Goal: Task Accomplishment & Management: Use online tool/utility

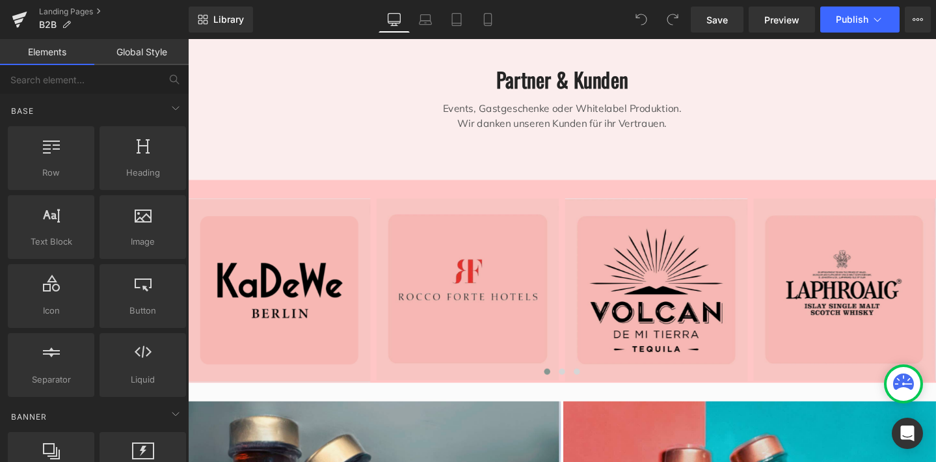
scroll to position [323, 0]
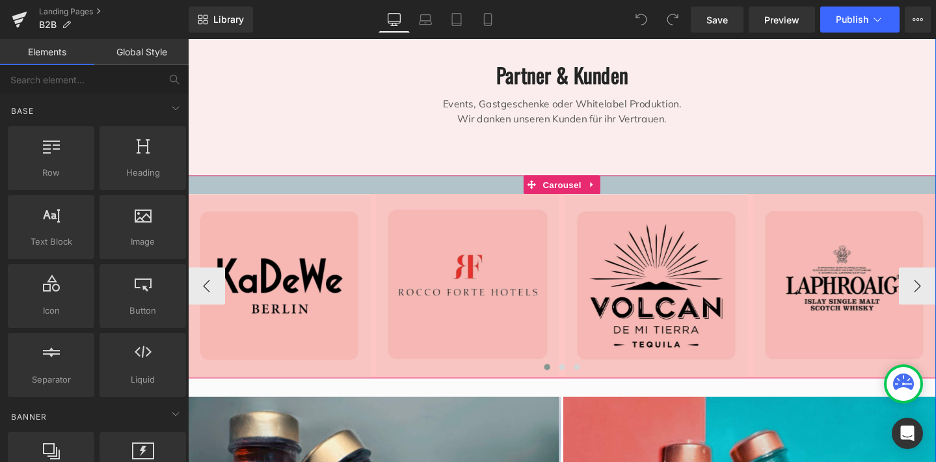
click at [462, 193] on div at bounding box center [581, 192] width 787 height 20
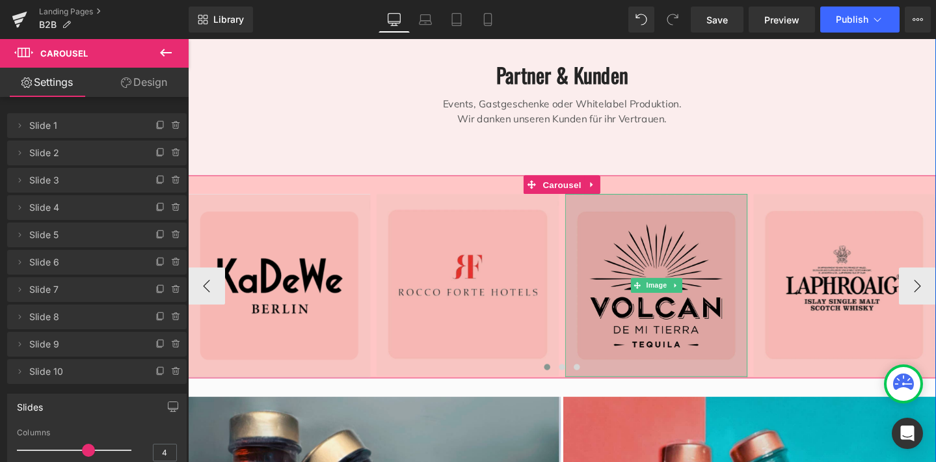
click at [736, 310] on img at bounding box center [681, 298] width 192 height 193
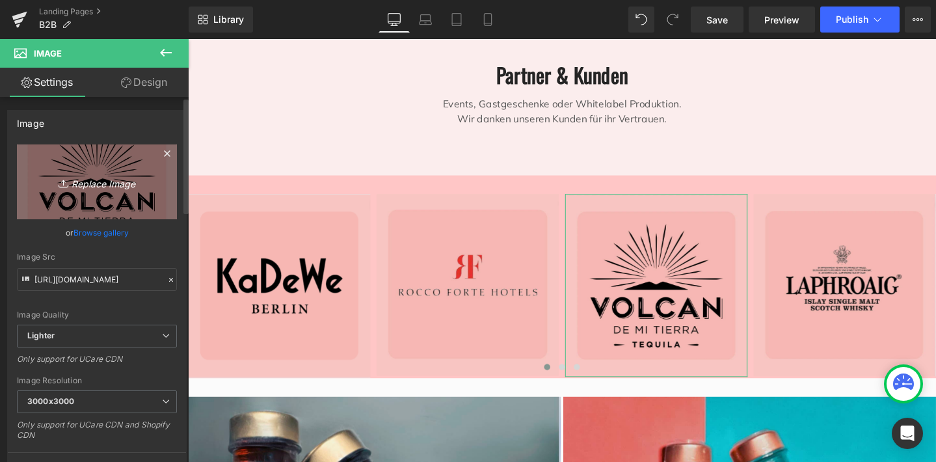
click at [101, 182] on icon "Replace Image" at bounding box center [97, 182] width 104 height 16
type input "C:\fakepath\Design [PERSON_NAME]-85.png"
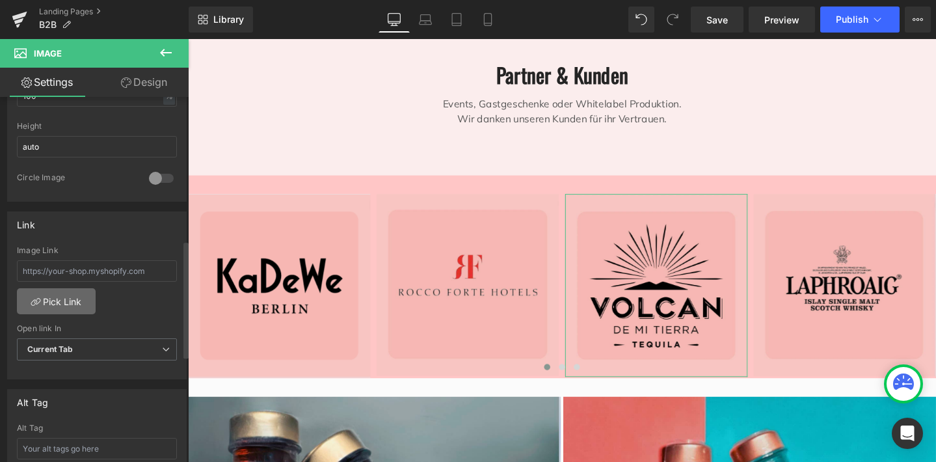
type input "[URL][DOMAIN_NAME]"
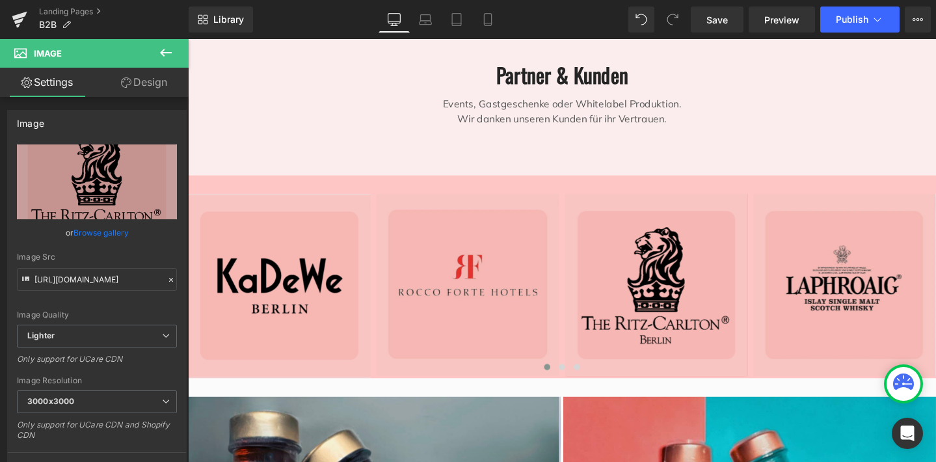
scroll to position [0, 0]
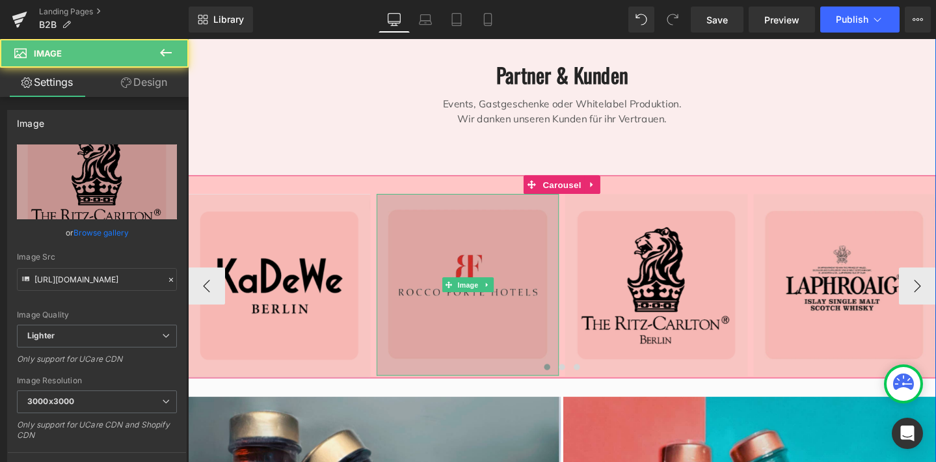
drag, startPoint x: 714, startPoint y: 320, endPoint x: 462, endPoint y: 322, distance: 251.7
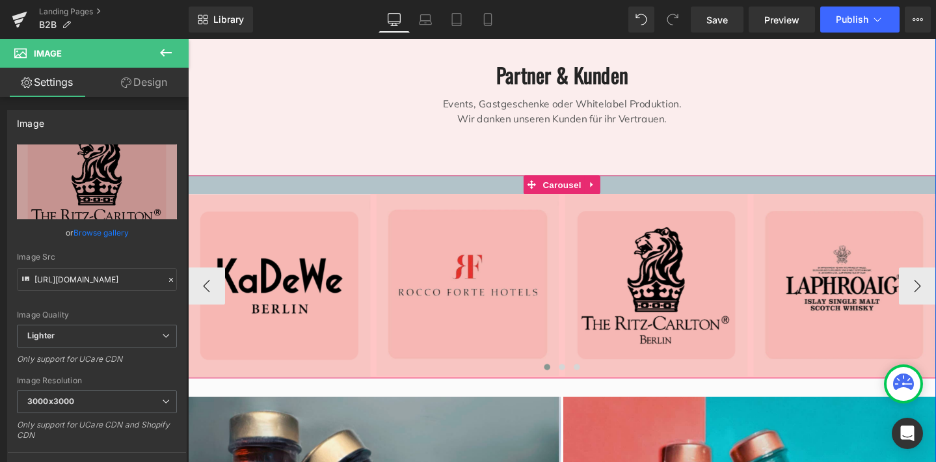
click at [283, 191] on div at bounding box center [581, 192] width 787 height 20
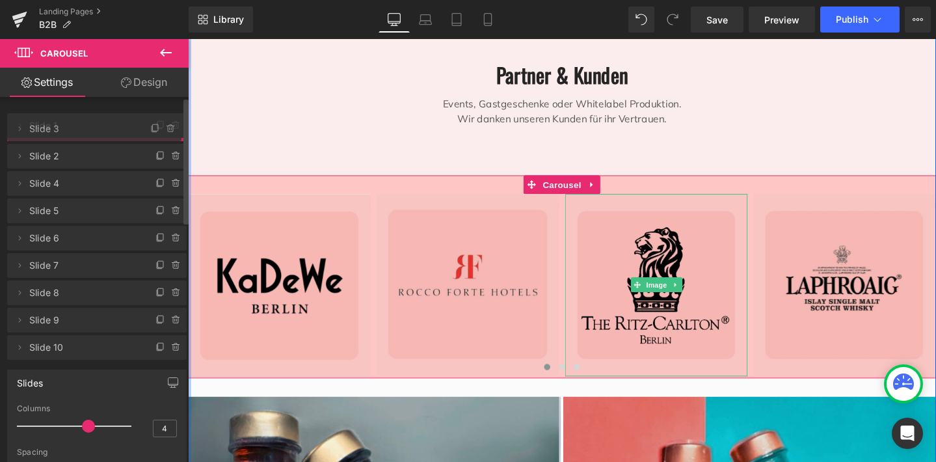
drag, startPoint x: 60, startPoint y: 181, endPoint x: 60, endPoint y: 130, distance: 51.4
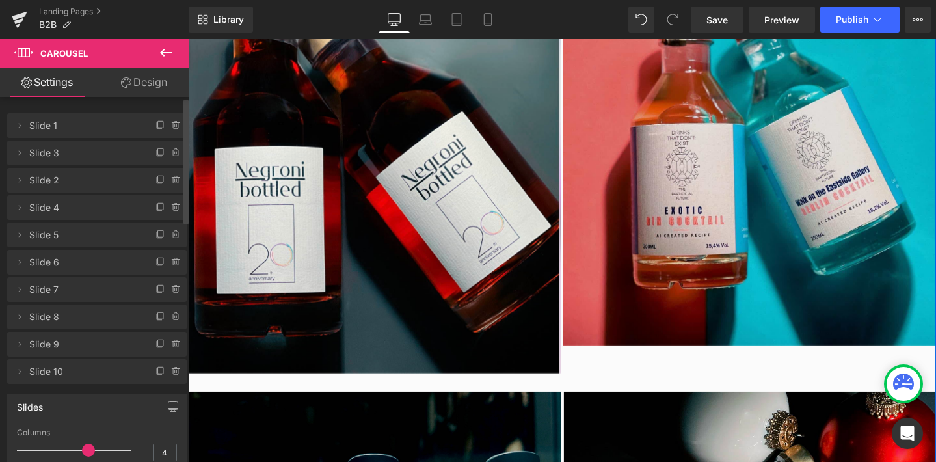
scroll to position [677, 0]
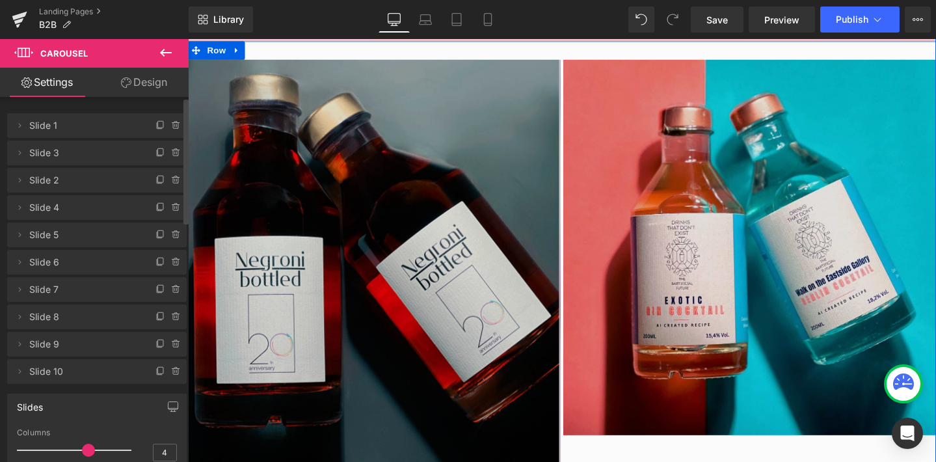
click at [440, 284] on img at bounding box center [384, 272] width 392 height 424
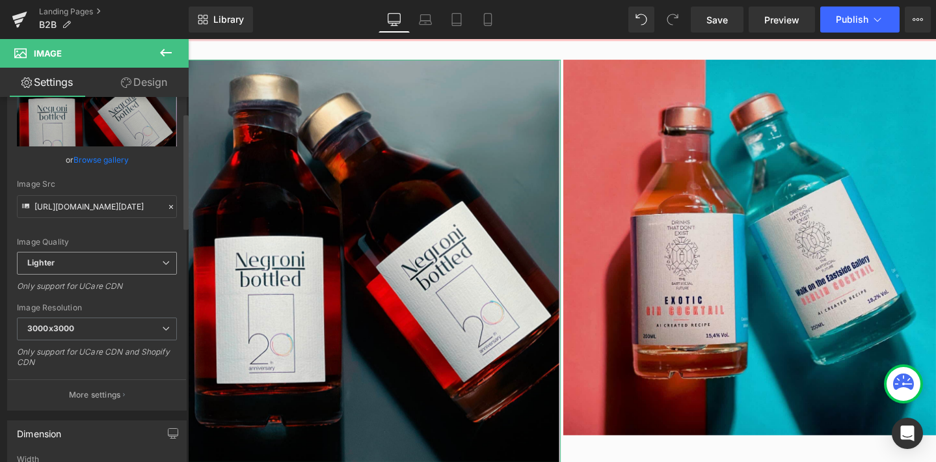
scroll to position [76, 0]
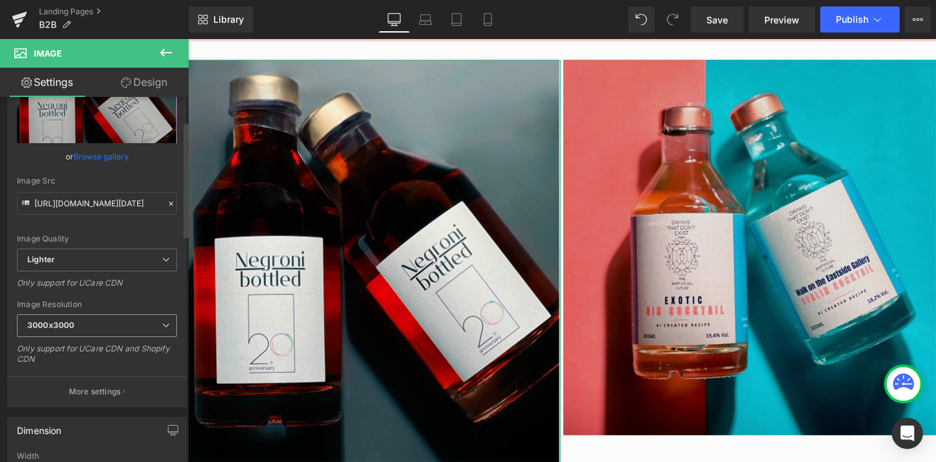
click at [159, 316] on span "3000x3000" at bounding box center [97, 325] width 160 height 23
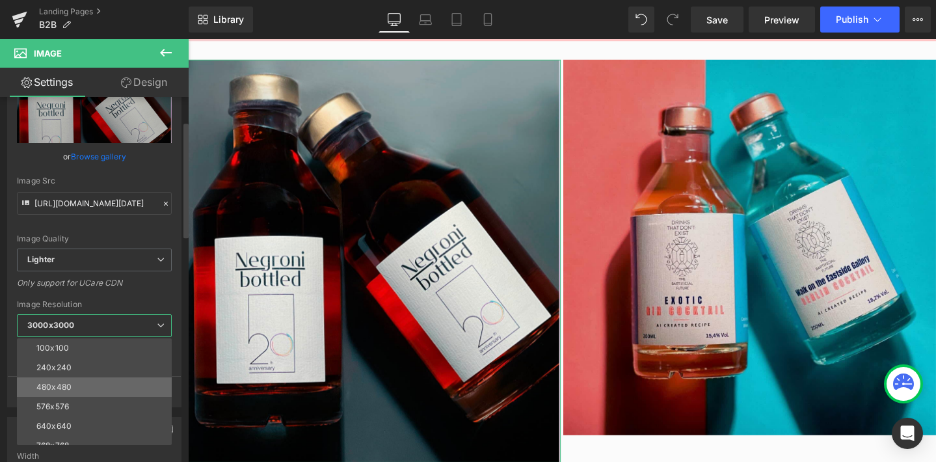
click at [138, 381] on li "480x480" at bounding box center [97, 387] width 161 height 20
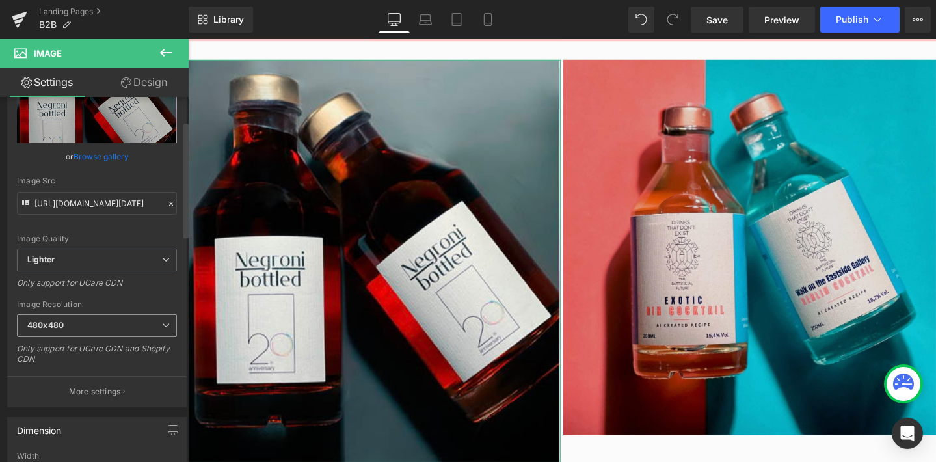
click at [162, 327] on icon at bounding box center [166, 325] width 8 height 8
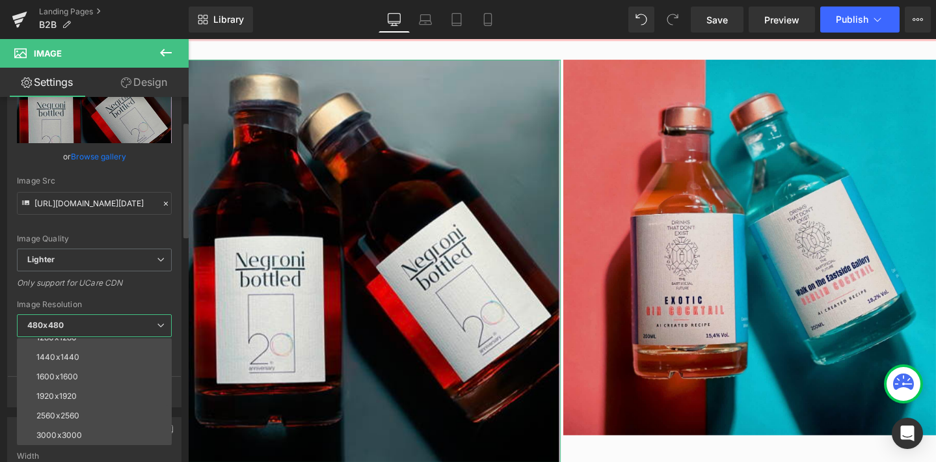
scroll to position [186, 0]
click at [131, 431] on li "3000x3000" at bounding box center [97, 435] width 161 height 20
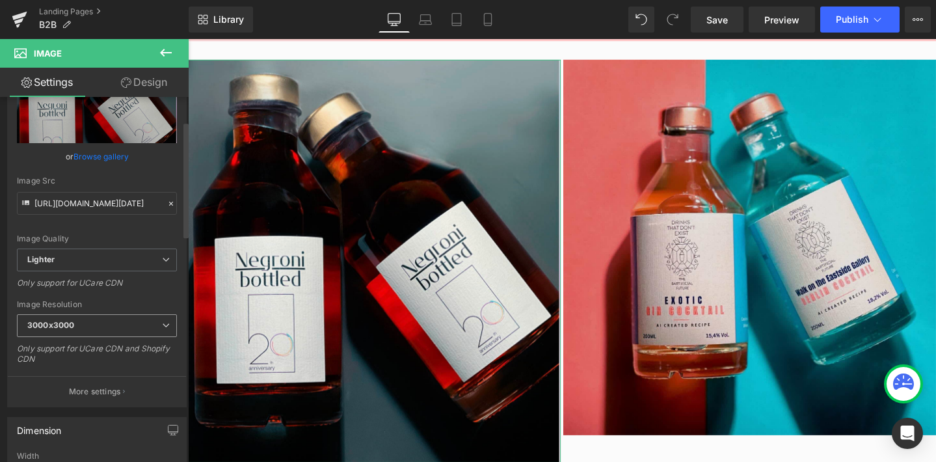
type input "[URL][DOMAIN_NAME][DATE]"
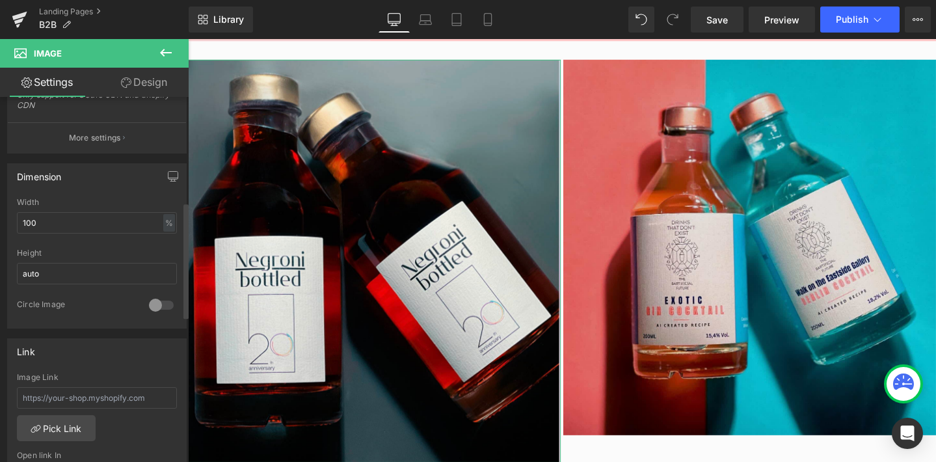
scroll to position [330, 0]
click at [149, 304] on div at bounding box center [161, 304] width 31 height 21
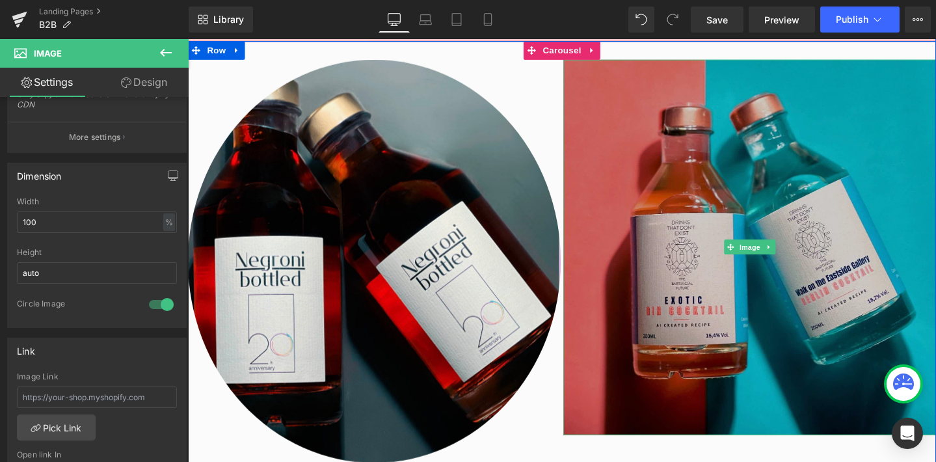
click at [708, 284] on img at bounding box center [779, 257] width 392 height 395
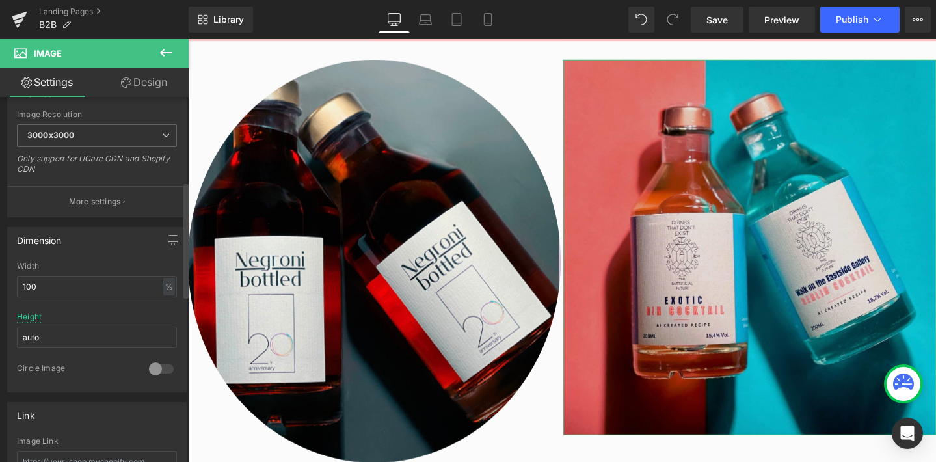
scroll to position [268, 0]
click at [154, 368] on div at bounding box center [161, 366] width 31 height 21
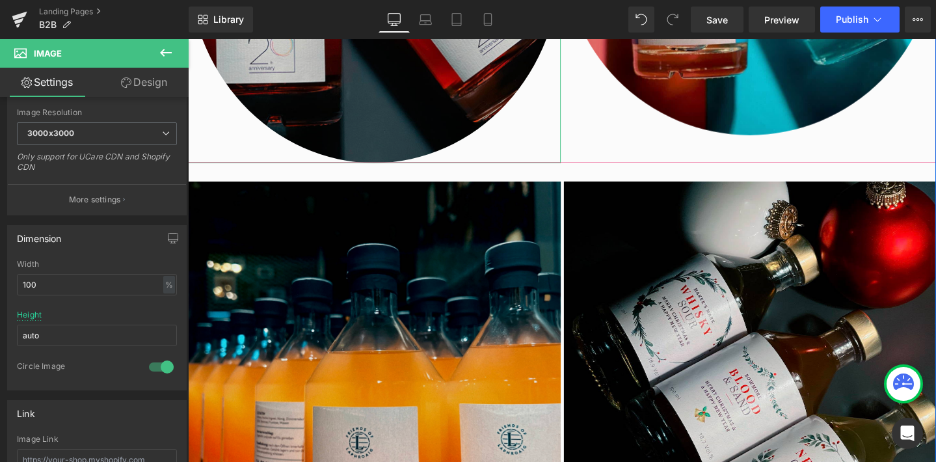
scroll to position [1000, 0]
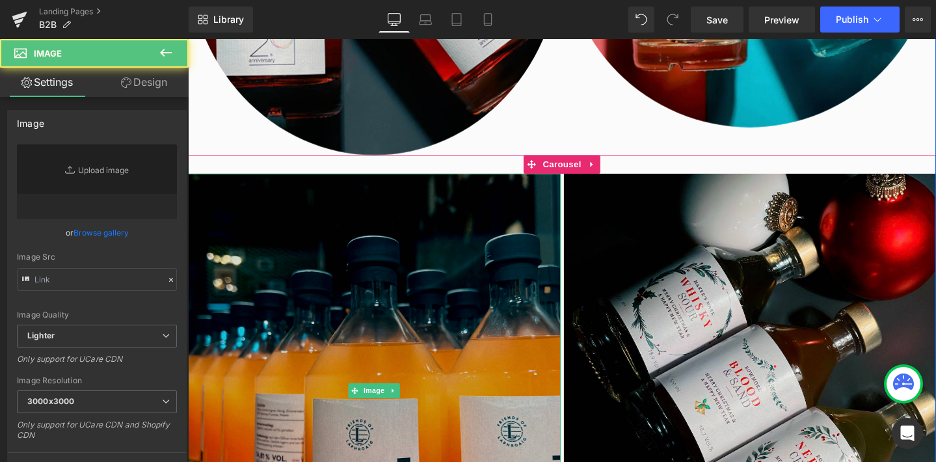
click at [379, 362] on img at bounding box center [384, 409] width 392 height 456
type input "[URL][DOMAIN_NAME]"
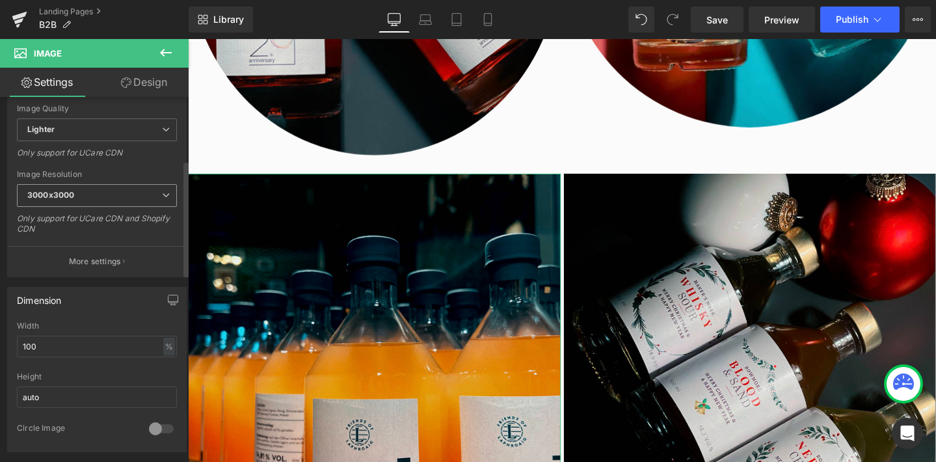
scroll to position [243, 0]
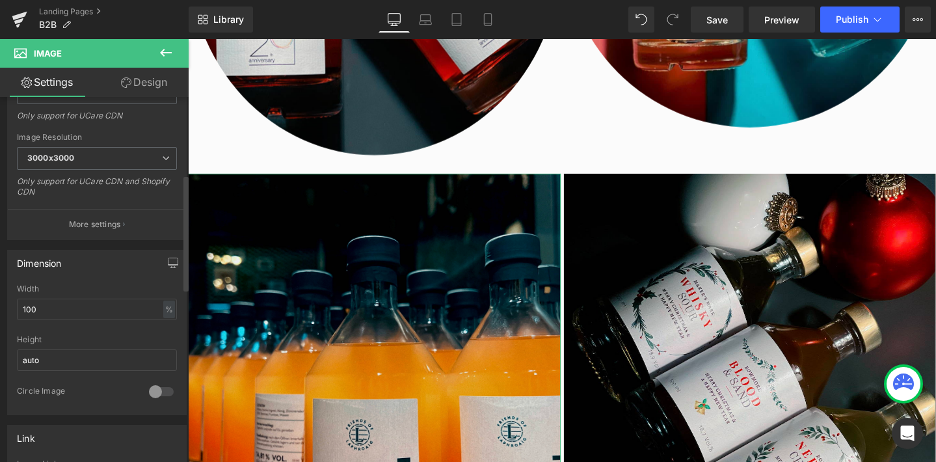
click at [159, 384] on div at bounding box center [161, 391] width 31 height 21
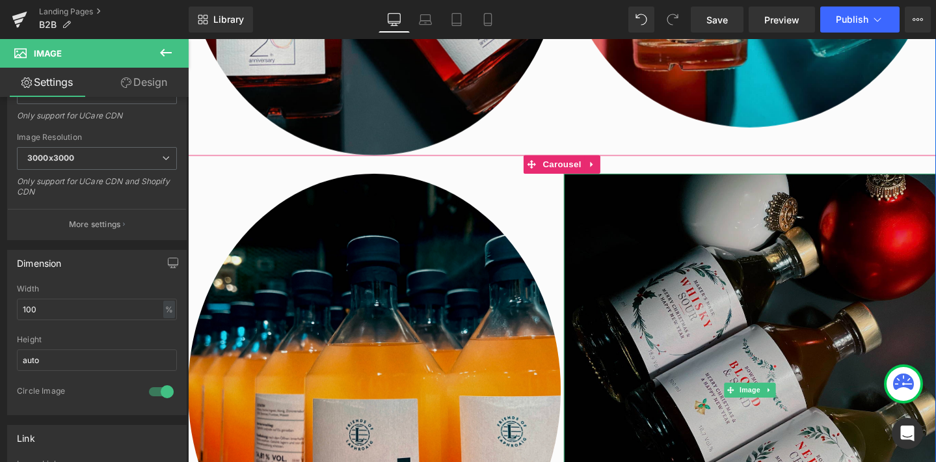
click at [646, 396] on img at bounding box center [779, 408] width 392 height 455
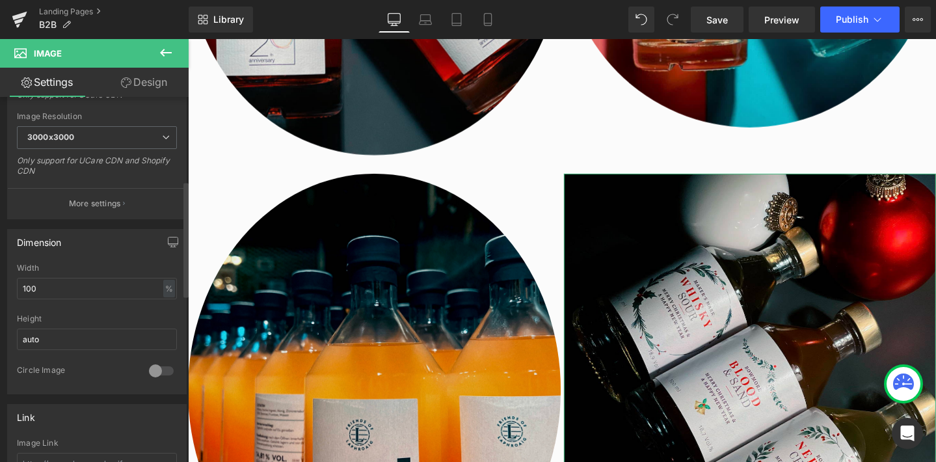
scroll to position [291, 0]
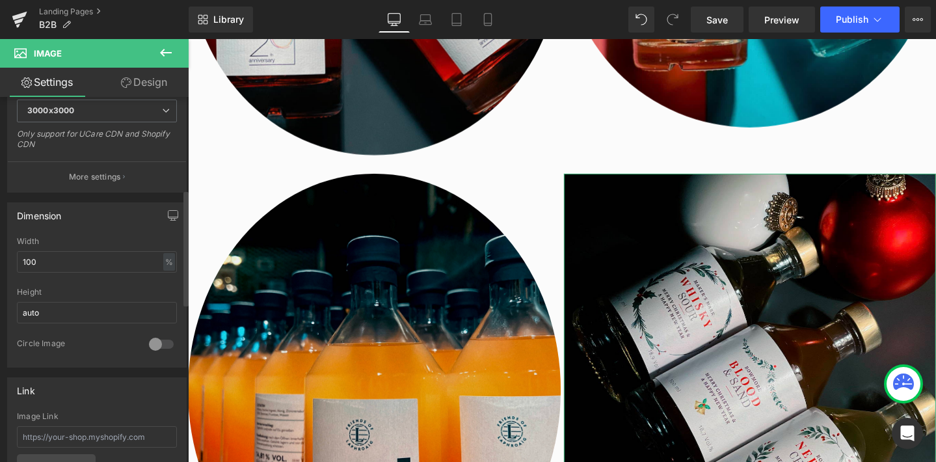
click at [150, 340] on div at bounding box center [161, 344] width 31 height 21
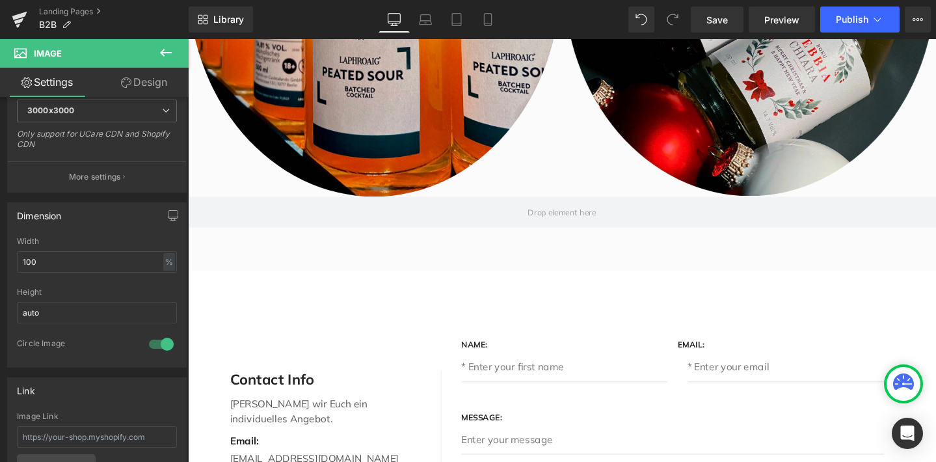
scroll to position [1460, 0]
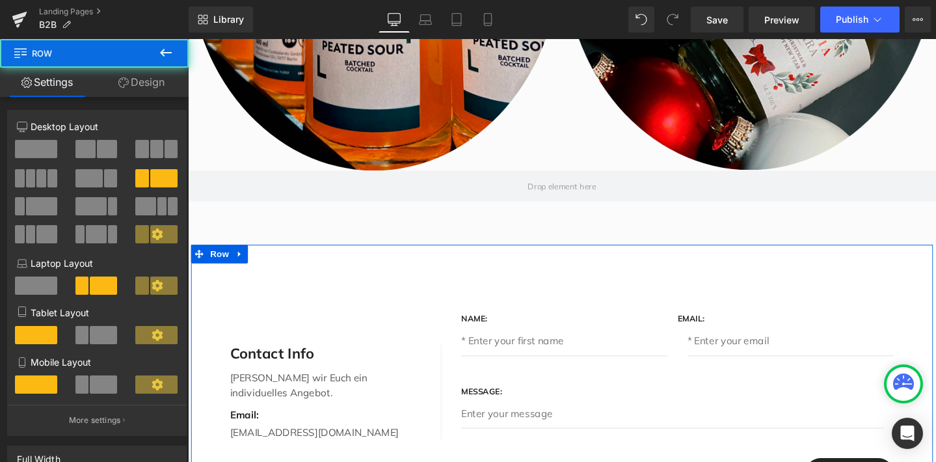
click at [516, 288] on div "Contact Info Text Block [PERSON_NAME] wir Euch ein individuelles Angebot. Text …" at bounding box center [581, 410] width 781 height 309
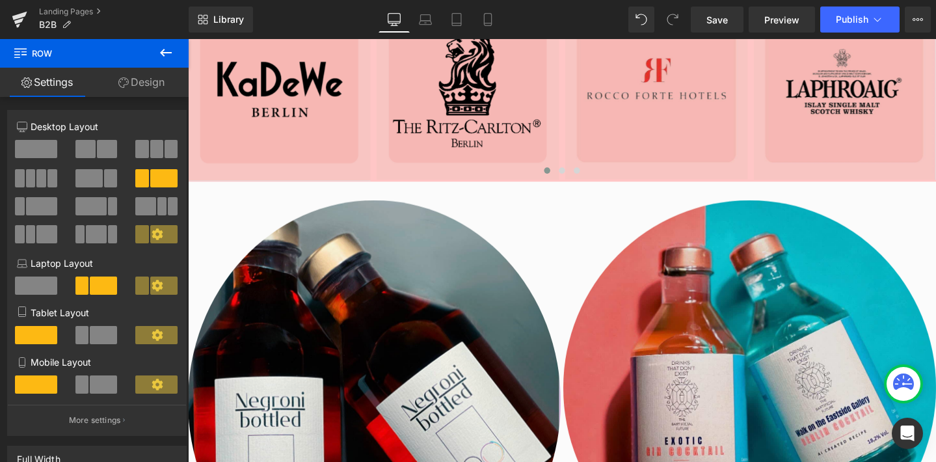
scroll to position [525, 0]
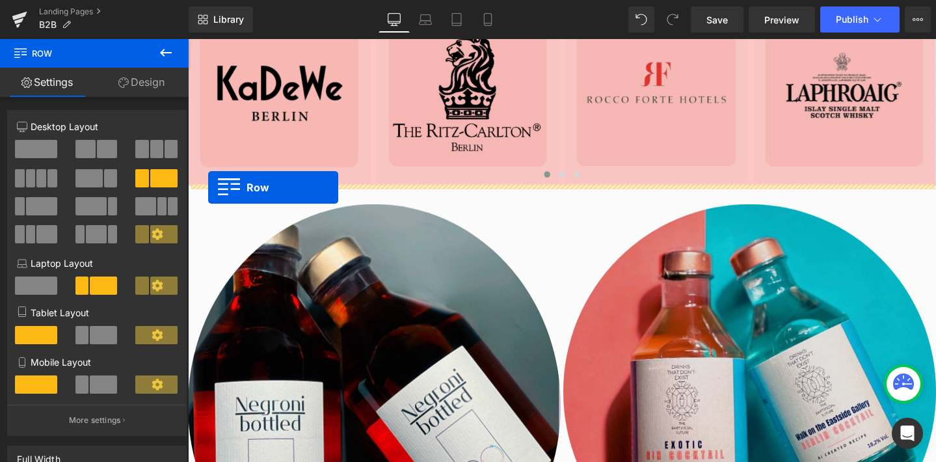
drag, startPoint x: 200, startPoint y: 269, endPoint x: 209, endPoint y: 195, distance: 74.8
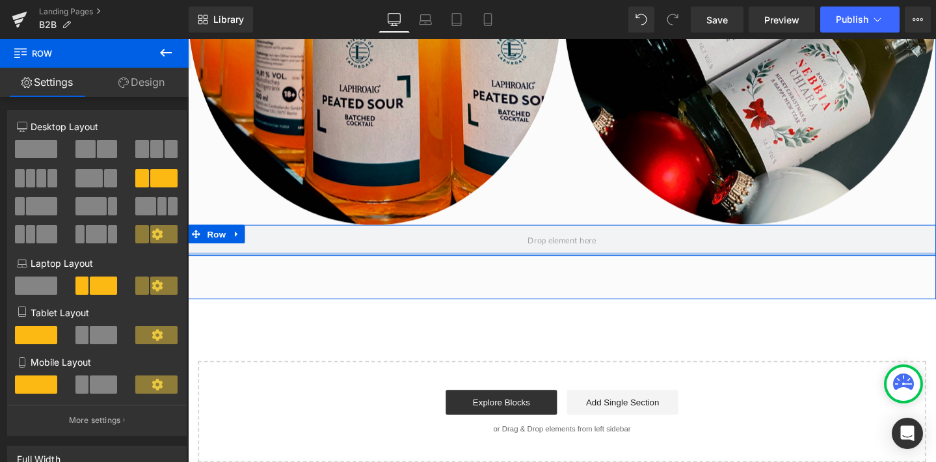
scroll to position [1692, 0]
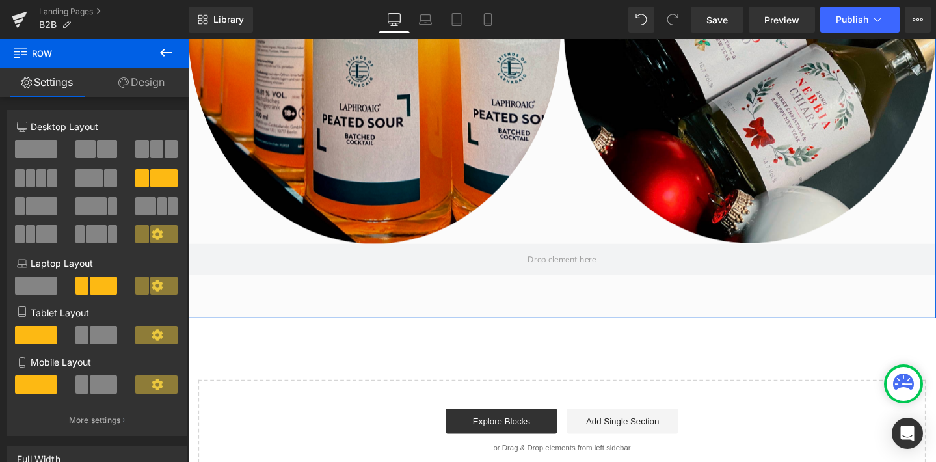
click at [569, 213] on div at bounding box center [384, 26] width 392 height 456
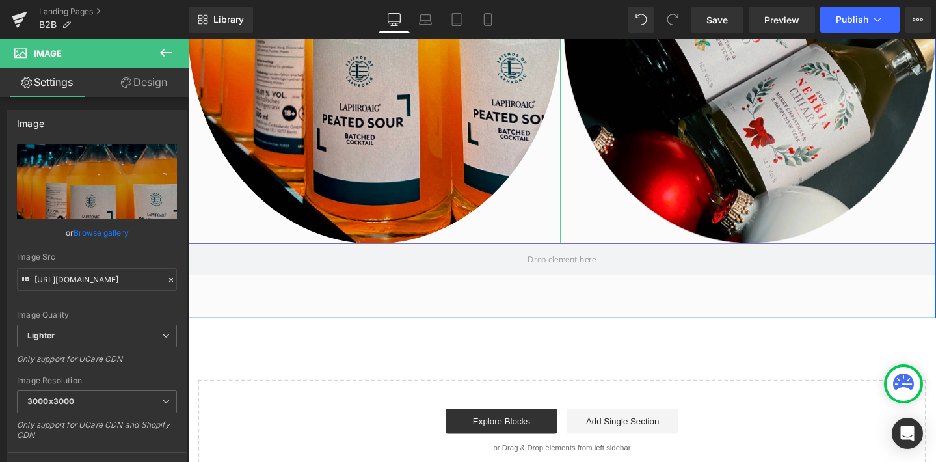
click at [224, 219] on div at bounding box center [384, 26] width 392 height 456
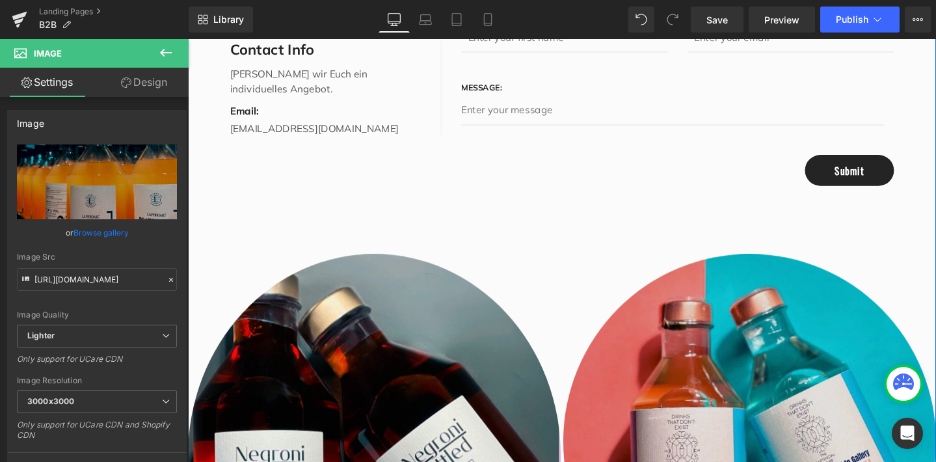
scroll to position [776, 0]
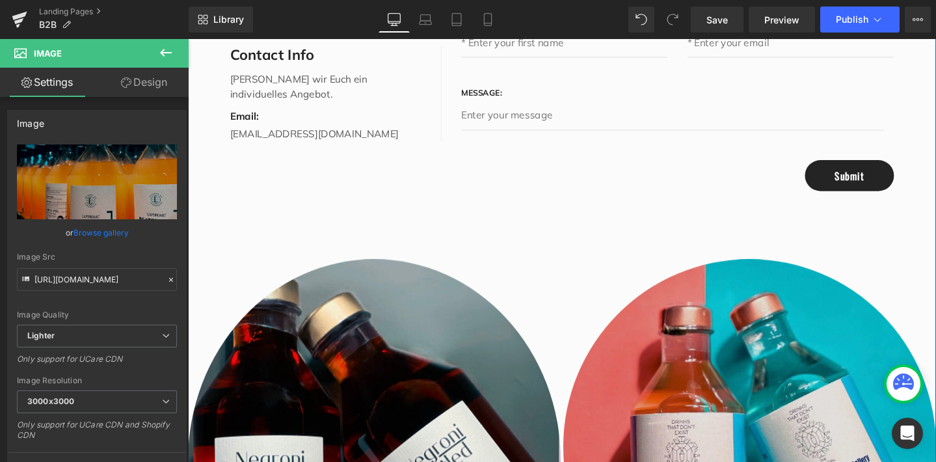
click at [258, 218] on div "Contact Info Text Block [PERSON_NAME] wir Euch ein individuelles Angebot. Text …" at bounding box center [581, 96] width 781 height 309
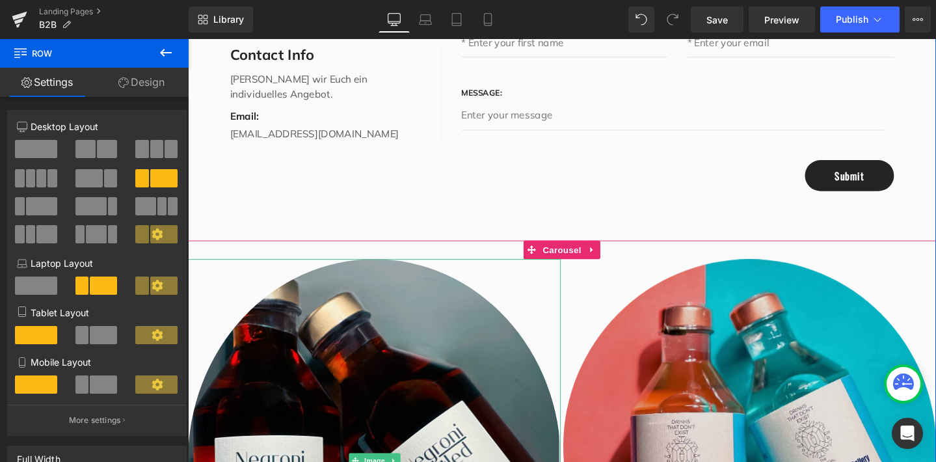
click at [241, 271] on div at bounding box center [384, 272] width 392 height 3
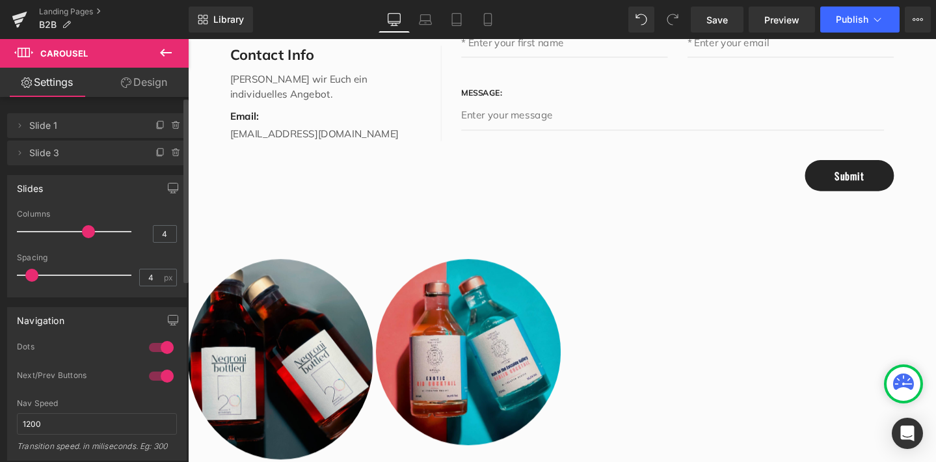
drag, startPoint x: 42, startPoint y: 231, endPoint x: 75, endPoint y: 232, distance: 33.2
click at [75, 232] on div at bounding box center [77, 232] width 108 height 26
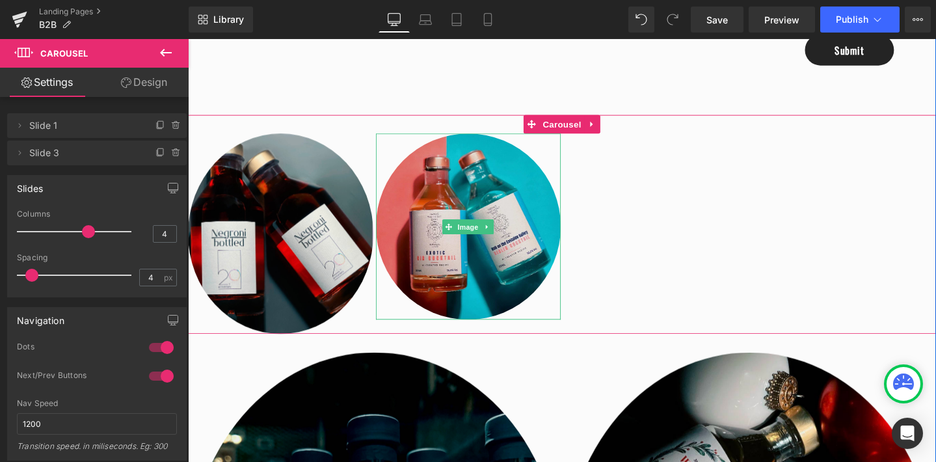
scroll to position [921, 0]
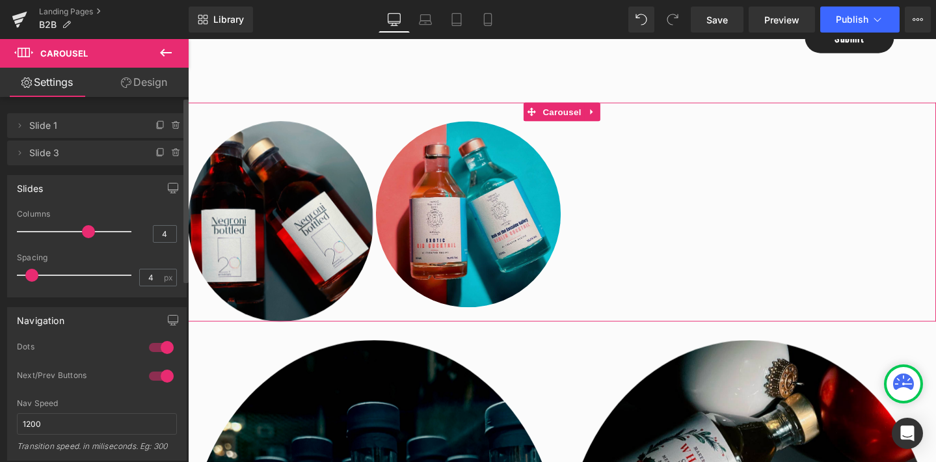
type input "3"
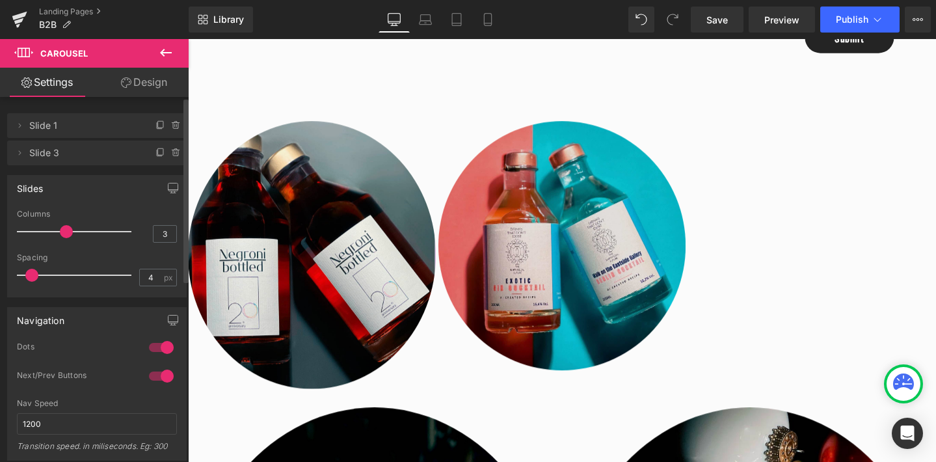
drag, startPoint x: 85, startPoint y: 234, endPoint x: 70, endPoint y: 233, distance: 15.6
click at [70, 233] on span at bounding box center [66, 231] width 13 height 13
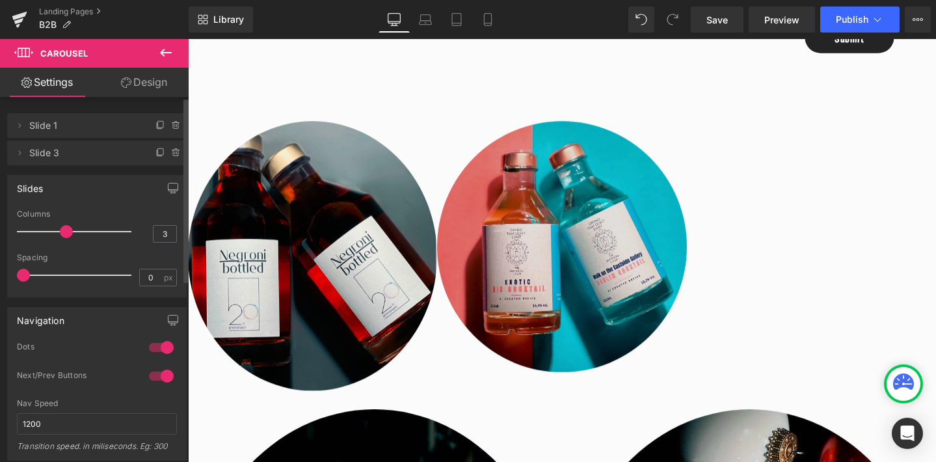
drag, startPoint x: 30, startPoint y: 274, endPoint x: 18, endPoint y: 274, distance: 11.7
click at [18, 274] on span at bounding box center [23, 275] width 13 height 13
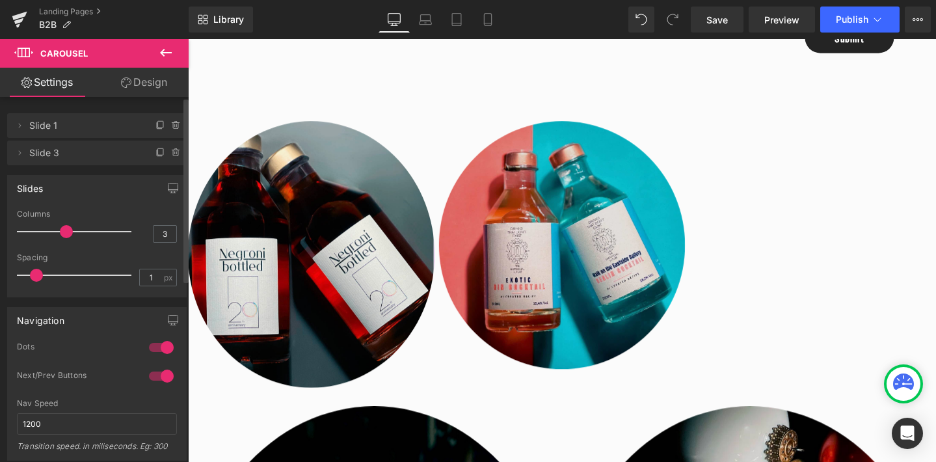
type input "0"
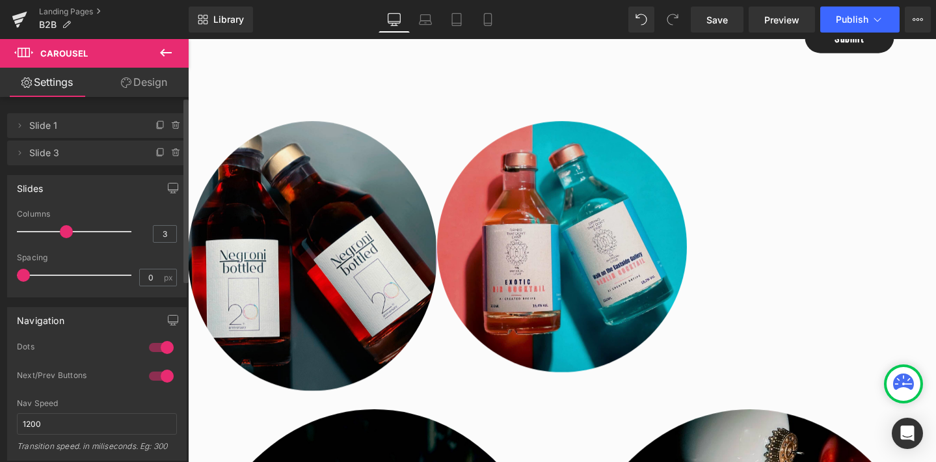
click at [19, 276] on span at bounding box center [23, 275] width 13 height 13
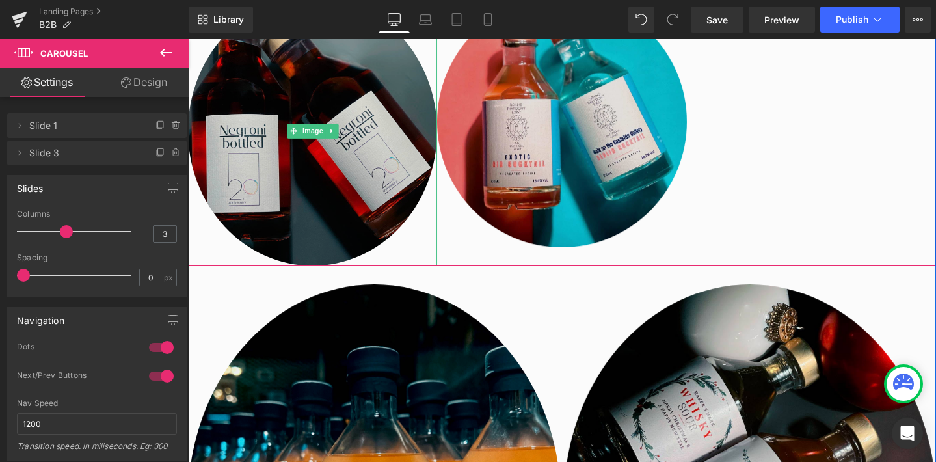
scroll to position [1053, 0]
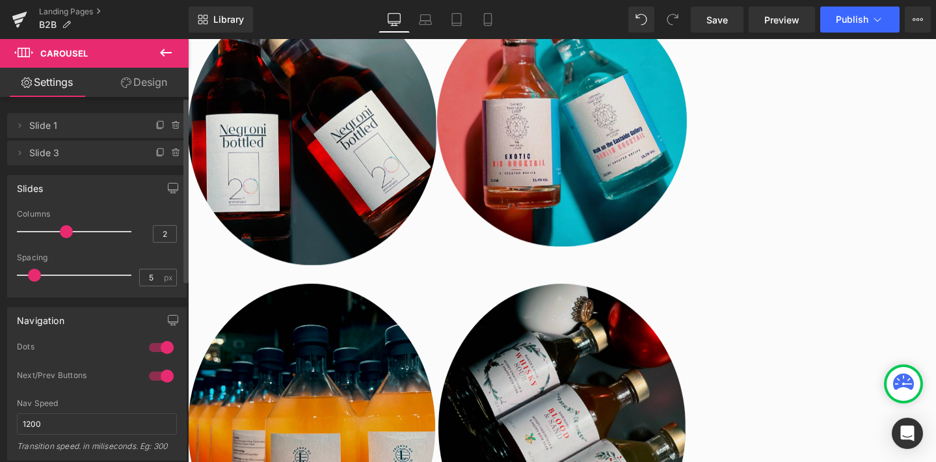
drag, startPoint x: 45, startPoint y: 230, endPoint x: 63, endPoint y: 235, distance: 18.8
click at [63, 235] on span at bounding box center [66, 231] width 13 height 13
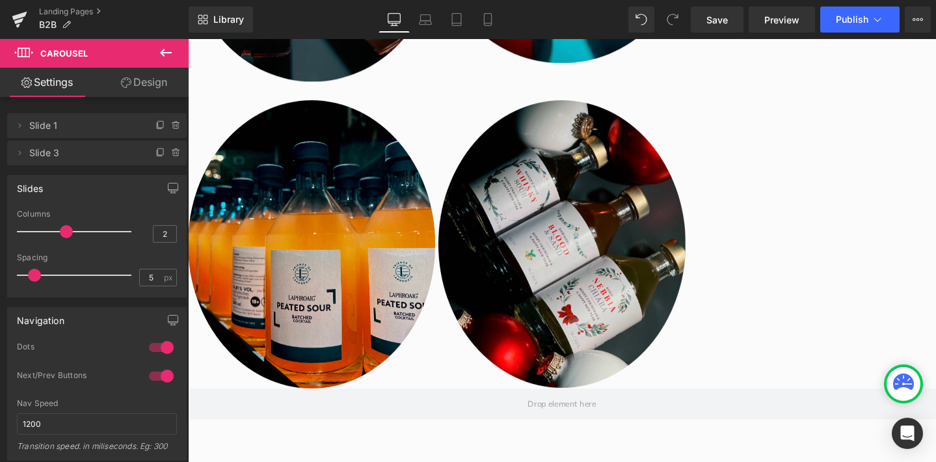
scroll to position [1253, 0]
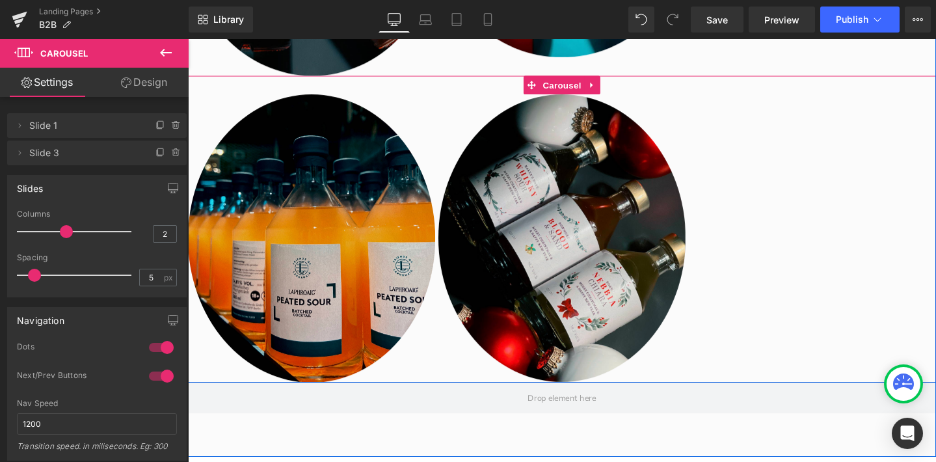
click at [858, 342] on div "Image Image" at bounding box center [581, 248] width 787 height 303
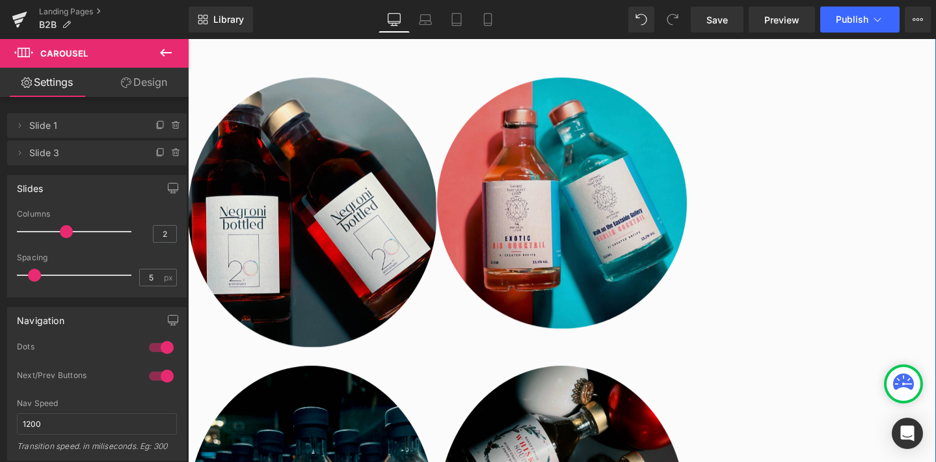
scroll to position [990, 0]
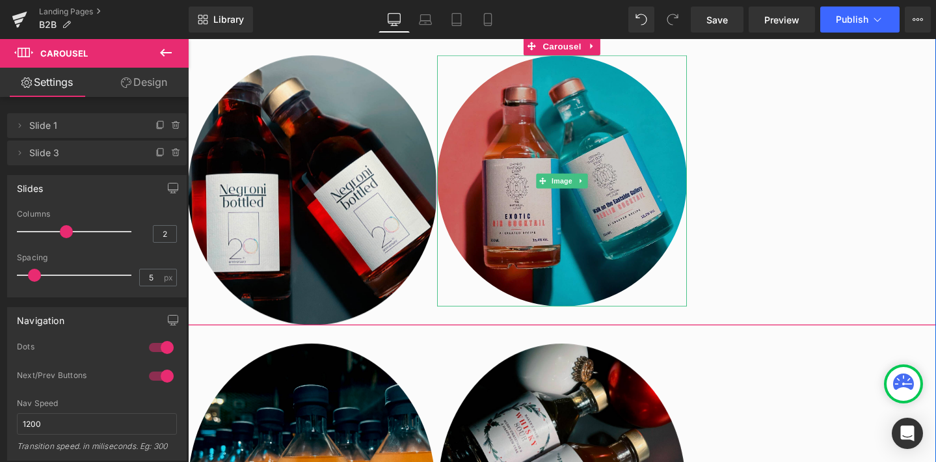
click at [624, 248] on img at bounding box center [581, 189] width 262 height 264
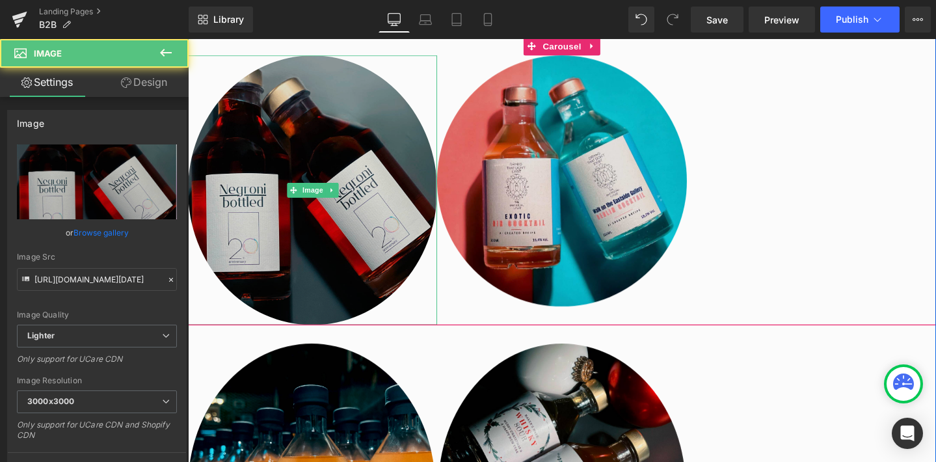
click at [328, 302] on img at bounding box center [319, 199] width 262 height 284
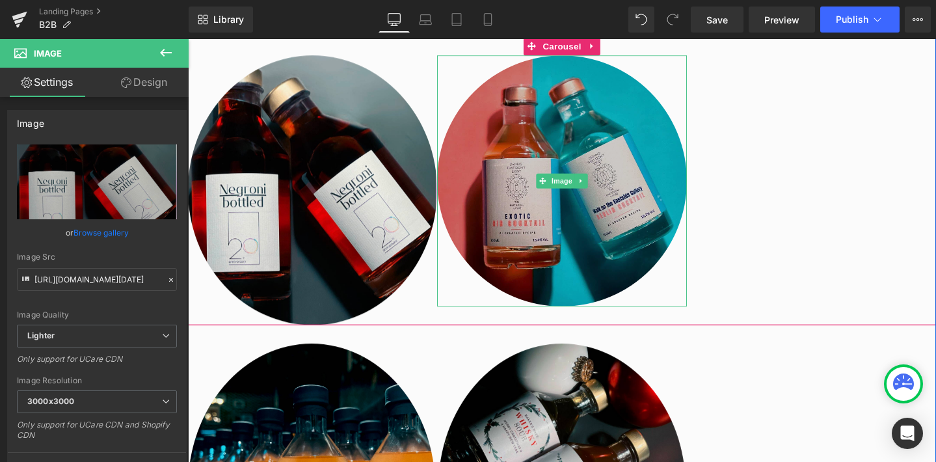
click at [524, 246] on img at bounding box center [581, 189] width 262 height 264
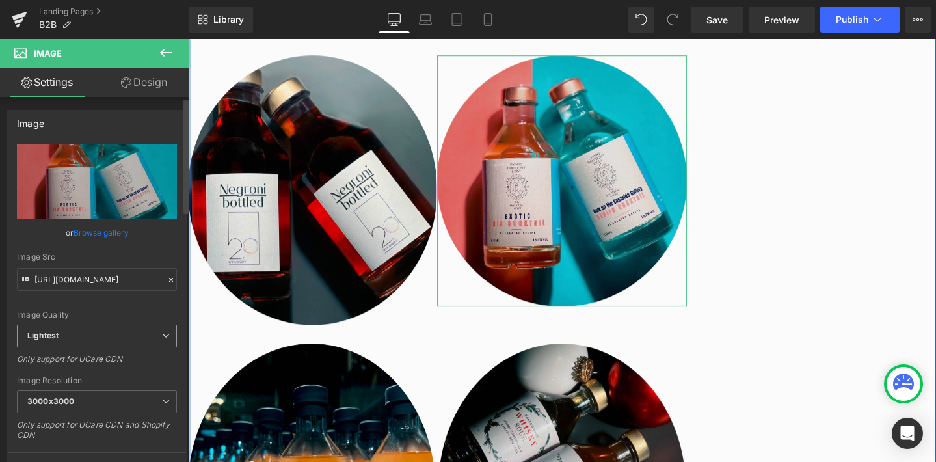
click at [156, 336] on span "Lightest" at bounding box center [97, 336] width 160 height 23
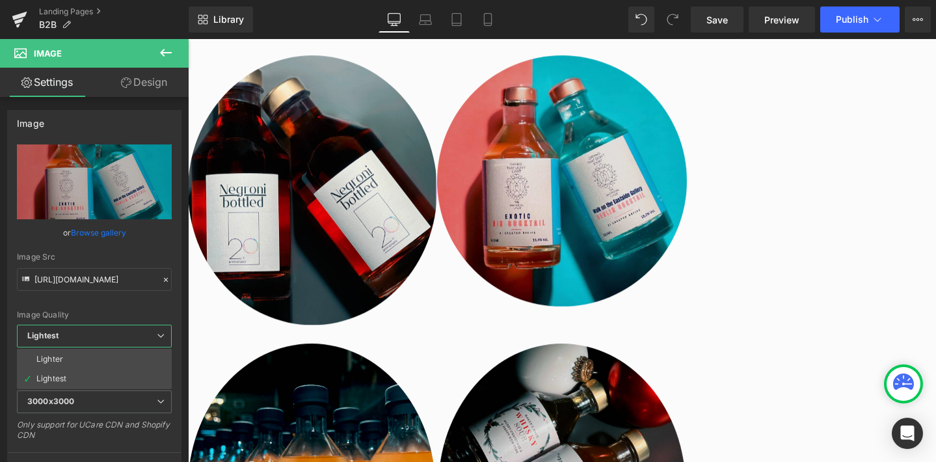
click at [303, 248] on body "Home B2B Shop All Products Cocktails Gift Cards Kontakt Rum" at bounding box center [581, 57] width 787 height 2016
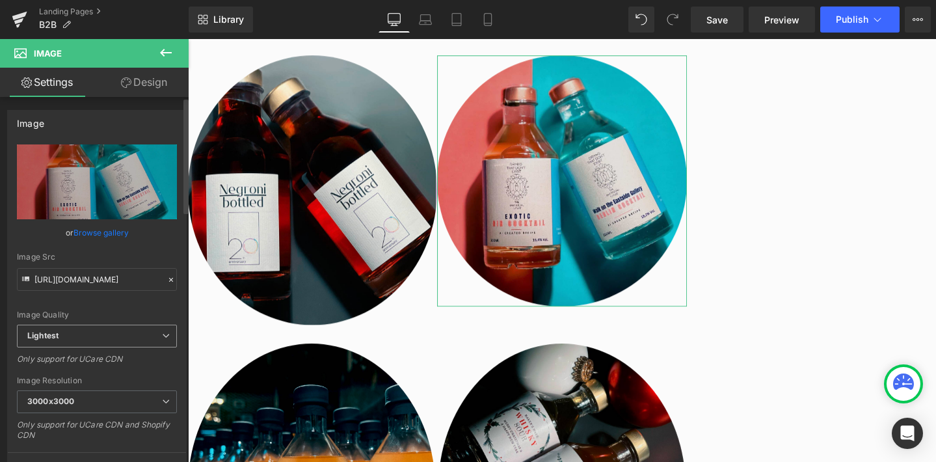
click at [162, 332] on icon at bounding box center [166, 336] width 8 height 8
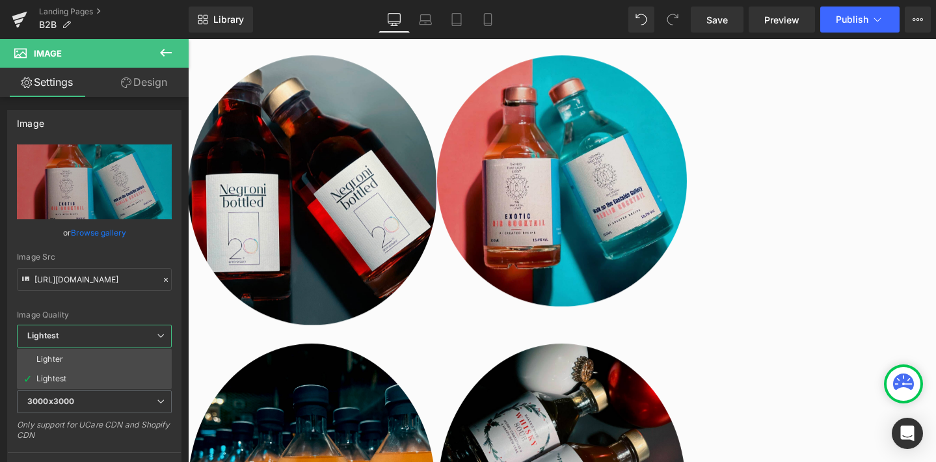
click at [565, 230] on body "Home B2B Shop All Products Cocktails Gift Cards Kontakt Rum" at bounding box center [581, 57] width 787 height 2016
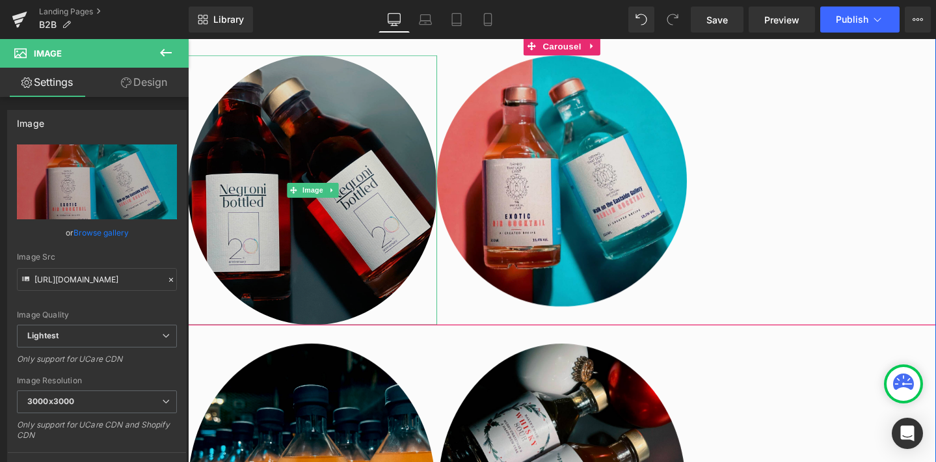
click at [301, 261] on img at bounding box center [319, 199] width 262 height 284
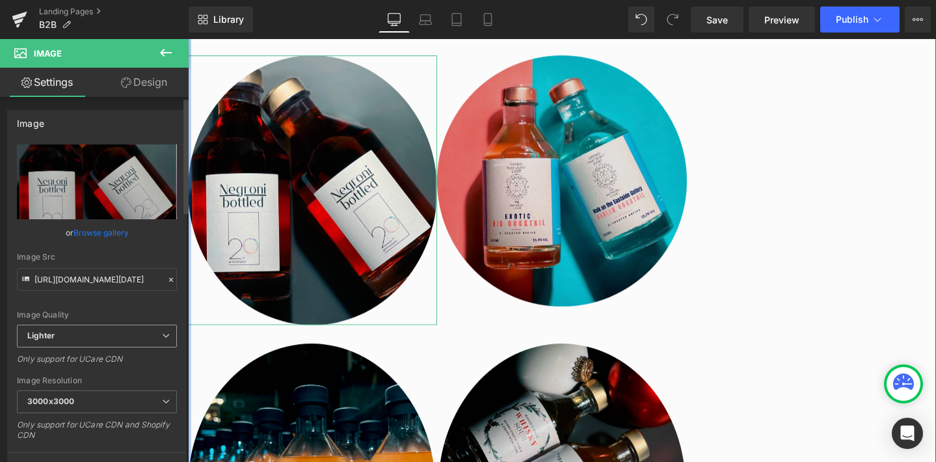
click at [162, 336] on icon at bounding box center [166, 336] width 8 height 8
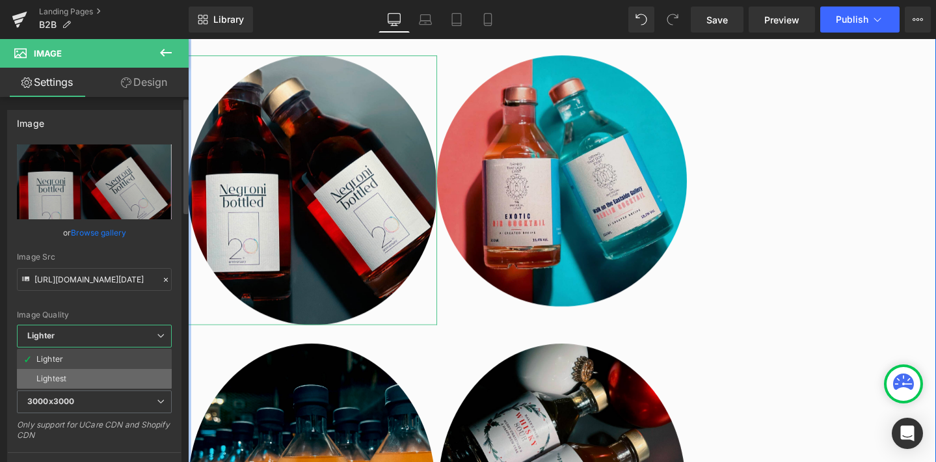
click at [132, 375] on li "Lightest" at bounding box center [94, 379] width 155 height 20
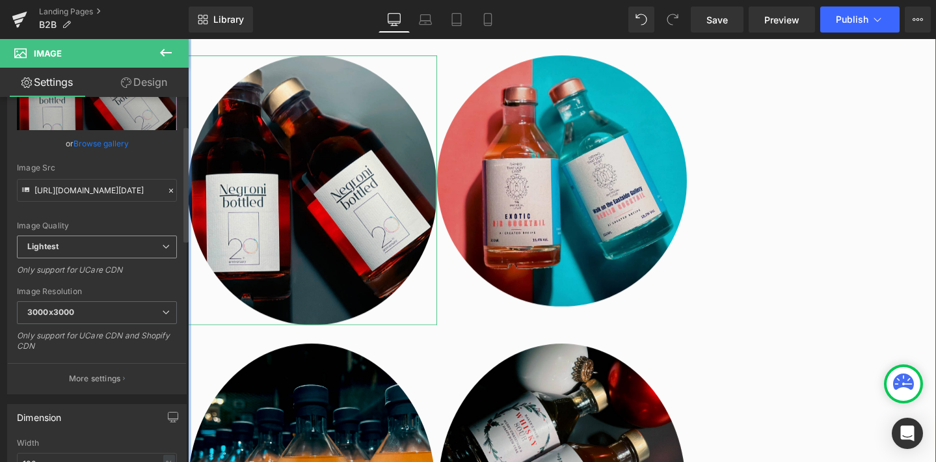
scroll to position [90, 0]
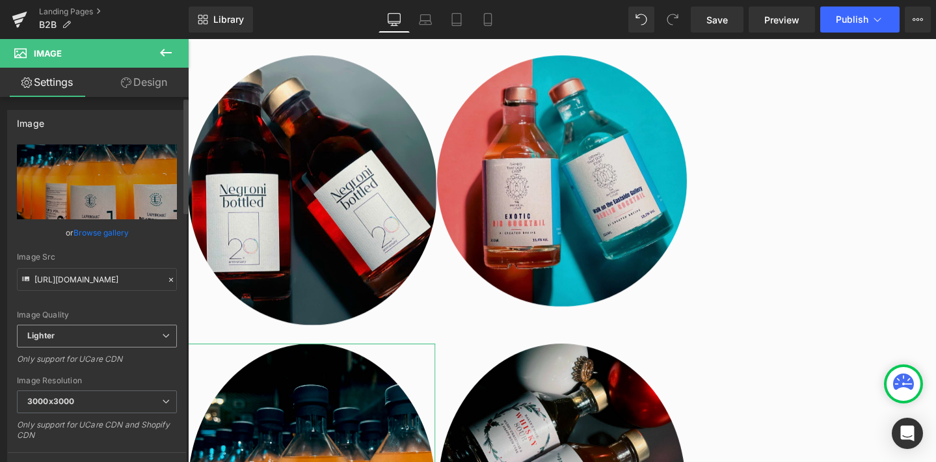
click at [159, 330] on span "Lighter" at bounding box center [97, 336] width 160 height 23
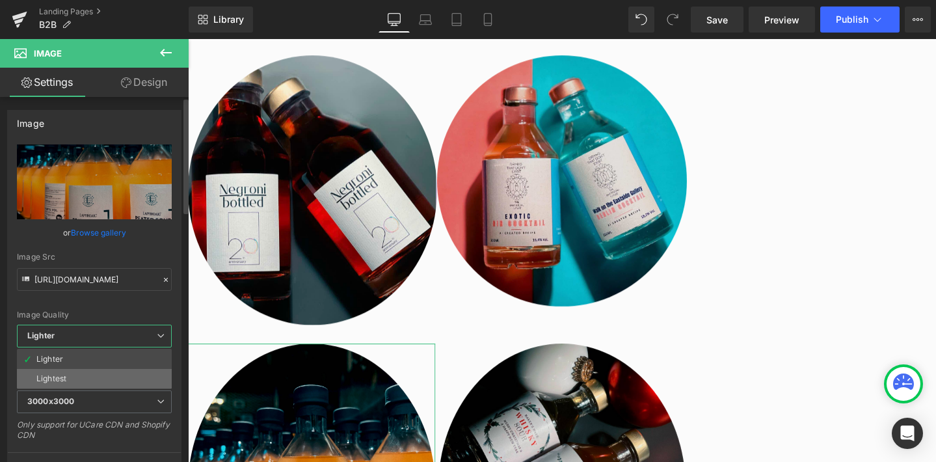
click at [143, 377] on li "Lightest" at bounding box center [94, 379] width 155 height 20
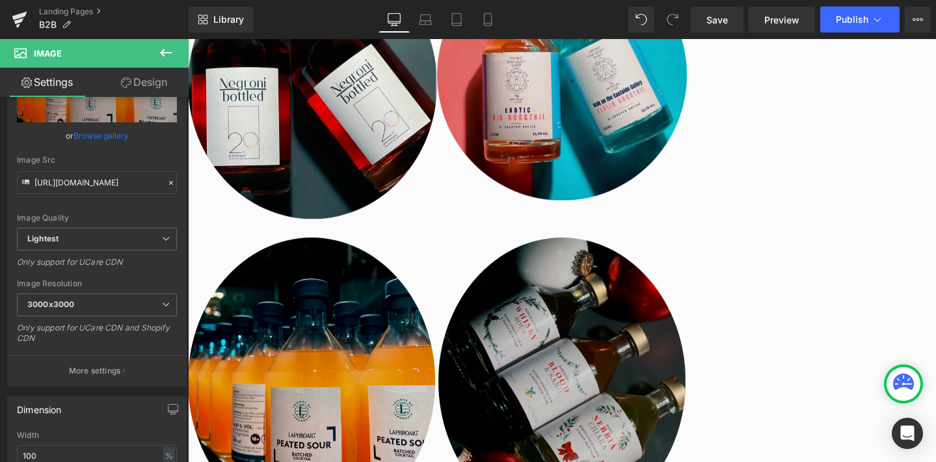
scroll to position [1101, 0]
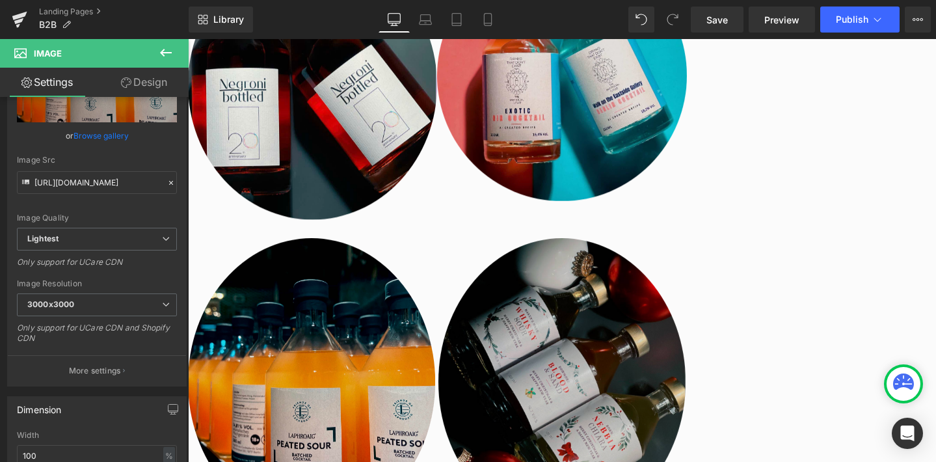
click at [572, 372] on img at bounding box center [581, 399] width 260 height 302
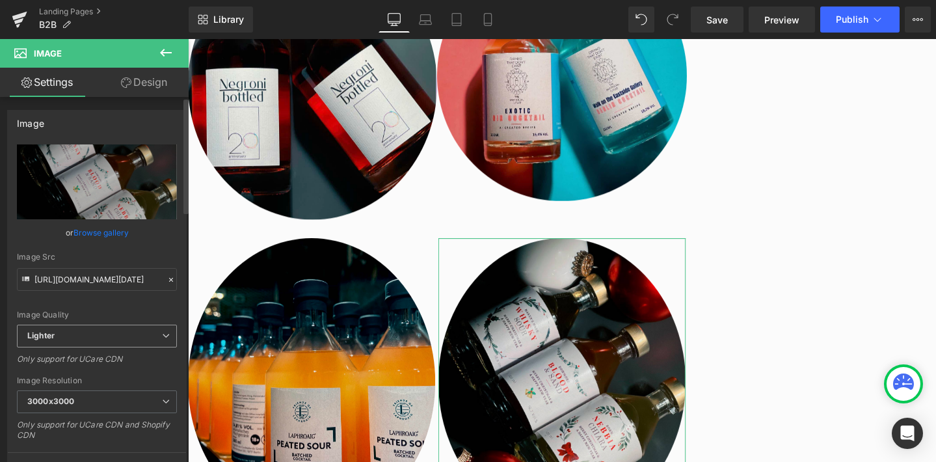
click at [143, 330] on span "Lighter" at bounding box center [97, 336] width 160 height 23
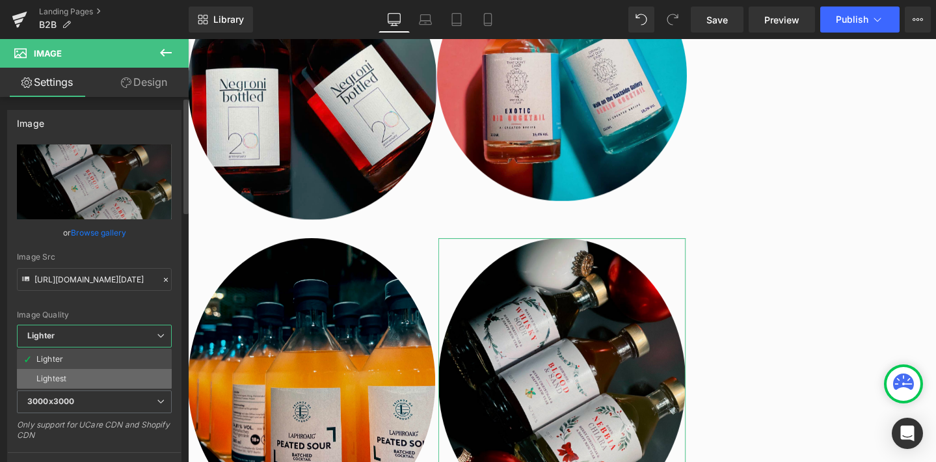
click at [137, 374] on li "Lightest" at bounding box center [94, 379] width 155 height 20
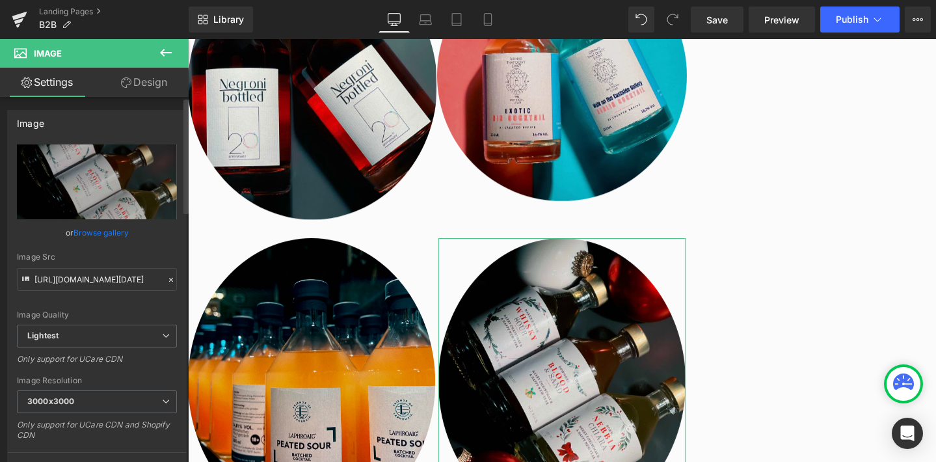
scroll to position [0, 0]
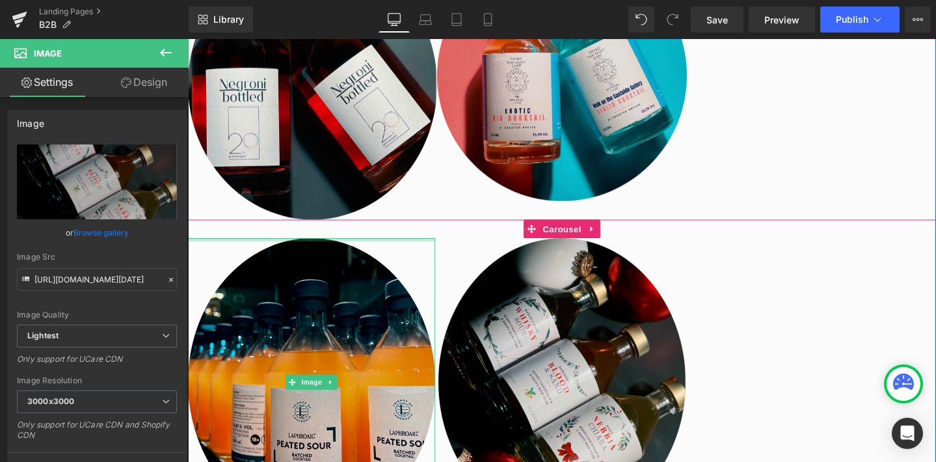
click at [210, 248] on div at bounding box center [318, 249] width 260 height 3
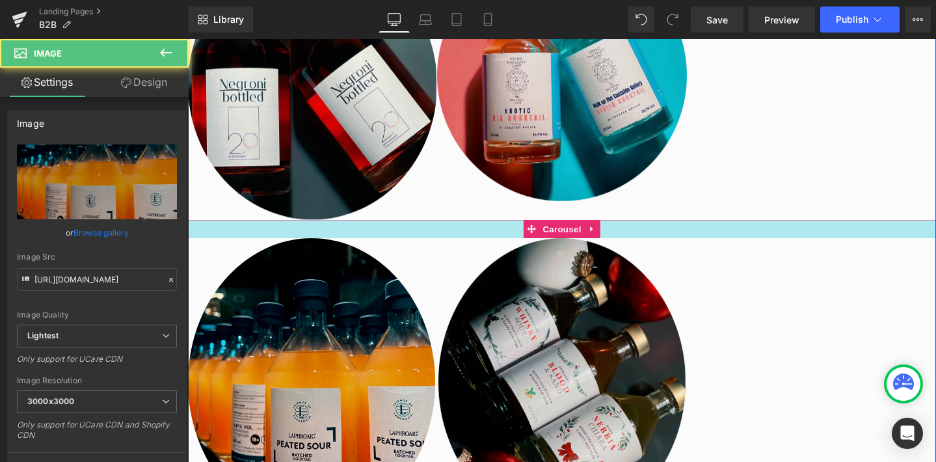
click at [210, 234] on div at bounding box center [581, 239] width 787 height 20
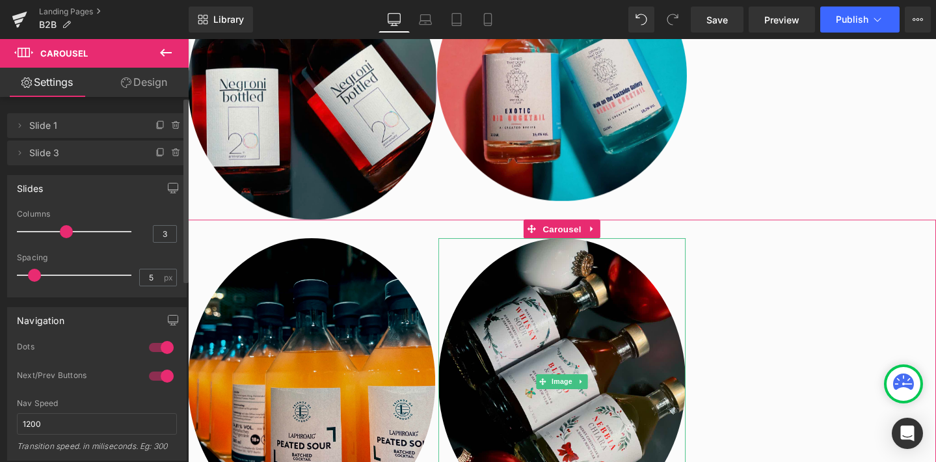
click at [32, 153] on span "Slide 3" at bounding box center [83, 152] width 109 height 25
click at [21, 151] on icon at bounding box center [19, 153] width 10 height 10
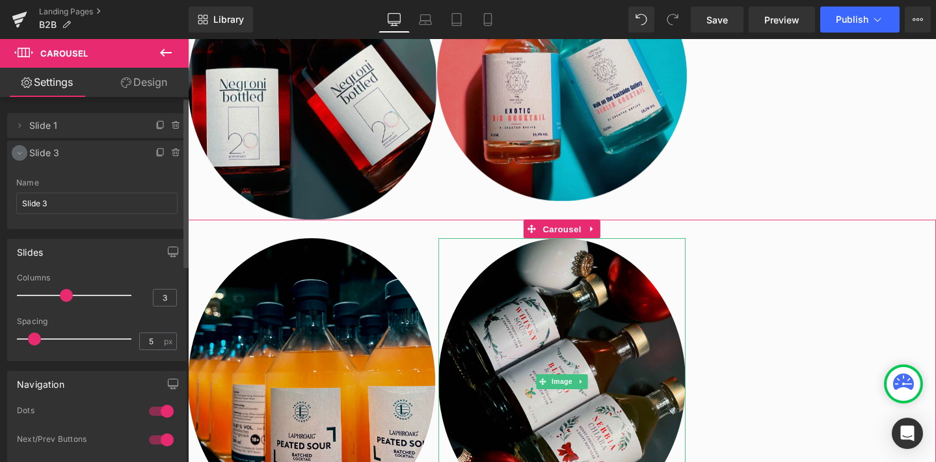
click at [21, 151] on icon at bounding box center [19, 153] width 10 height 10
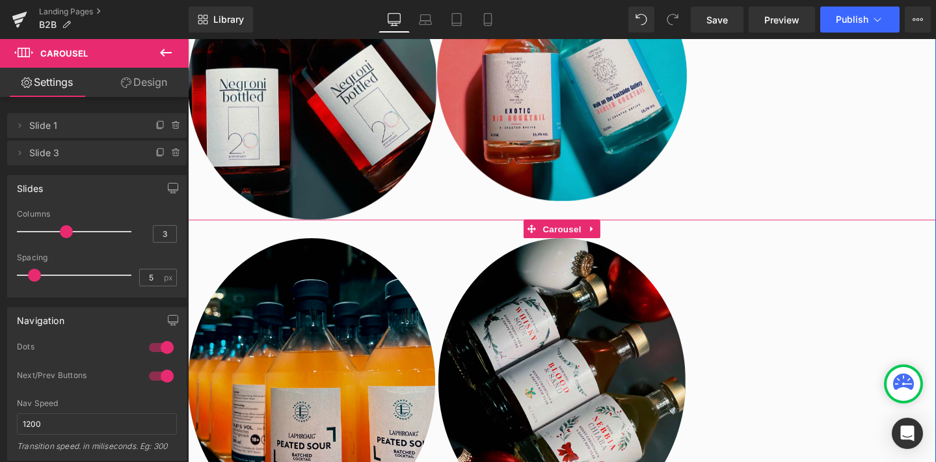
click at [829, 355] on div "Image Image" at bounding box center [581, 399] width 787 height 303
click at [27, 232] on div at bounding box center [77, 232] width 108 height 26
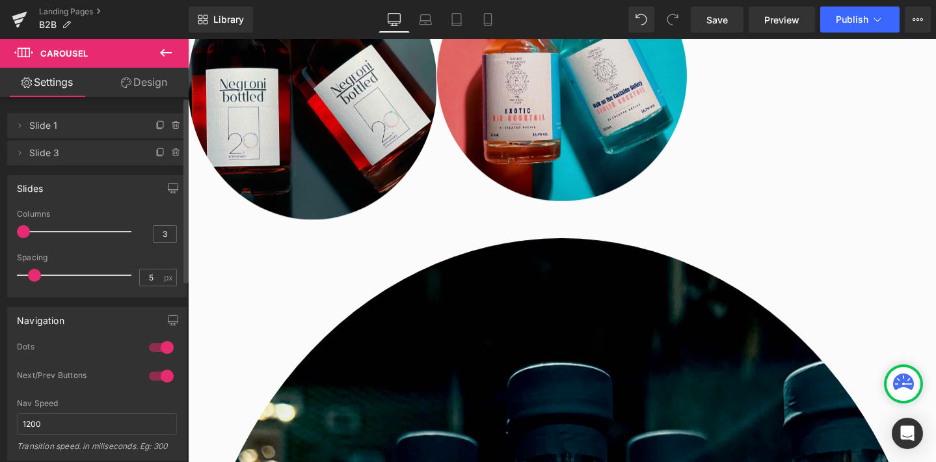
click at [36, 232] on p at bounding box center [74, 231] width 114 height 1
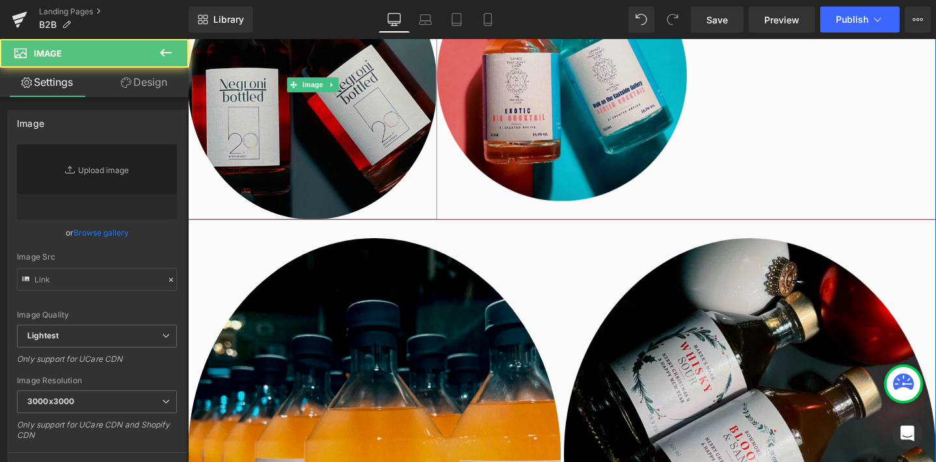
click at [321, 143] on img at bounding box center [319, 87] width 262 height 284
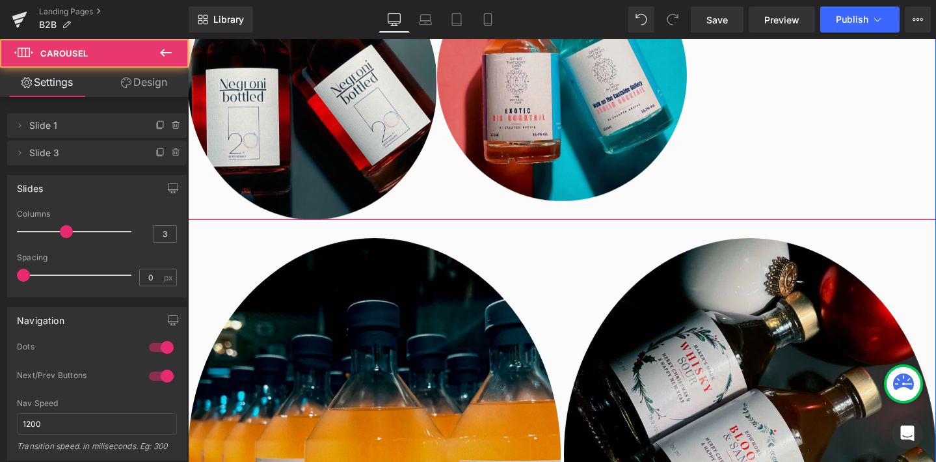
click at [466, 209] on div "Image Image" at bounding box center [450, 87] width 525 height 284
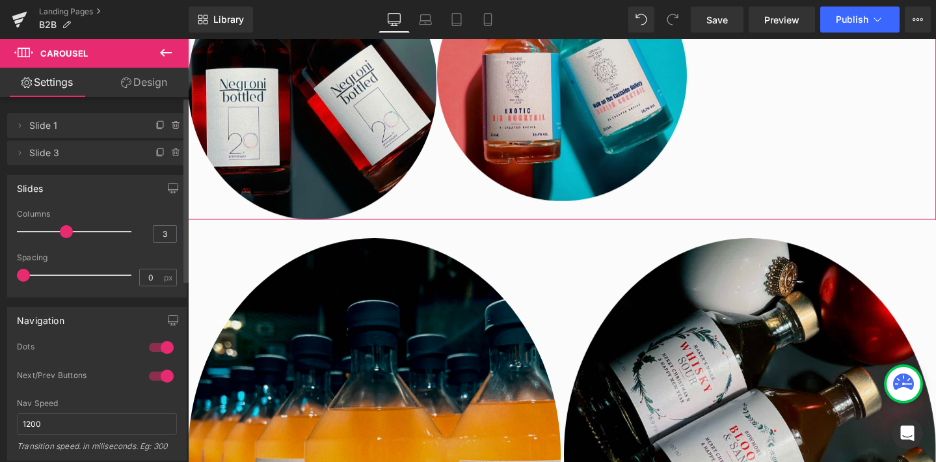
click at [41, 231] on div at bounding box center [77, 232] width 108 height 26
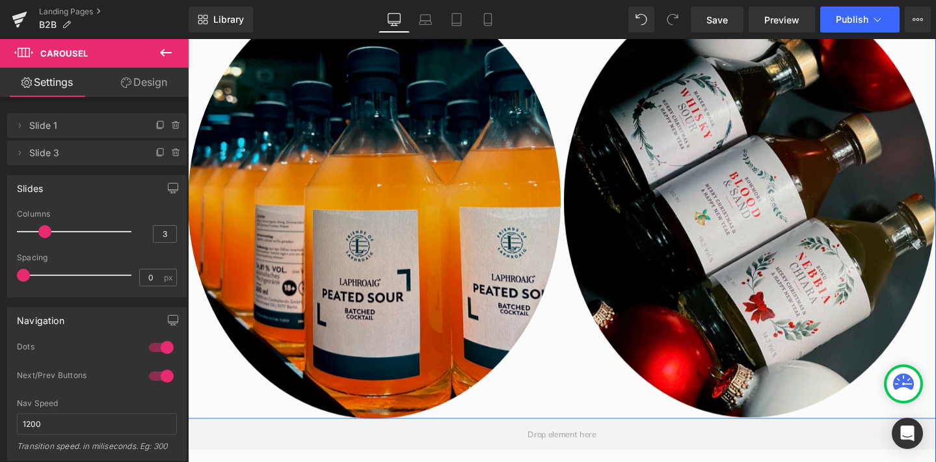
scroll to position [1512, 0]
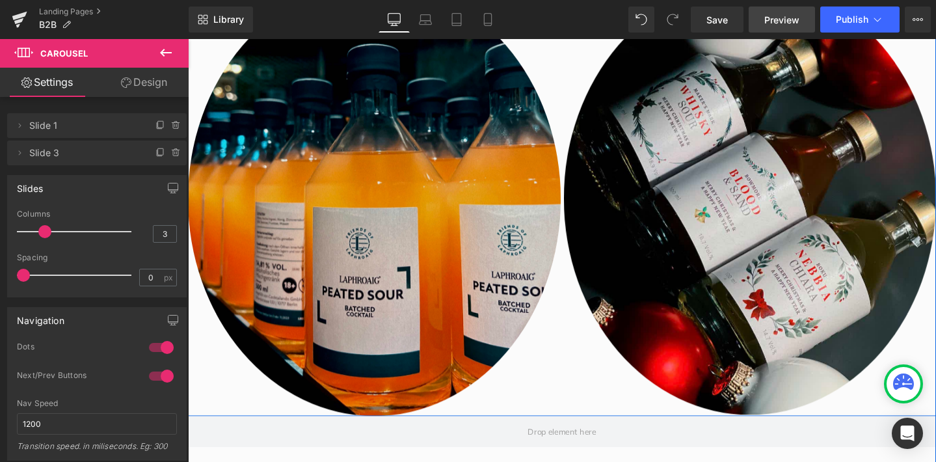
click at [780, 25] on span "Preview" at bounding box center [781, 20] width 35 height 14
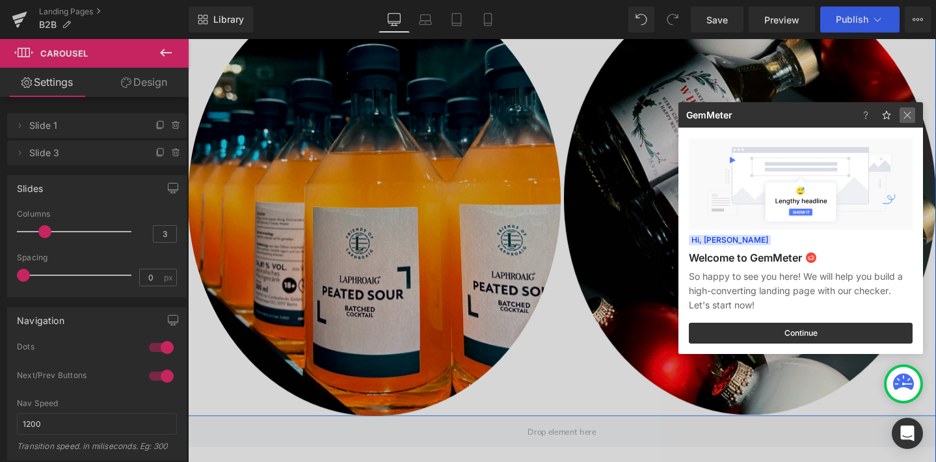
click at [907, 113] on img at bounding box center [908, 115] width 16 height 16
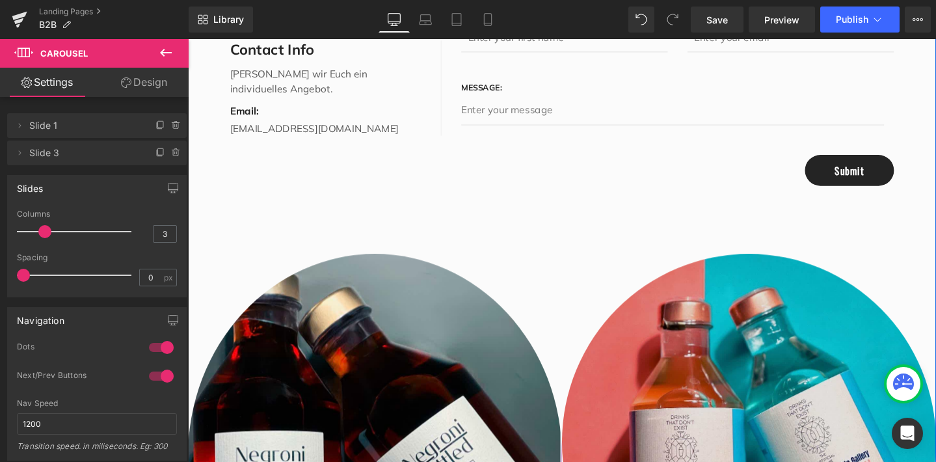
scroll to position [689, 0]
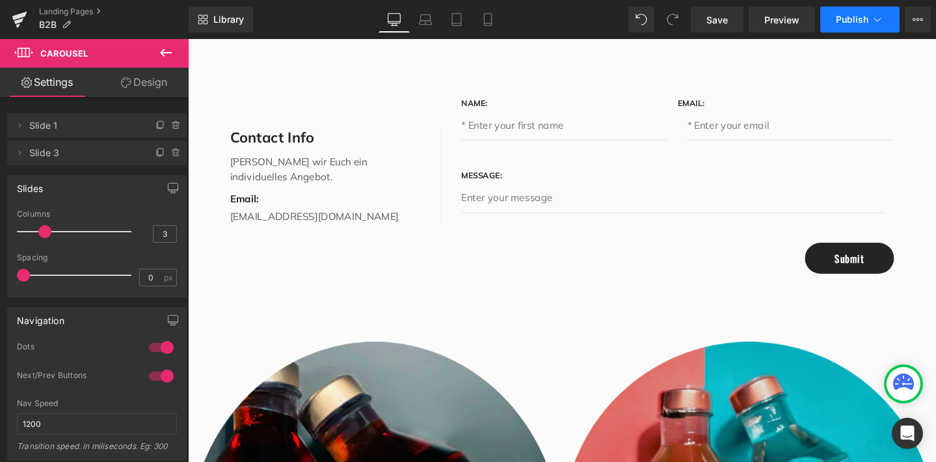
click at [849, 18] on span "Publish" at bounding box center [852, 19] width 33 height 10
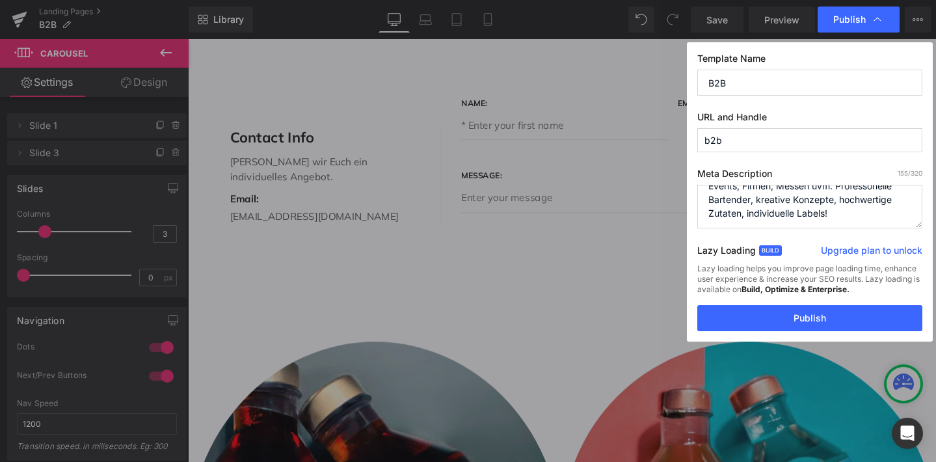
scroll to position [27, 0]
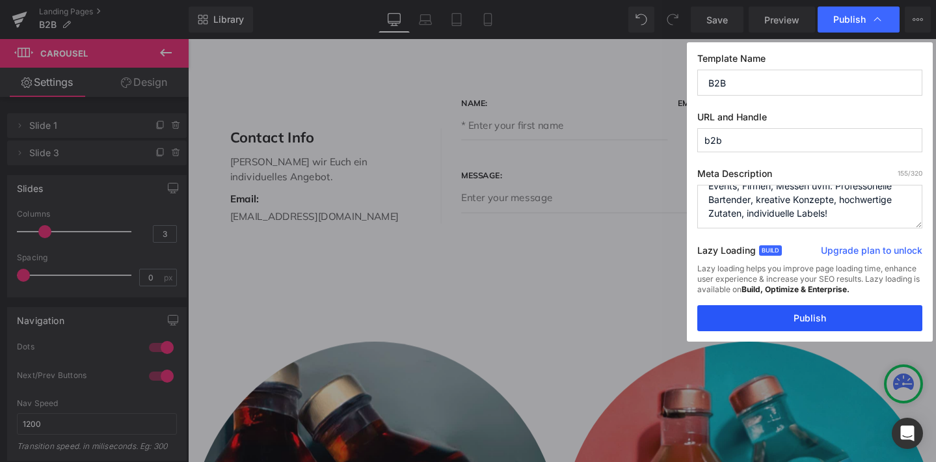
click at [814, 315] on button "Publish" at bounding box center [809, 318] width 225 height 26
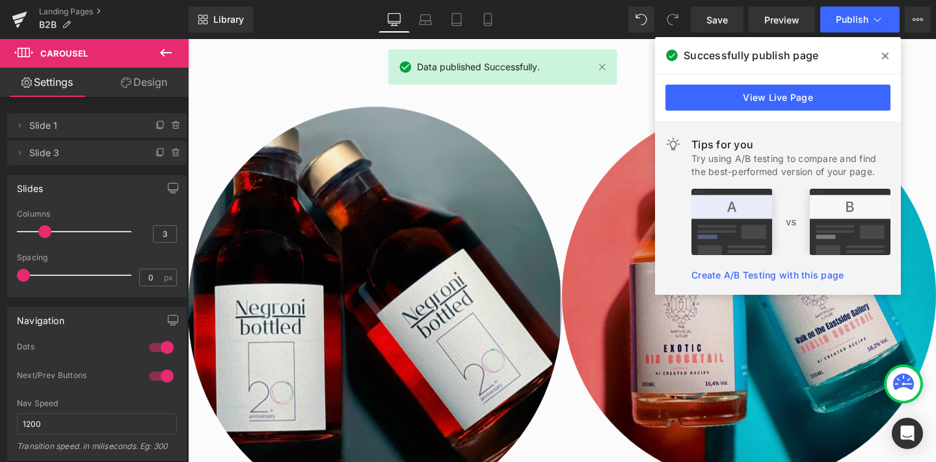
scroll to position [937, 0]
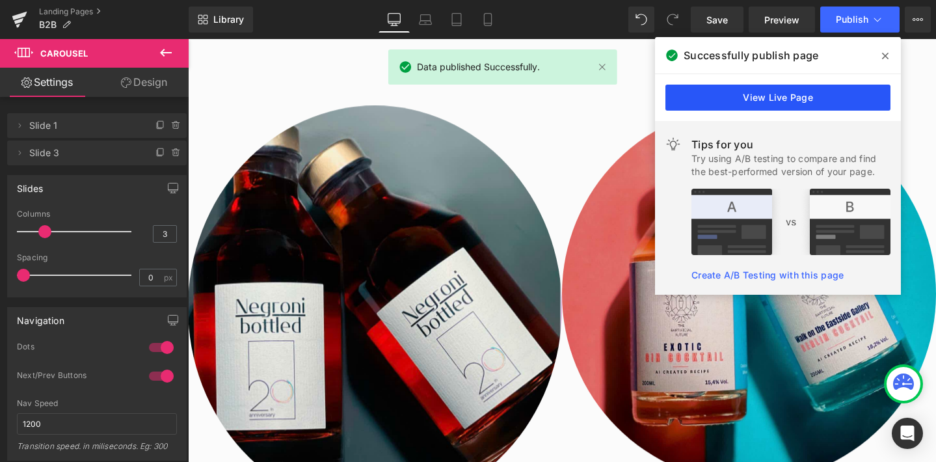
click at [818, 95] on link "View Live Page" at bounding box center [777, 98] width 225 height 26
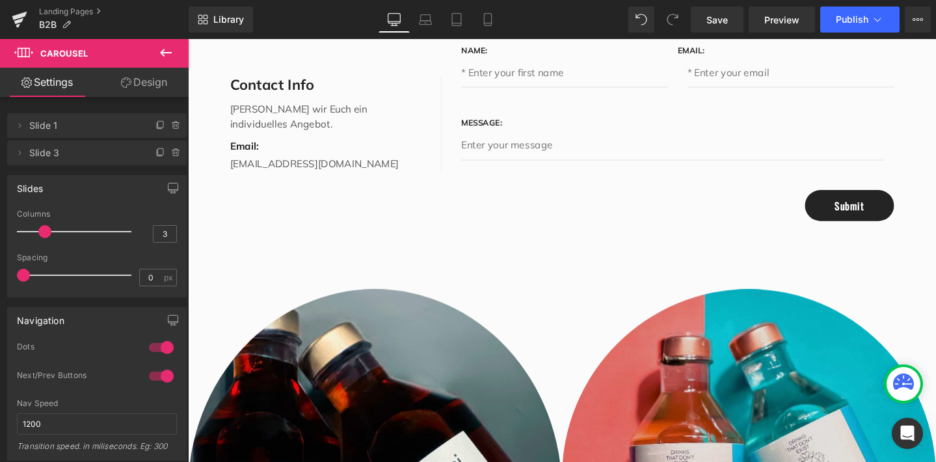
scroll to position [706, 0]
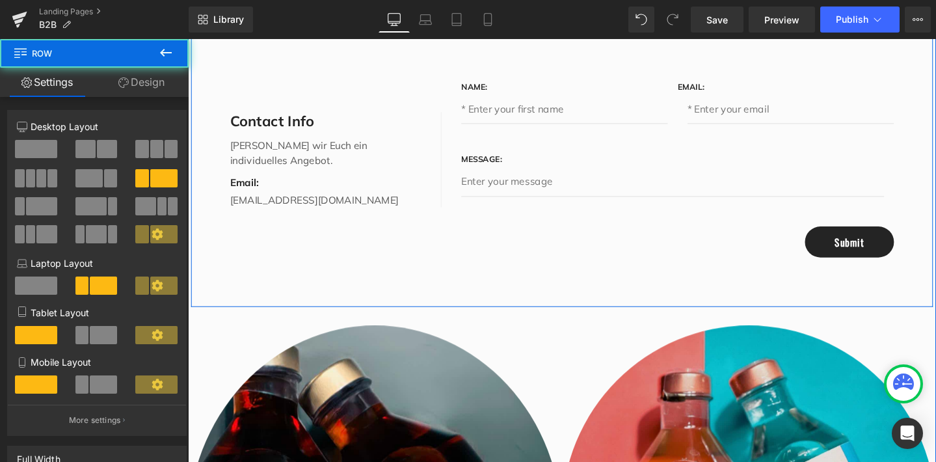
click at [522, 279] on div "Contact Info Text Block [PERSON_NAME] wir Euch ein individuelles Angebot. Text …" at bounding box center [581, 166] width 781 height 309
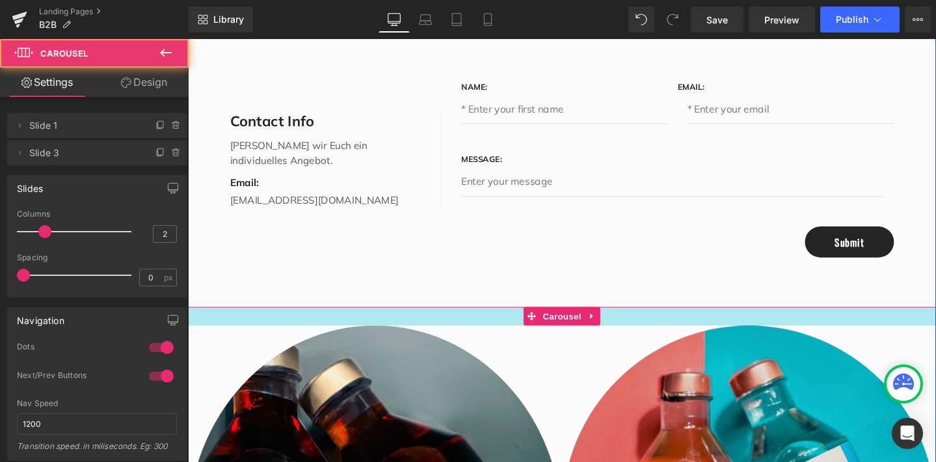
click at [488, 331] on div at bounding box center [581, 331] width 787 height 20
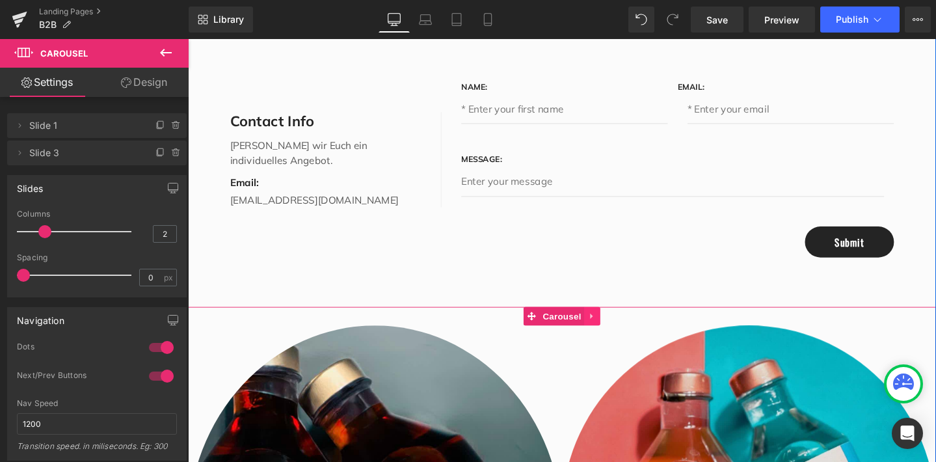
click at [611, 330] on icon at bounding box center [612, 331] width 3 height 6
click at [620, 329] on icon at bounding box center [621, 330] width 9 height 10
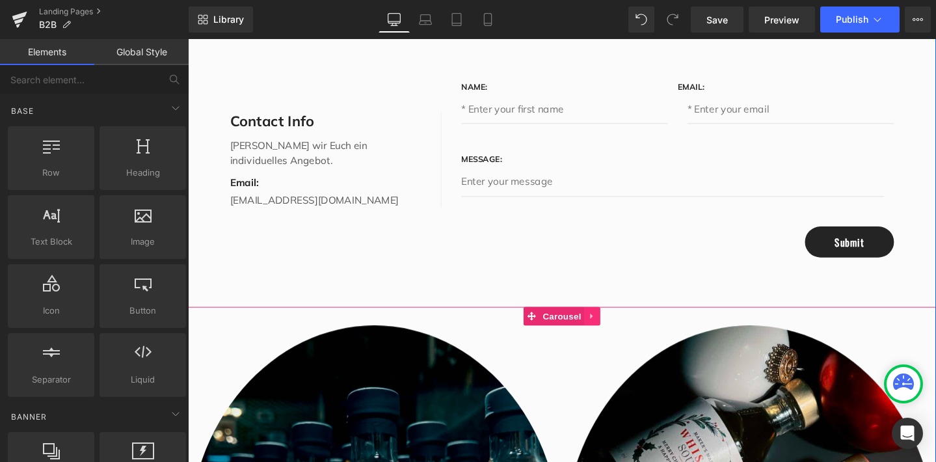
click at [609, 326] on icon at bounding box center [613, 330] width 9 height 10
click at [617, 327] on icon at bounding box center [621, 330] width 9 height 9
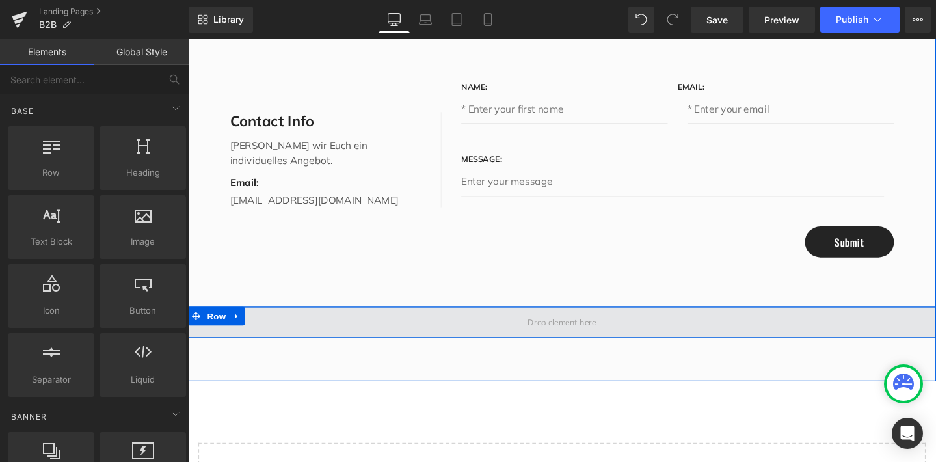
click at [555, 339] on span at bounding box center [581, 336] width 81 height 23
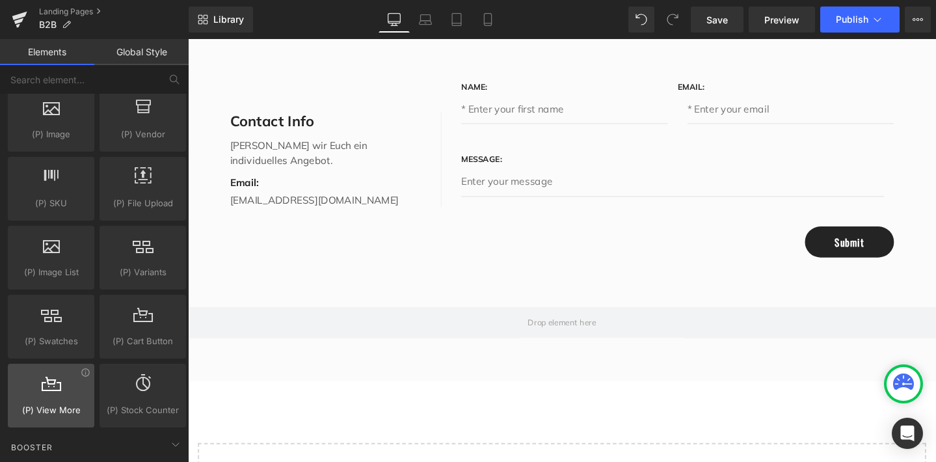
scroll to position [1342, 0]
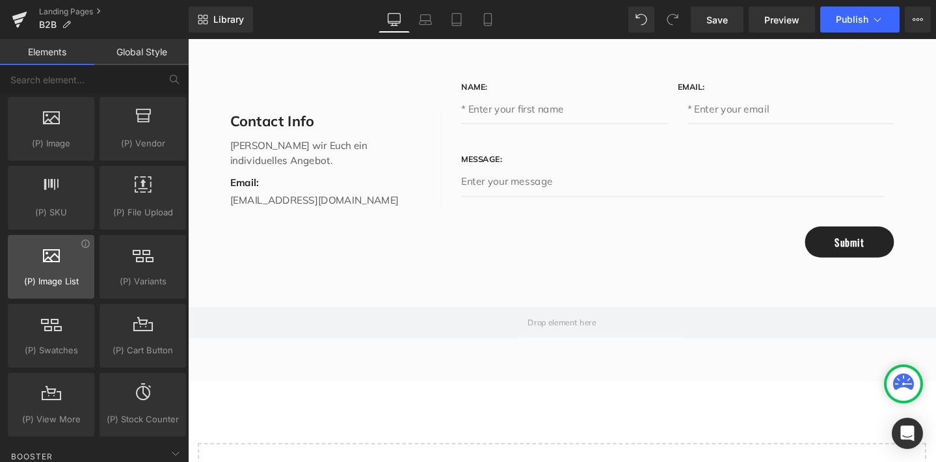
click at [61, 269] on div at bounding box center [51, 259] width 79 height 29
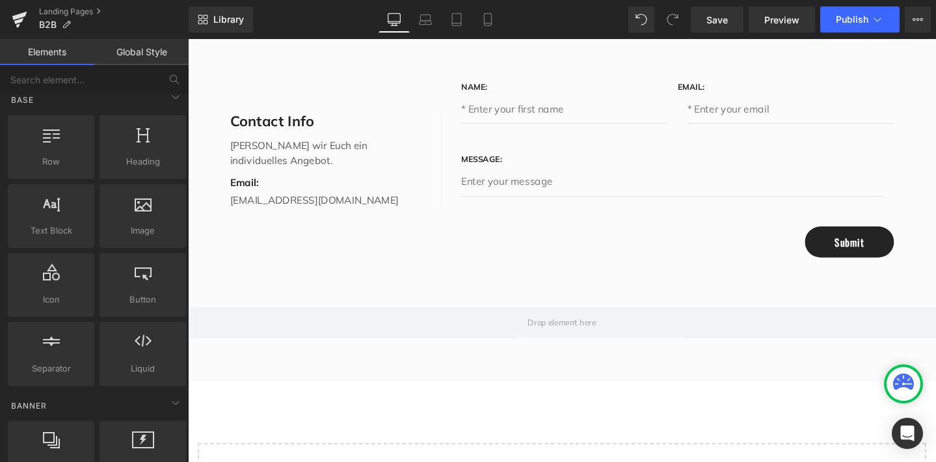
scroll to position [8, 0]
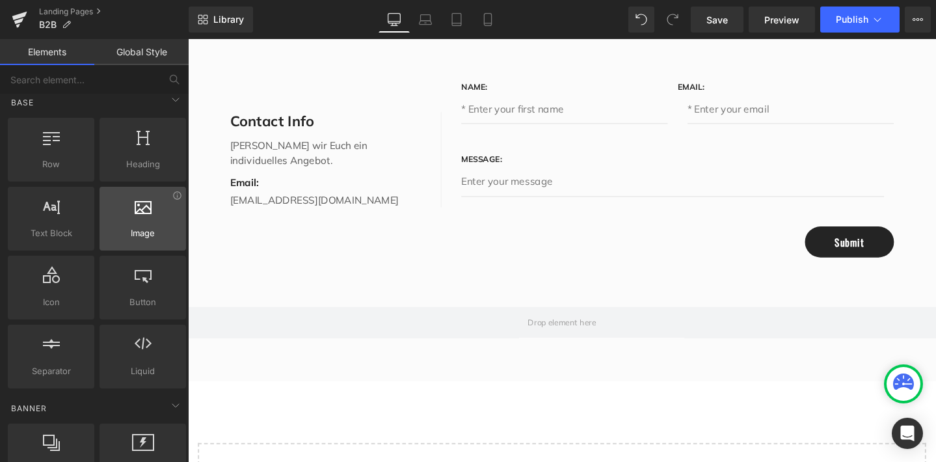
click at [145, 207] on icon at bounding box center [143, 205] width 17 height 17
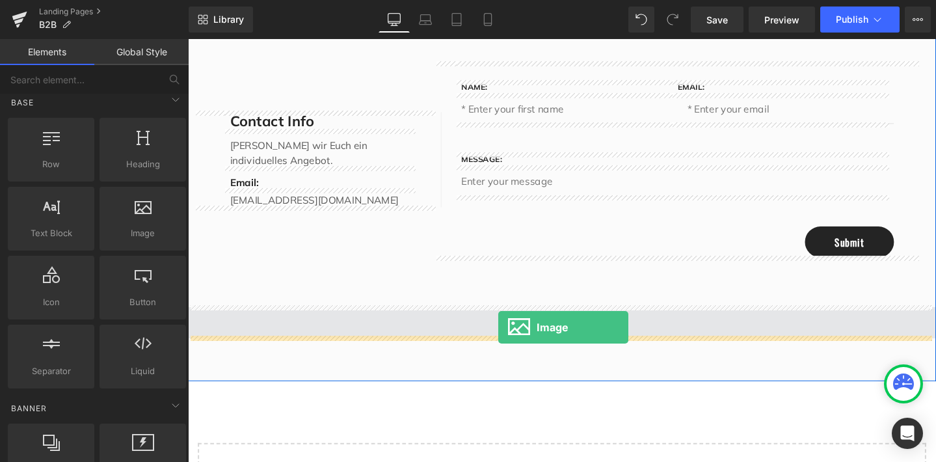
drag, startPoint x: 333, startPoint y: 247, endPoint x: 514, endPoint y: 342, distance: 205.1
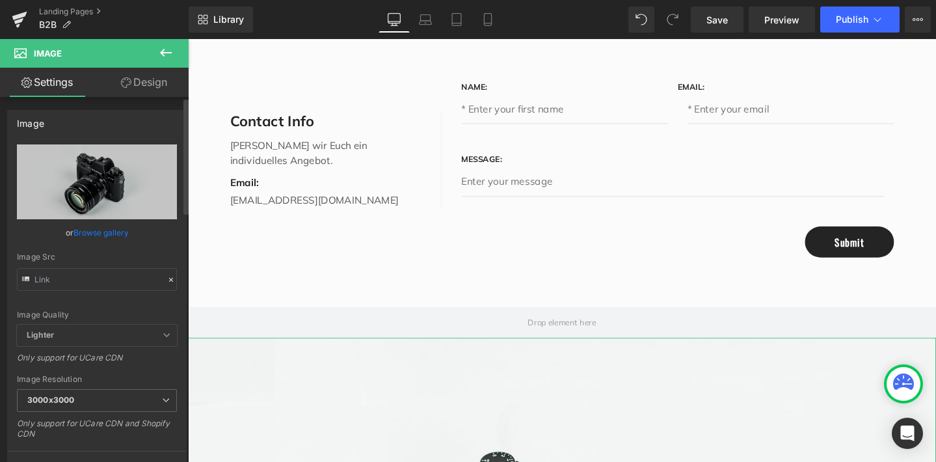
scroll to position [0, 0]
click at [144, 87] on link "Design" at bounding box center [144, 82] width 94 height 29
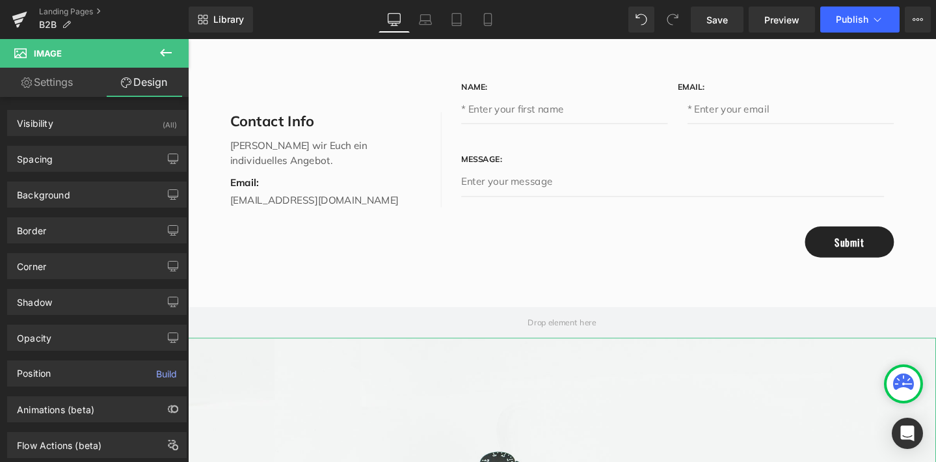
click at [61, 82] on link "Settings" at bounding box center [47, 82] width 94 height 29
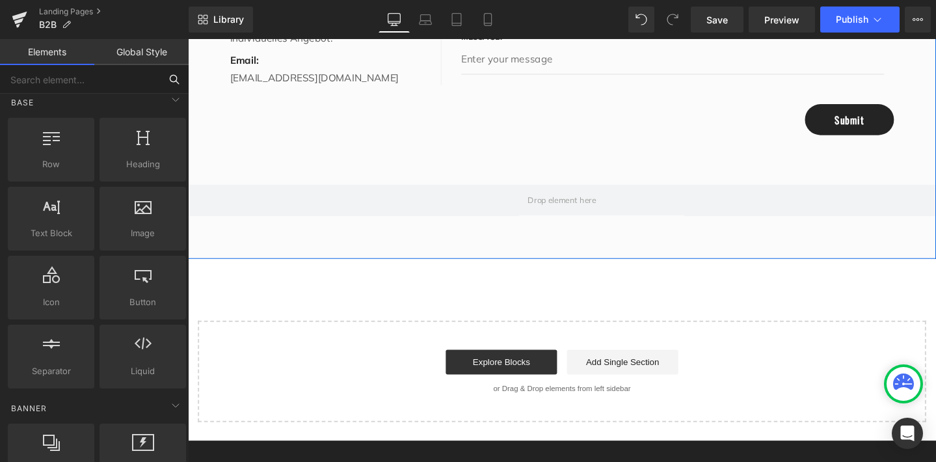
click at [96, 82] on input "text" at bounding box center [80, 79] width 160 height 29
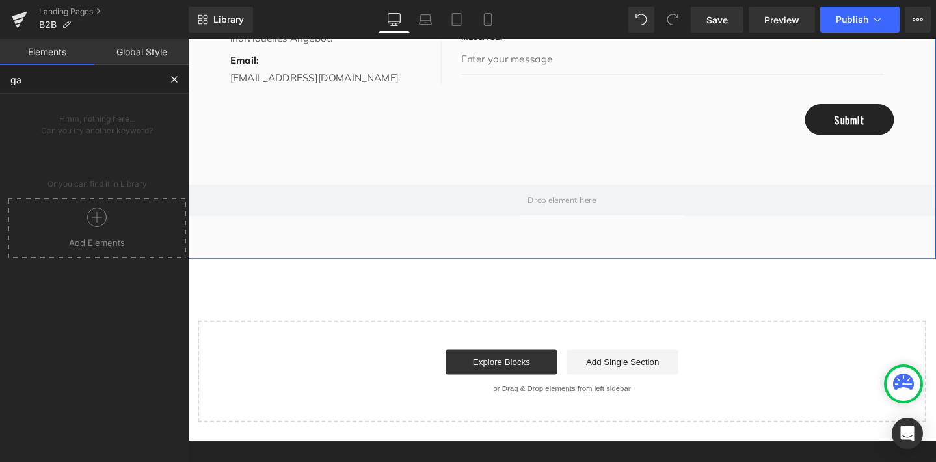
scroll to position [0, 0]
type input "g"
type input "f"
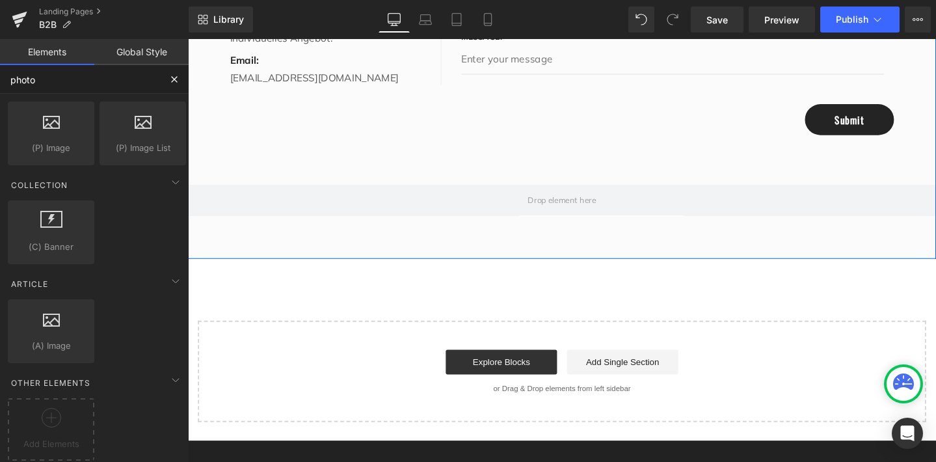
scroll to position [133, 0]
click at [83, 304] on icon at bounding box center [85, 308] width 8 height 8
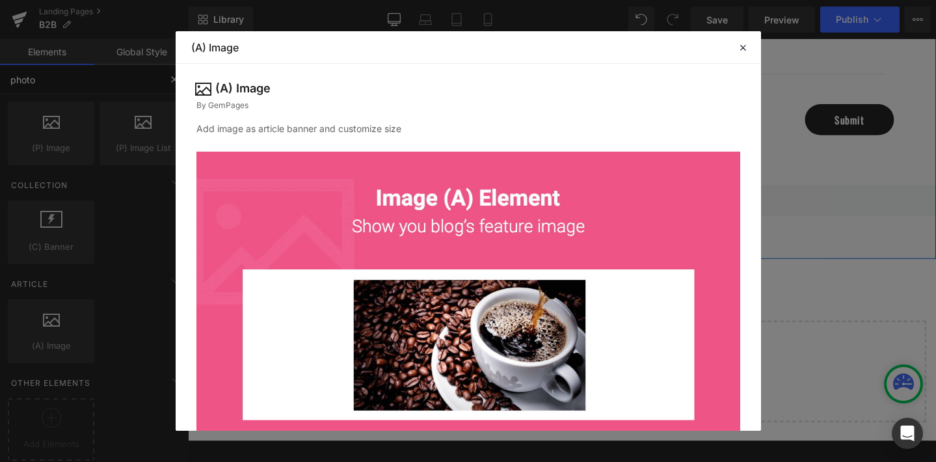
scroll to position [0, 0]
type input "photo"
click at [743, 46] on icon at bounding box center [743, 48] width 12 height 12
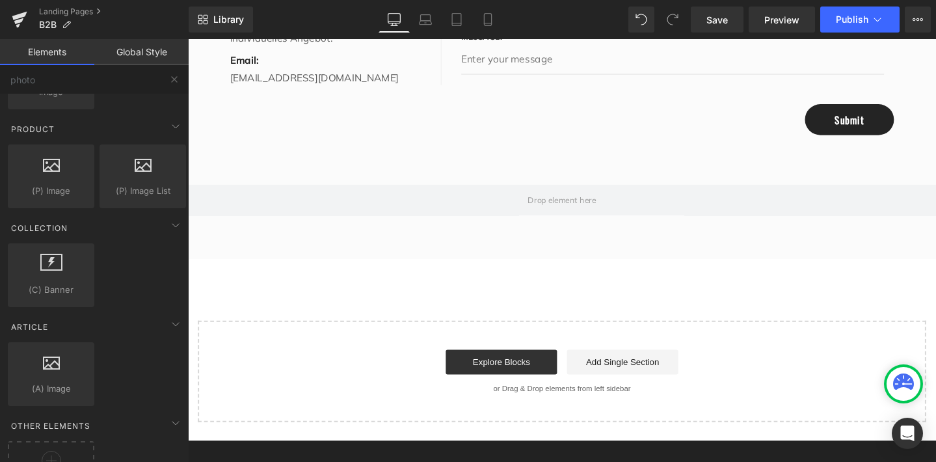
scroll to position [76, 0]
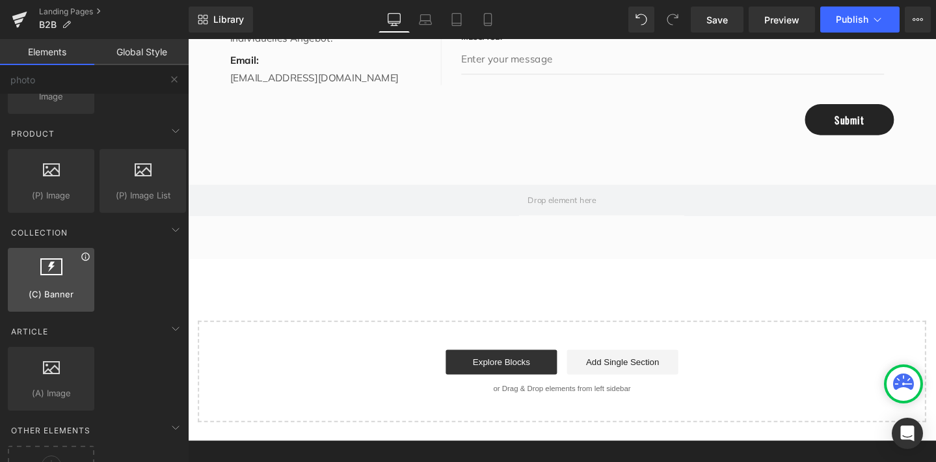
click at [84, 261] on icon at bounding box center [86, 257] width 10 height 10
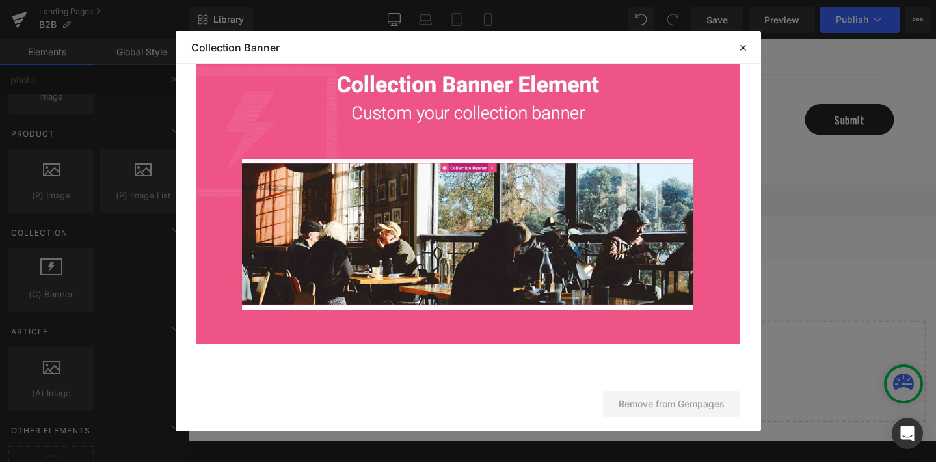
scroll to position [113, 0]
click at [743, 47] on icon at bounding box center [743, 48] width 12 height 12
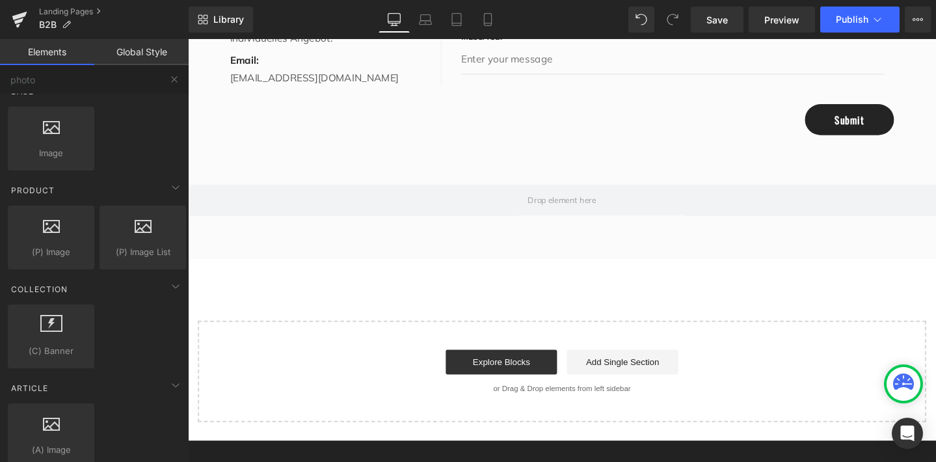
scroll to position [18, 0]
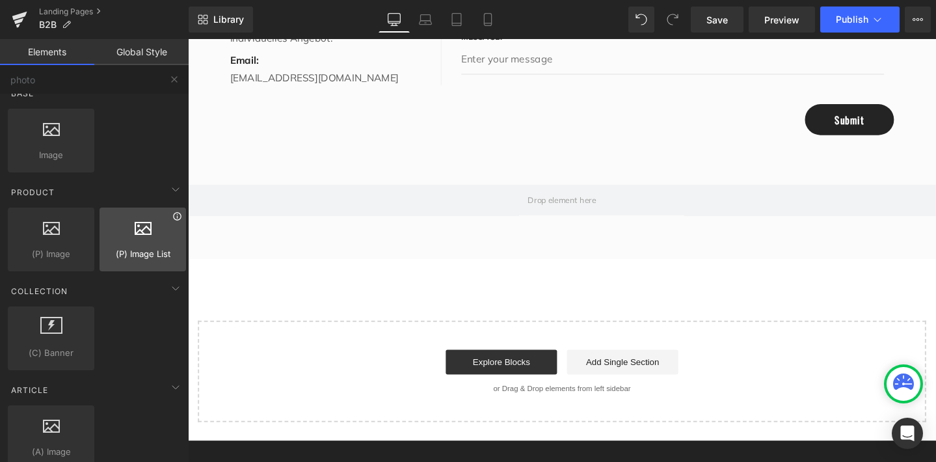
click at [173, 217] on icon at bounding box center [177, 216] width 8 height 8
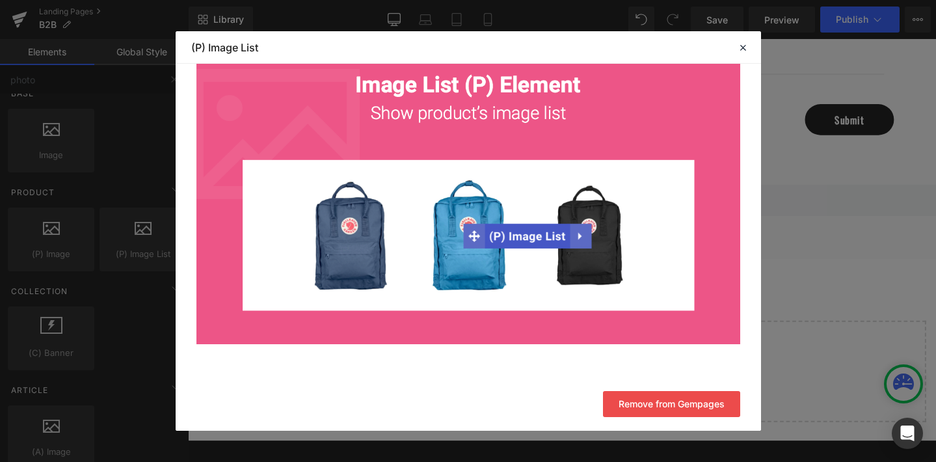
scroll to position [149, 0]
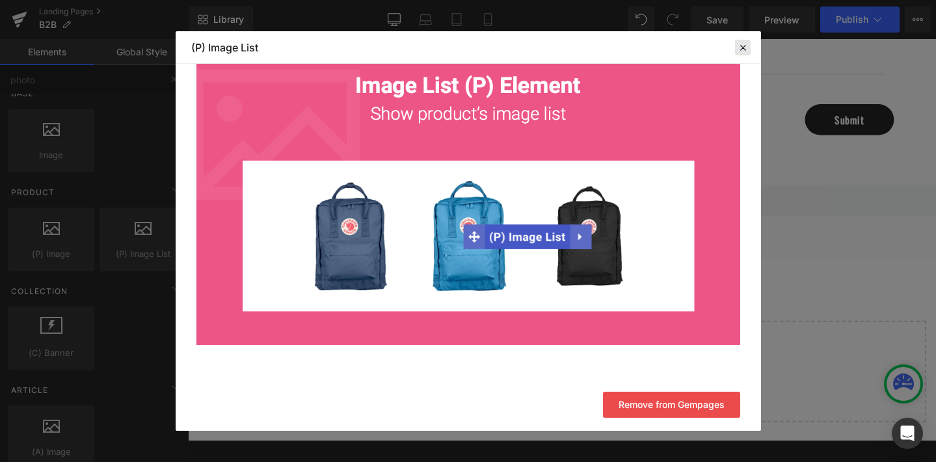
click at [740, 47] on icon at bounding box center [743, 48] width 12 height 12
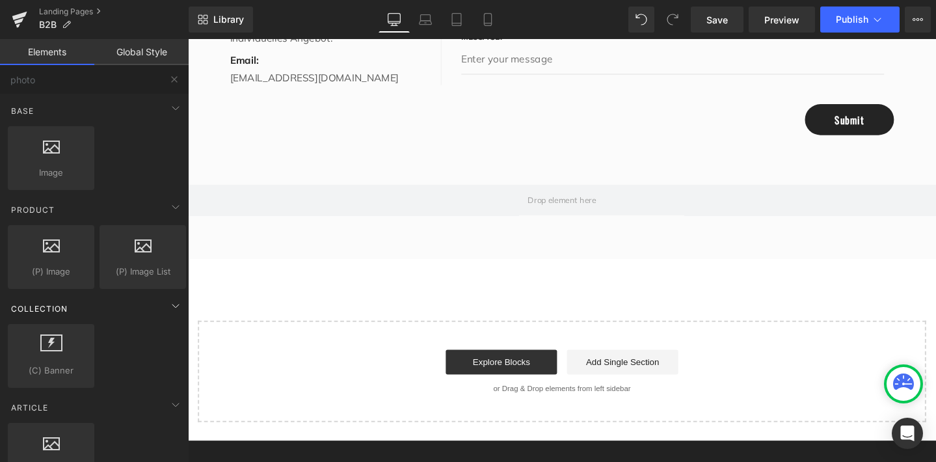
scroll to position [0, 0]
click at [84, 137] on icon at bounding box center [86, 135] width 10 height 10
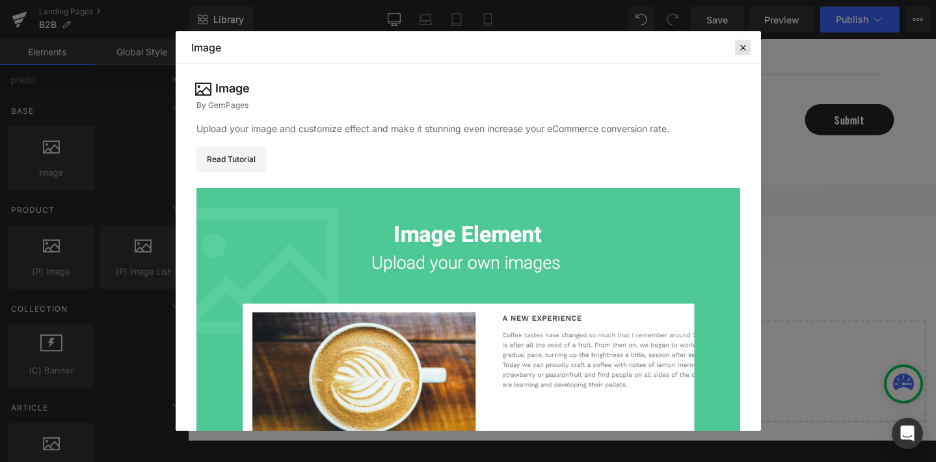
click at [747, 47] on icon at bounding box center [743, 48] width 12 height 12
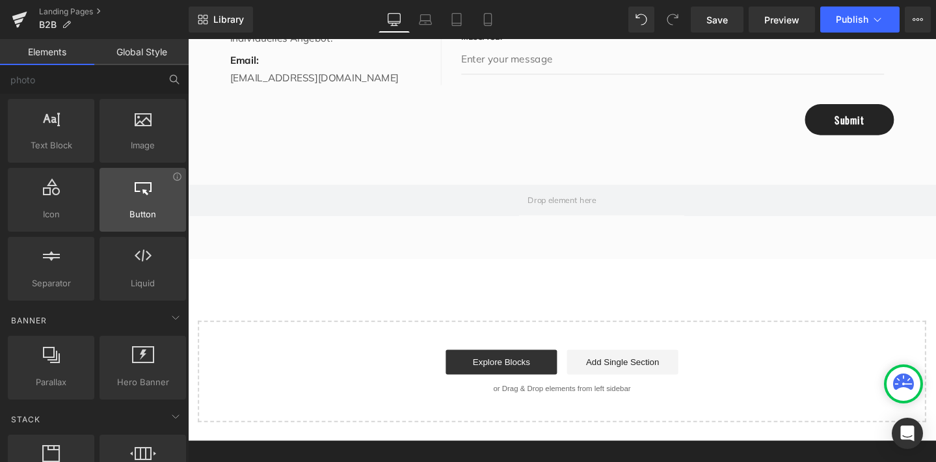
scroll to position [100, 0]
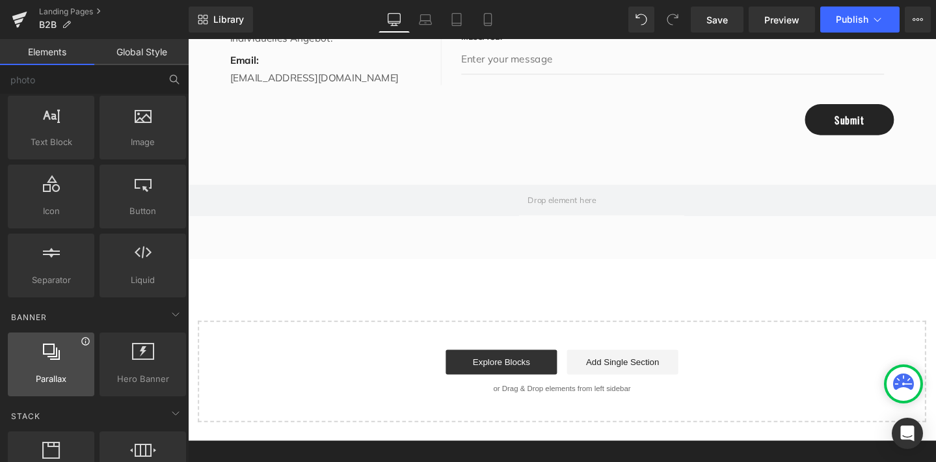
click at [82, 341] on icon at bounding box center [86, 341] width 10 height 10
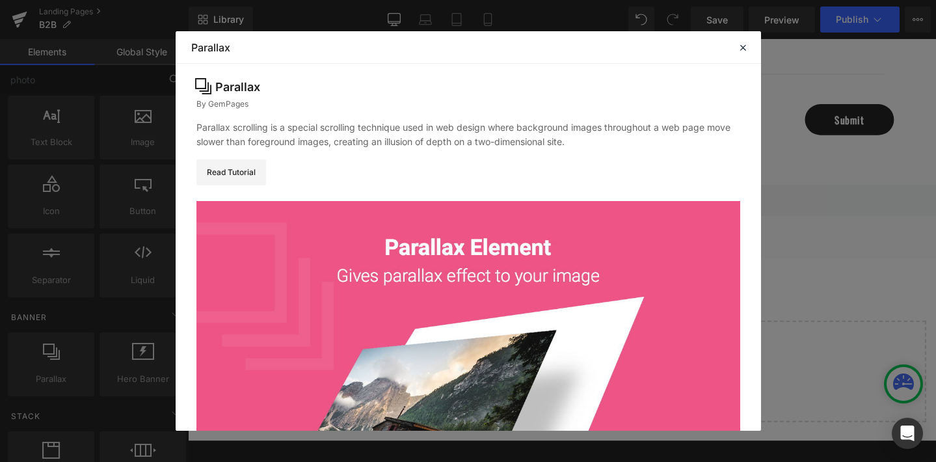
scroll to position [3, 0]
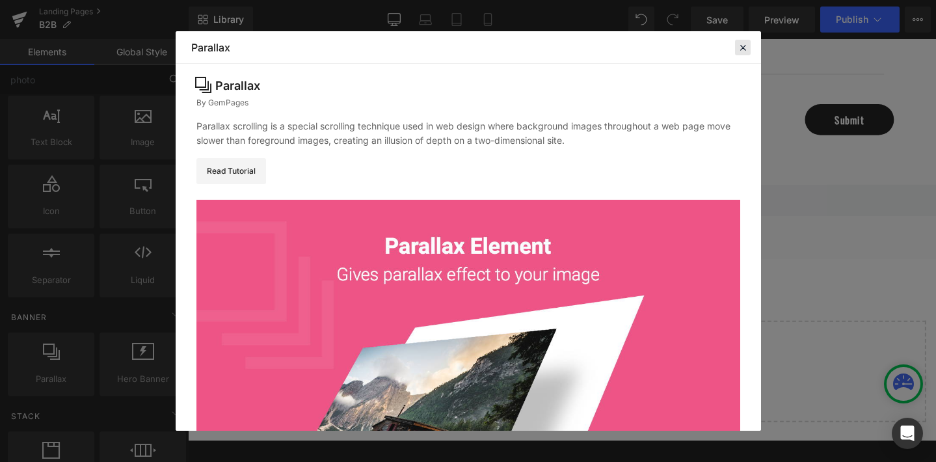
click at [742, 46] on icon at bounding box center [743, 48] width 12 height 12
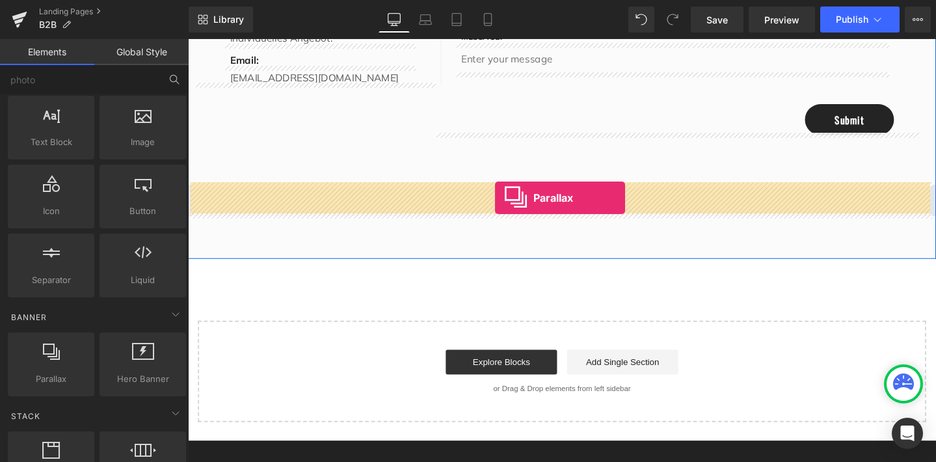
drag, startPoint x: 258, startPoint y: 416, endPoint x: 511, endPoint y: 206, distance: 328.5
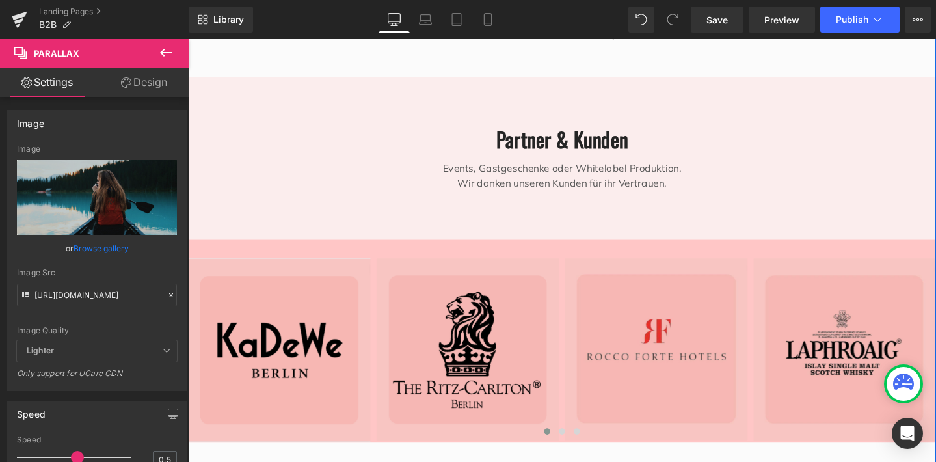
scroll to position [120, 0]
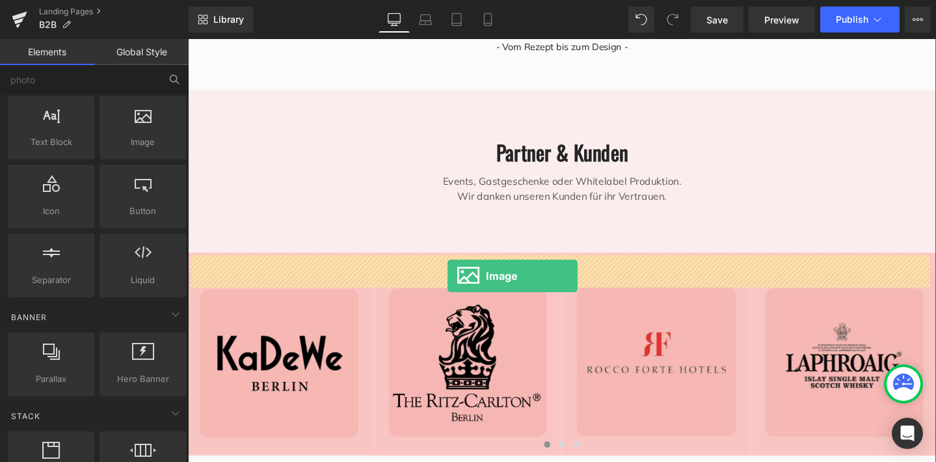
drag, startPoint x: 332, startPoint y: 176, endPoint x: 461, endPoint y: 288, distance: 171.0
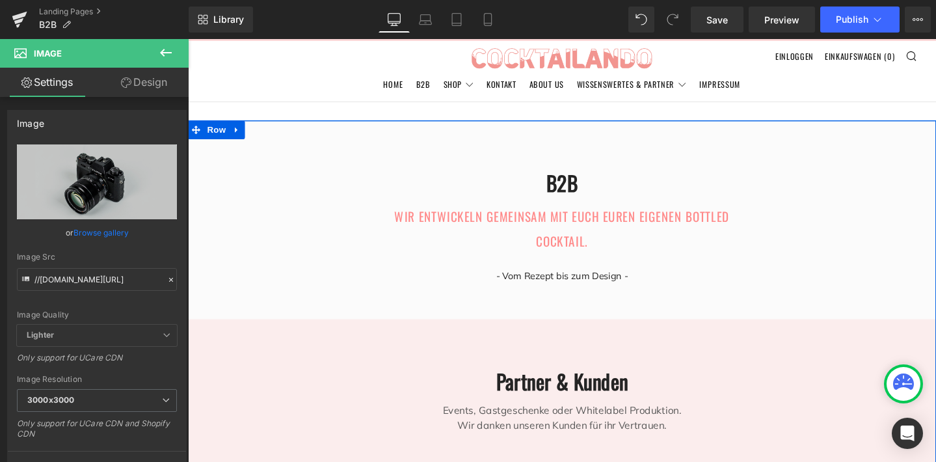
scroll to position [1191, 0]
click at [137, 251] on div "Image Quality Lighter Lightest Lighter Lighter Lightest Only support for UCare …" at bounding box center [97, 234] width 160 height 180
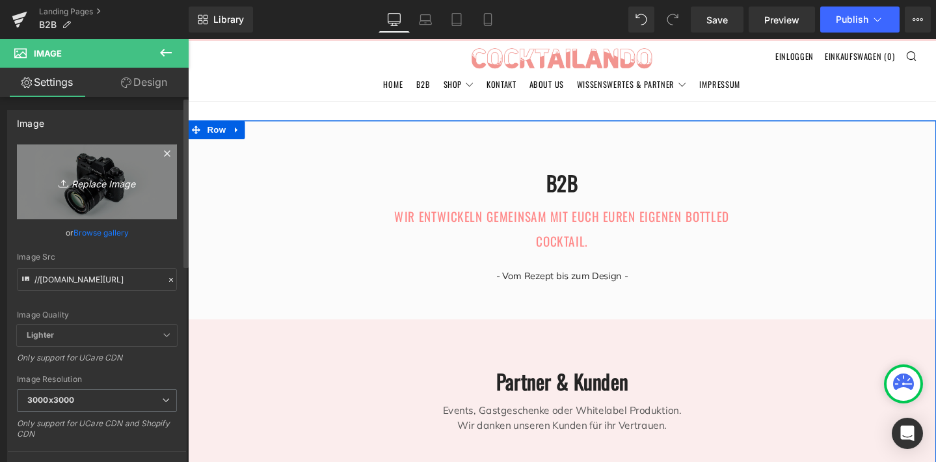
scroll to position [0, 0]
click at [95, 185] on icon "Replace Image" at bounding box center [97, 182] width 104 height 16
type input "C:\fakepath\0A1C698F-C5EA-4105-AF15-4ADCA3B67C38.JPG"
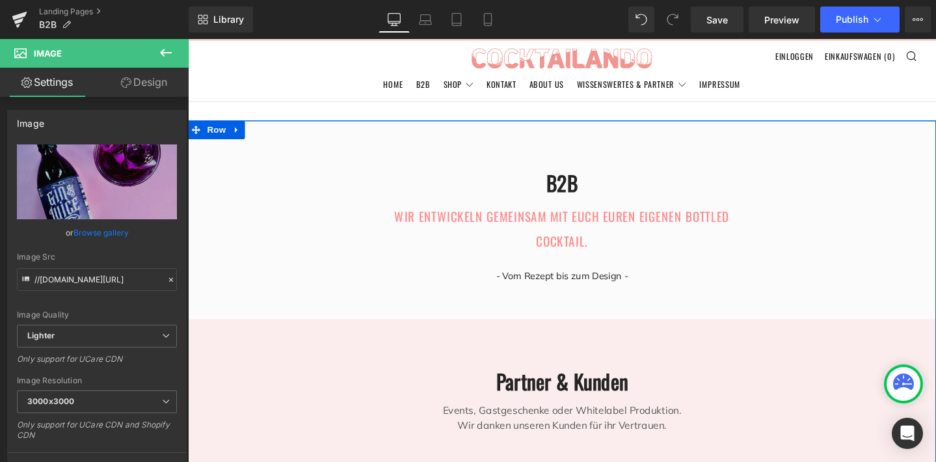
scroll to position [1724, 0]
click at [454, 291] on div at bounding box center [581, 218] width 787 height 673
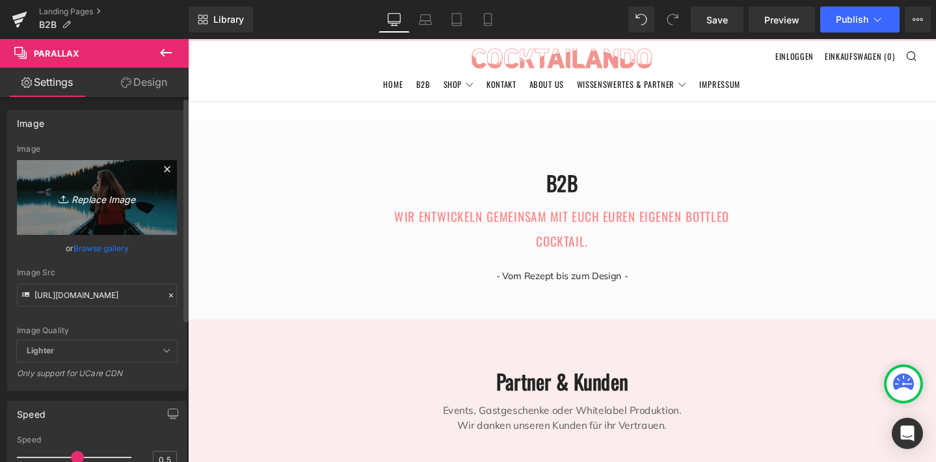
click at [104, 198] on icon "Replace Image" at bounding box center [97, 197] width 104 height 16
type input "C:\fakepath\20250827_1606_Bunte Cocktailflaschenkunst_remix_01k3nxe3ypfszr61bs0…"
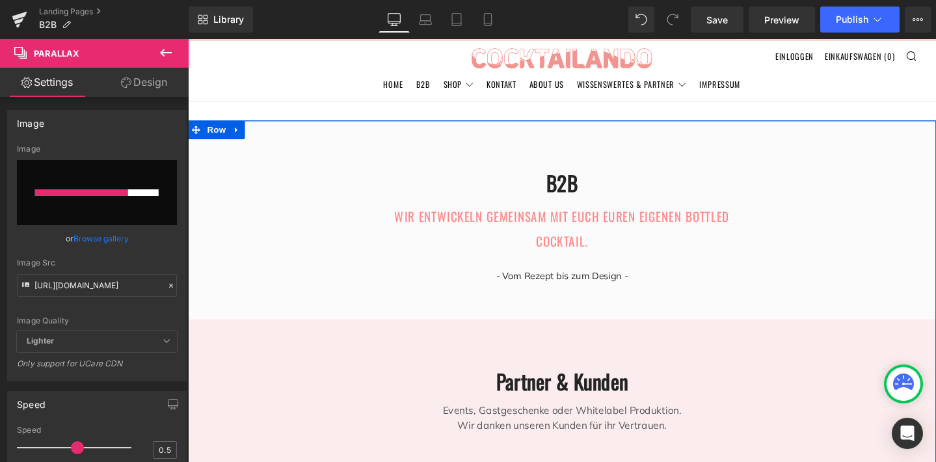
scroll to position [1536, 0]
click at [481, 24] on icon at bounding box center [487, 19] width 13 height 13
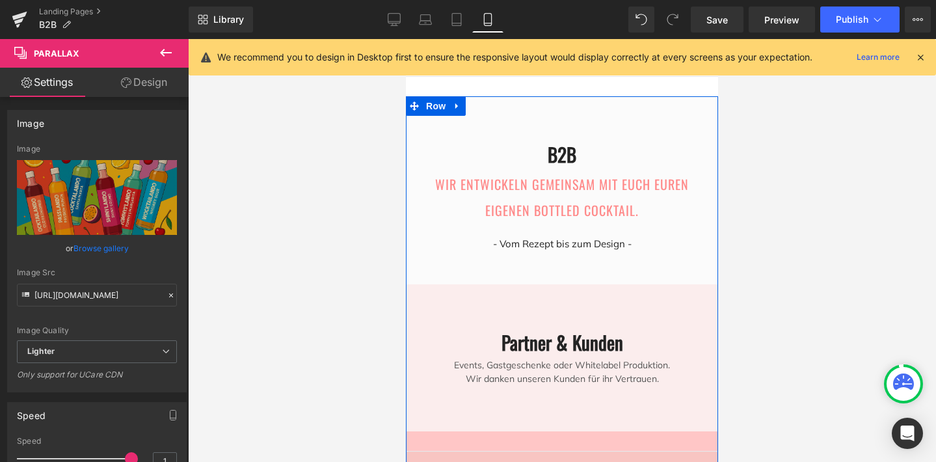
scroll to position [1184, 0]
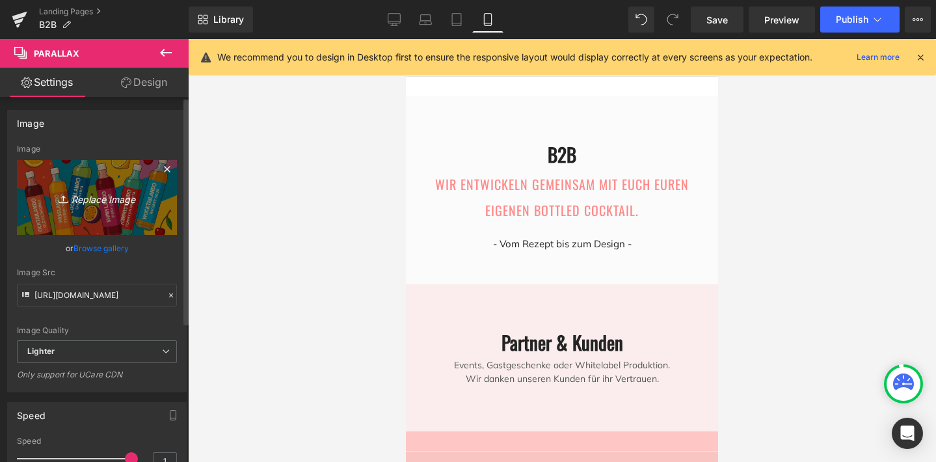
click at [118, 196] on icon "Replace Image" at bounding box center [97, 197] width 104 height 16
type input "C:\fakepath\20250827_1617_Bunte Cocktailflaschen-Pop-Art_remix_01k3nxzkmcf9krt2…"
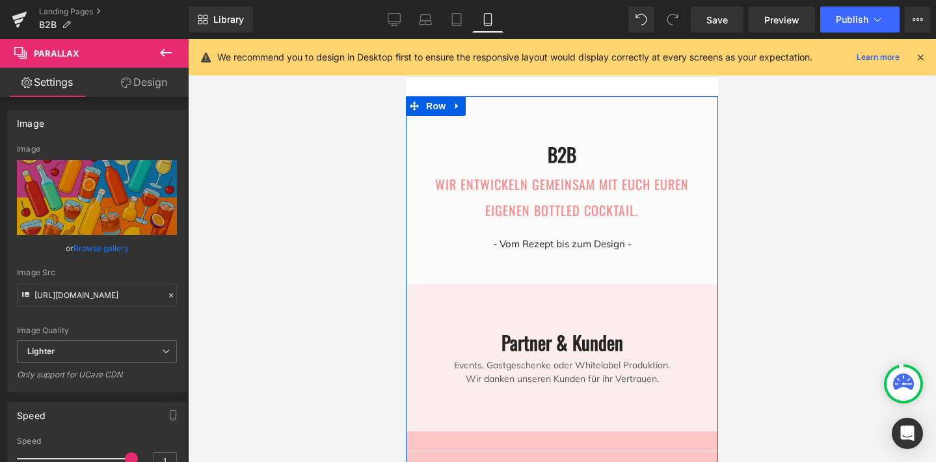
scroll to position [1120, 0]
click at [454, 23] on icon at bounding box center [456, 23] width 9 height 0
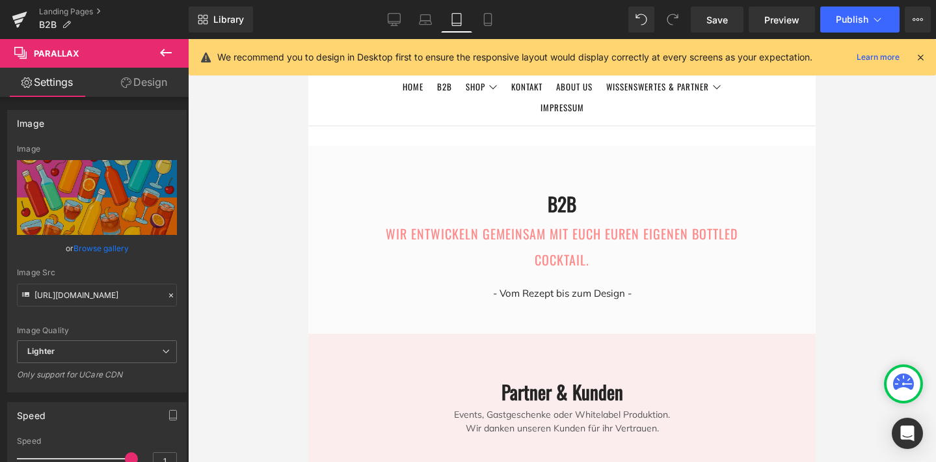
scroll to position [1650, 0]
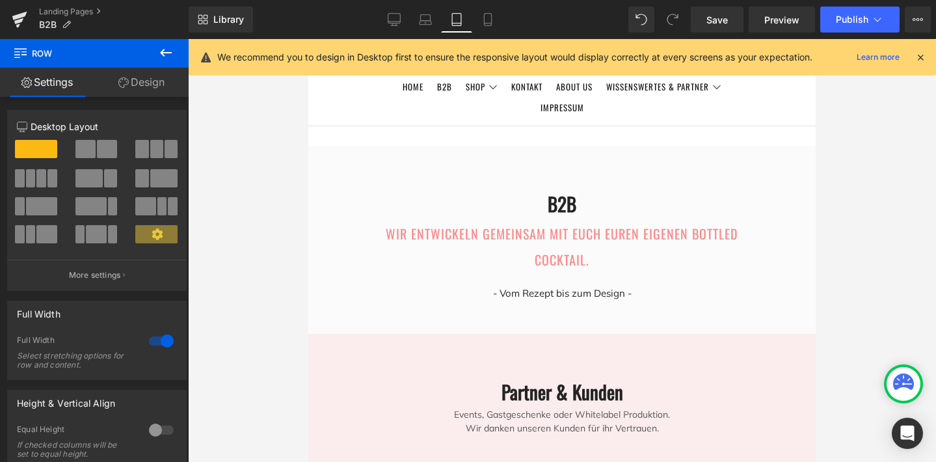
scroll to position [1633, 0]
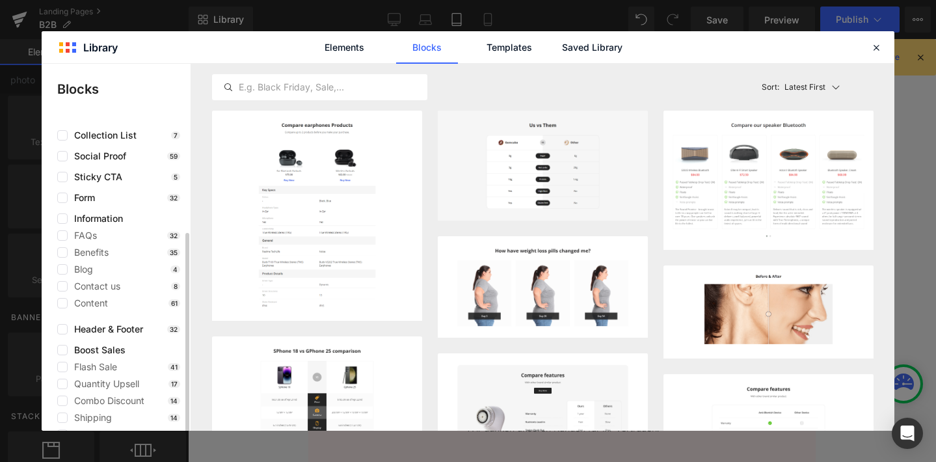
scroll to position [118, 0]
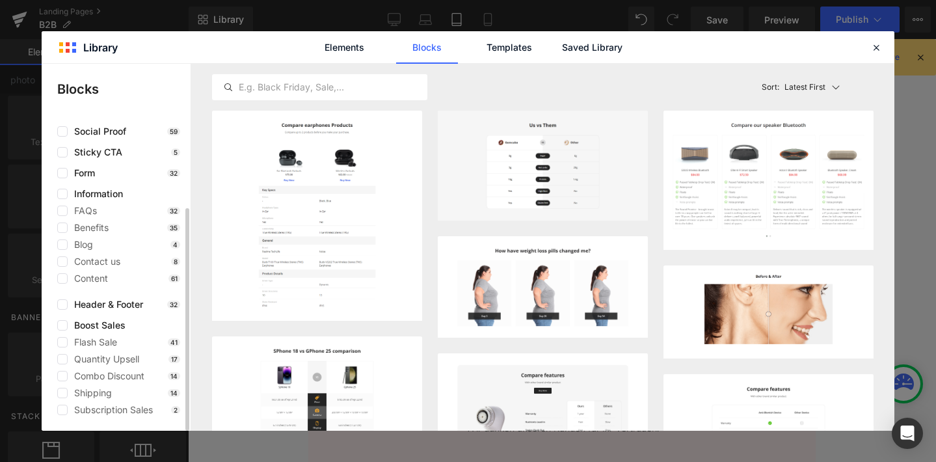
click at [71, 299] on div "use case Clear Present Product Product Detail 30 Product Description 129 Produc…" at bounding box center [116, 209] width 149 height 411
click at [64, 303] on label at bounding box center [62, 304] width 10 height 10
click at [62, 304] on input "checkbox" at bounding box center [62, 304] width 0 height 0
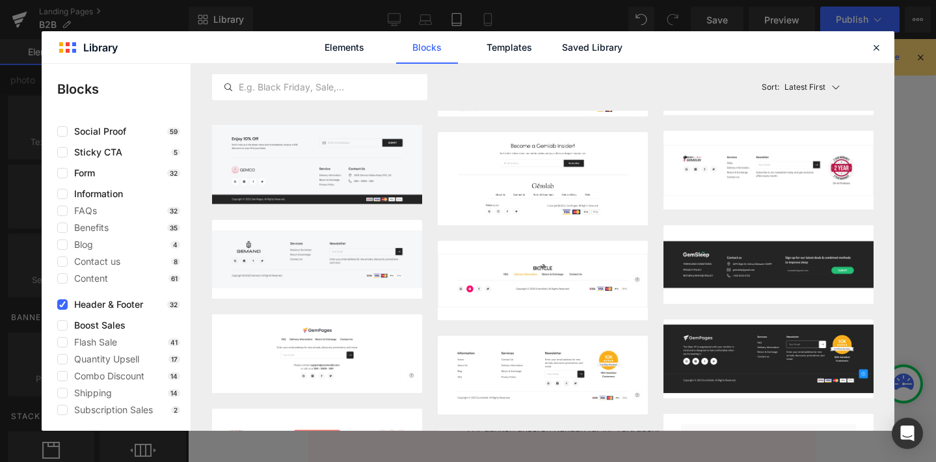
scroll to position [0, 0]
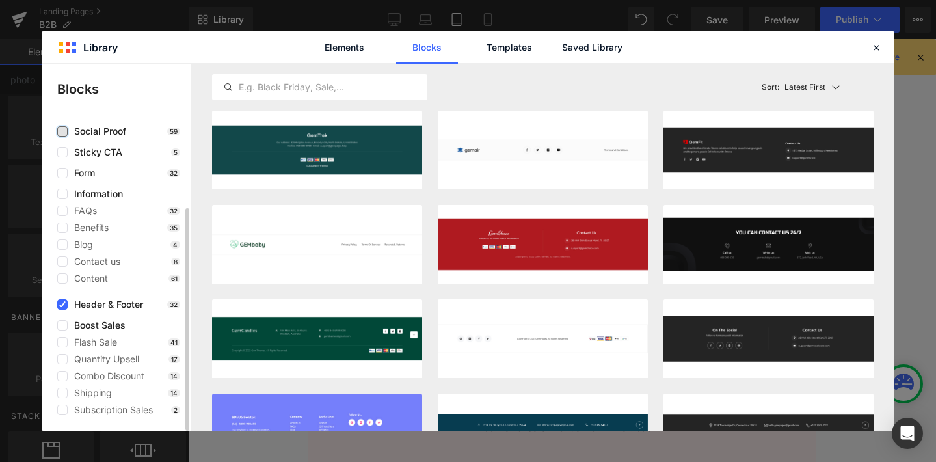
click at [62, 127] on label at bounding box center [62, 131] width 10 height 10
click at [62, 131] on input "checkbox" at bounding box center [62, 131] width 0 height 0
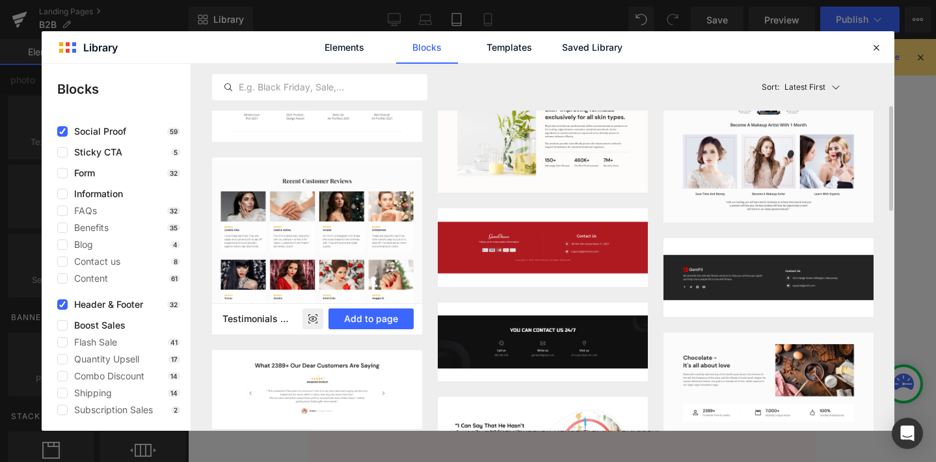
scroll to position [143, 0]
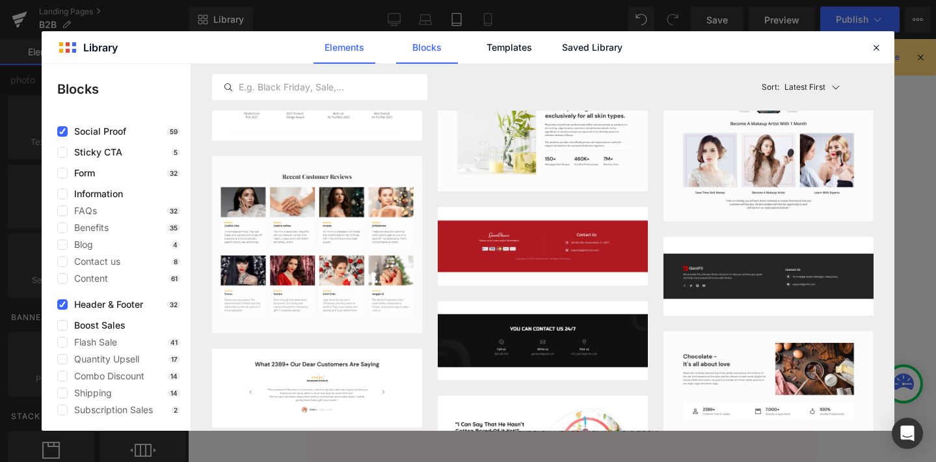
click at [341, 42] on link "Elements" at bounding box center [345, 47] width 62 height 33
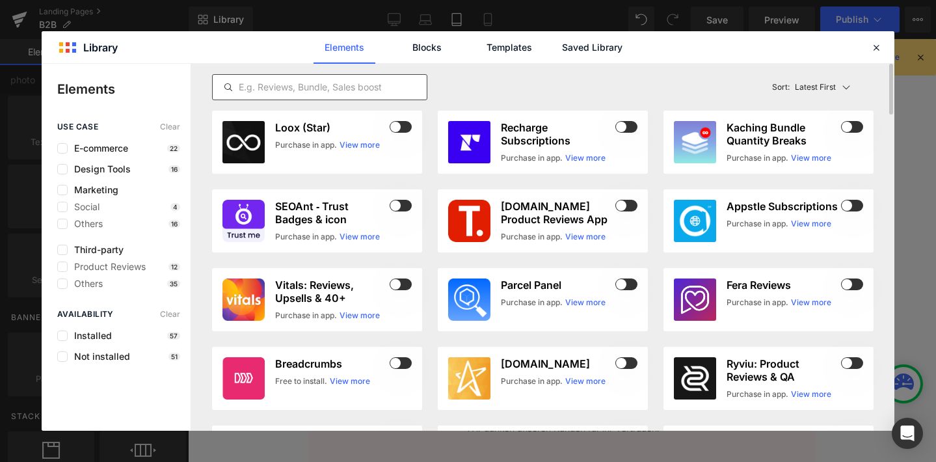
click at [334, 83] on input "text" at bounding box center [320, 87] width 214 height 16
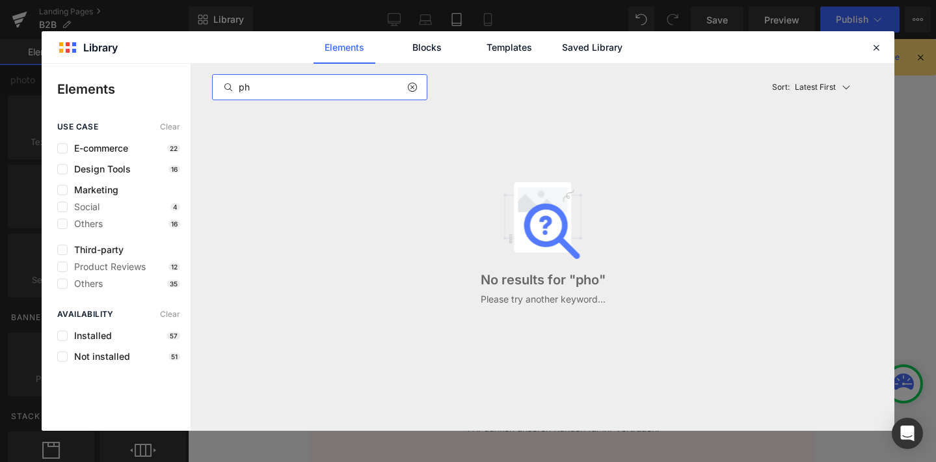
type input "p"
type input "galle"
click at [434, 47] on link "Blocks" at bounding box center [427, 47] width 62 height 33
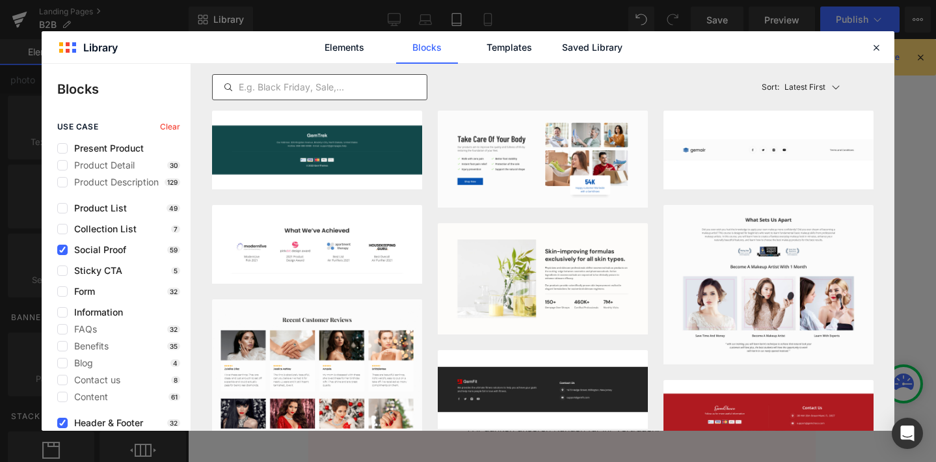
click at [342, 88] on input "text" at bounding box center [320, 87] width 214 height 16
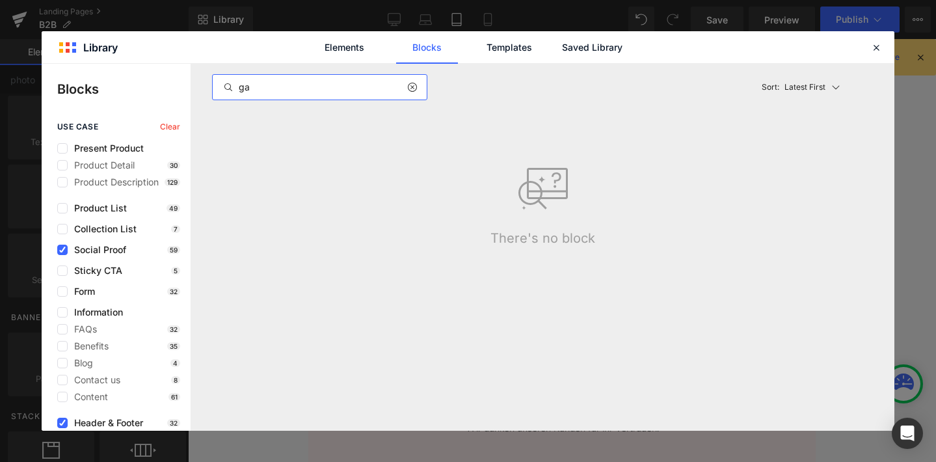
type input "g"
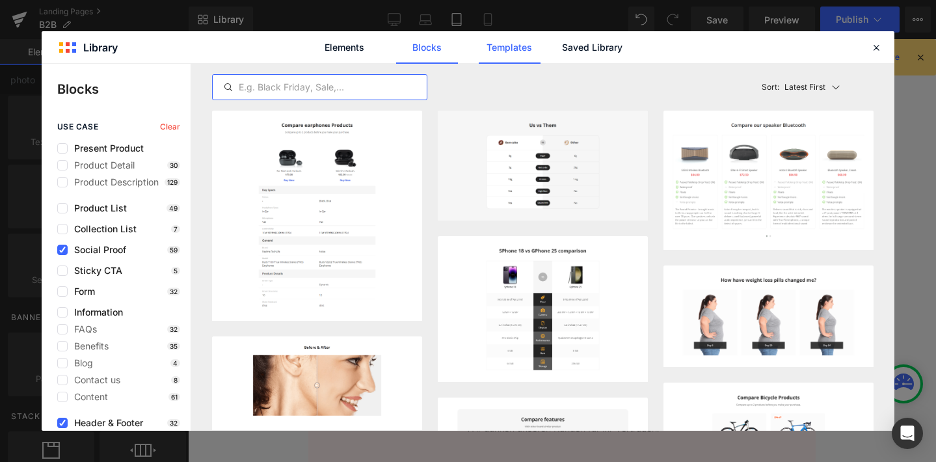
click at [501, 47] on link "Templates" at bounding box center [510, 47] width 62 height 33
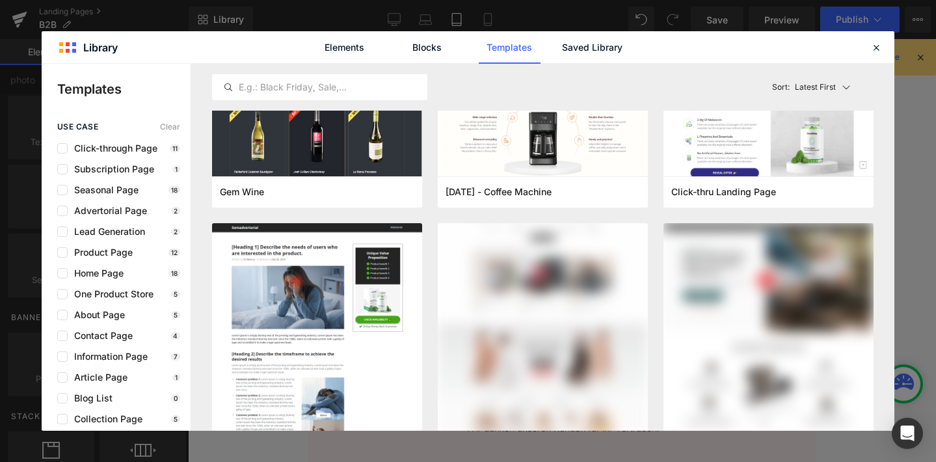
scroll to position [0, 0]
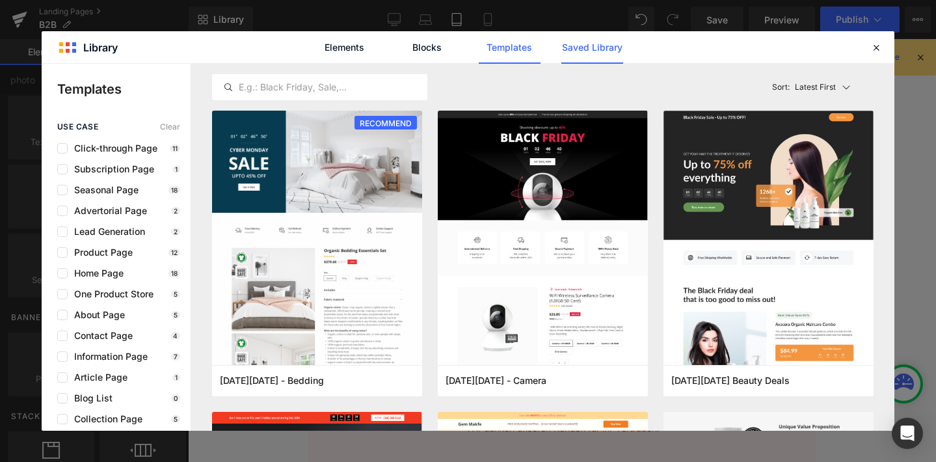
click at [582, 49] on link "Saved Library" at bounding box center [592, 47] width 62 height 33
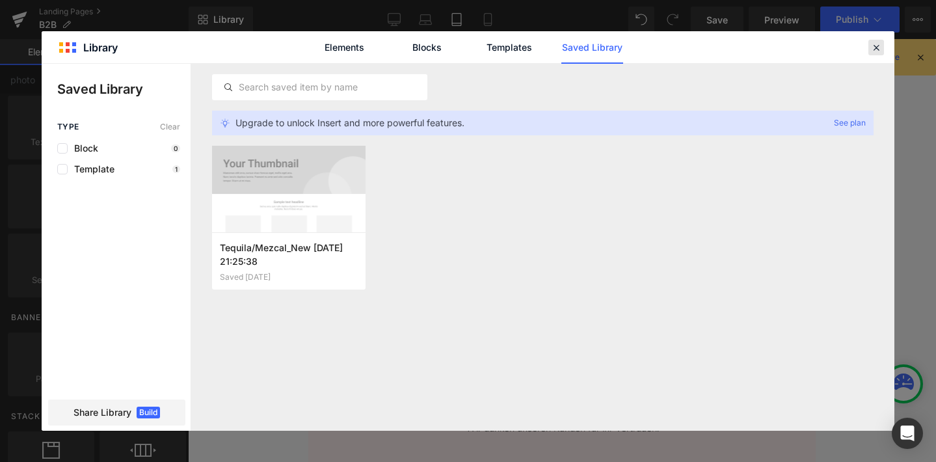
click at [876, 47] on icon at bounding box center [876, 48] width 12 height 12
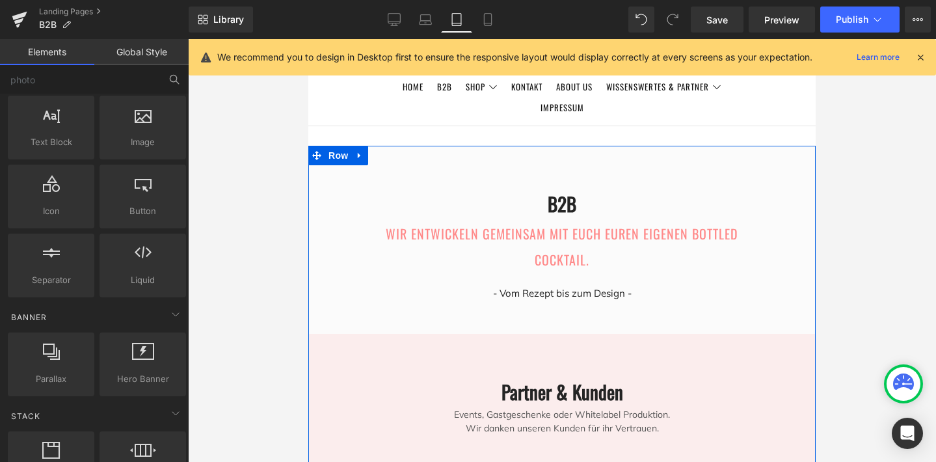
click at [765, 149] on div at bounding box center [561, 250] width 507 height 423
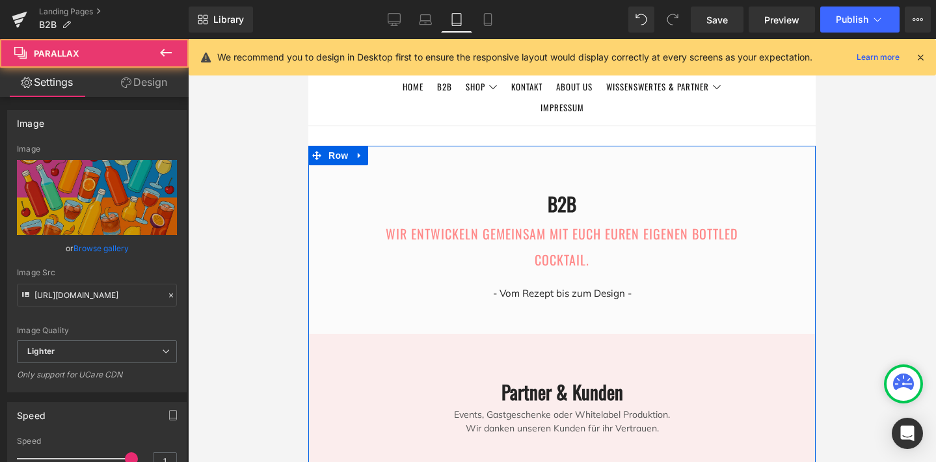
scroll to position [909, 0]
click at [624, 207] on div at bounding box center [561, 250] width 507 height 423
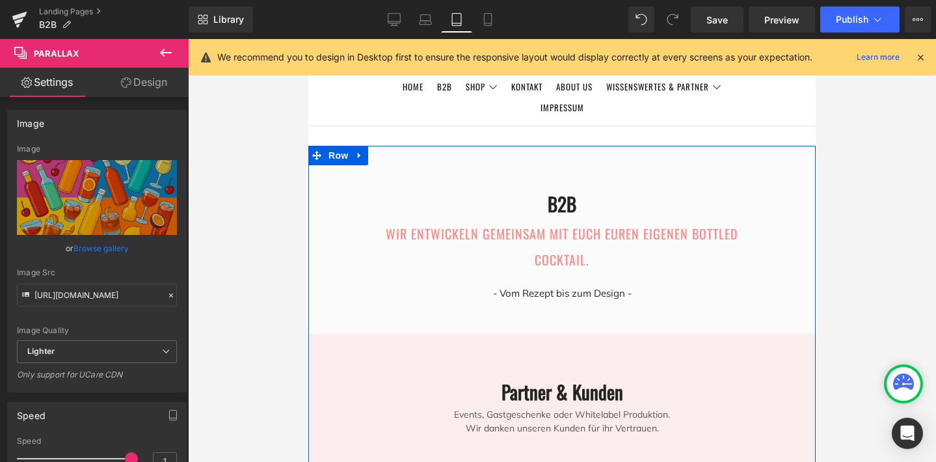
click at [412, 174] on div at bounding box center [561, 250] width 507 height 423
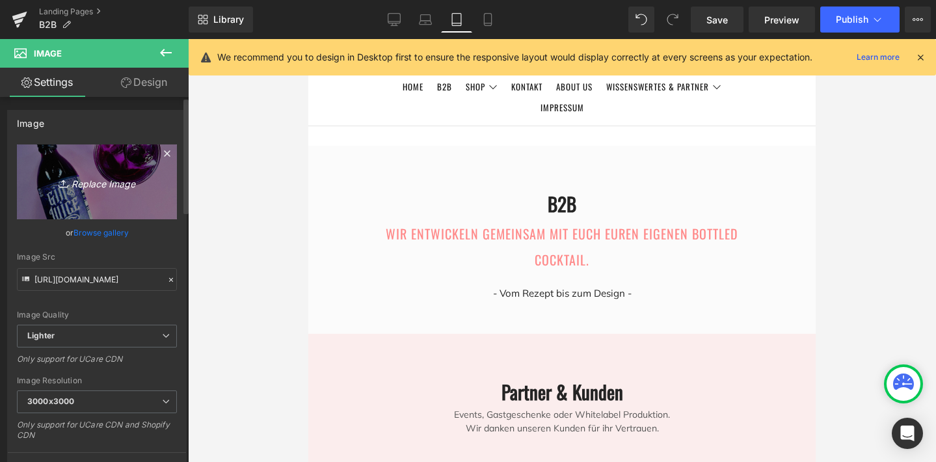
click at [109, 182] on icon "Replace Image" at bounding box center [97, 182] width 104 height 16
type input "C:\fakepath\98964439-B4A4-4C6D-85F3-72F7939D8D61.JPG"
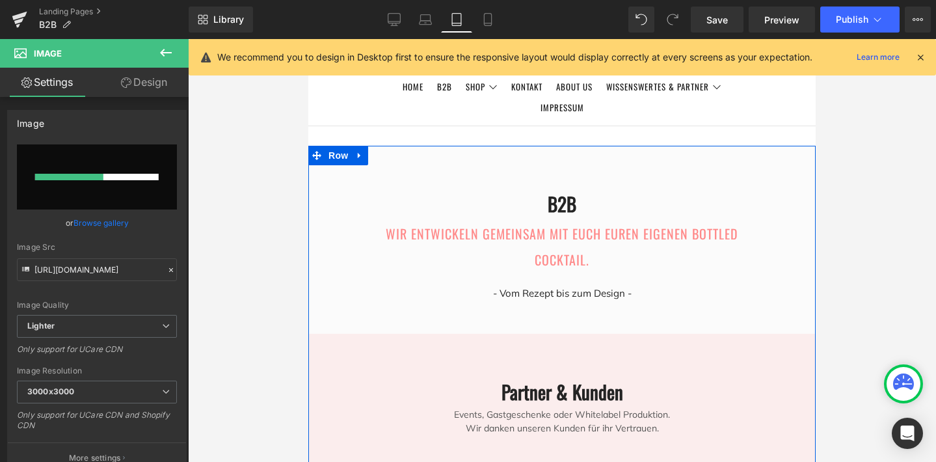
scroll to position [1478, 0]
click at [488, 20] on icon at bounding box center [487, 19] width 13 height 13
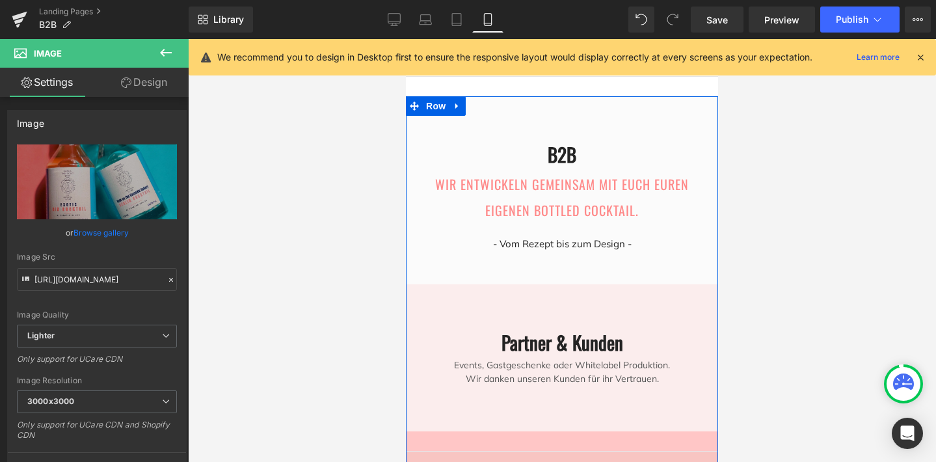
scroll to position [1784, 0]
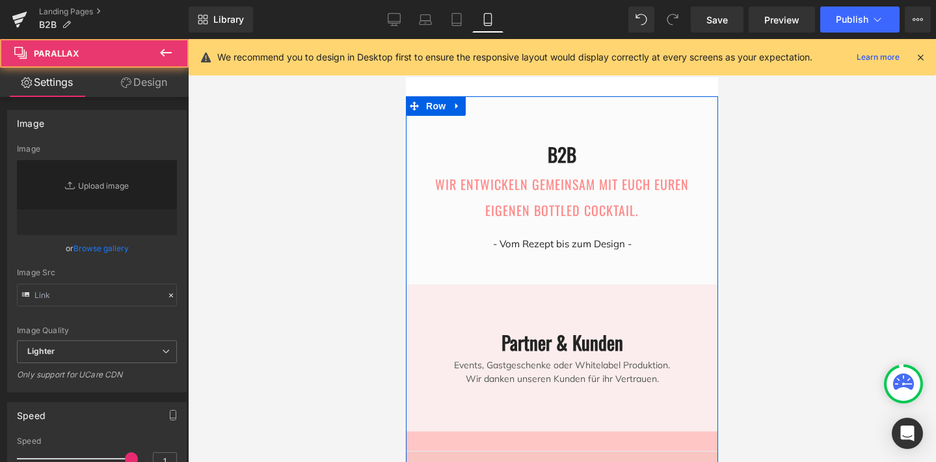
click at [629, 135] on div at bounding box center [562, 250] width 312 height 423
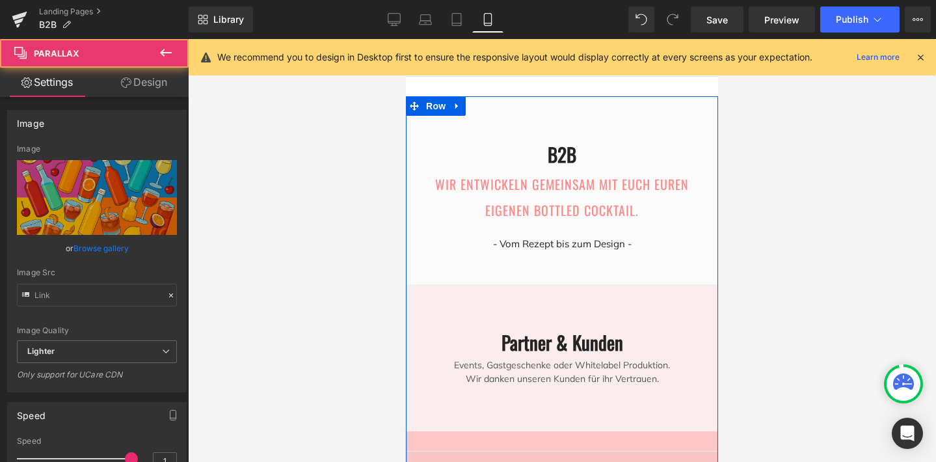
scroll to position [1624, 0]
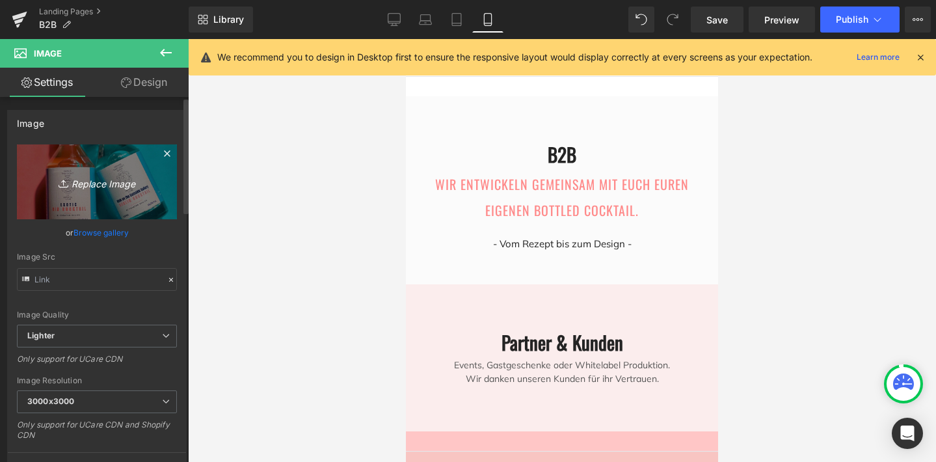
click at [94, 187] on icon "Replace Image" at bounding box center [97, 182] width 104 height 16
type input "C:\fakepath\Bildschirmfoto [DATE] um 16.47.57.png"
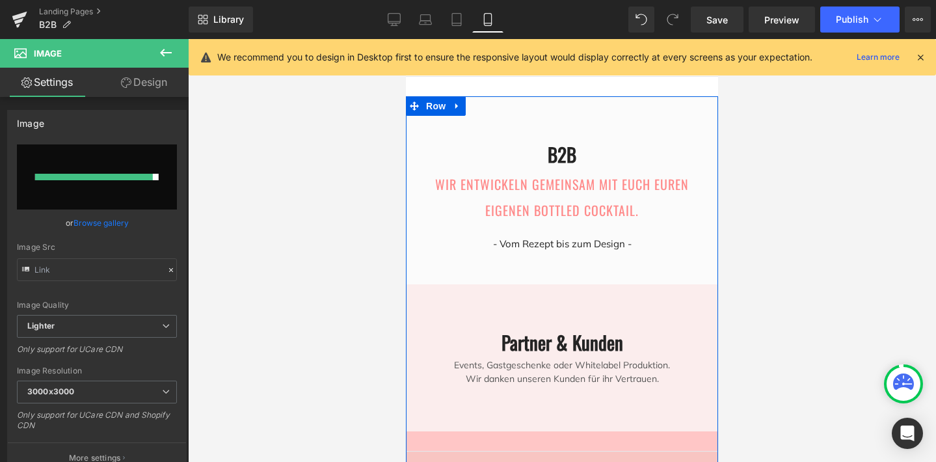
scroll to position [2340, 0]
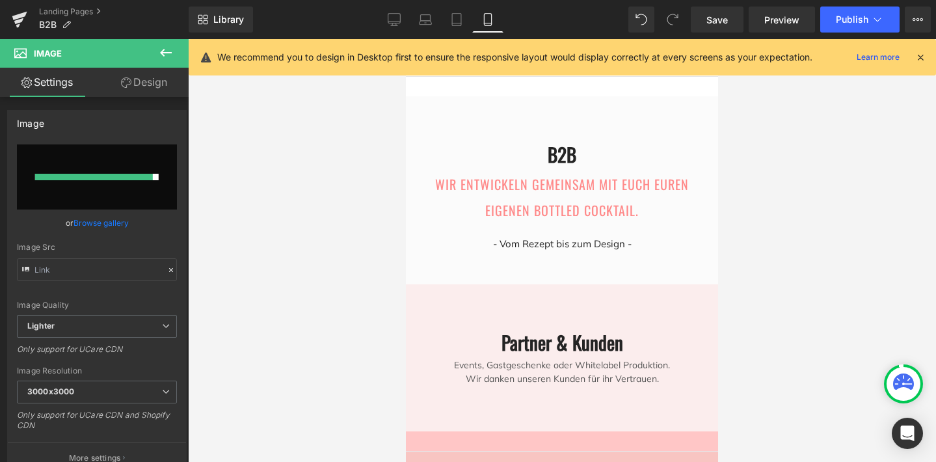
click at [826, 189] on div at bounding box center [562, 250] width 748 height 423
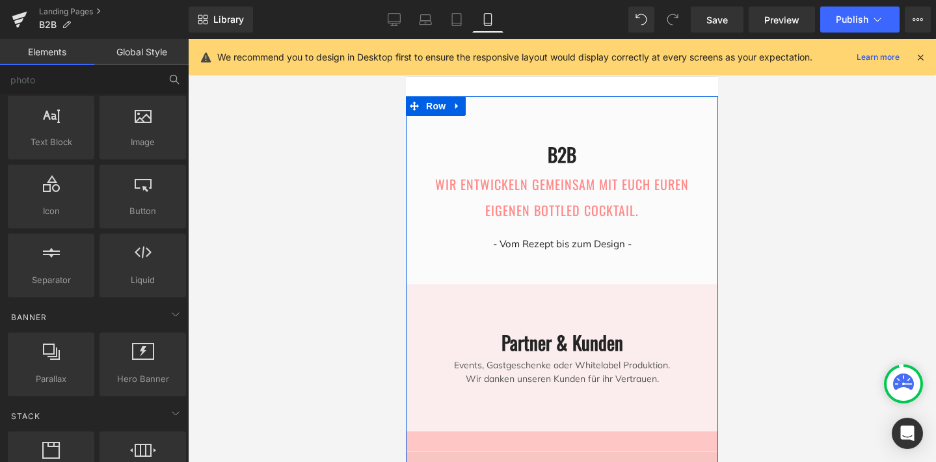
scroll to position [2425, 0]
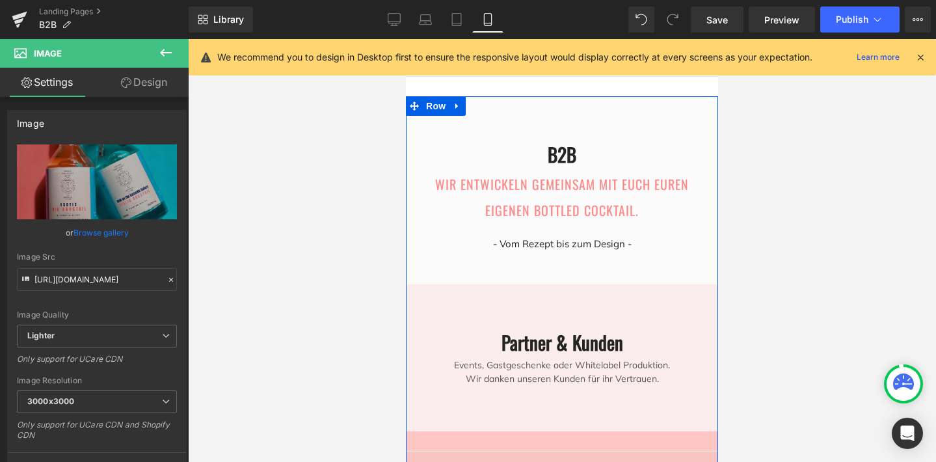
scroll to position [2299, 0]
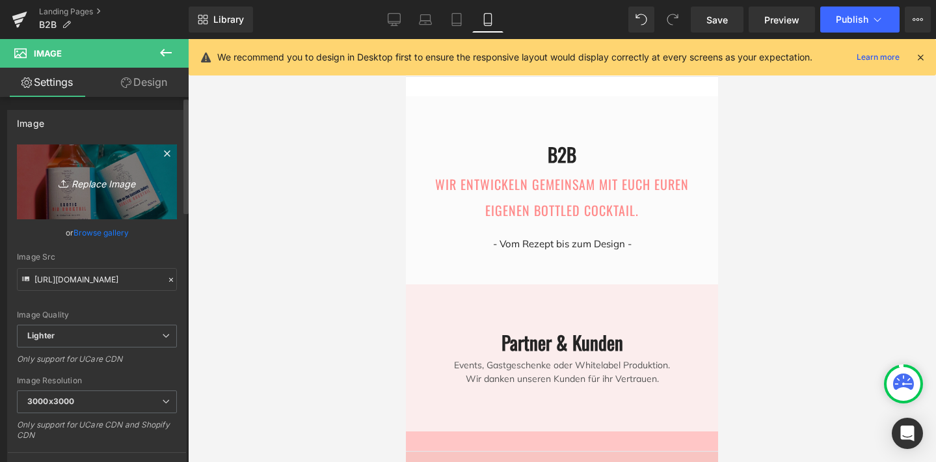
click at [87, 182] on icon "Replace Image" at bounding box center [97, 182] width 104 height 16
type input "C:\fakepath\Bildschirmfoto [DATE] um 16.47.57.png"
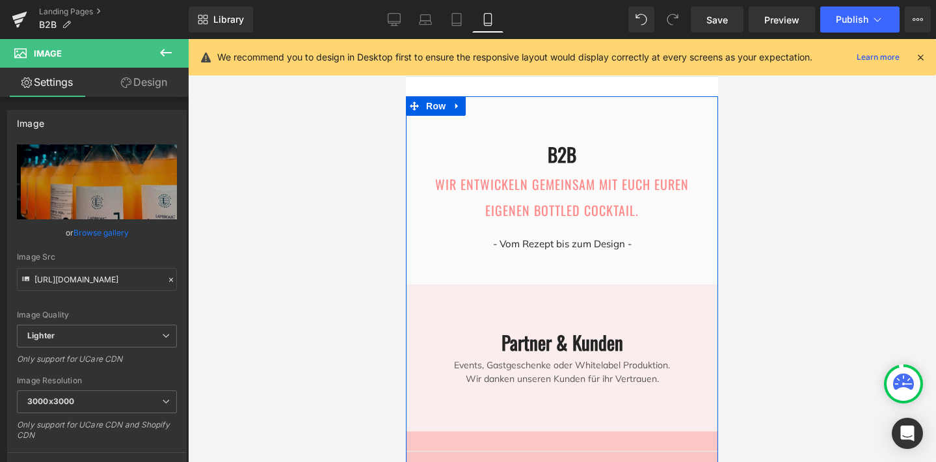
scroll to position [1728, 0]
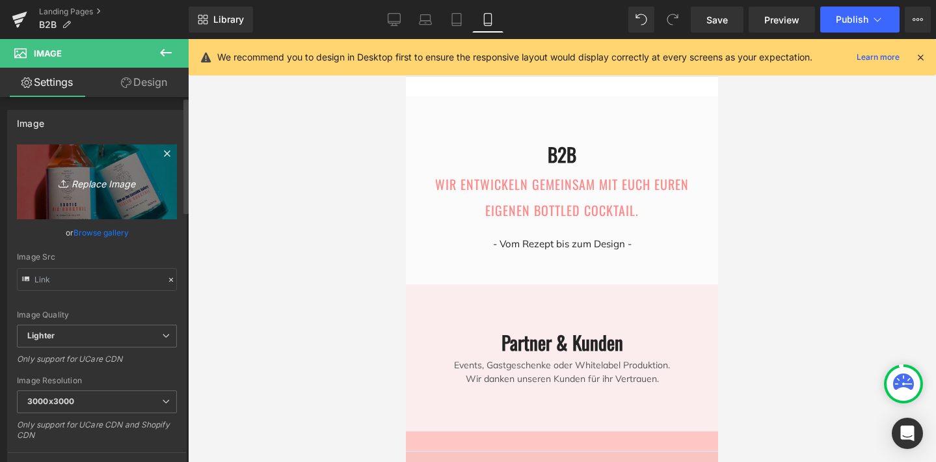
click at [110, 183] on icon "Replace Image" at bounding box center [97, 182] width 104 height 16
type input "C:\fakepath\Bildschirmfoto [DATE] um 16.48.39.png"
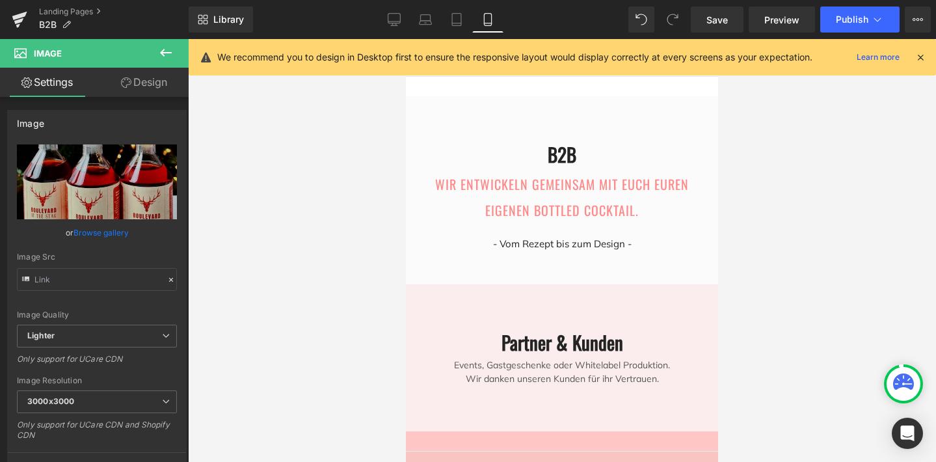
scroll to position [2207, 0]
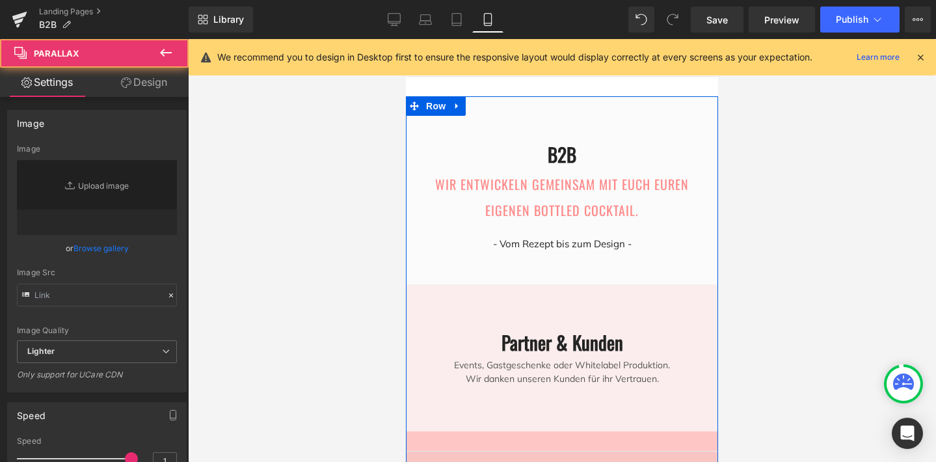
click at [654, 199] on div at bounding box center [562, 250] width 312 height 423
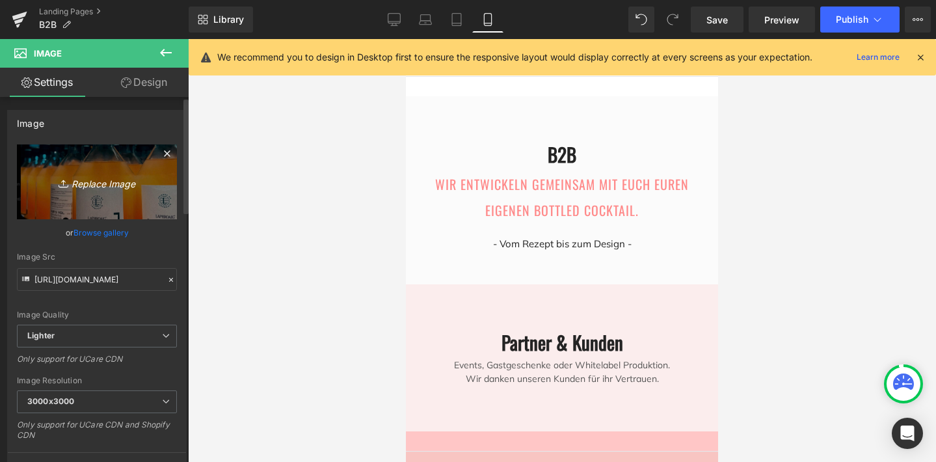
click at [92, 188] on icon "Replace Image" at bounding box center [97, 182] width 104 height 16
type input "C:\fakepath\Bildschirmfoto [DATE] um 16.52.09.png"
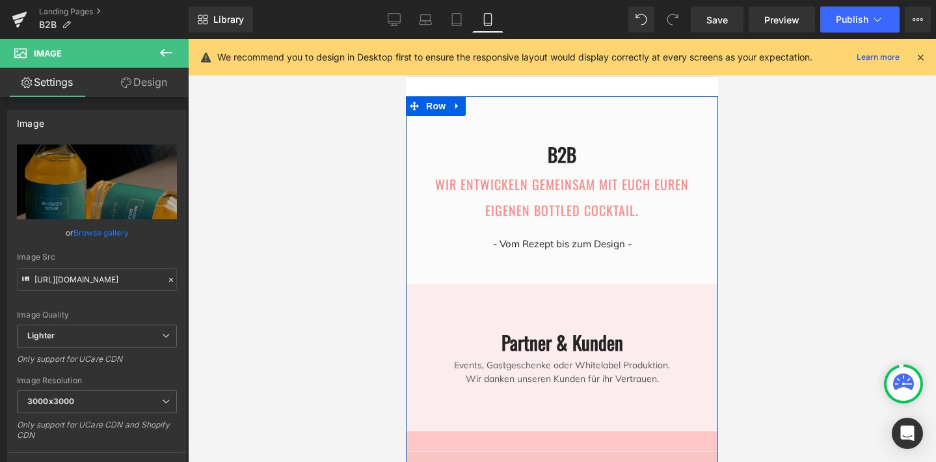
scroll to position [2815, 0]
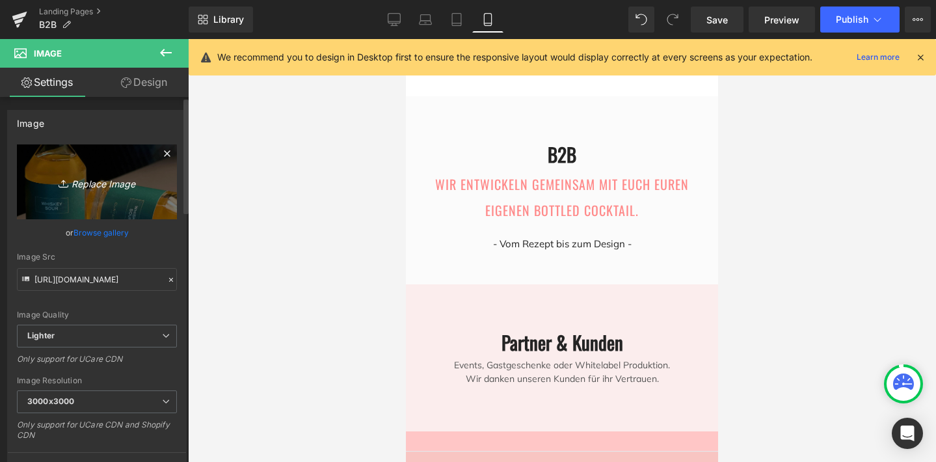
click at [113, 191] on link "Replace Image" at bounding box center [97, 181] width 160 height 75
type input "C:\fakepath\Bildschirmfoto [DATE] um 16.49.04.png"
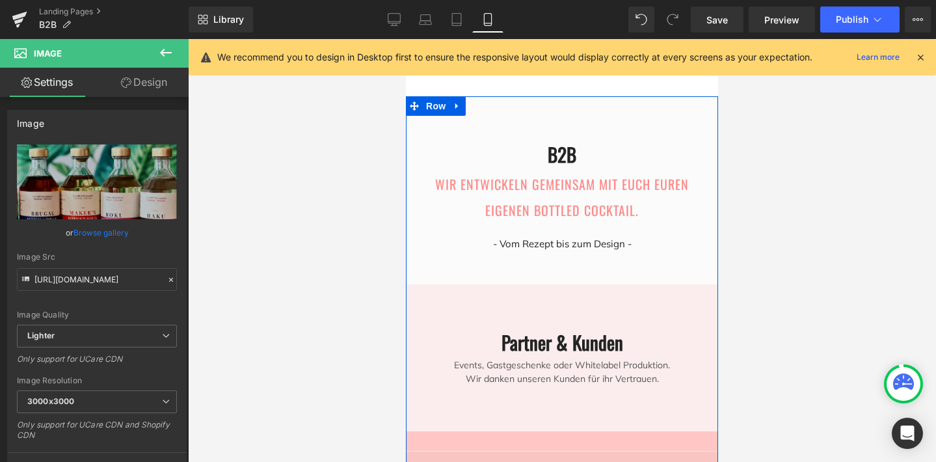
scroll to position [3648, 0]
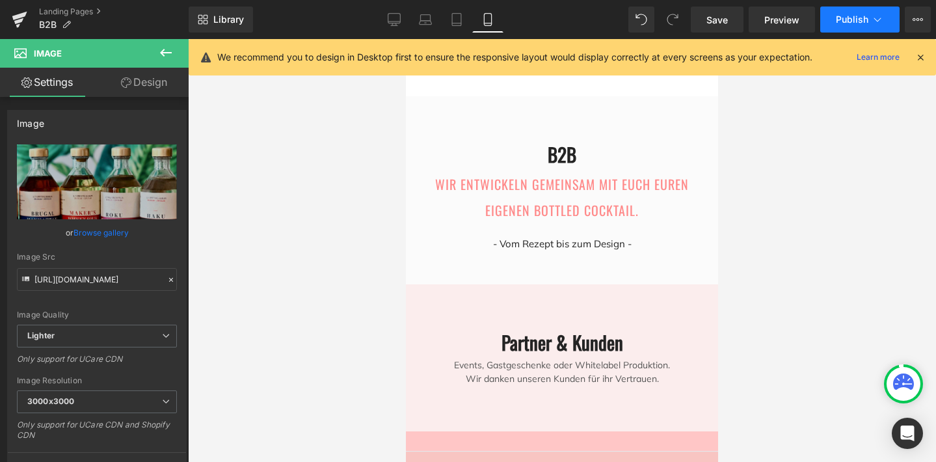
click at [846, 22] on span "Publish" at bounding box center [852, 19] width 33 height 10
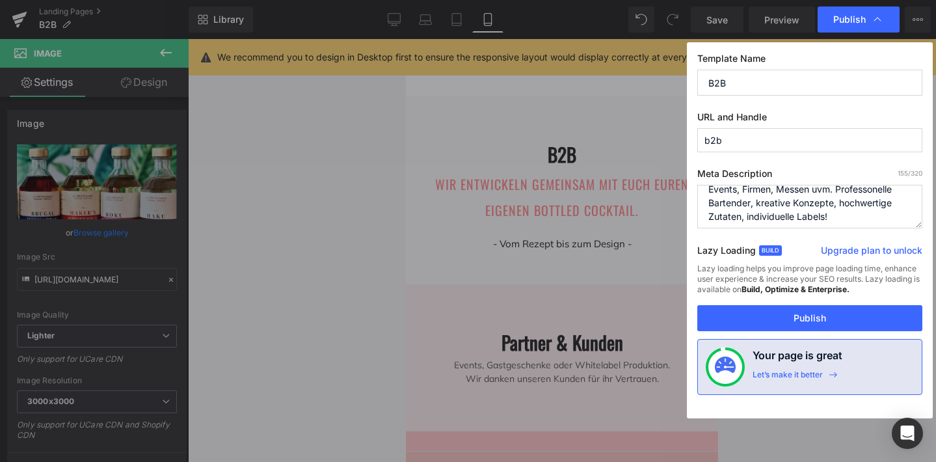
scroll to position [23, 0]
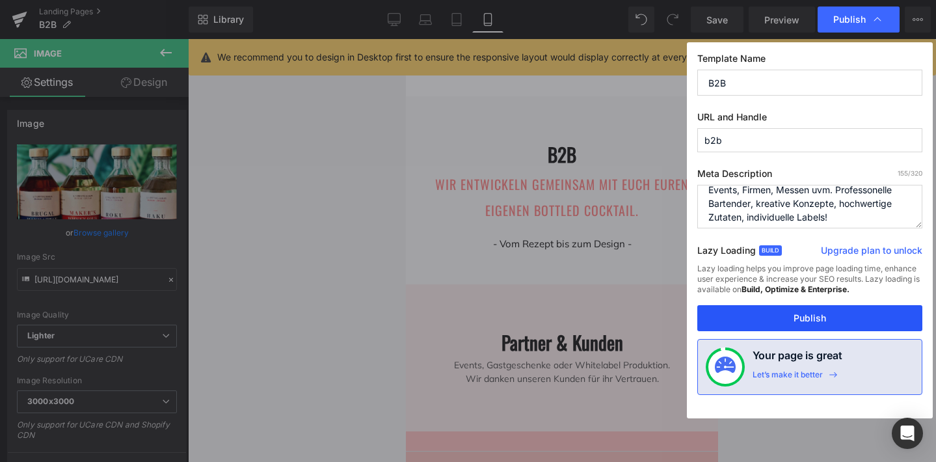
click at [786, 313] on button "Publish" at bounding box center [809, 318] width 225 height 26
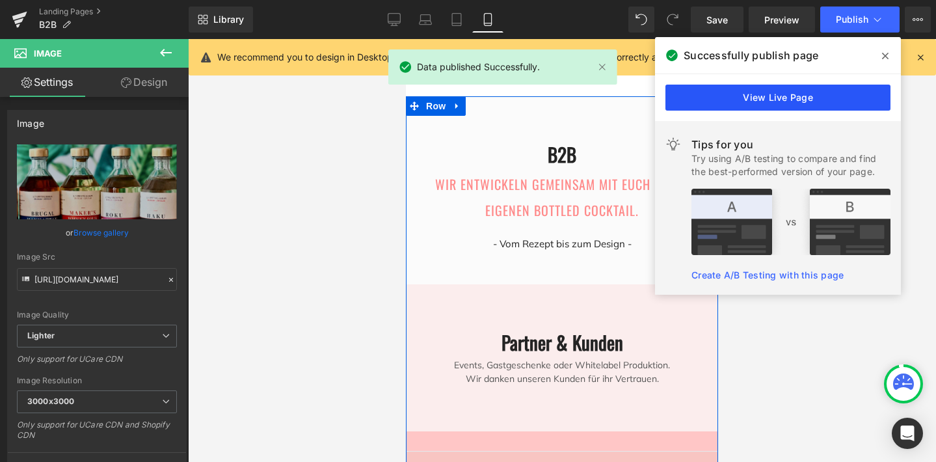
click at [757, 97] on link "View Live Page" at bounding box center [777, 98] width 225 height 26
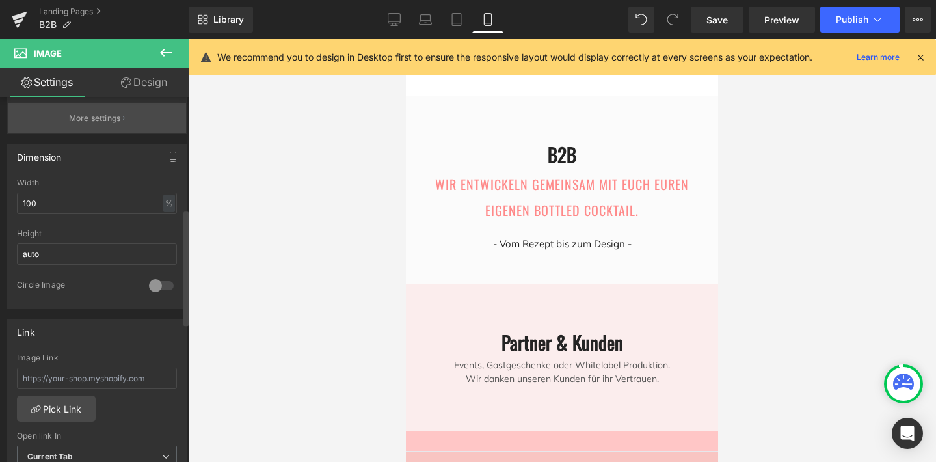
scroll to position [356, 0]
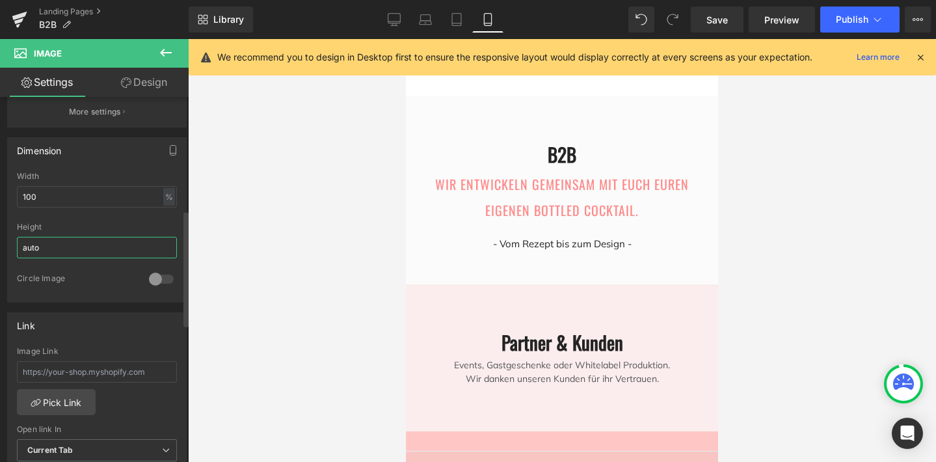
click at [139, 249] on input "auto" at bounding box center [97, 247] width 160 height 21
click at [150, 278] on div at bounding box center [161, 279] width 31 height 21
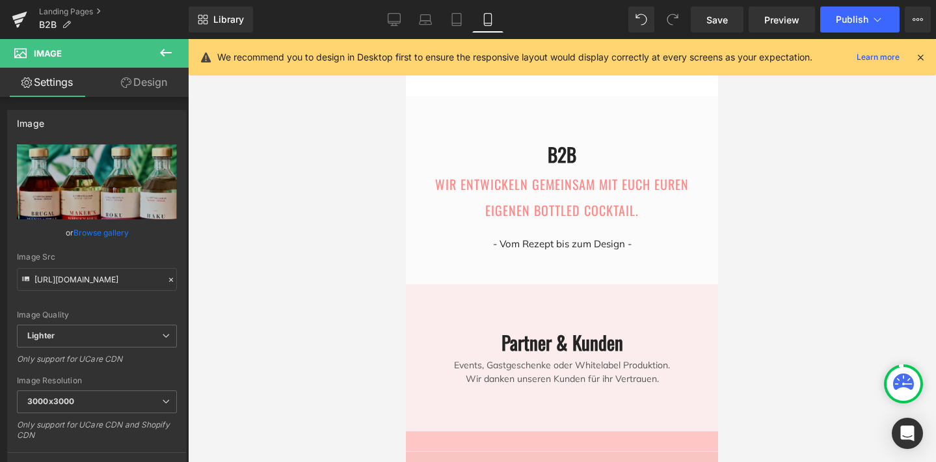
scroll to position [-1, 0]
click at [234, 243] on div at bounding box center [562, 250] width 748 height 423
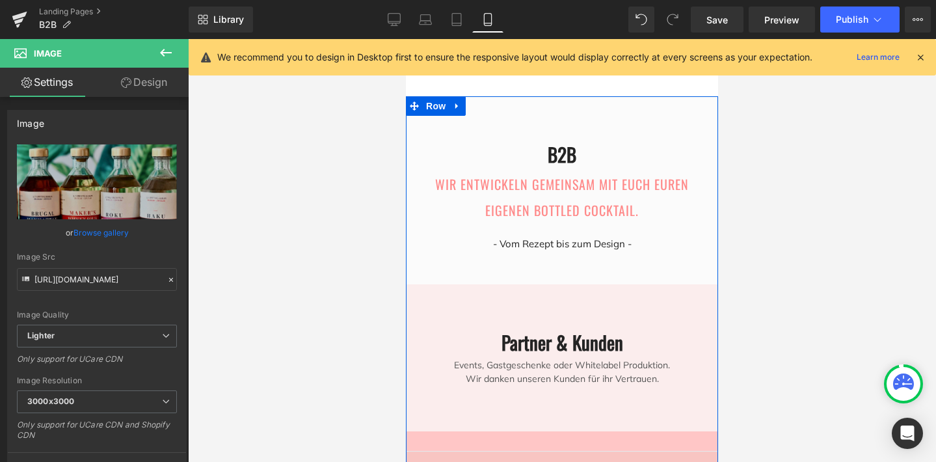
click at [451, 379] on div at bounding box center [562, 250] width 312 height 423
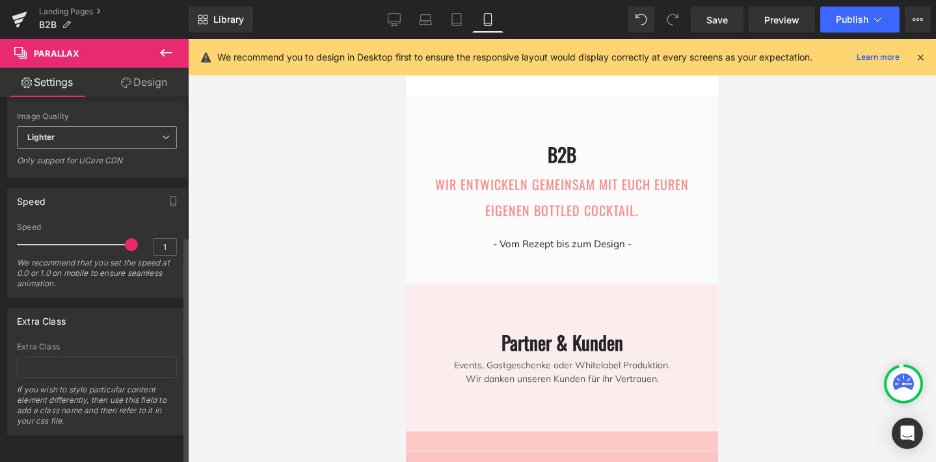
scroll to position [223, 0]
drag, startPoint x: 125, startPoint y: 237, endPoint x: 47, endPoint y: 243, distance: 78.3
click at [47, 243] on div at bounding box center [77, 245] width 108 height 26
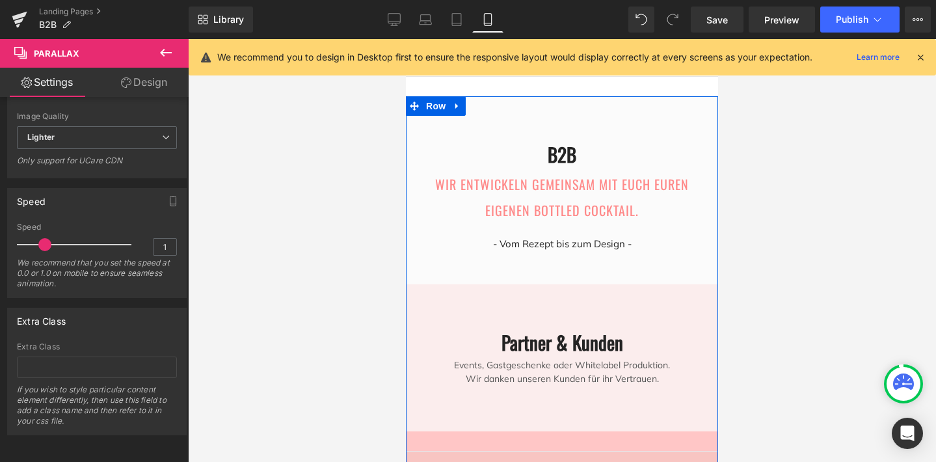
scroll to position [3112, 0]
click at [451, 291] on div at bounding box center [562, 250] width 312 height 423
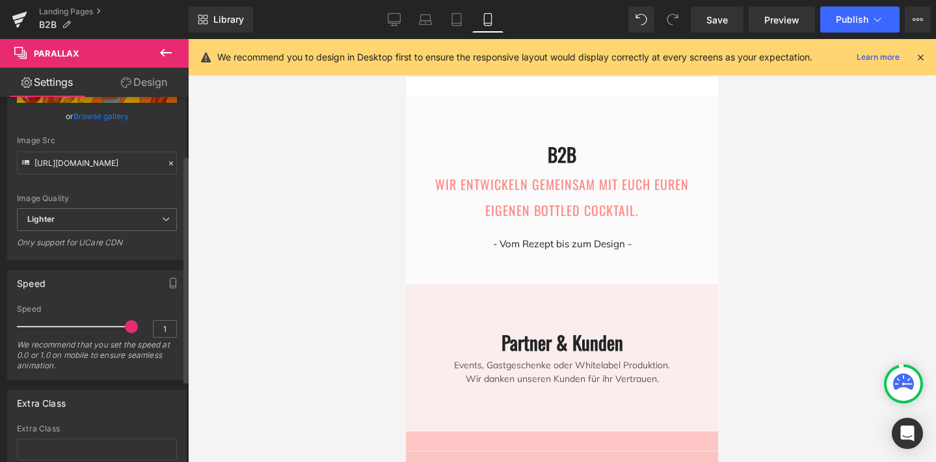
scroll to position [183, 0]
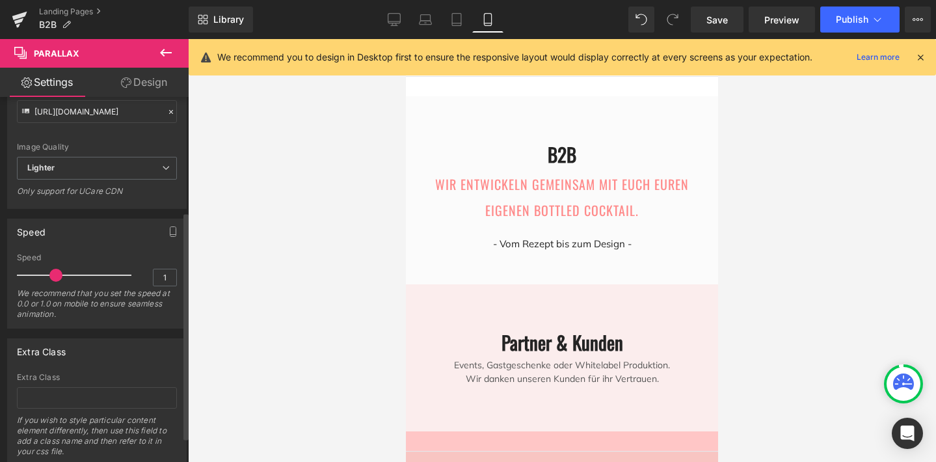
drag, startPoint x: 123, startPoint y: 276, endPoint x: 53, endPoint y: 277, distance: 69.6
click at [53, 277] on span at bounding box center [55, 275] width 13 height 13
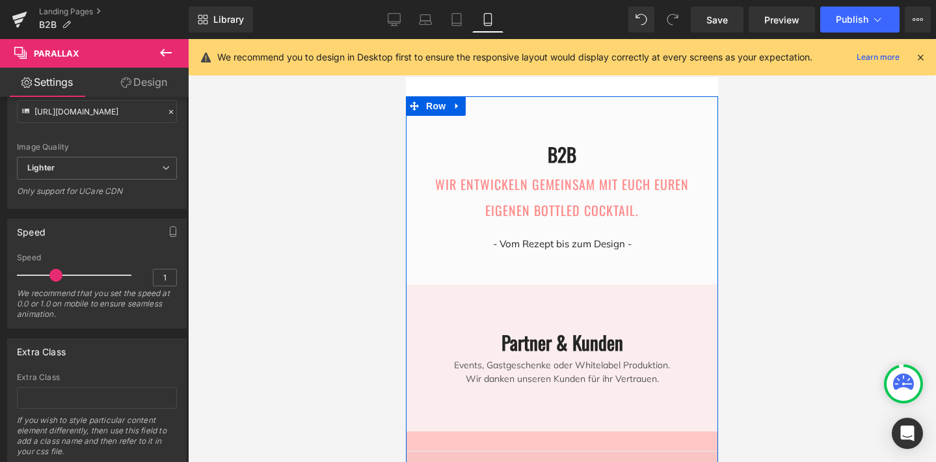
scroll to position [2546, 0]
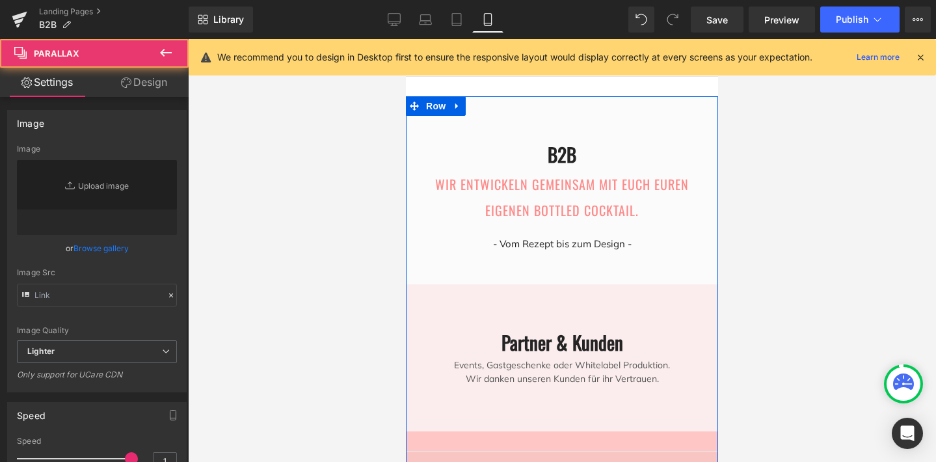
click at [466, 271] on div at bounding box center [562, 250] width 312 height 423
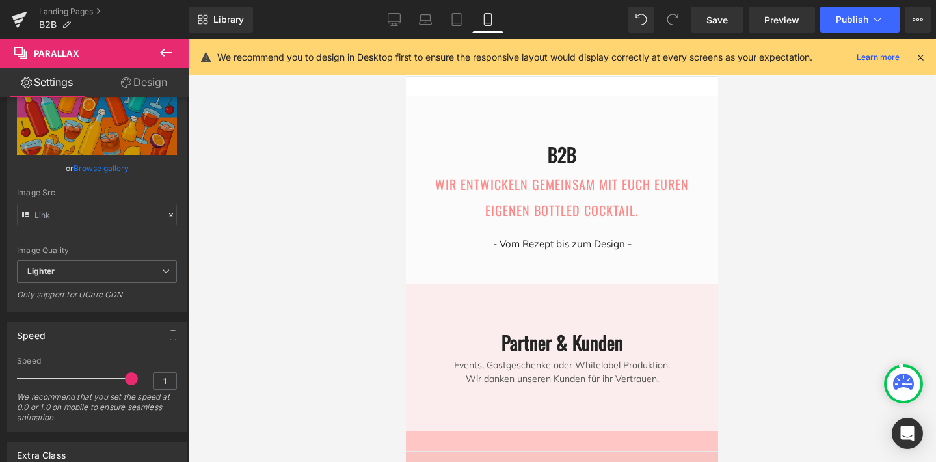
scroll to position [85, 0]
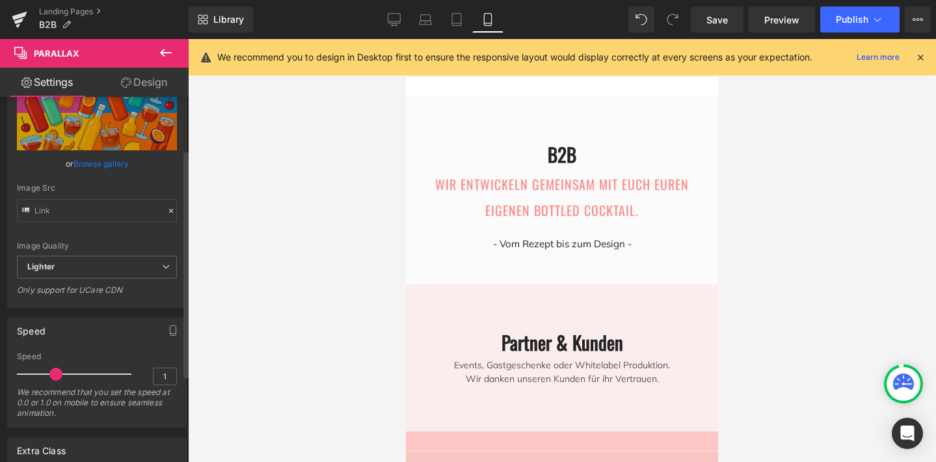
drag, startPoint x: 122, startPoint y: 372, endPoint x: 50, endPoint y: 373, distance: 71.6
click at [50, 373] on span at bounding box center [55, 373] width 13 height 13
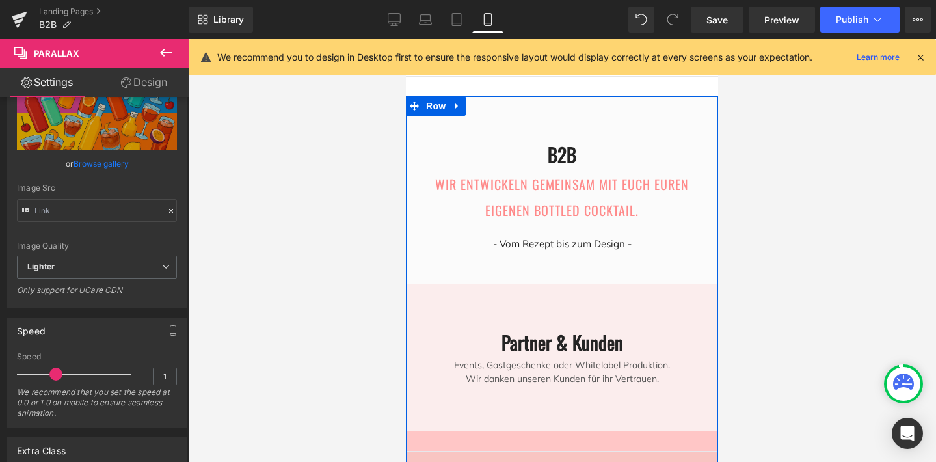
scroll to position [1849, 0]
click at [453, 352] on div at bounding box center [562, 250] width 312 height 423
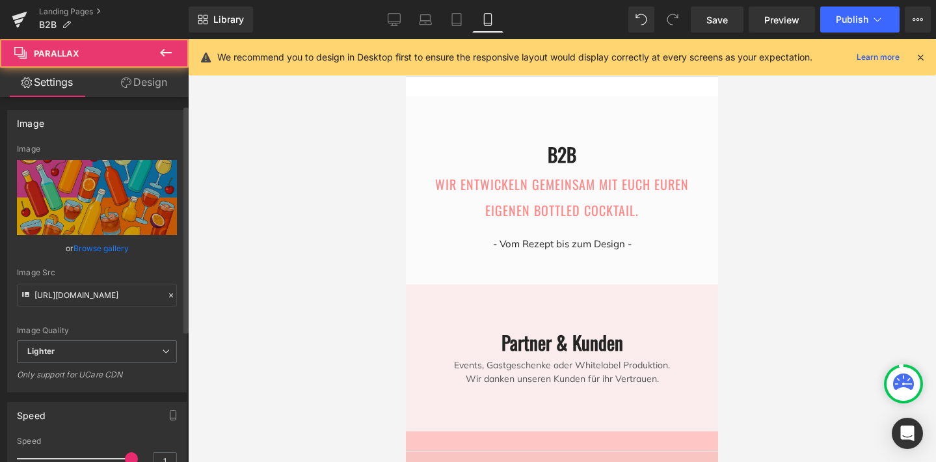
scroll to position [60, 0]
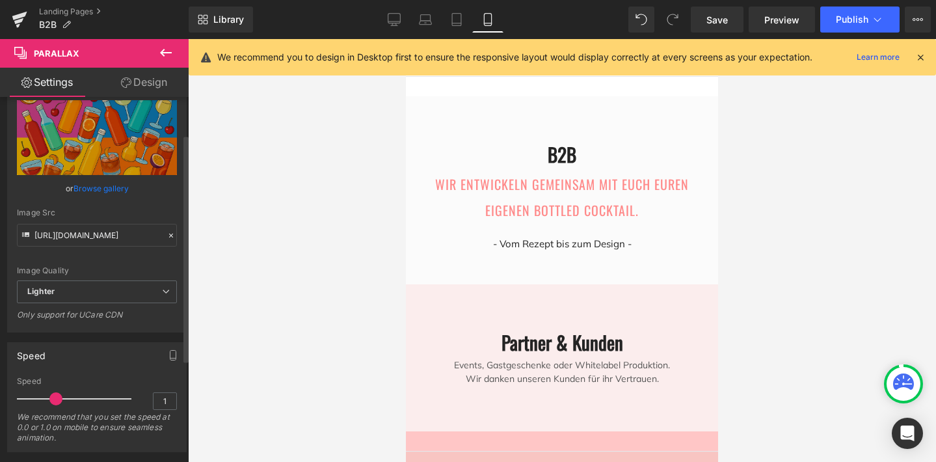
drag, startPoint x: 128, startPoint y: 401, endPoint x: 53, endPoint y: 401, distance: 74.8
click at [53, 401] on span at bounding box center [55, 398] width 13 height 13
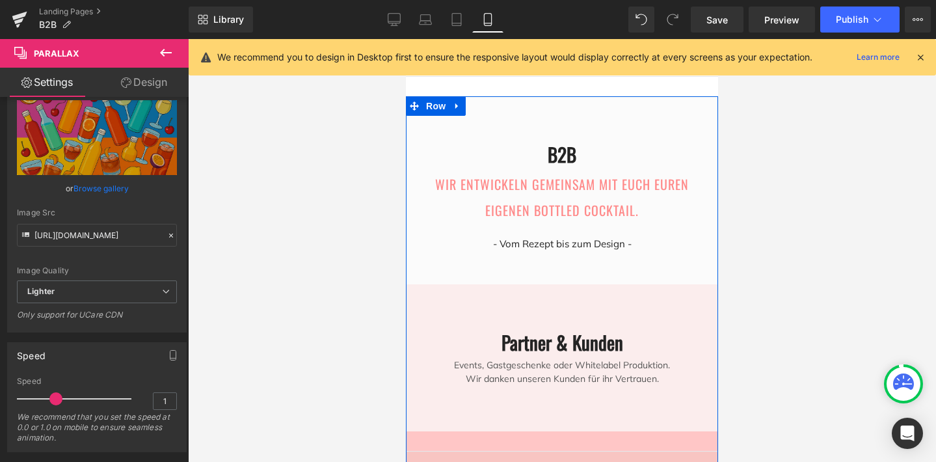
scroll to position [1255, 0]
click at [448, 386] on div at bounding box center [562, 250] width 312 height 423
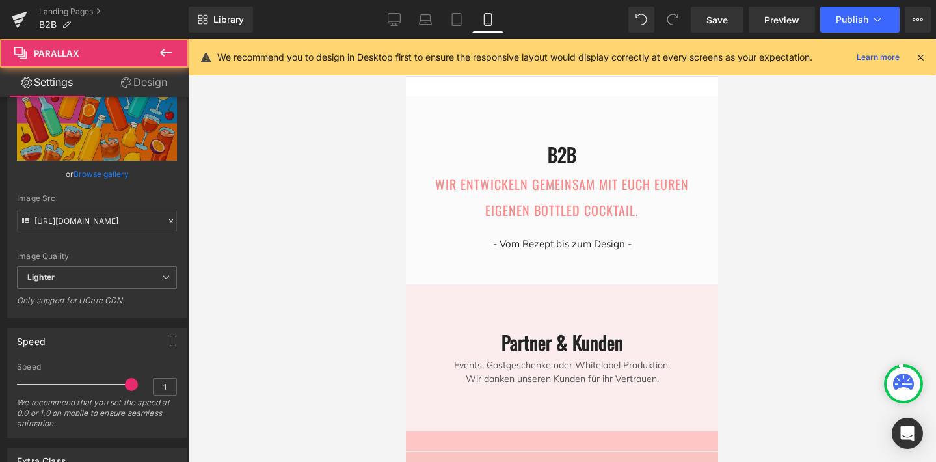
scroll to position [85, 0]
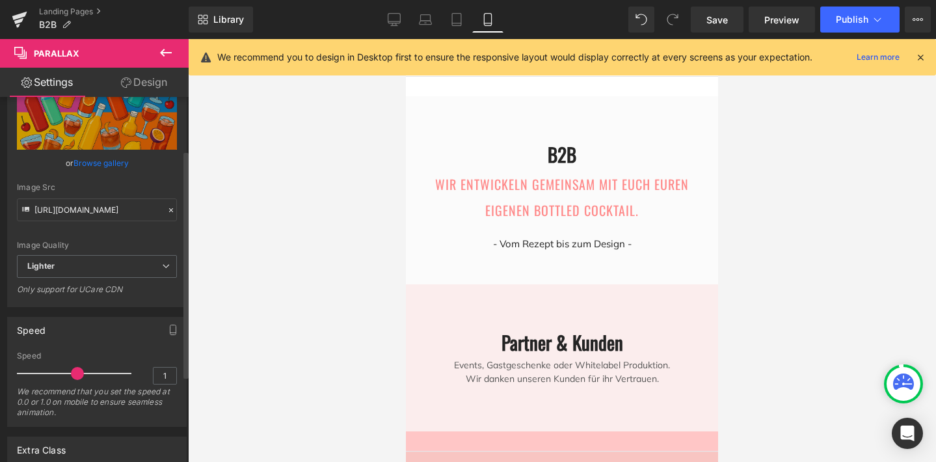
drag, startPoint x: 124, startPoint y: 371, endPoint x: 72, endPoint y: 371, distance: 52.0
click at [72, 371] on span at bounding box center [77, 373] width 13 height 13
drag, startPoint x: 72, startPoint y: 371, endPoint x: 52, endPoint y: 371, distance: 19.5
click at [51, 371] on span at bounding box center [55, 373] width 13 height 13
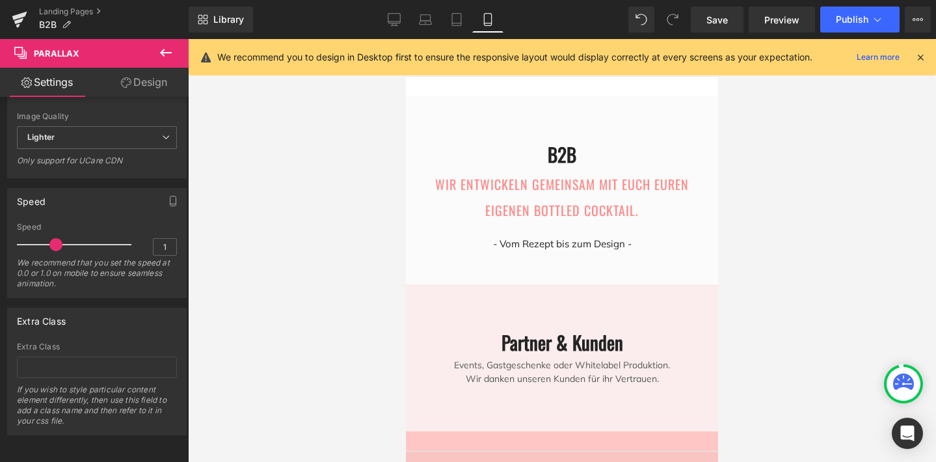
scroll to position [1254, 0]
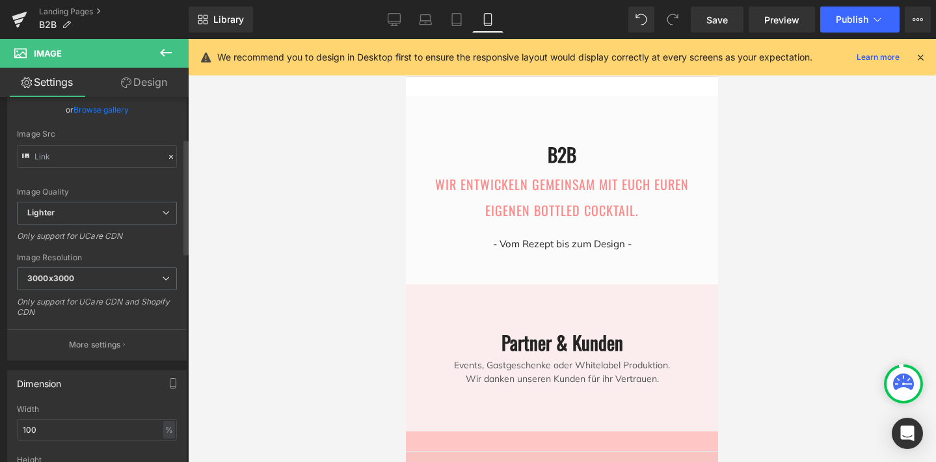
scroll to position [130, 0]
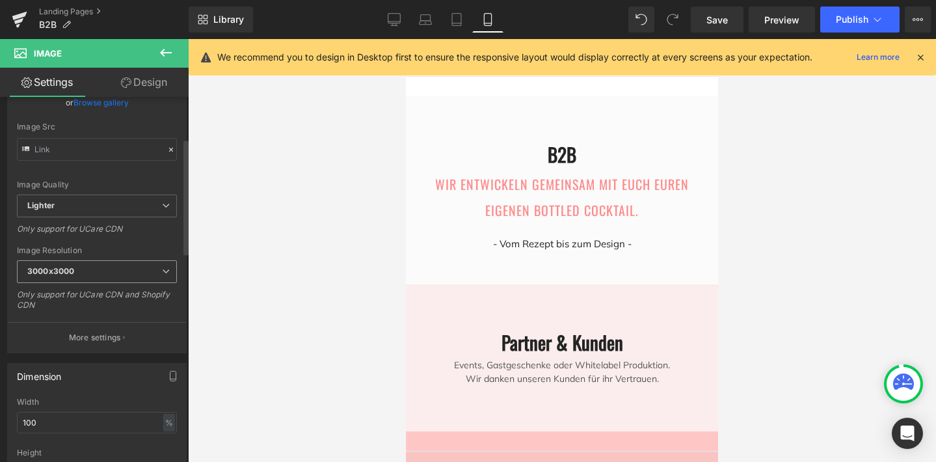
click at [162, 269] on icon at bounding box center [166, 271] width 8 height 8
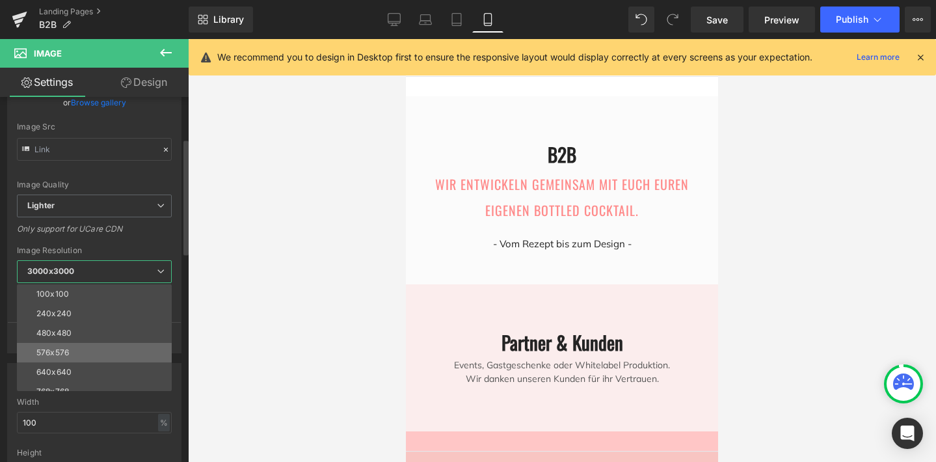
click at [133, 351] on li "576x576" at bounding box center [97, 353] width 161 height 20
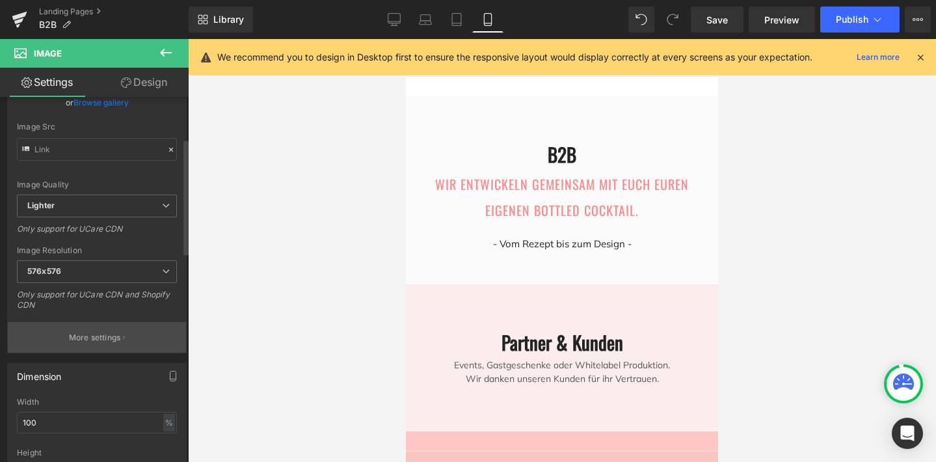
click at [115, 333] on p "More settings" at bounding box center [95, 338] width 52 height 12
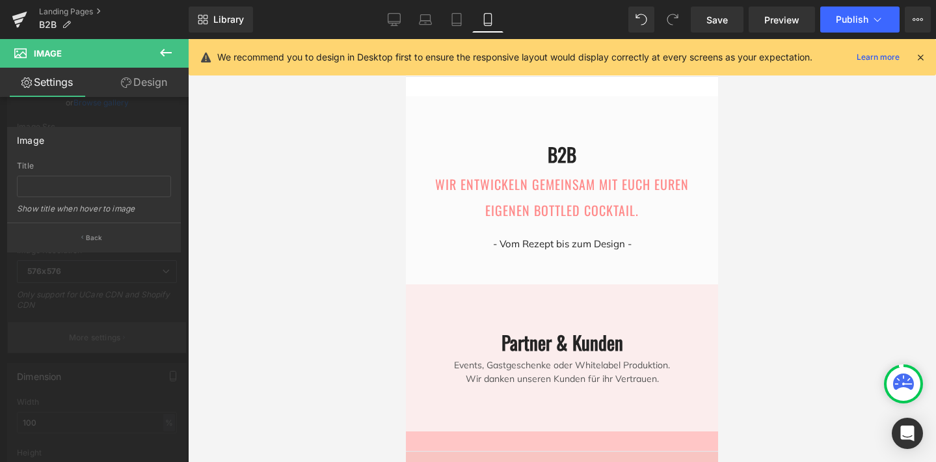
click at [115, 333] on div at bounding box center [94, 253] width 189 height 429
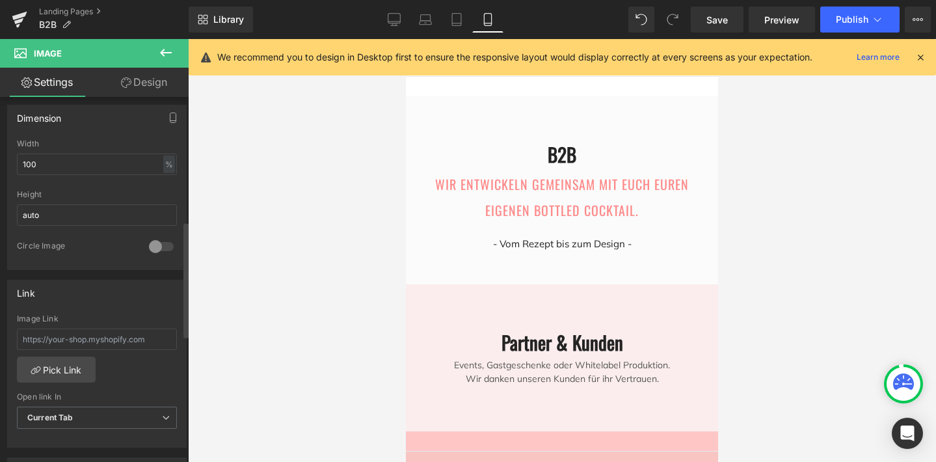
scroll to position [402, 0]
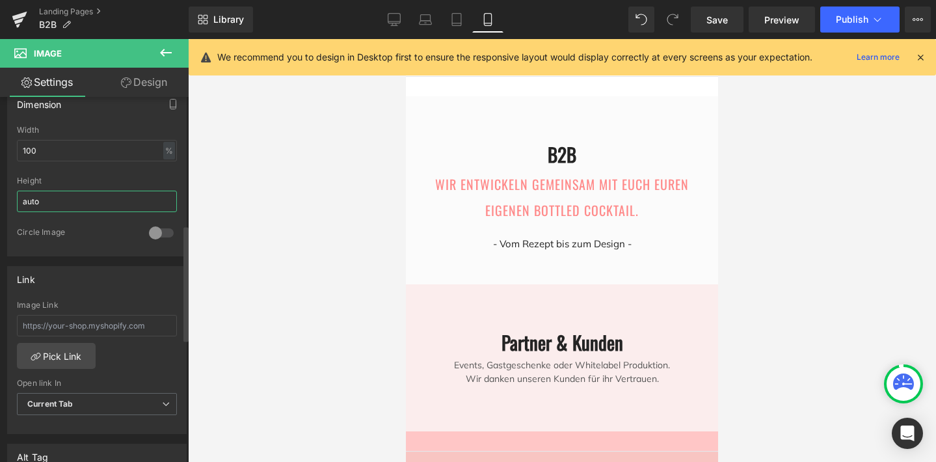
click at [113, 194] on input "auto" at bounding box center [97, 201] width 160 height 21
click at [430, 20] on icon at bounding box center [425, 19] width 13 height 13
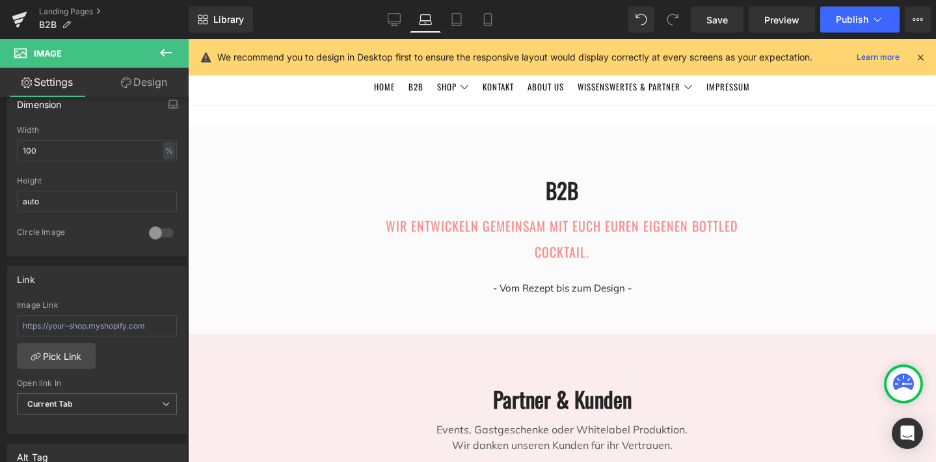
scroll to position [953, 0]
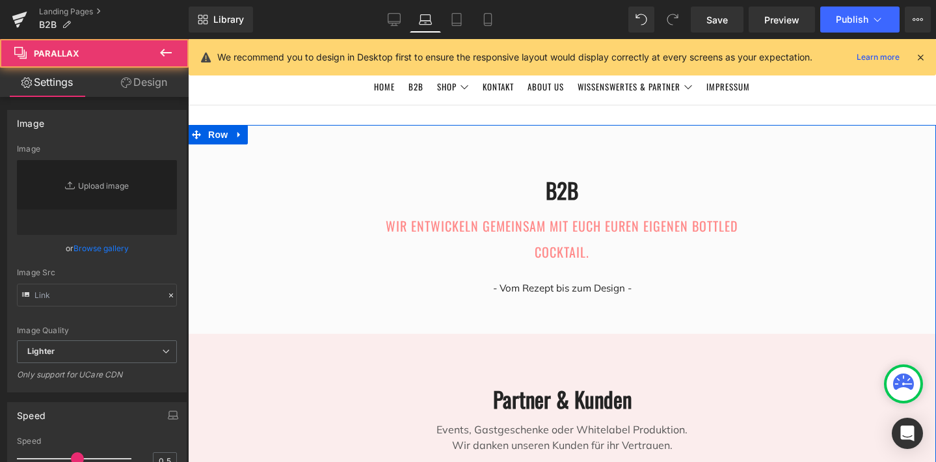
click at [639, 175] on div at bounding box center [562, 291] width 748 height 699
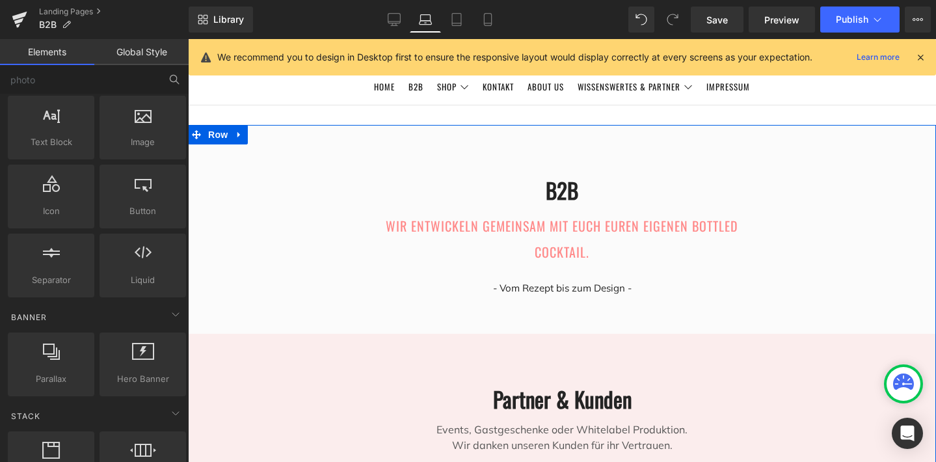
scroll to position [3518, 743]
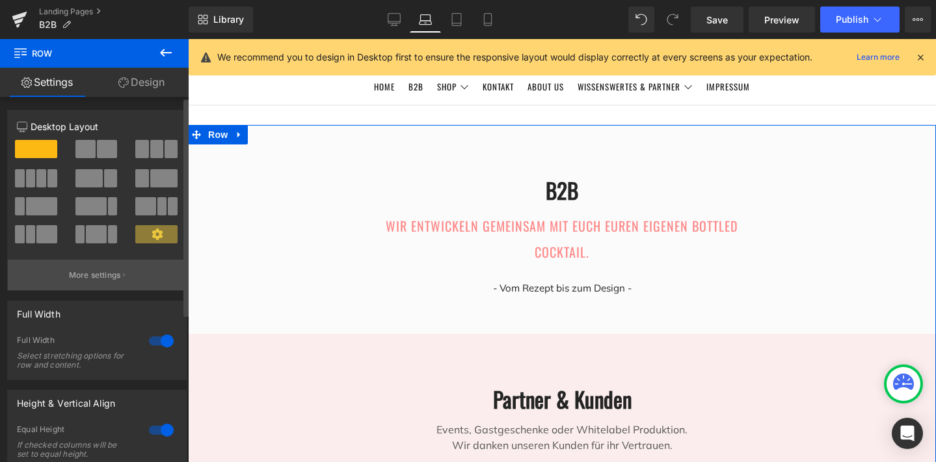
click at [87, 274] on p "More settings" at bounding box center [95, 275] width 52 height 12
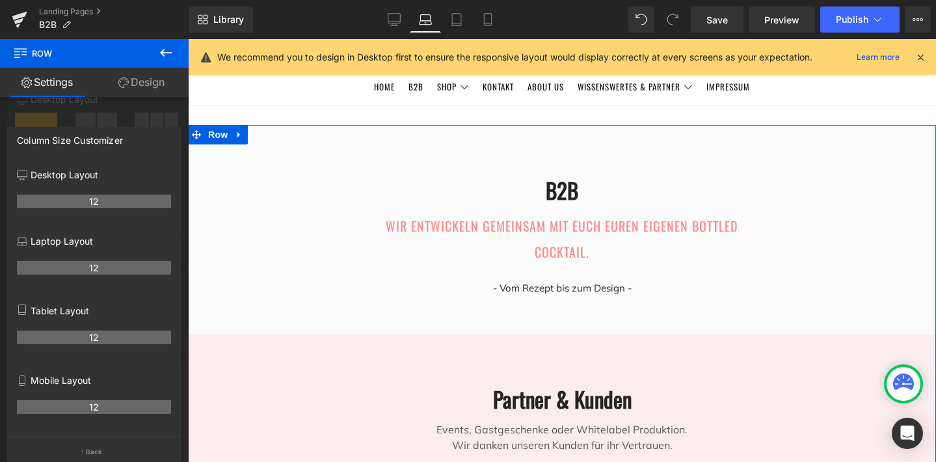
scroll to position [25, 0]
click at [54, 118] on div at bounding box center [94, 253] width 189 height 429
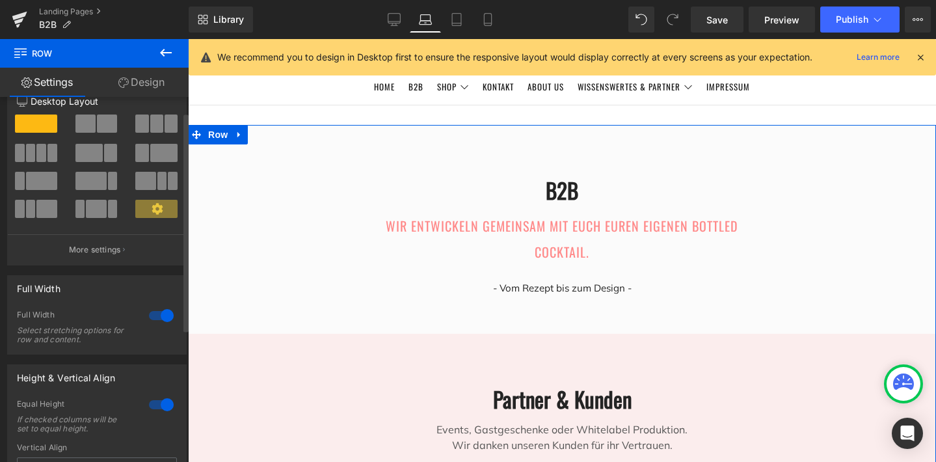
click at [47, 156] on span at bounding box center [52, 153] width 10 height 18
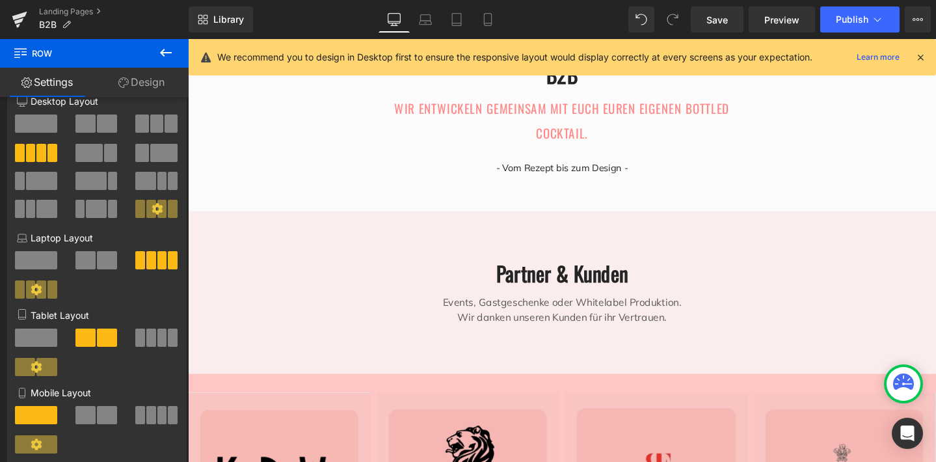
scroll to position [61, 0]
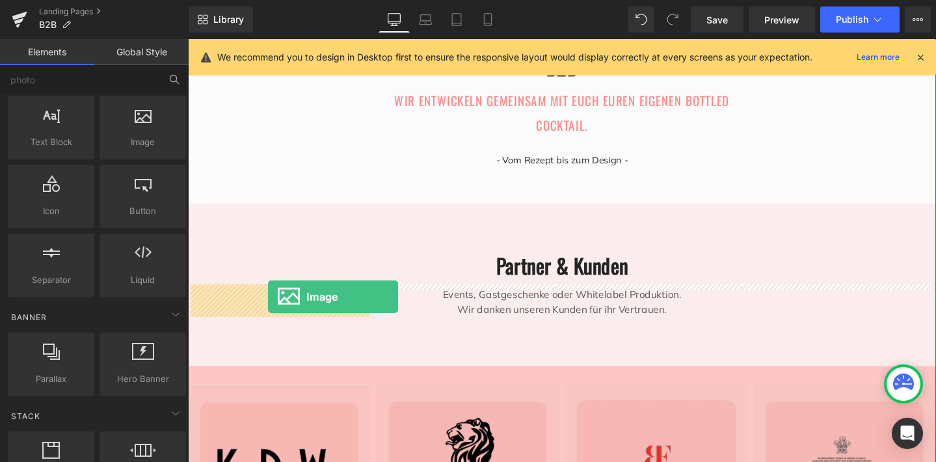
drag, startPoint x: 336, startPoint y: 170, endPoint x: 271, endPoint y: 310, distance: 154.2
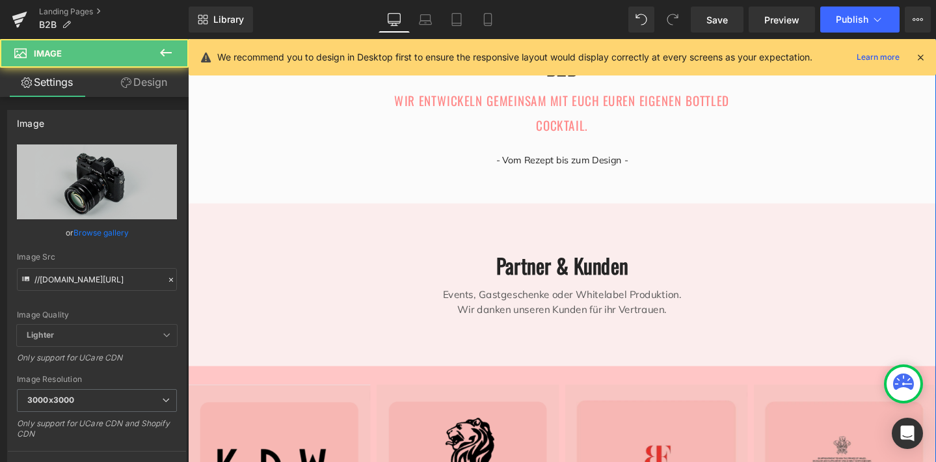
scroll to position [1486, 772]
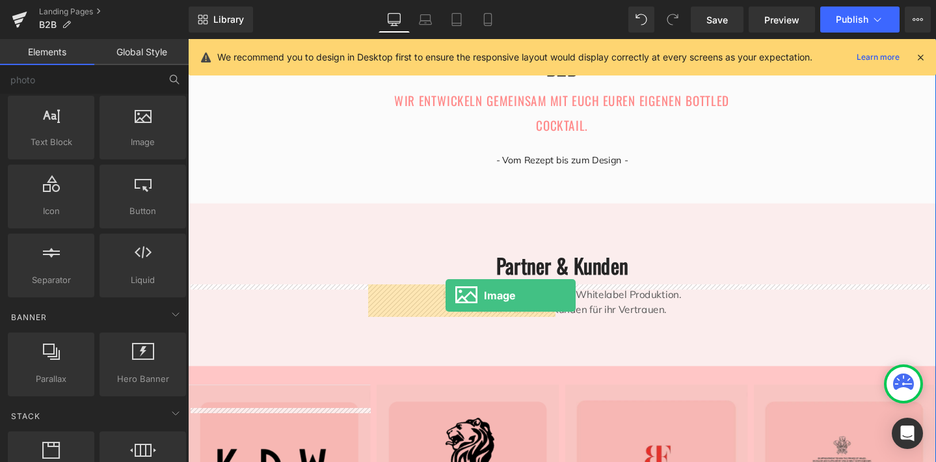
drag, startPoint x: 324, startPoint y: 182, endPoint x: 459, endPoint y: 309, distance: 185.4
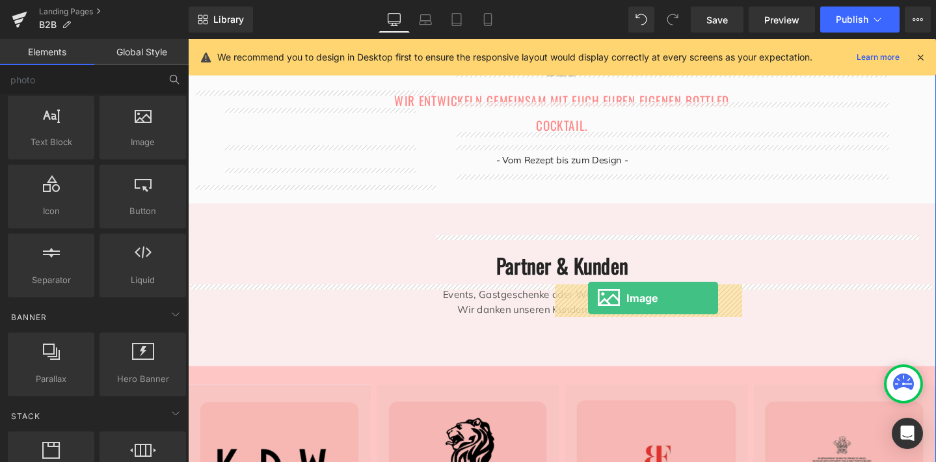
drag, startPoint x: 329, startPoint y: 176, endPoint x: 609, endPoint y: 312, distance: 310.7
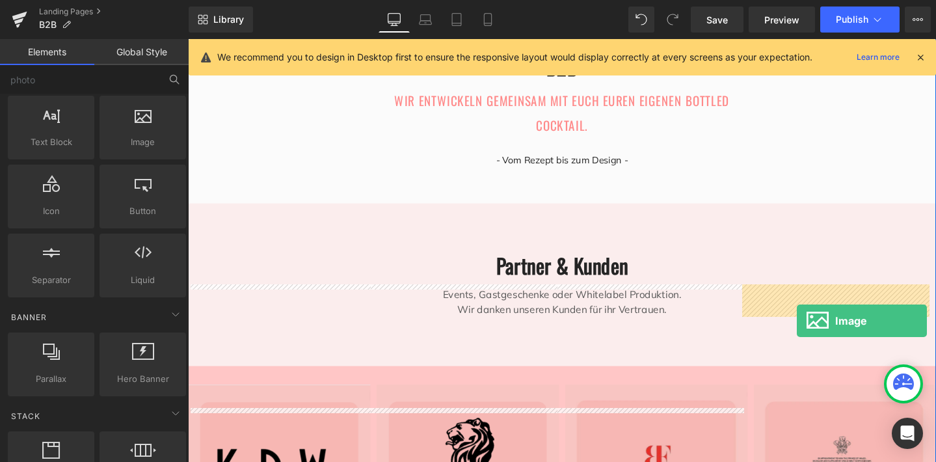
drag, startPoint x: 347, startPoint y: 157, endPoint x: 829, endPoint y: 336, distance: 513.9
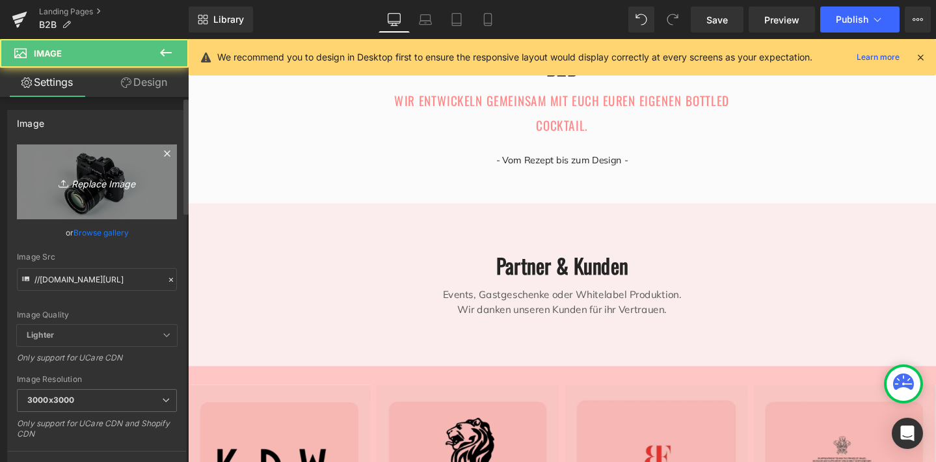
click at [103, 189] on icon "Replace Image" at bounding box center [97, 182] width 104 height 16
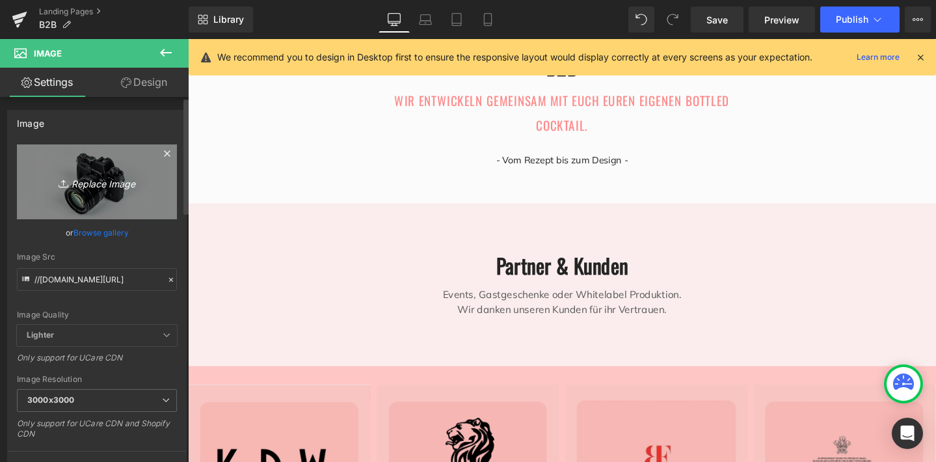
type input "C:\fakepath\Bildschirmfoto [DATE] um 16.52.09.png"
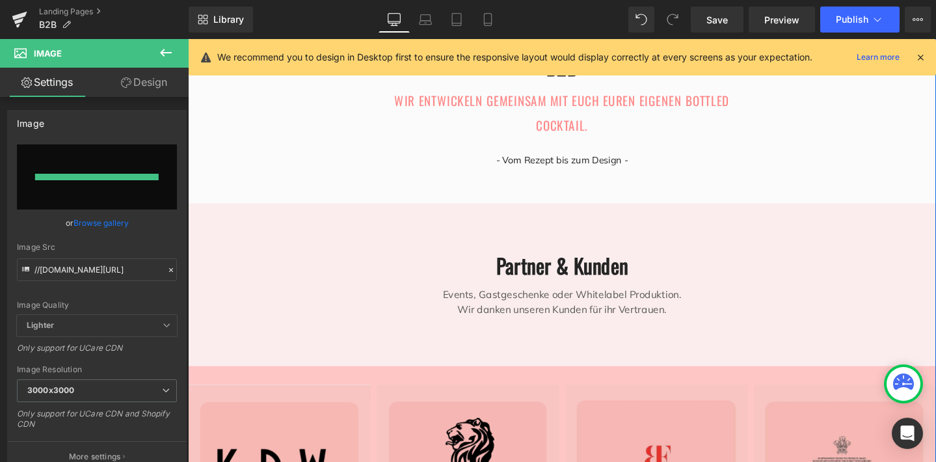
scroll to position [1572, 772]
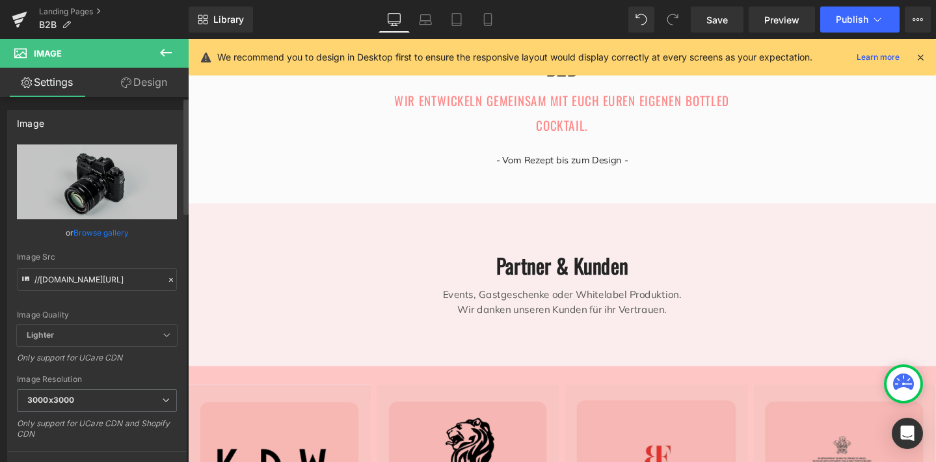
click at [120, 227] on link "Browse gallery" at bounding box center [100, 232] width 55 height 23
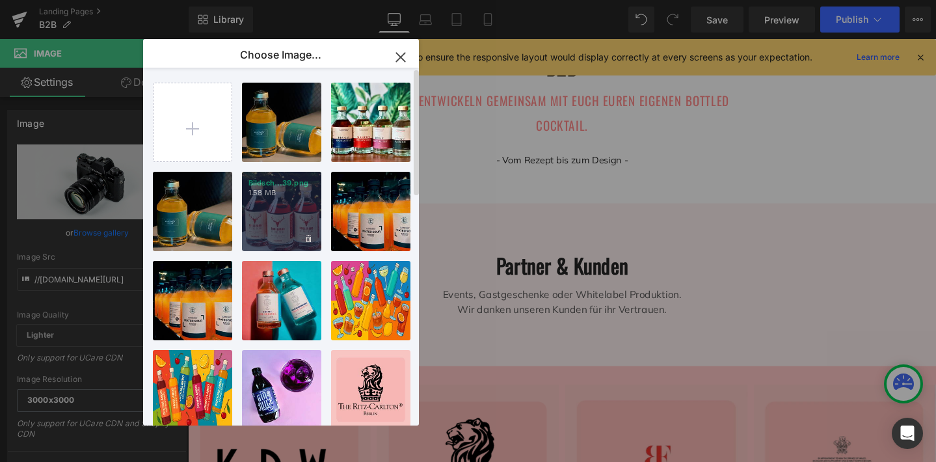
click at [283, 205] on div "Bildsch...39.png 1.58 MB" at bounding box center [281, 211] width 79 height 79
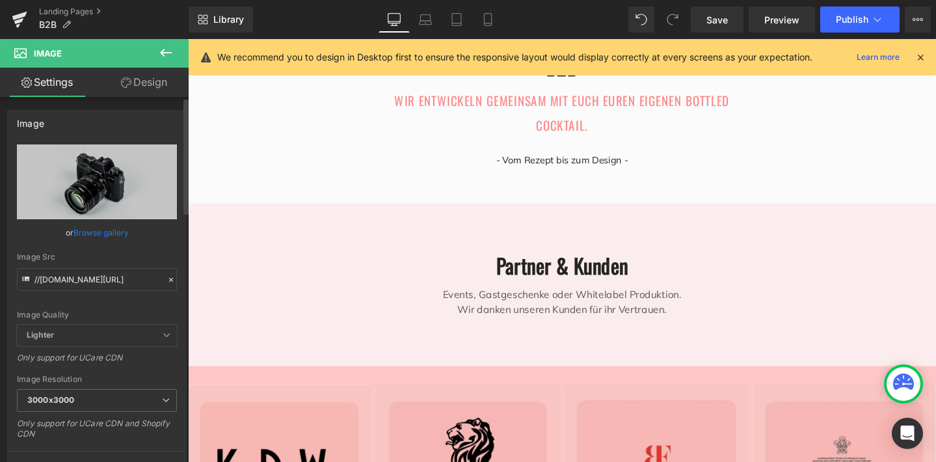
click at [114, 235] on link "Browse gallery" at bounding box center [100, 232] width 55 height 23
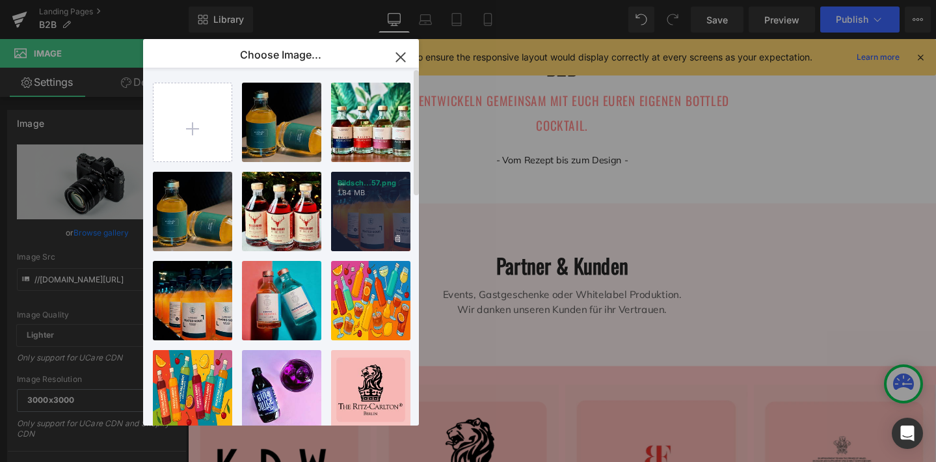
click at [367, 219] on div "Bildsch...57.png 1.84 MB" at bounding box center [370, 211] width 79 height 79
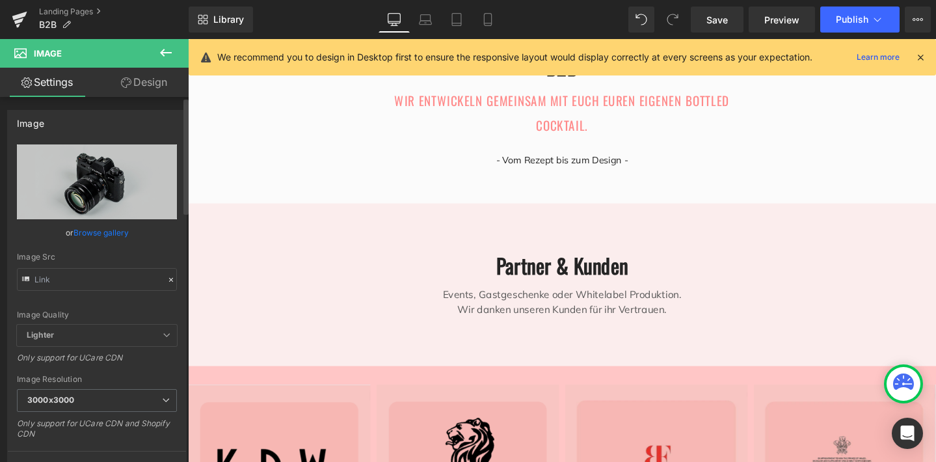
click at [114, 231] on link "Browse gallery" at bounding box center [100, 232] width 55 height 23
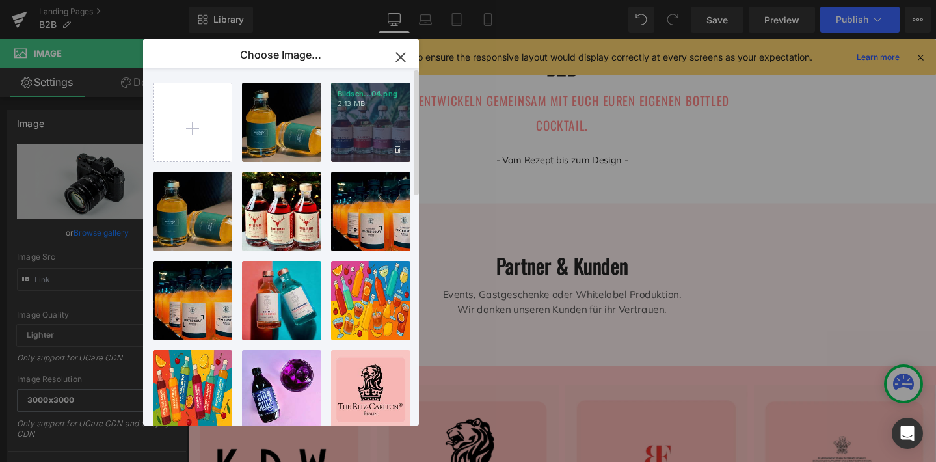
click at [358, 148] on div "Bildsch...04.png 2.13 MB" at bounding box center [370, 122] width 79 height 79
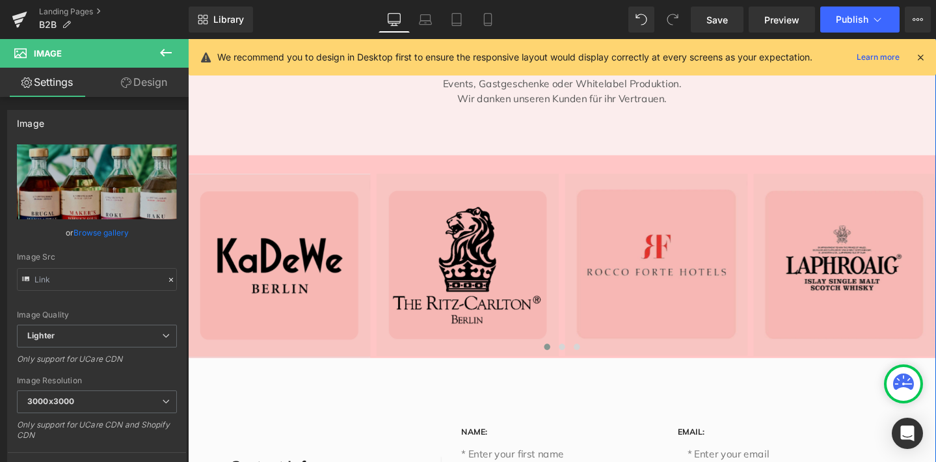
scroll to position [180, 0]
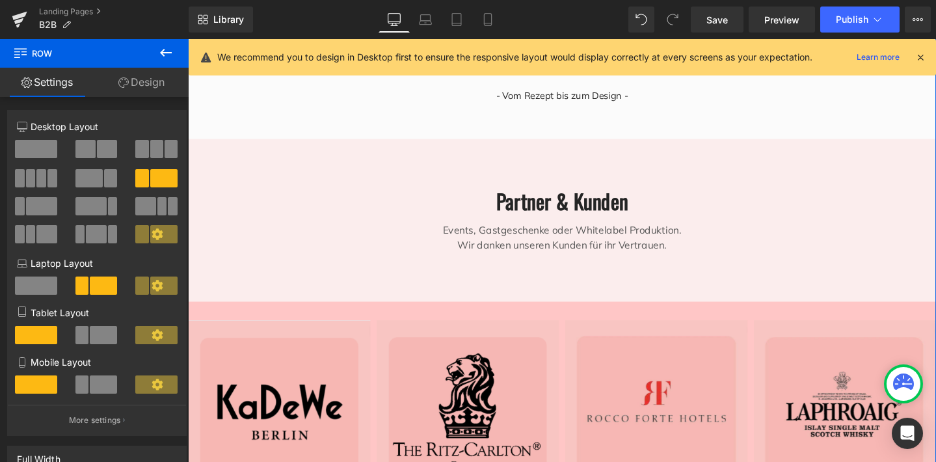
scroll to position [1056, 0]
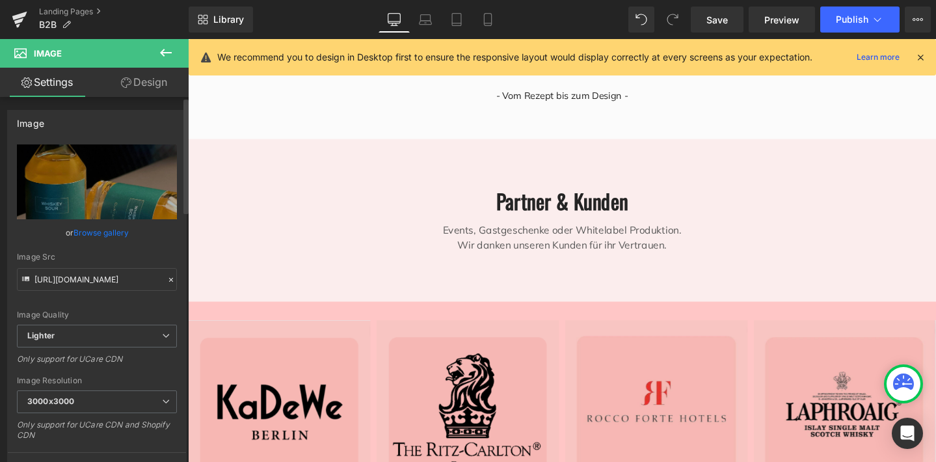
click at [83, 232] on link "Browse gallery" at bounding box center [100, 232] width 55 height 23
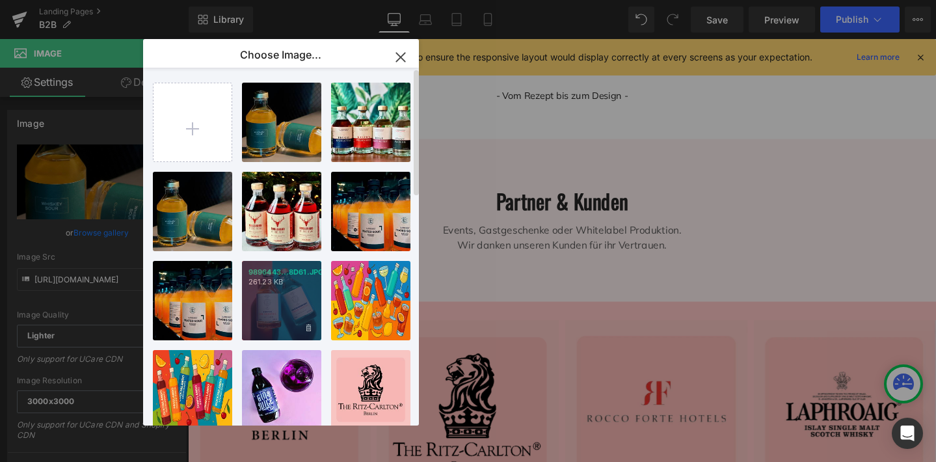
click at [273, 306] on div "9896443...8D61.JPG 261.23 KB" at bounding box center [281, 300] width 79 height 79
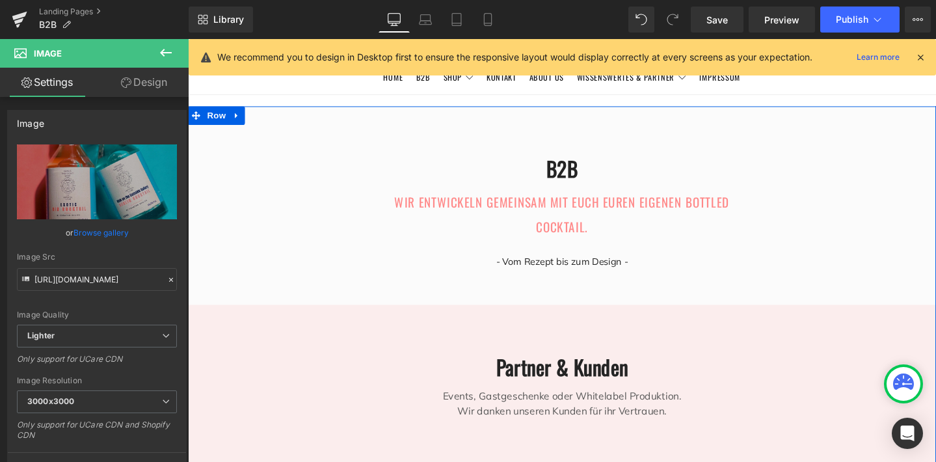
scroll to position [7, 0]
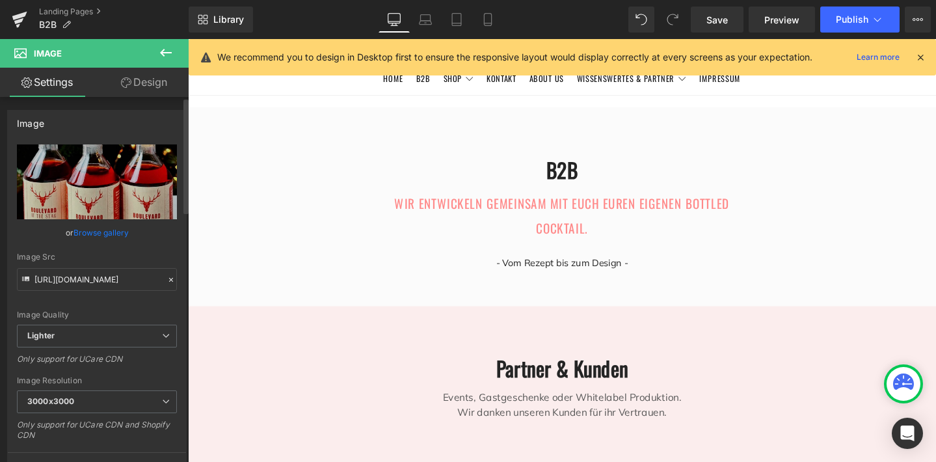
click at [104, 234] on link "Browse gallery" at bounding box center [100, 232] width 55 height 23
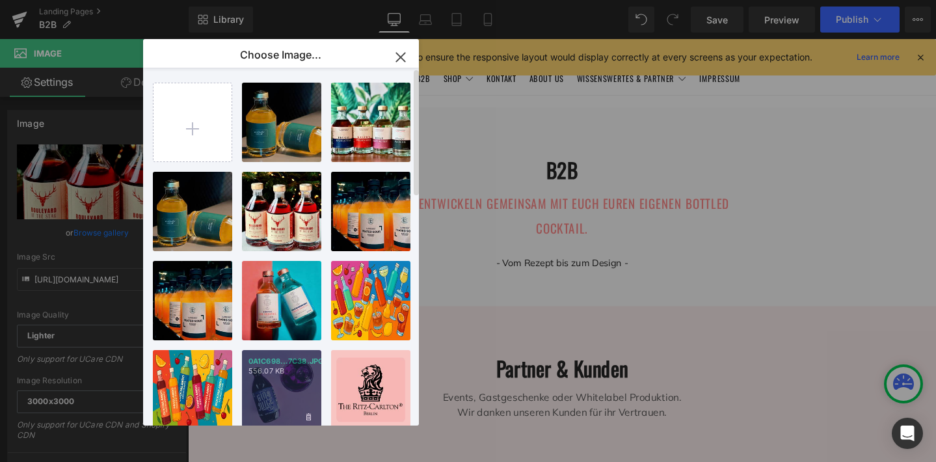
click at [284, 382] on div "0A1C698...7C38.JPG 556.07 KB" at bounding box center [281, 389] width 79 height 79
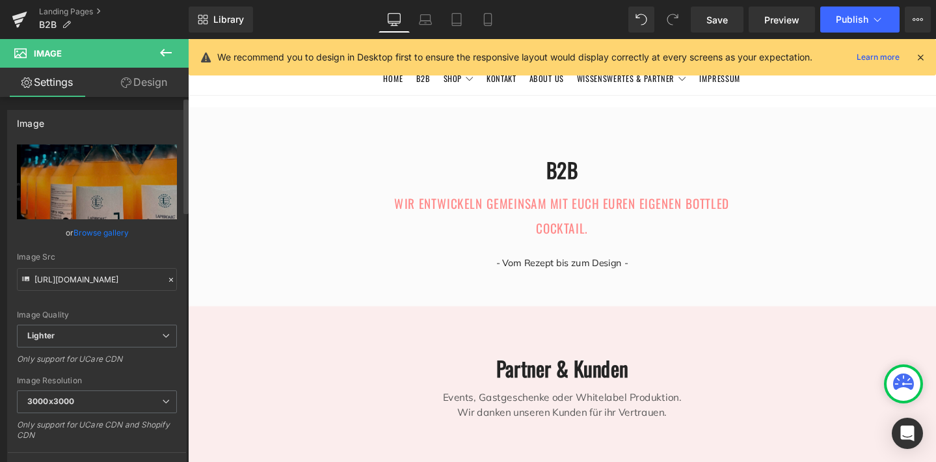
click at [111, 227] on link "Browse gallery" at bounding box center [100, 232] width 55 height 23
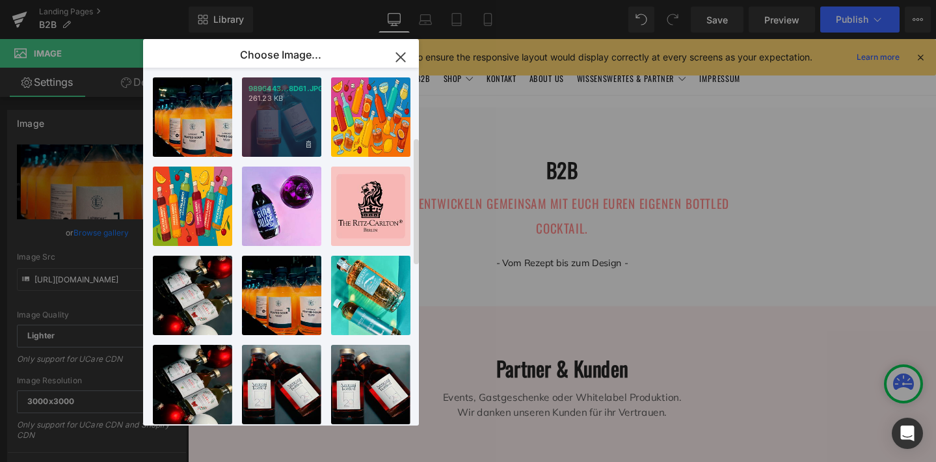
scroll to position [197, 0]
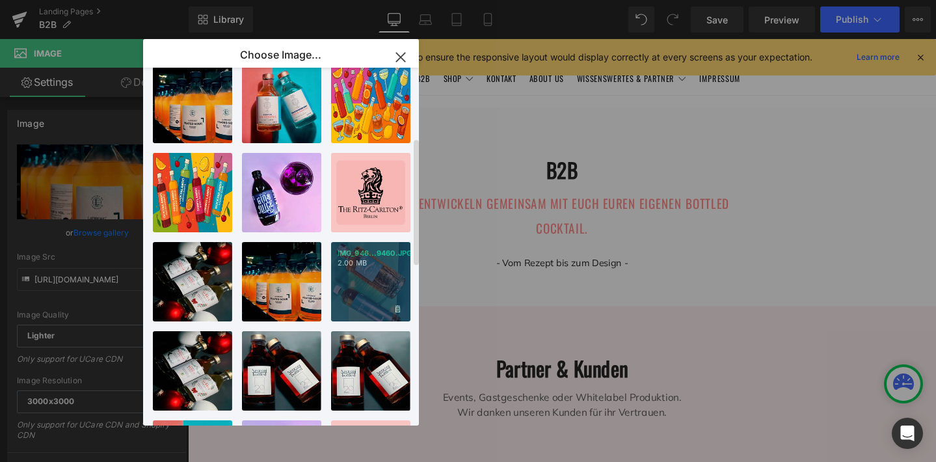
click at [362, 293] on div "IMG_946...9460.JPG 2.00 MB" at bounding box center [370, 281] width 79 height 79
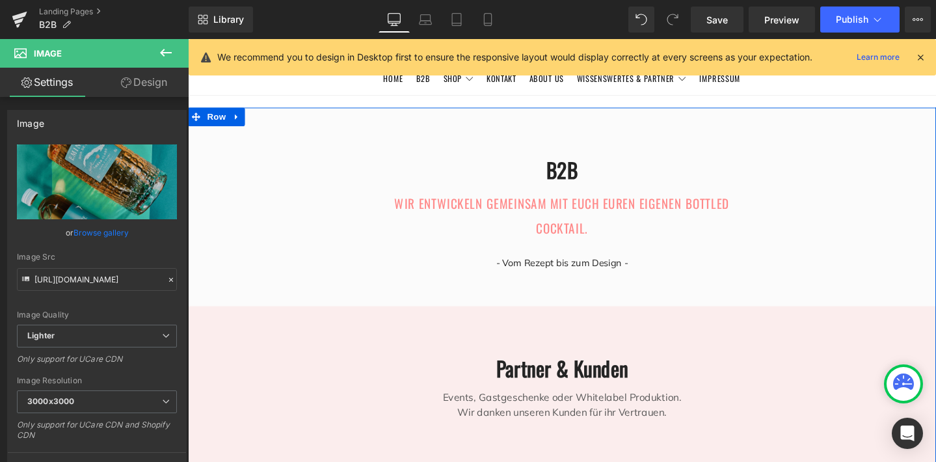
scroll to position [1776, 772]
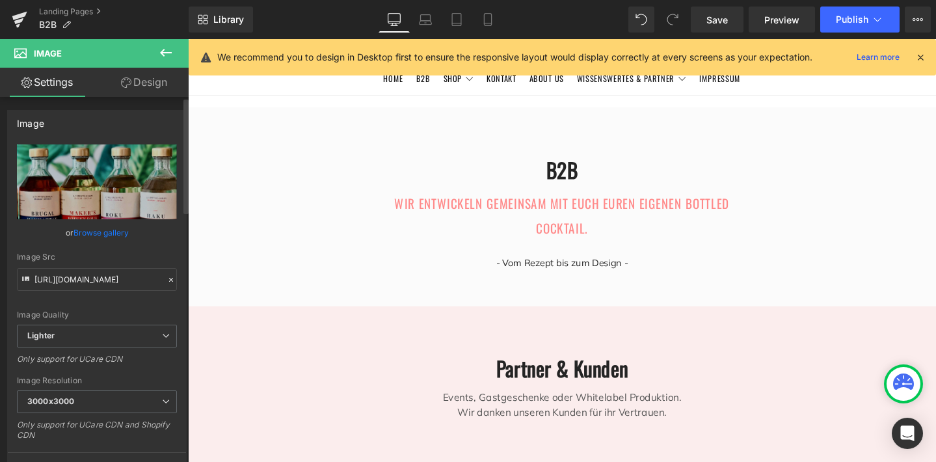
click at [100, 230] on link "Browse gallery" at bounding box center [100, 232] width 55 height 23
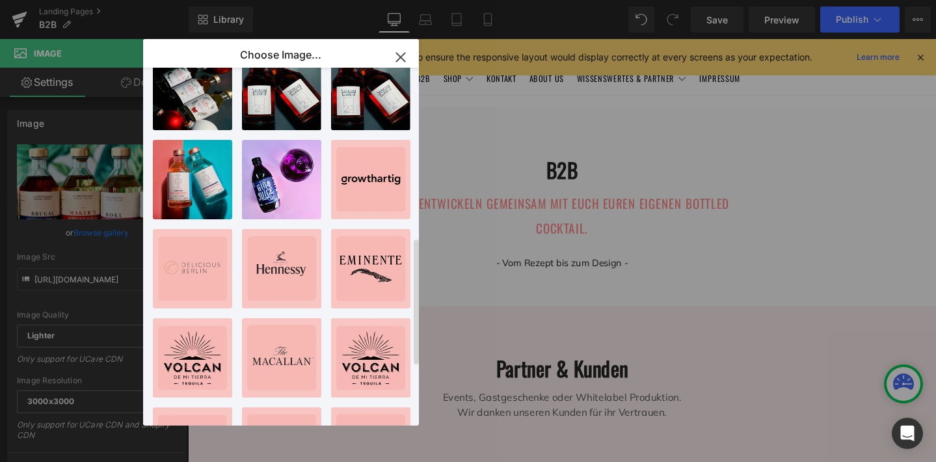
scroll to position [478, 0]
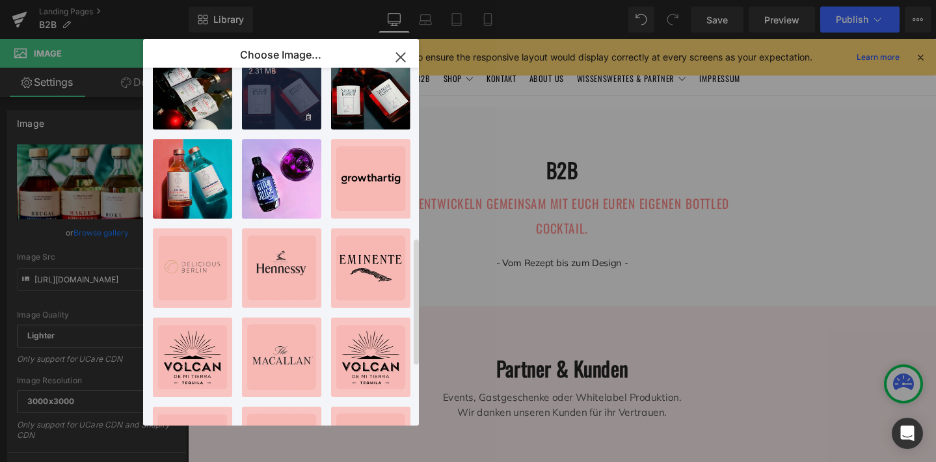
click at [284, 94] on div "Bildsch...18.png 2.31 MB" at bounding box center [281, 89] width 79 height 79
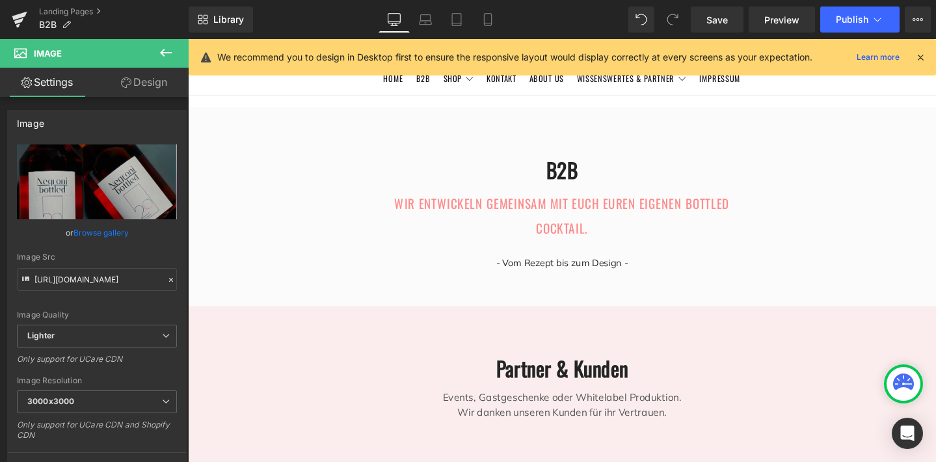
scroll to position [1785, 772]
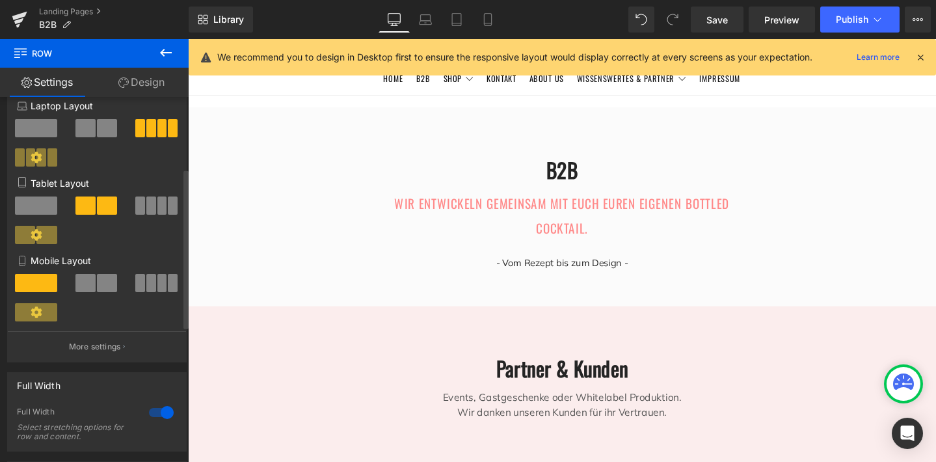
scroll to position [133, 0]
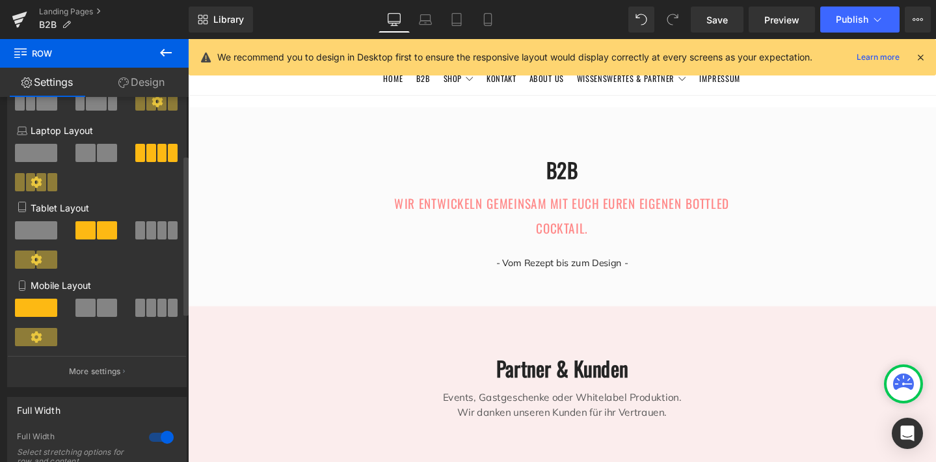
click at [100, 308] on span at bounding box center [107, 308] width 20 height 18
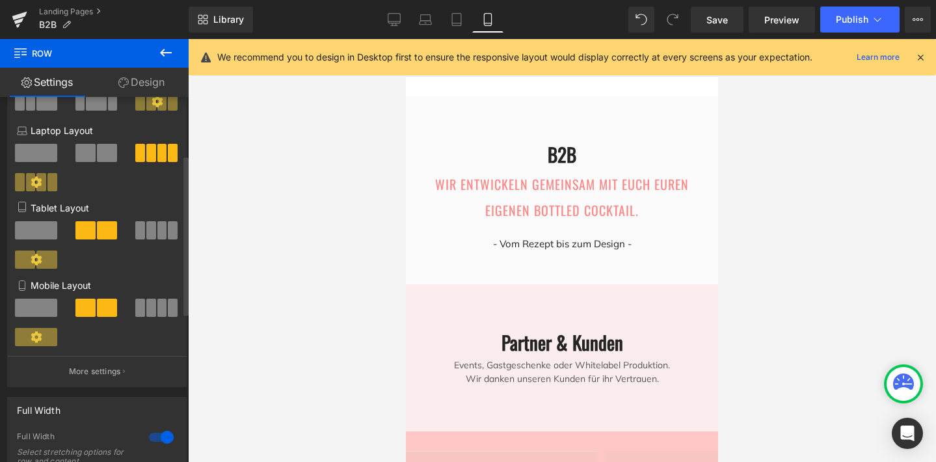
scroll to position [3593, 307]
click at [150, 308] on span at bounding box center [151, 308] width 10 height 18
click at [89, 304] on span at bounding box center [85, 308] width 20 height 18
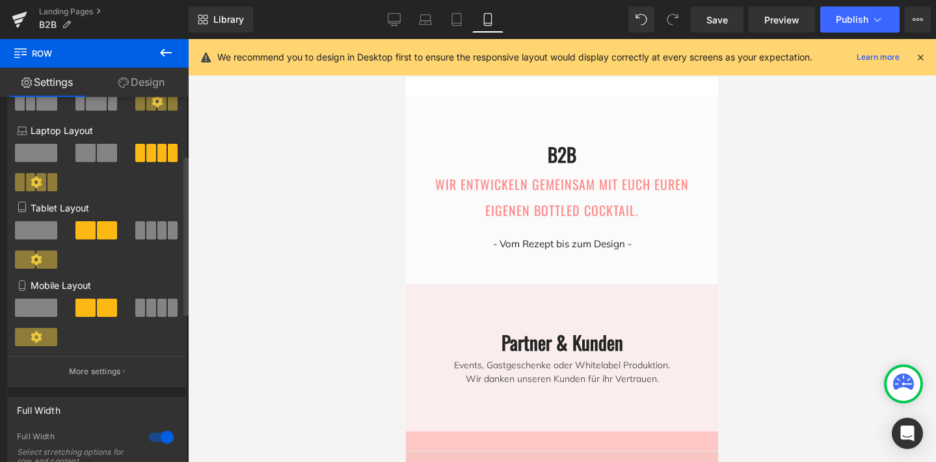
click at [25, 303] on span at bounding box center [36, 308] width 42 height 18
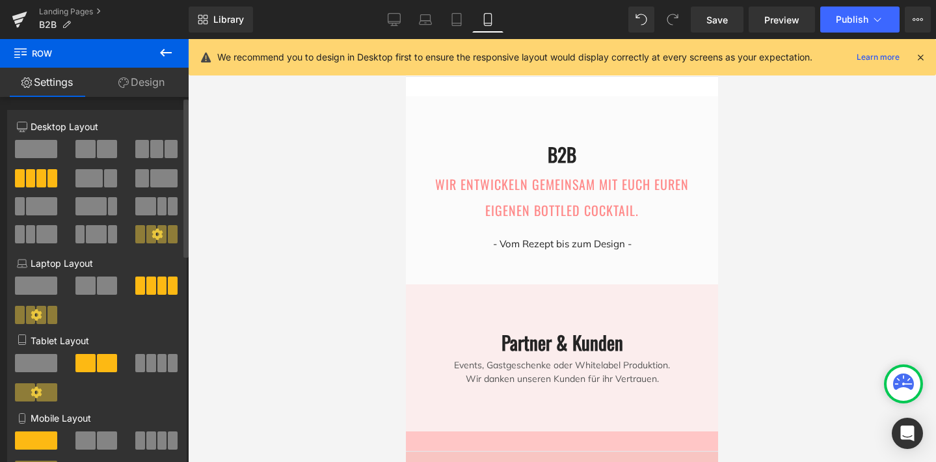
scroll to position [0, 0]
click at [59, 83] on link "Settings" at bounding box center [47, 82] width 94 height 29
click at [137, 78] on link "Design" at bounding box center [141, 82] width 94 height 29
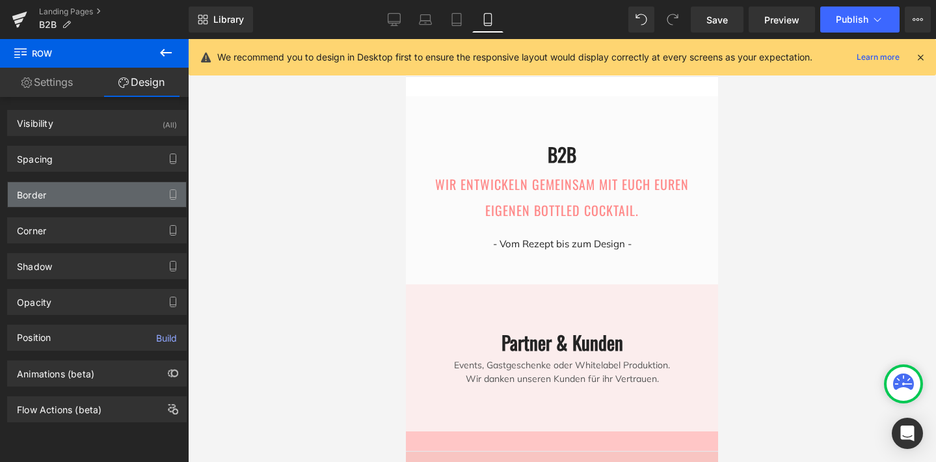
click at [86, 188] on div "Border" at bounding box center [97, 194] width 178 height 25
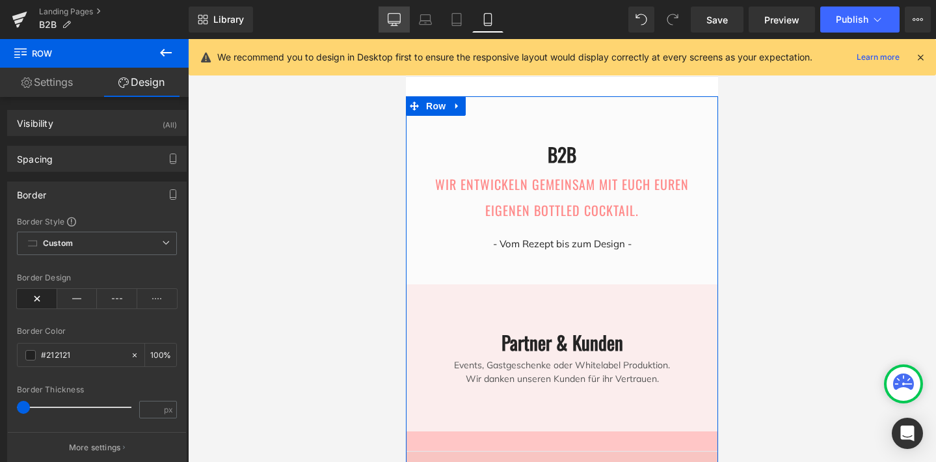
click at [391, 15] on icon at bounding box center [394, 19] width 13 height 13
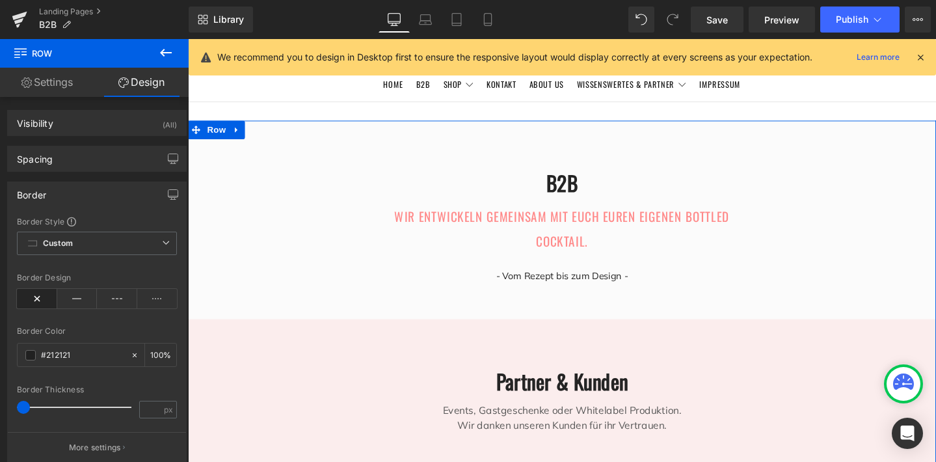
scroll to position [1024, 0]
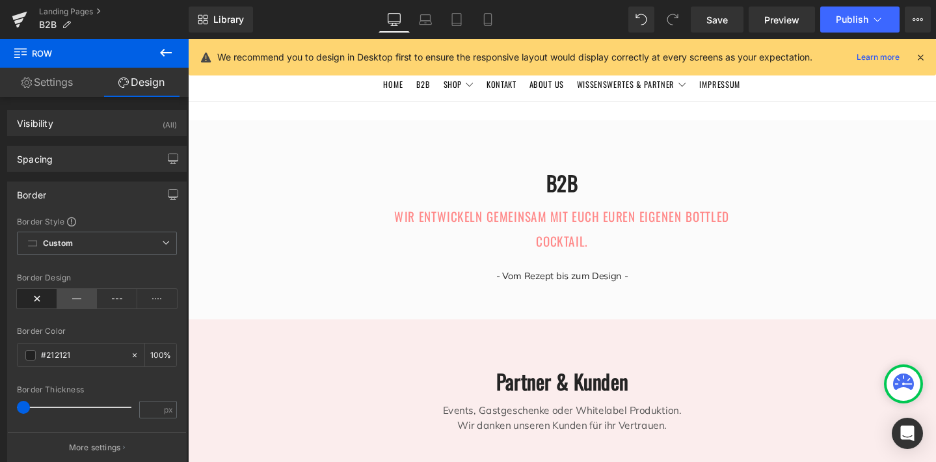
click at [79, 301] on icon at bounding box center [77, 299] width 40 height 20
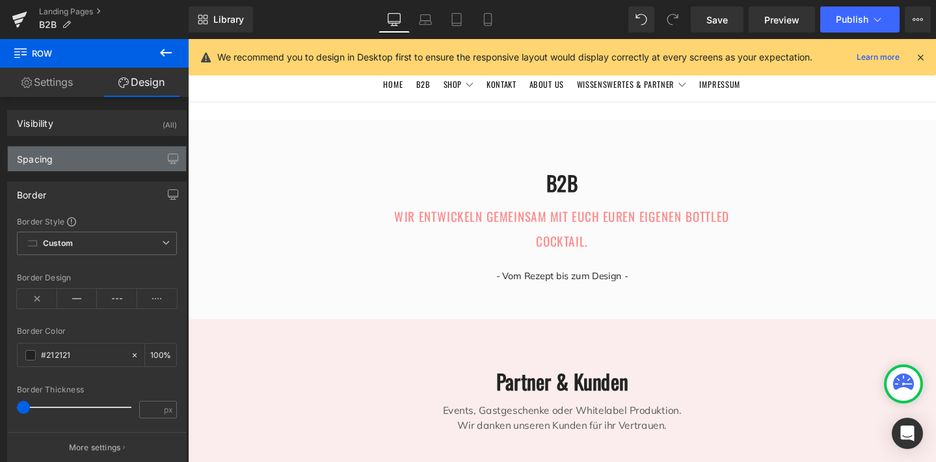
click at [150, 160] on div "Spacing" at bounding box center [97, 158] width 178 height 25
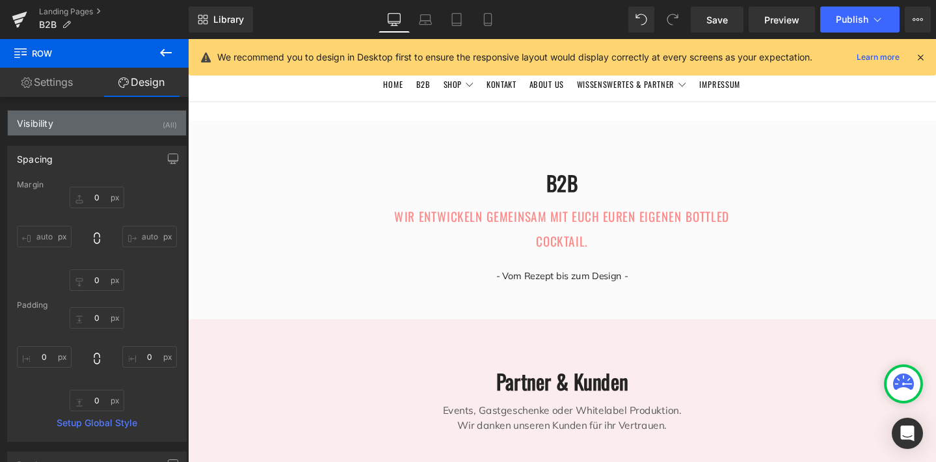
click at [111, 116] on div "Visibility (All)" at bounding box center [97, 123] width 178 height 25
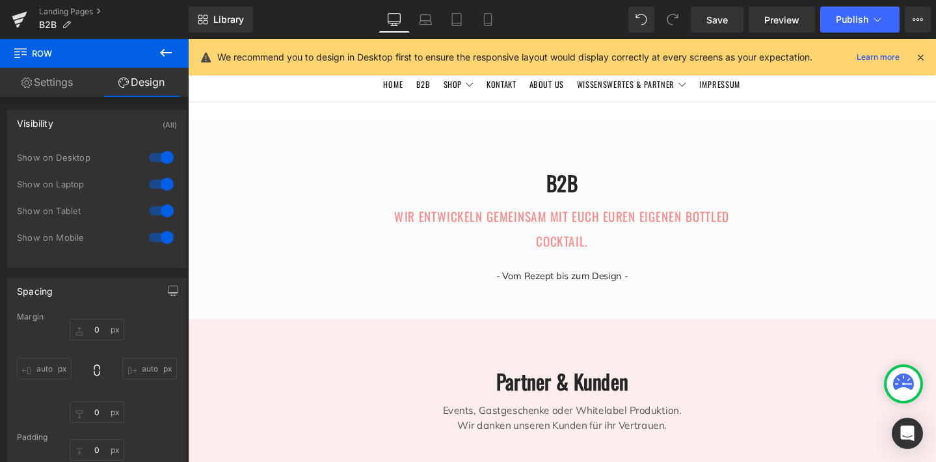
scroll to position [0, 0]
click at [118, 85] on icon at bounding box center [123, 82] width 10 height 10
click at [148, 83] on link "Design" at bounding box center [141, 82] width 94 height 29
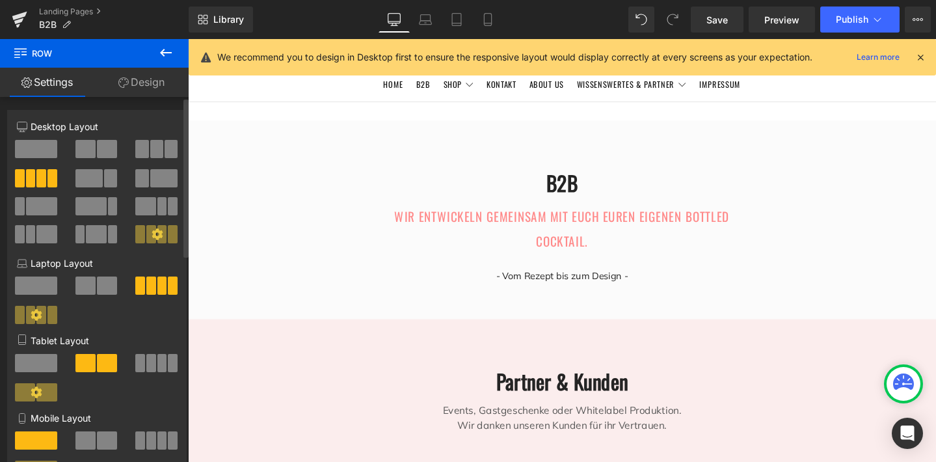
click at [97, 439] on span at bounding box center [107, 440] width 20 height 18
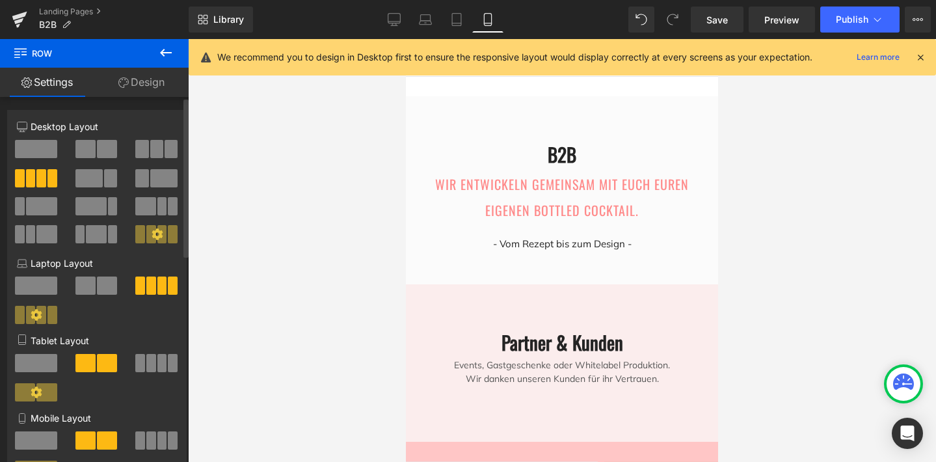
scroll to position [3593, 307]
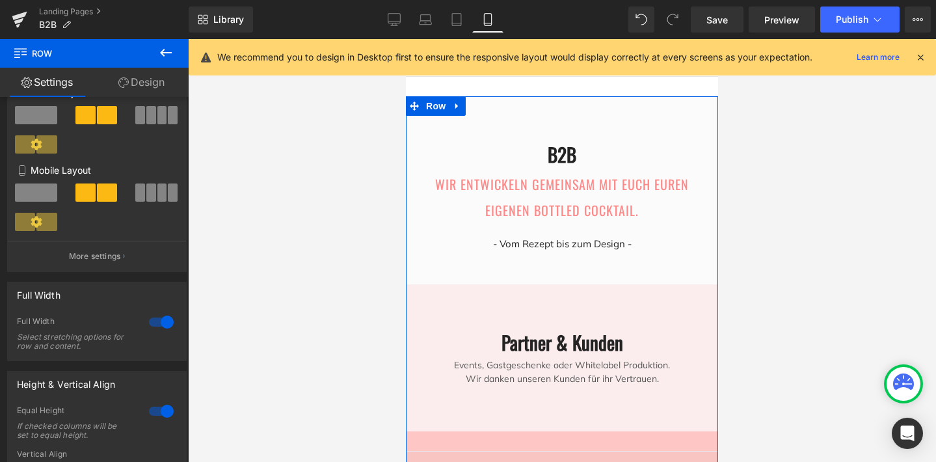
scroll to position [2370, 0]
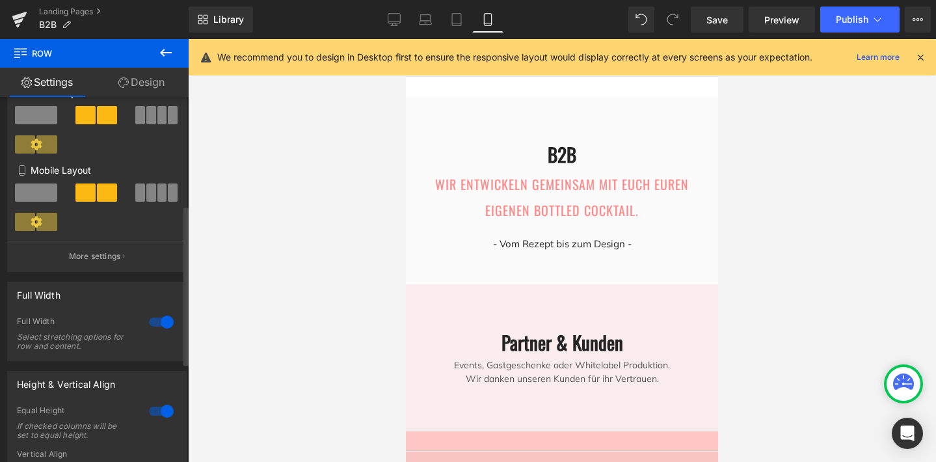
click at [36, 198] on span at bounding box center [36, 192] width 42 height 18
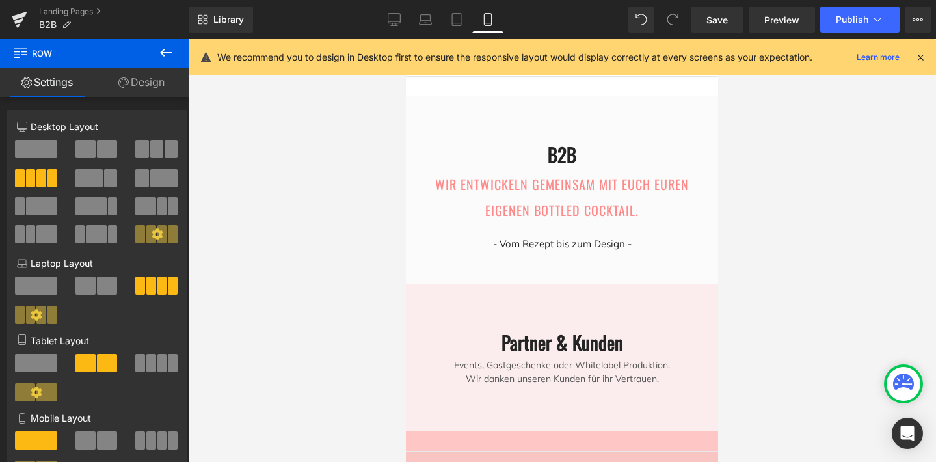
scroll to position [0, 0]
click at [421, 18] on icon at bounding box center [425, 19] width 13 height 13
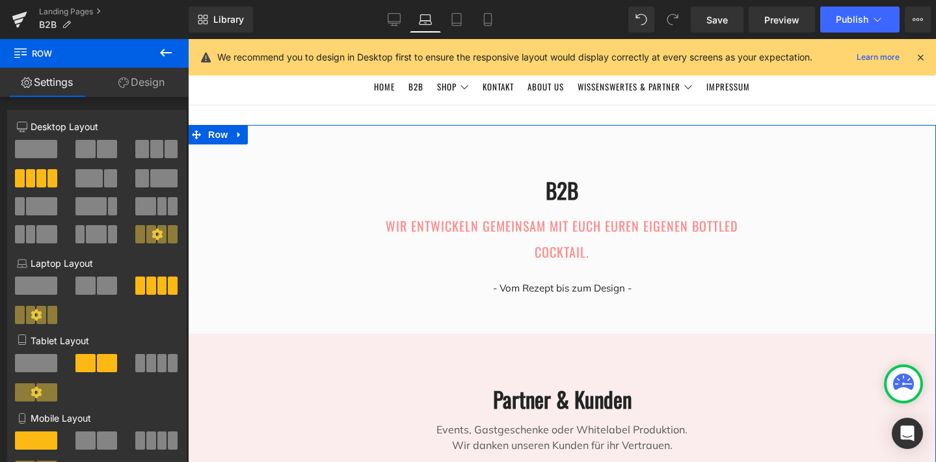
scroll to position [942, 0]
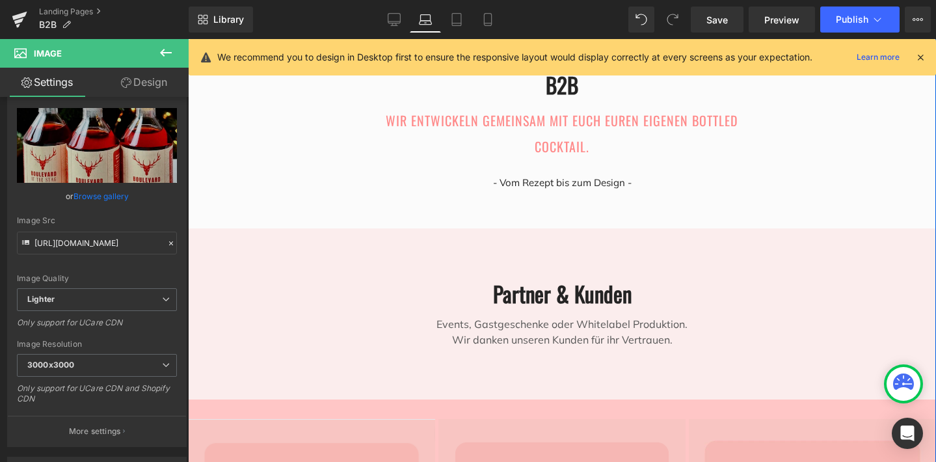
scroll to position [52, 0]
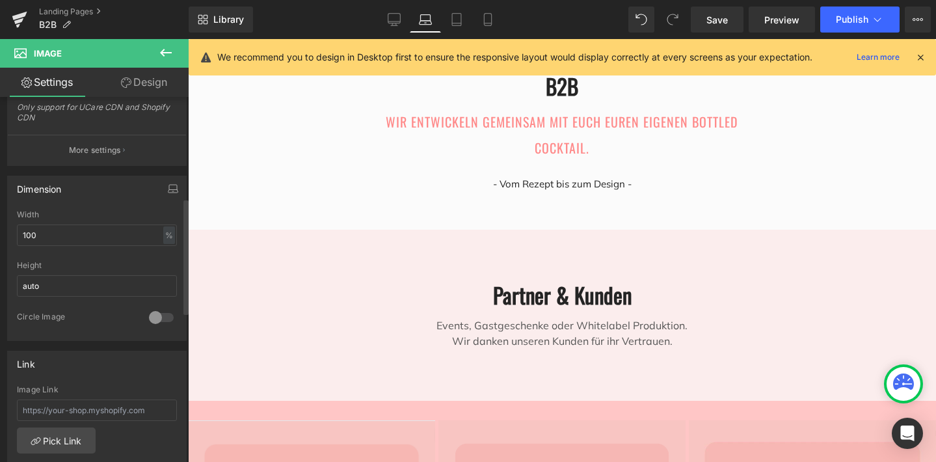
scroll to position [315, 0]
click at [94, 241] on input "100" at bounding box center [97, 237] width 160 height 21
type input "1"
type input "200"
click at [100, 283] on input "auto" at bounding box center [97, 288] width 160 height 21
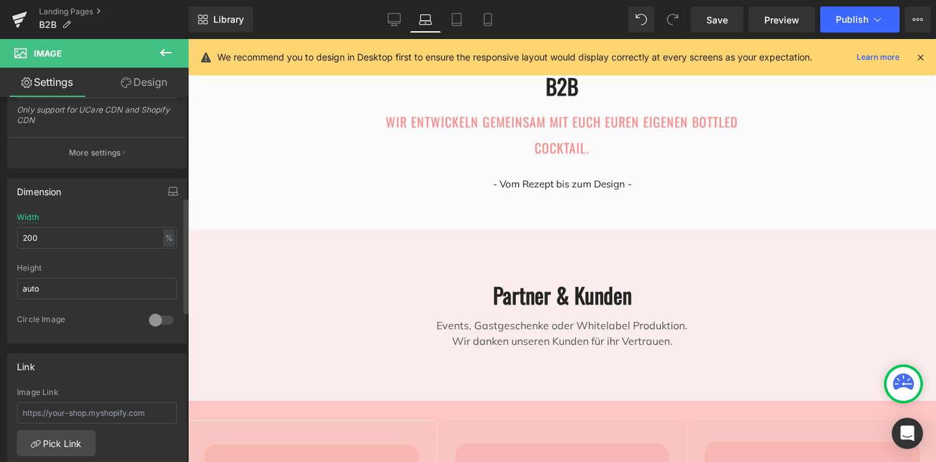
click at [99, 343] on div "Link Image Link Pick Link Current Tab New Tab Open link In Current Tab Current …" at bounding box center [97, 432] width 194 height 178
click at [168, 192] on icon "button" at bounding box center [173, 193] width 10 height 3
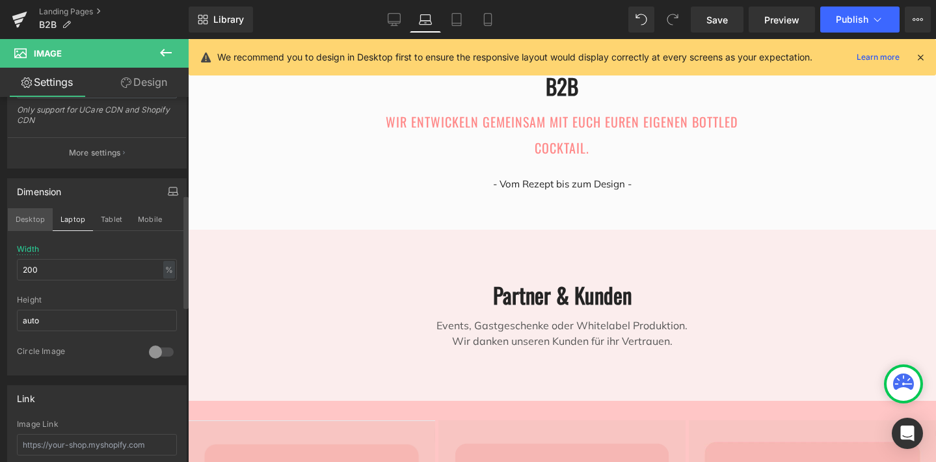
click at [31, 219] on button "Desktop" at bounding box center [30, 219] width 45 height 22
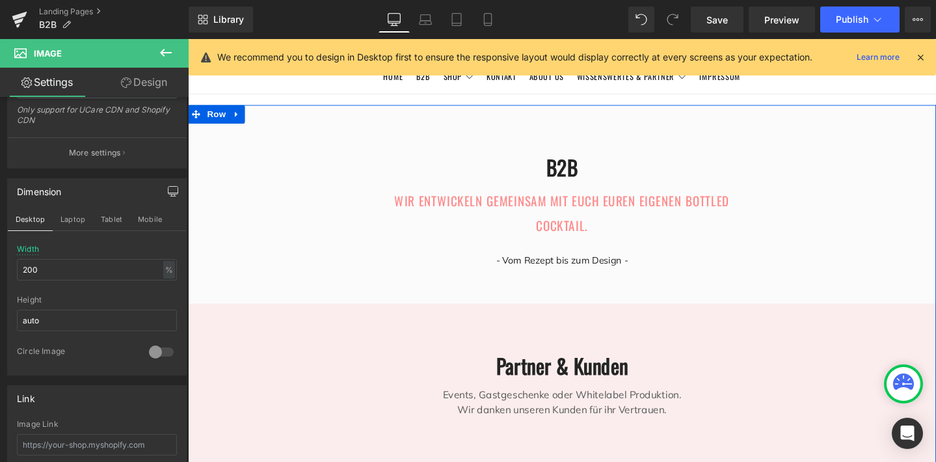
scroll to position [0, 0]
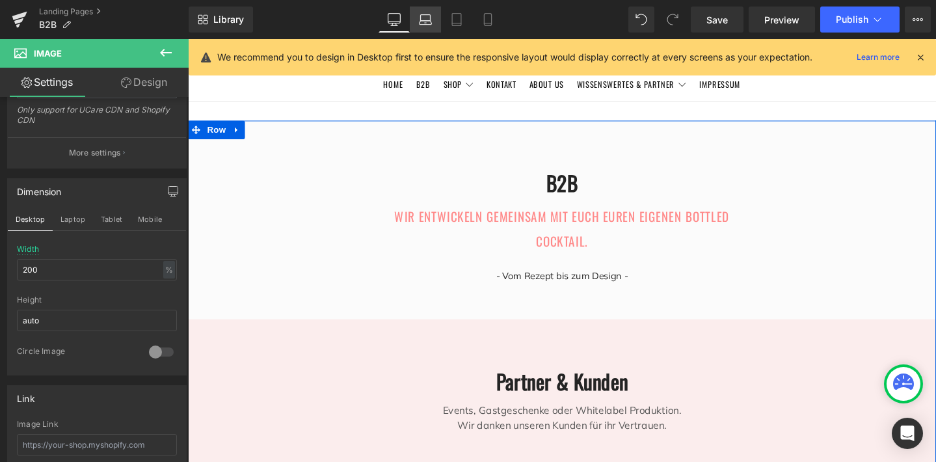
click at [431, 20] on icon at bounding box center [425, 19] width 13 height 13
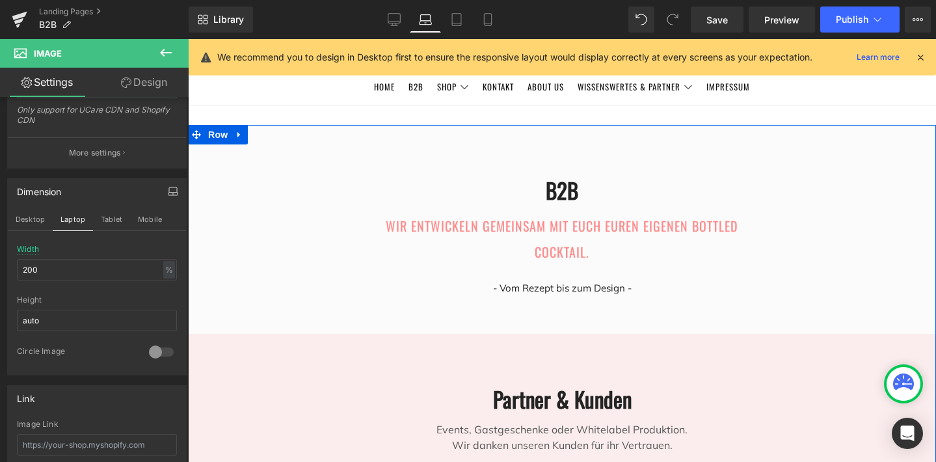
scroll to position [1820, 733]
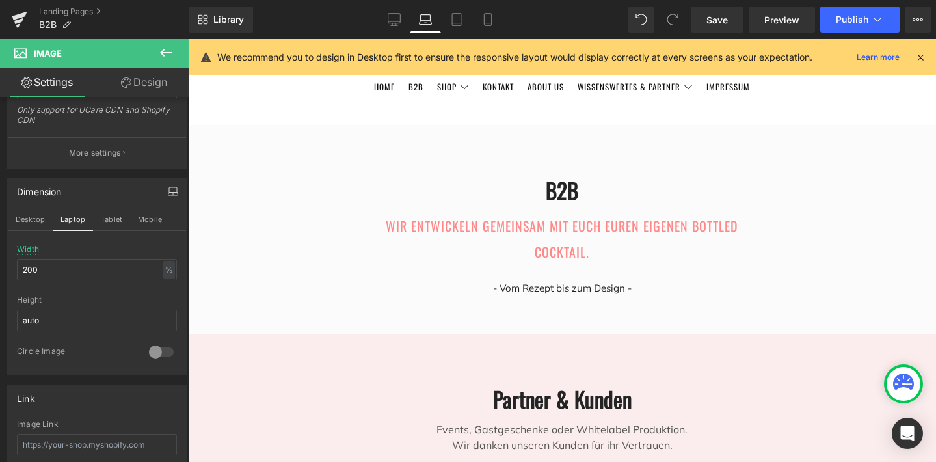
click at [922, 54] on icon at bounding box center [921, 57] width 12 height 12
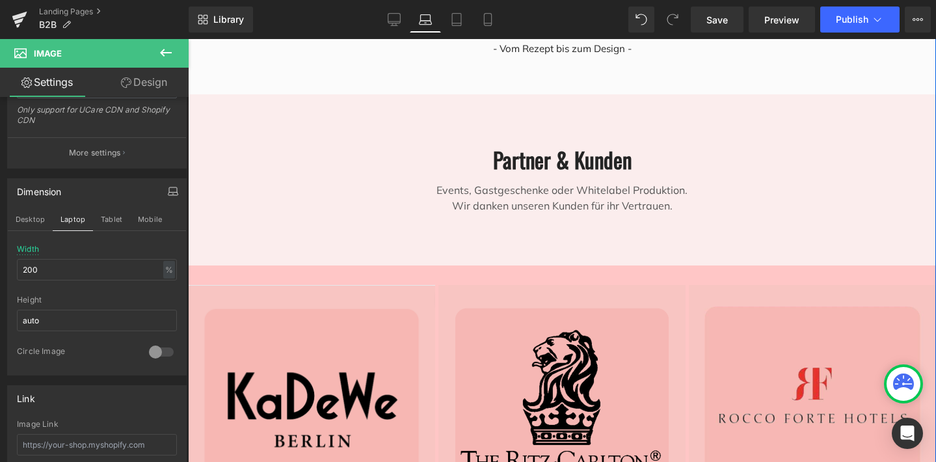
scroll to position [116, 0]
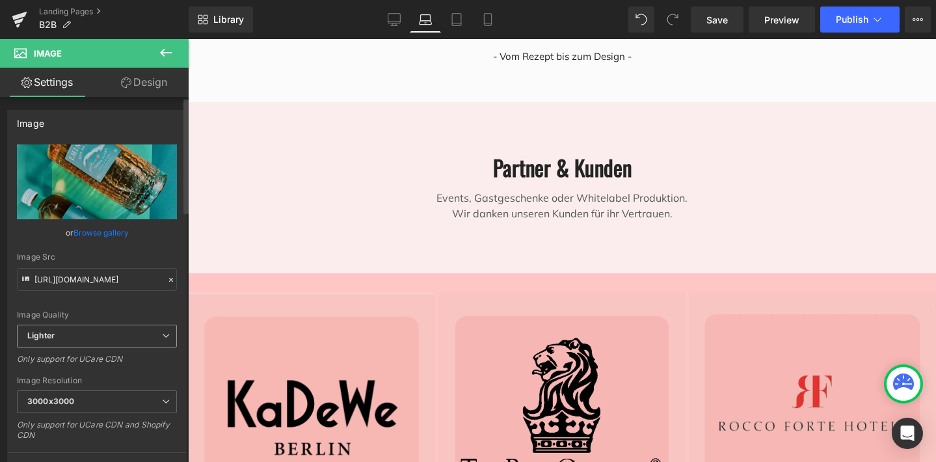
click at [126, 331] on span "Lighter" at bounding box center [97, 336] width 160 height 23
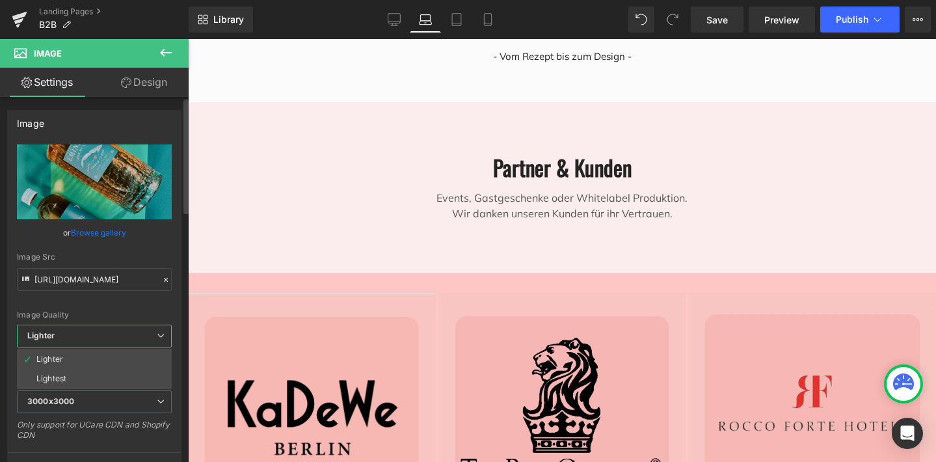
click at [126, 331] on span "Lighter" at bounding box center [94, 336] width 155 height 23
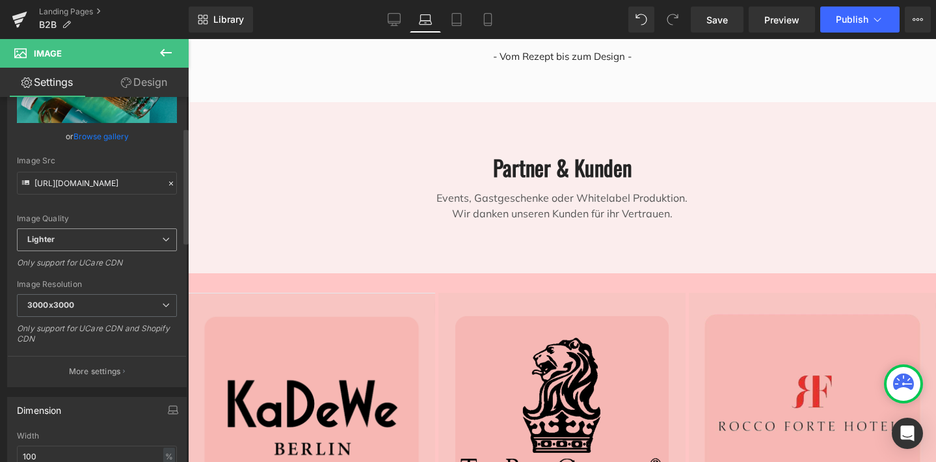
scroll to position [96, 0]
click at [163, 304] on icon at bounding box center [166, 306] width 8 height 8
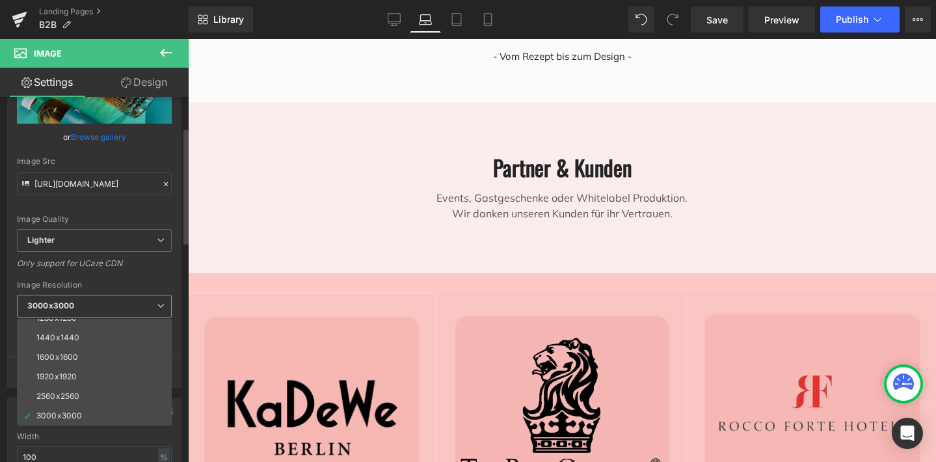
scroll to position [186, 0]
click at [159, 273] on div "Only support for UCare CDN" at bounding box center [94, 267] width 155 height 19
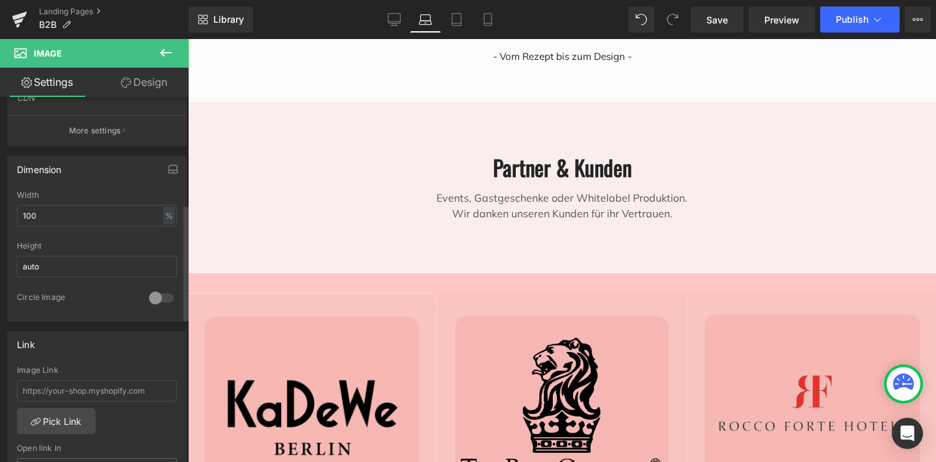
scroll to position [339, 0]
click at [162, 268] on input "auto" at bounding box center [97, 264] width 160 height 21
type input "a"
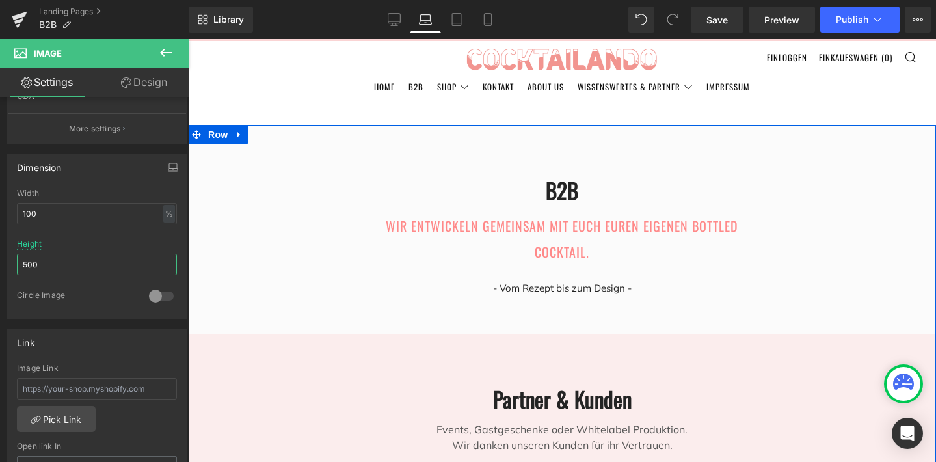
scroll to position [1115, 0]
type input "5"
type input "4"
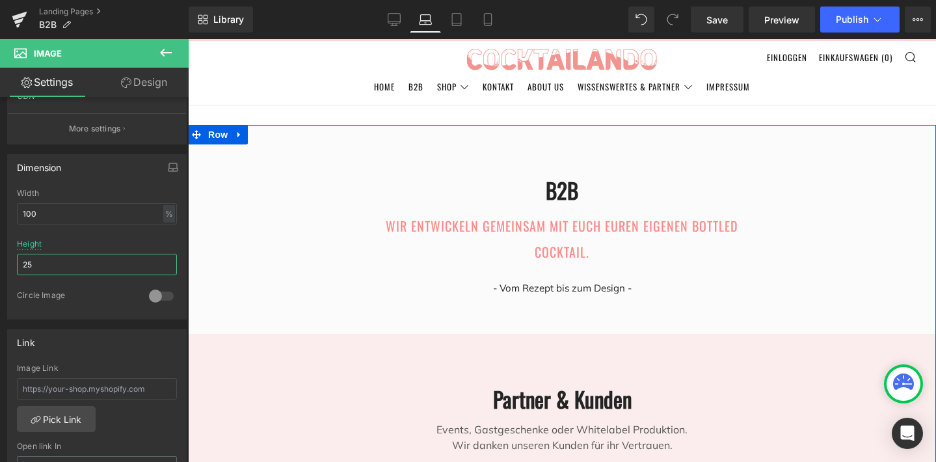
type input "2"
type input "3"
type input "289"
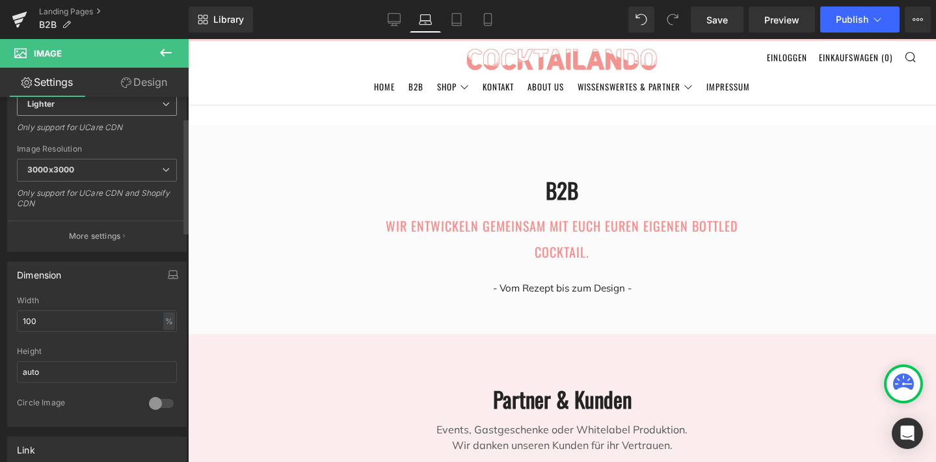
scroll to position [256, 0]
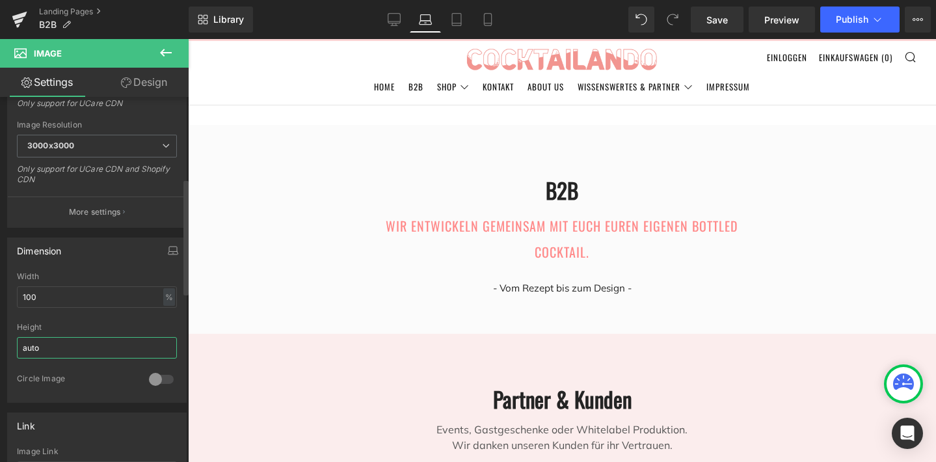
click at [103, 346] on input "auto" at bounding box center [97, 347] width 160 height 21
type input "a"
type input "289"
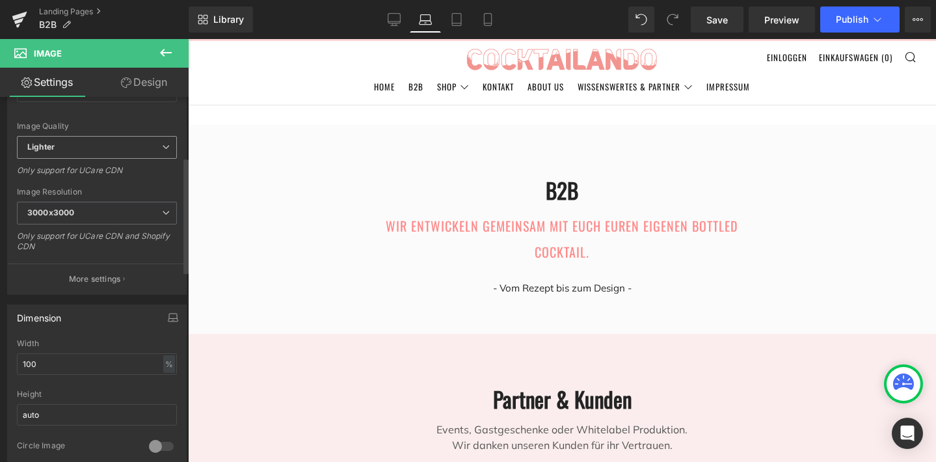
scroll to position [190, 0]
click at [111, 413] on input "auto" at bounding box center [97, 413] width 160 height 21
type input "a"
type input "289"
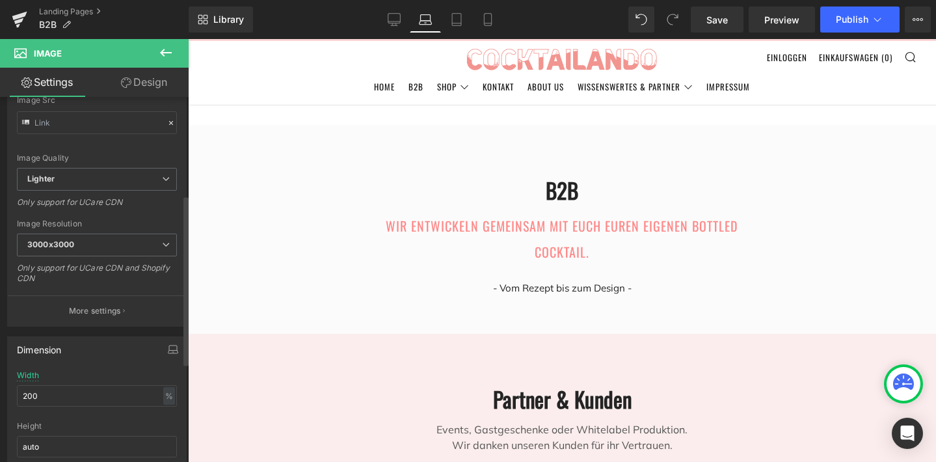
scroll to position [246, 0]
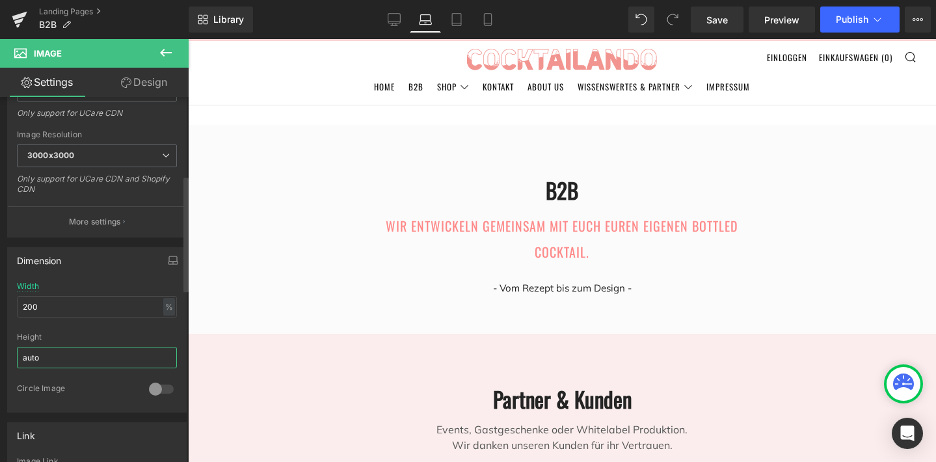
click at [75, 359] on input "auto" at bounding box center [97, 357] width 160 height 21
type input "a"
type input "2"
type input "317"
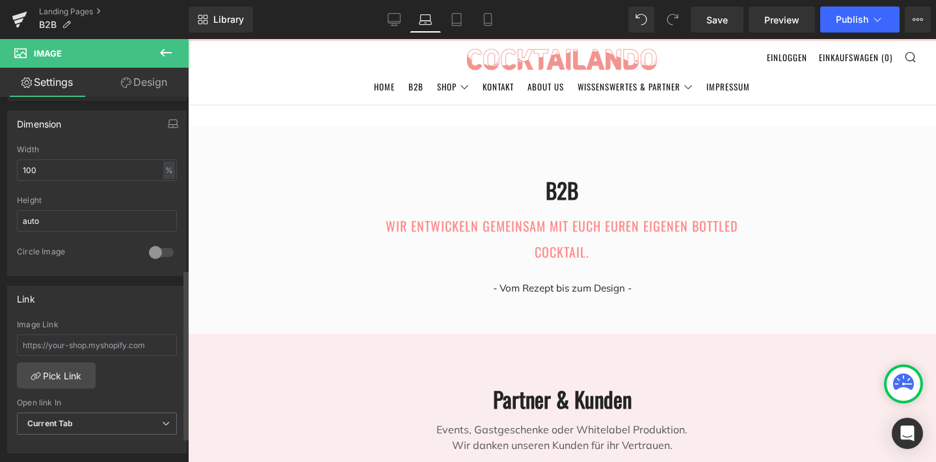
scroll to position [388, 0]
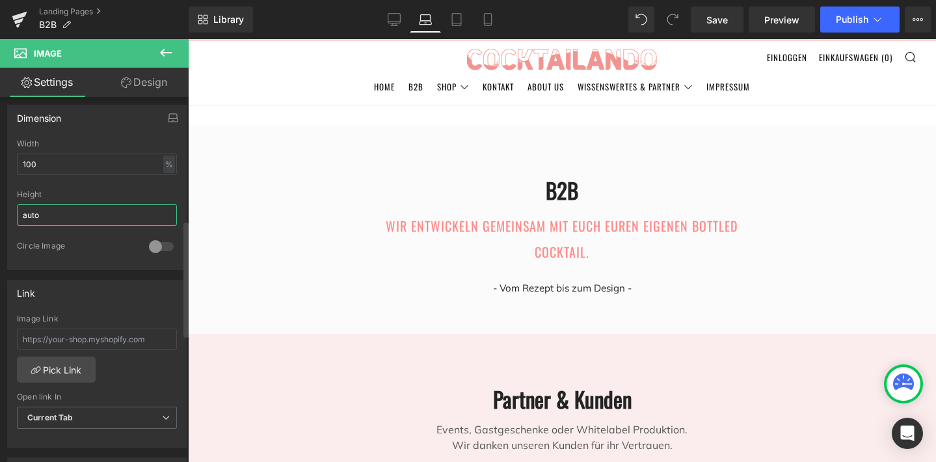
click at [94, 214] on input "auto" at bounding box center [97, 214] width 160 height 21
type input "317"
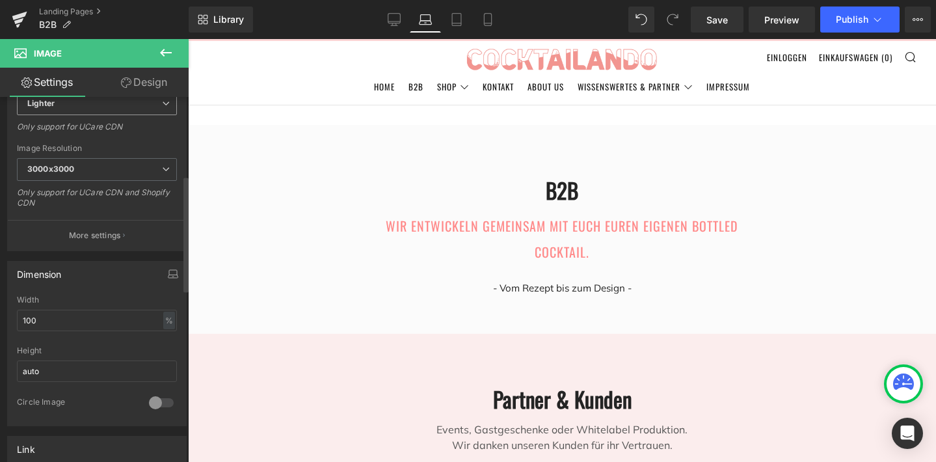
scroll to position [248, 0]
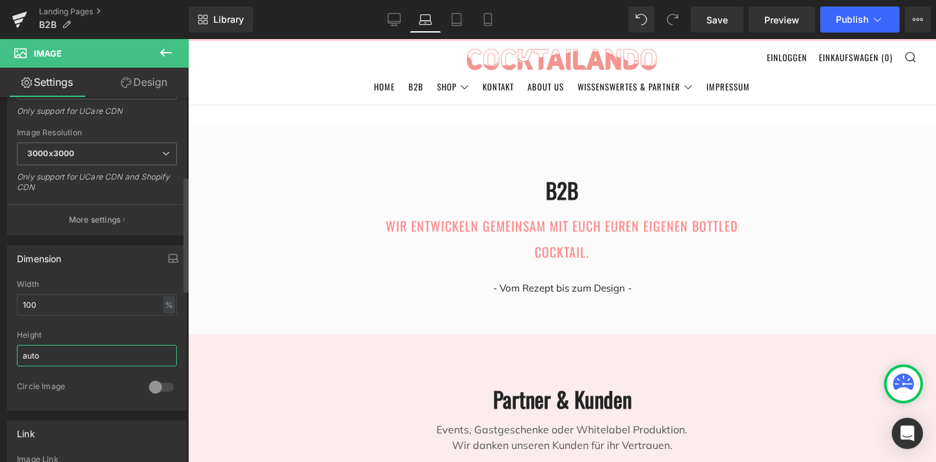
click at [111, 354] on input "auto" at bounding box center [97, 355] width 160 height 21
type input "a"
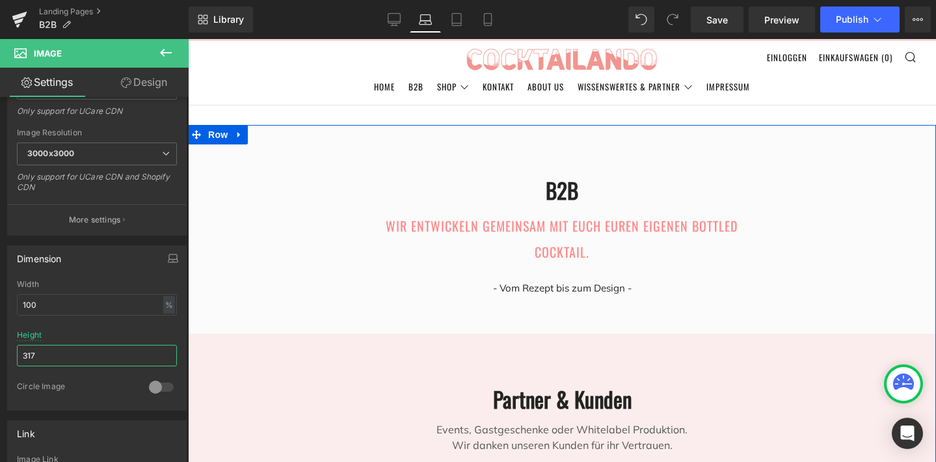
scroll to position [855, 0]
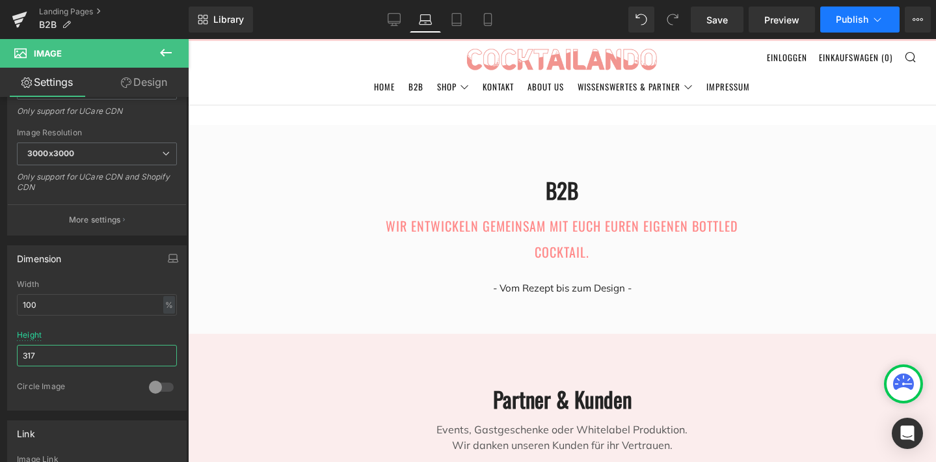
type input "317"
click at [853, 14] on span "Publish" at bounding box center [852, 19] width 33 height 10
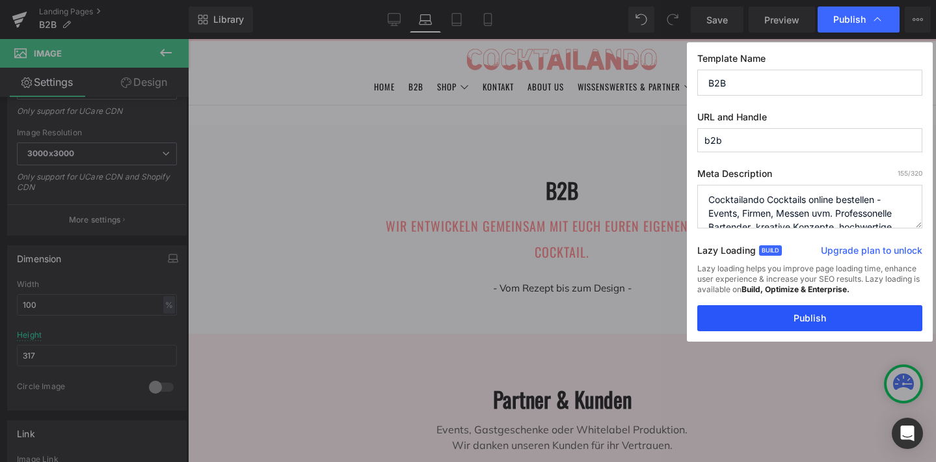
click at [767, 319] on button "Publish" at bounding box center [809, 318] width 225 height 26
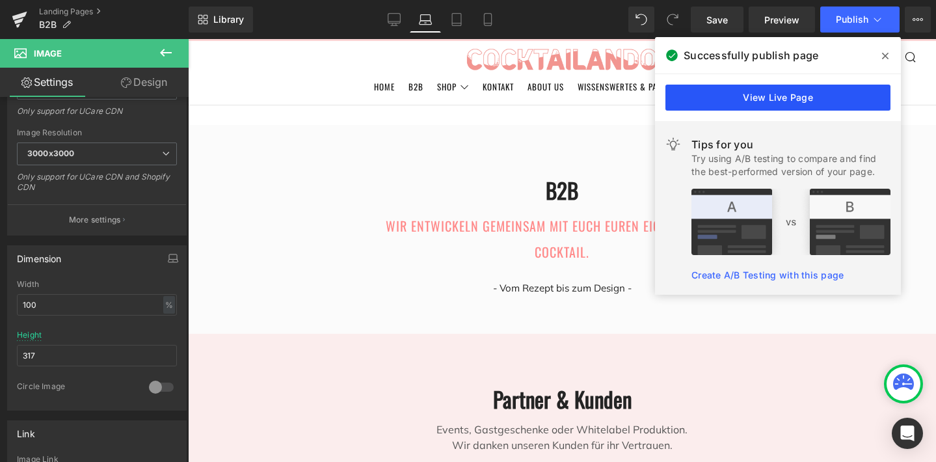
click at [790, 103] on link "View Live Page" at bounding box center [777, 98] width 225 height 26
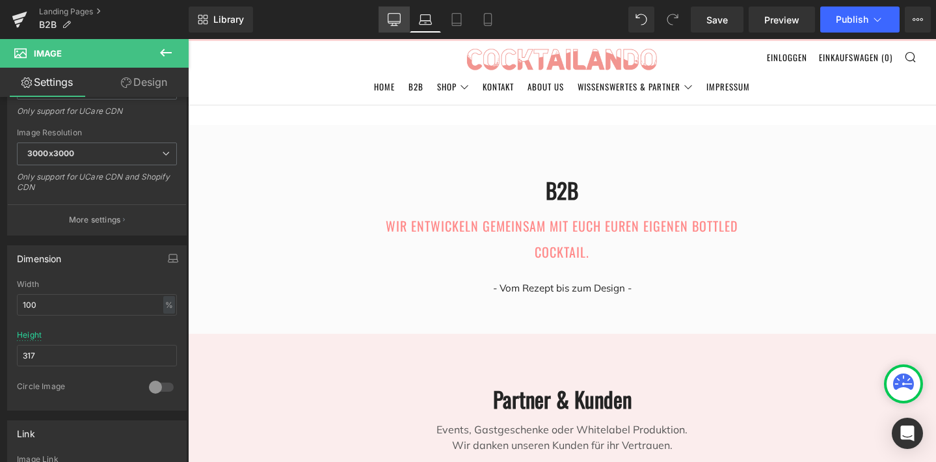
click at [394, 20] on icon at bounding box center [394, 19] width 13 height 13
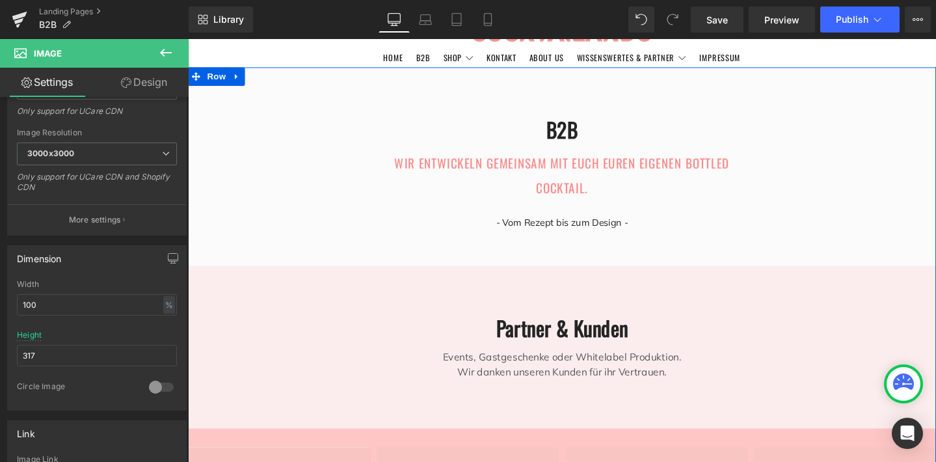
scroll to position [29, 0]
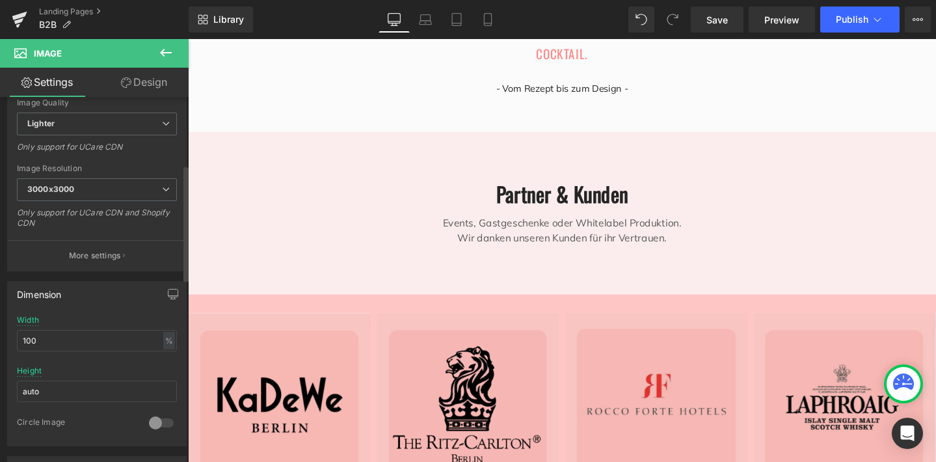
scroll to position [213, 0]
click at [124, 389] on input "auto" at bounding box center [97, 389] width 160 height 21
type input "317"
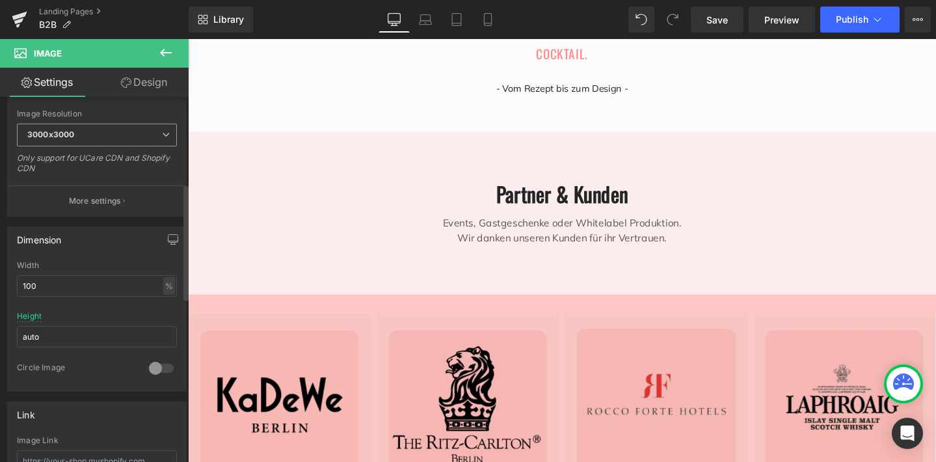
scroll to position [273, 0]
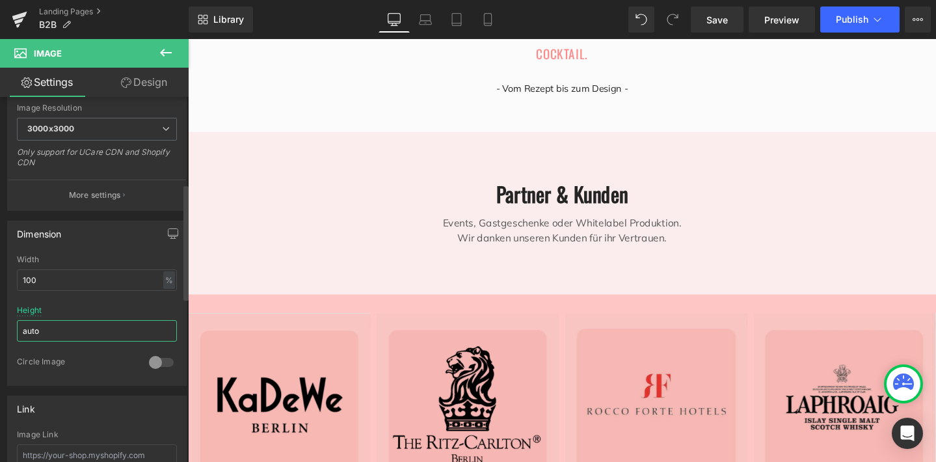
click at [83, 338] on input "auto" at bounding box center [97, 330] width 160 height 21
type input "a"
type input "2"
type input "318"
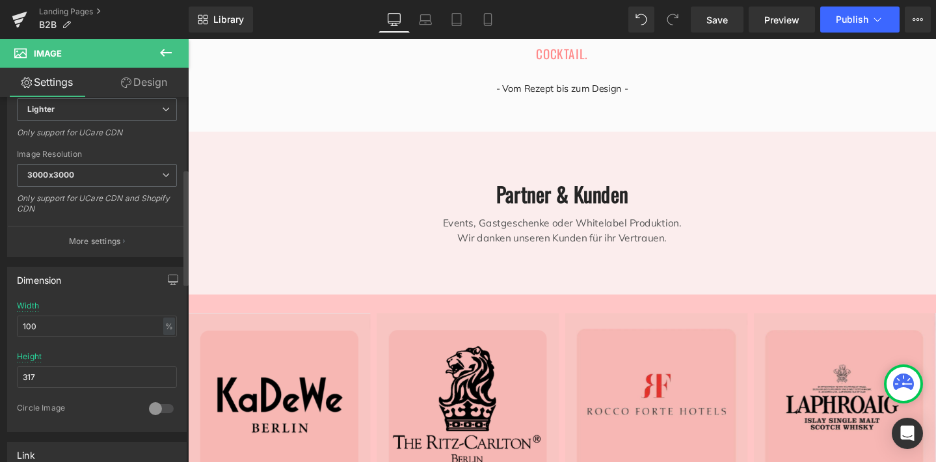
scroll to position [227, 0]
click at [89, 376] on input "317" at bounding box center [97, 376] width 160 height 21
type input "3"
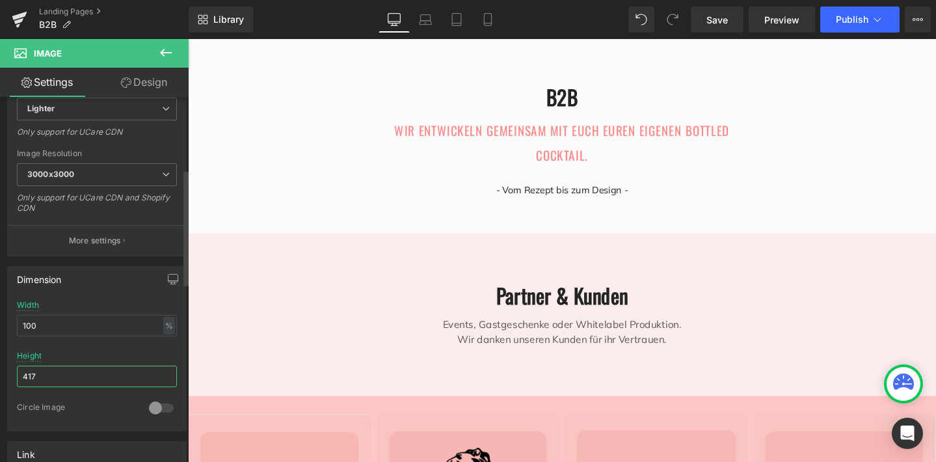
scroll to position [45, 0]
type input "4"
type input "333"
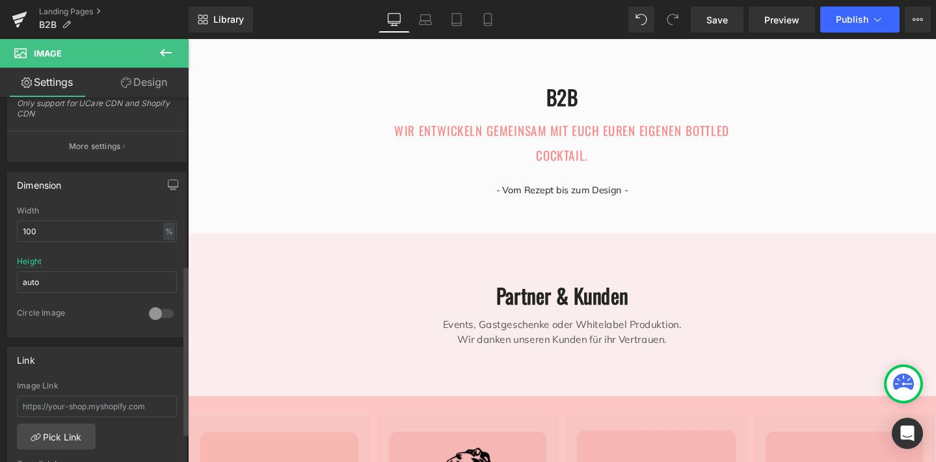
scroll to position [366, 0]
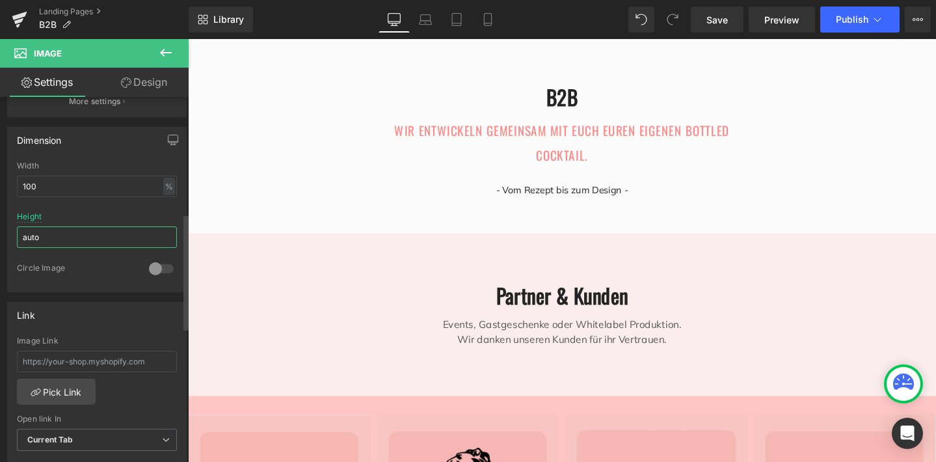
click at [69, 237] on input "auto" at bounding box center [97, 236] width 160 height 21
type input "a"
type input "333"
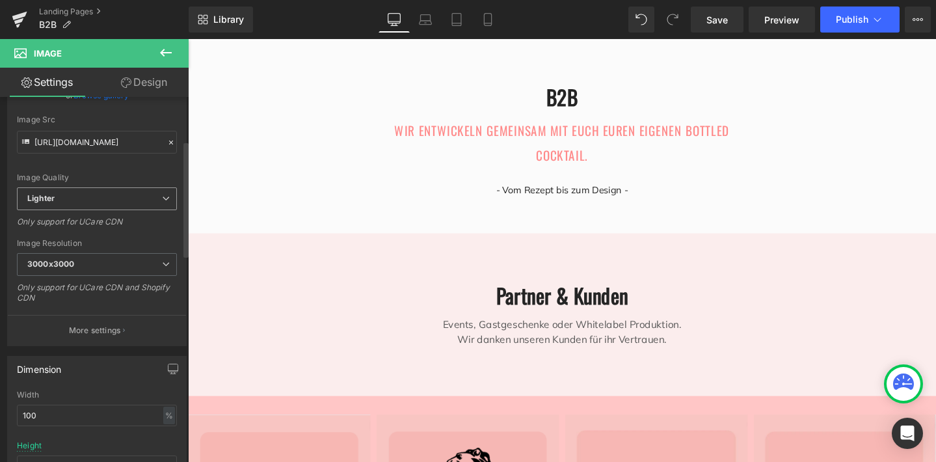
scroll to position [293, 0]
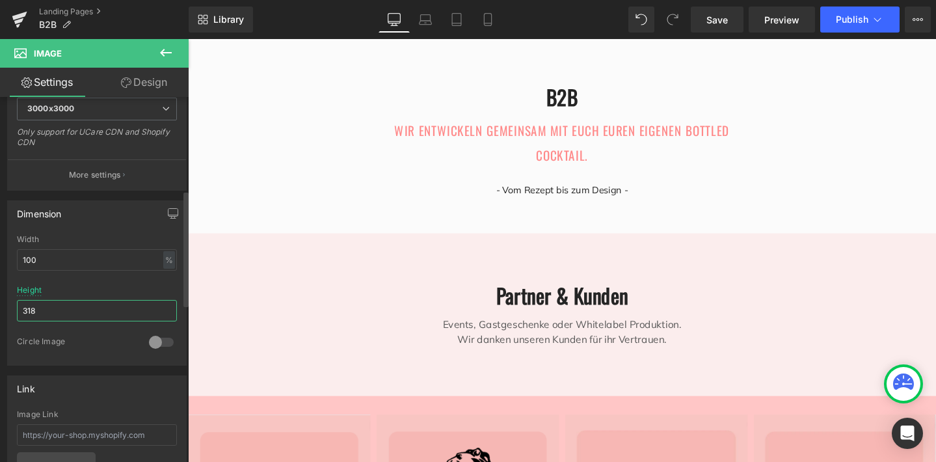
click at [77, 310] on input "318" at bounding box center [97, 310] width 160 height 21
type input "333"
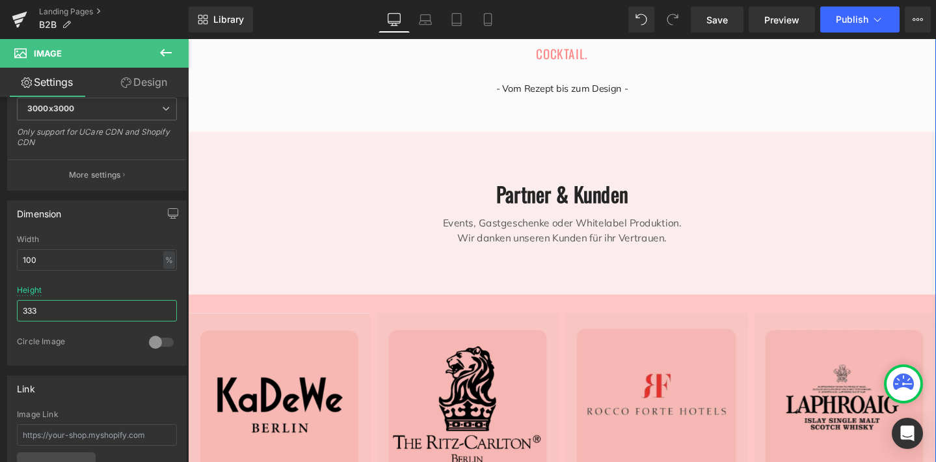
scroll to position [1035, 0]
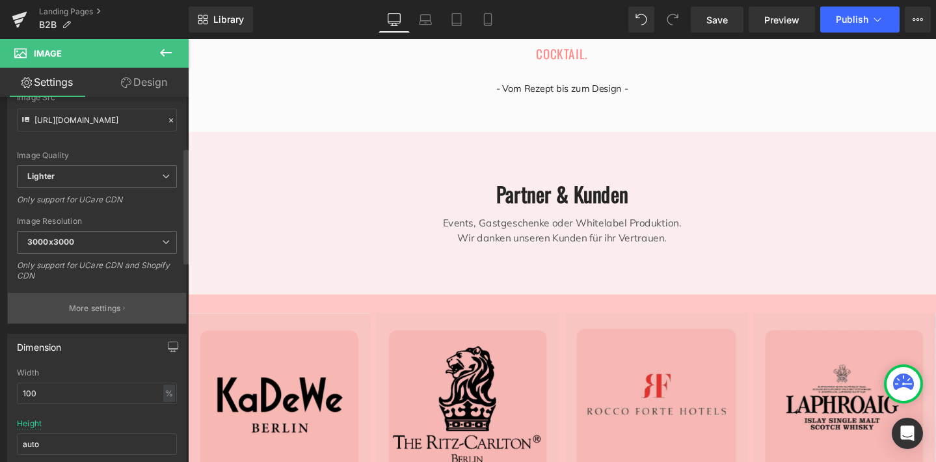
scroll to position [159, 0]
click at [86, 437] on input "auto" at bounding box center [97, 444] width 160 height 21
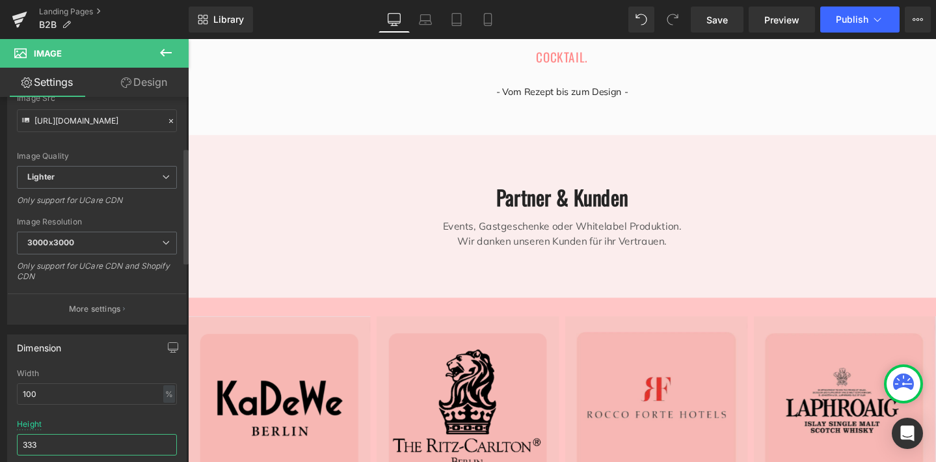
scroll to position [1789, 772]
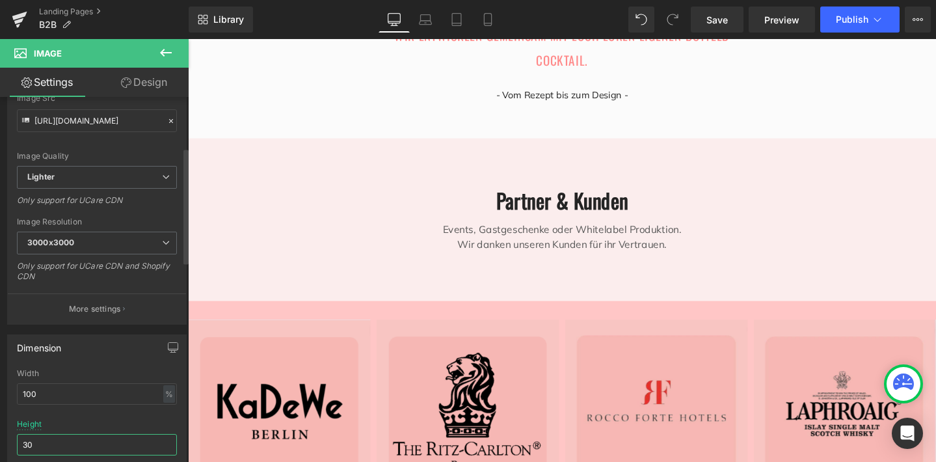
type input "305"
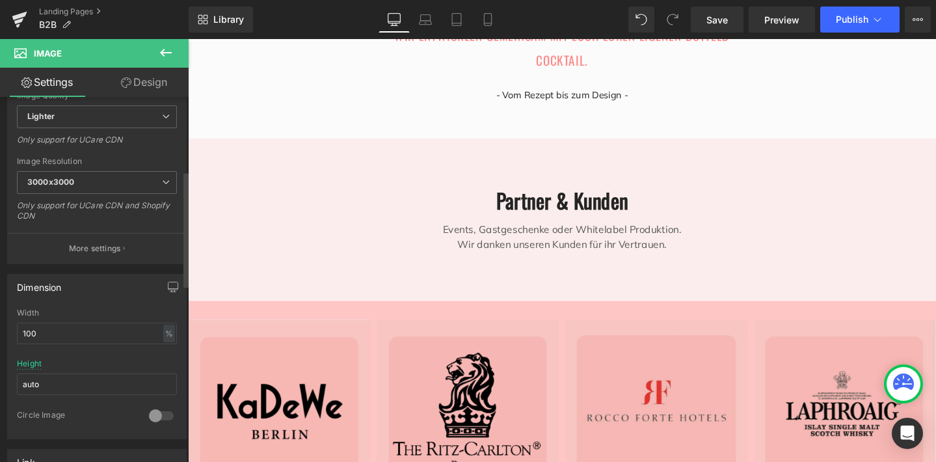
scroll to position [252, 0]
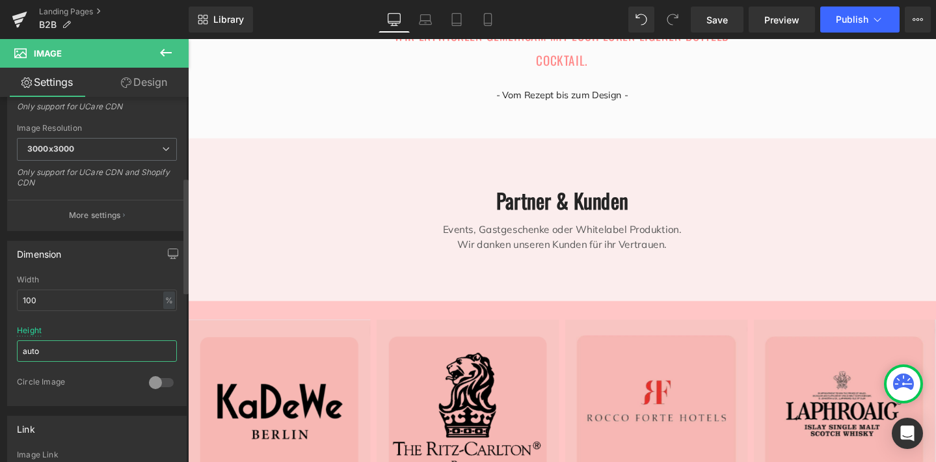
click at [66, 349] on input "auto" at bounding box center [97, 350] width 160 height 21
type input "a"
type input "305"
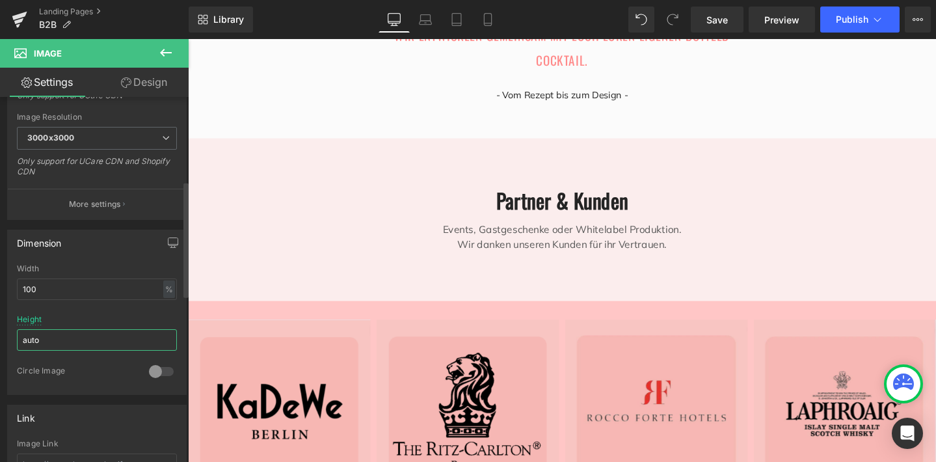
click at [68, 338] on input "auto" at bounding box center [97, 339] width 160 height 21
type input "a"
type input "305"
click at [849, 25] on button "Publish" at bounding box center [859, 20] width 79 height 26
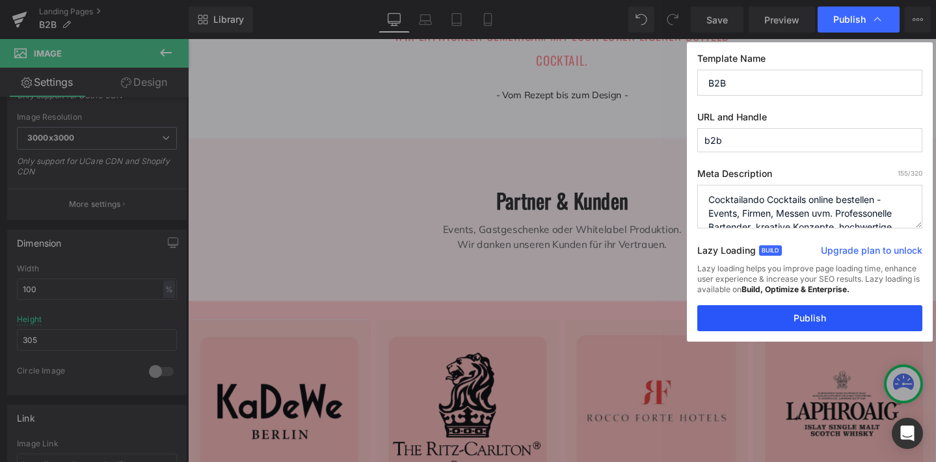
click at [775, 321] on button "Publish" at bounding box center [809, 318] width 225 height 26
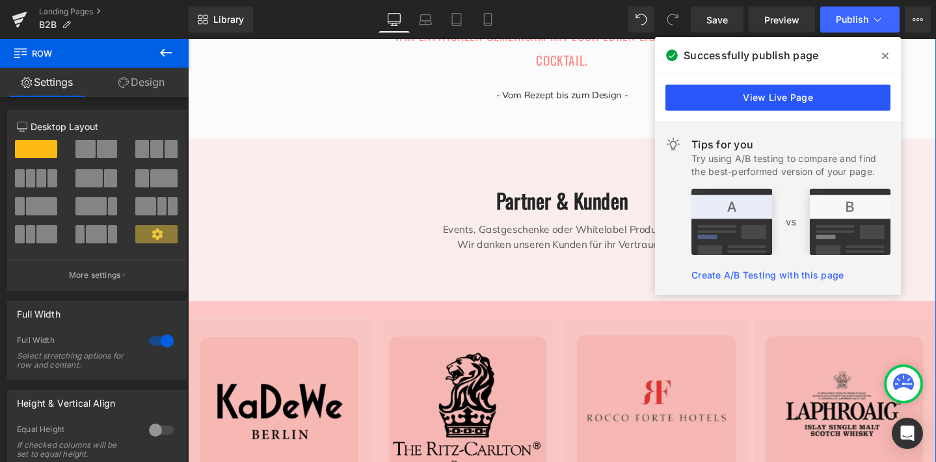
click at [819, 94] on link "View Live Page" at bounding box center [777, 98] width 225 height 26
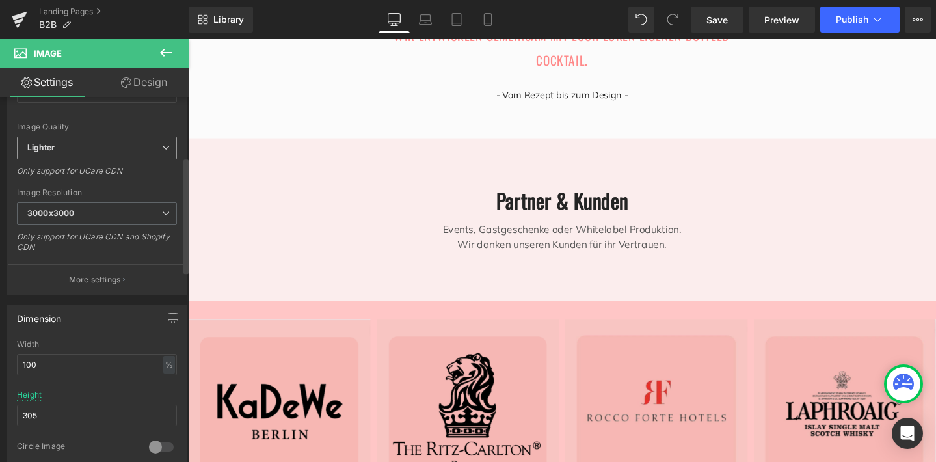
scroll to position [179, 0]
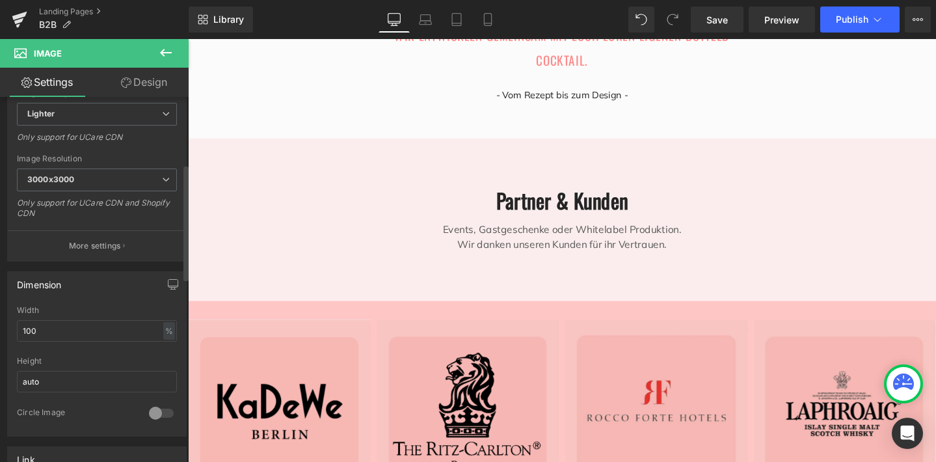
scroll to position [222, 0]
click at [65, 376] on input "auto" at bounding box center [97, 380] width 160 height 21
type input "a"
type input "305"
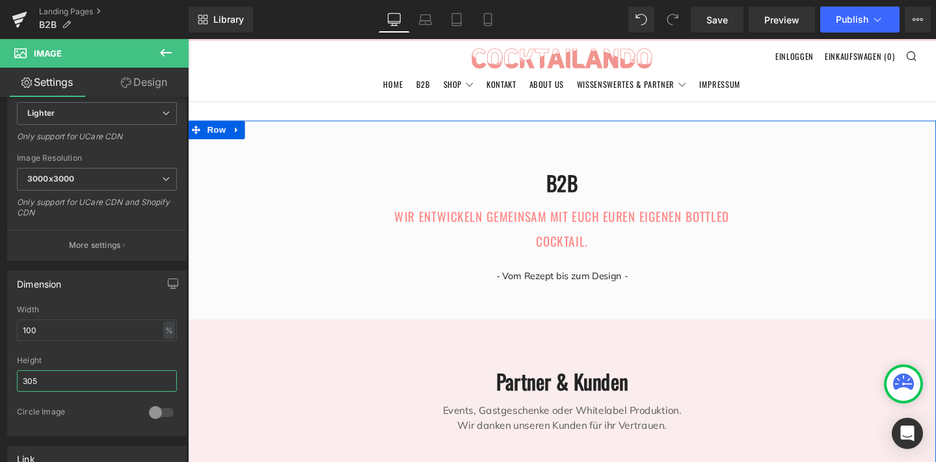
scroll to position [0, 0]
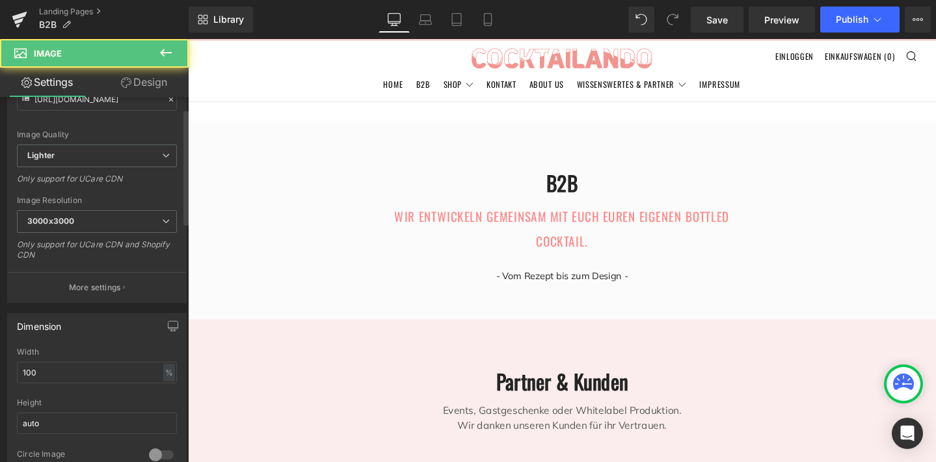
scroll to position [217, 0]
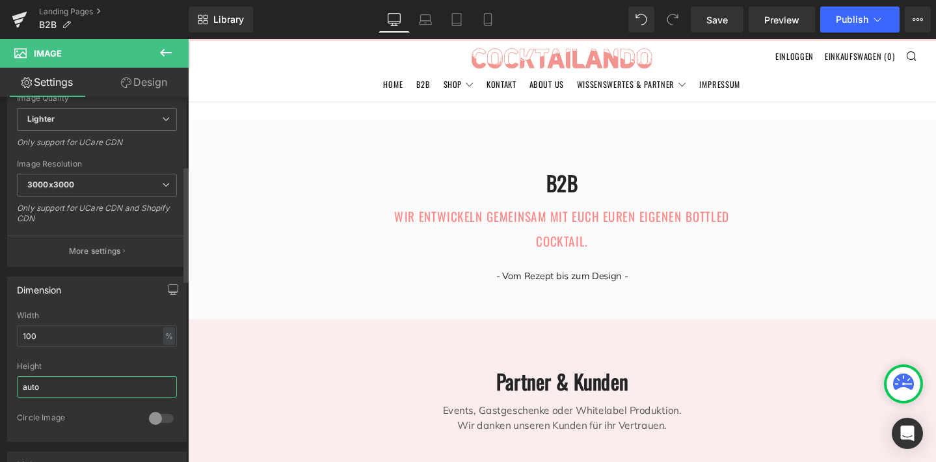
click at [69, 388] on input "auto" at bounding box center [97, 386] width 160 height 21
type input "a"
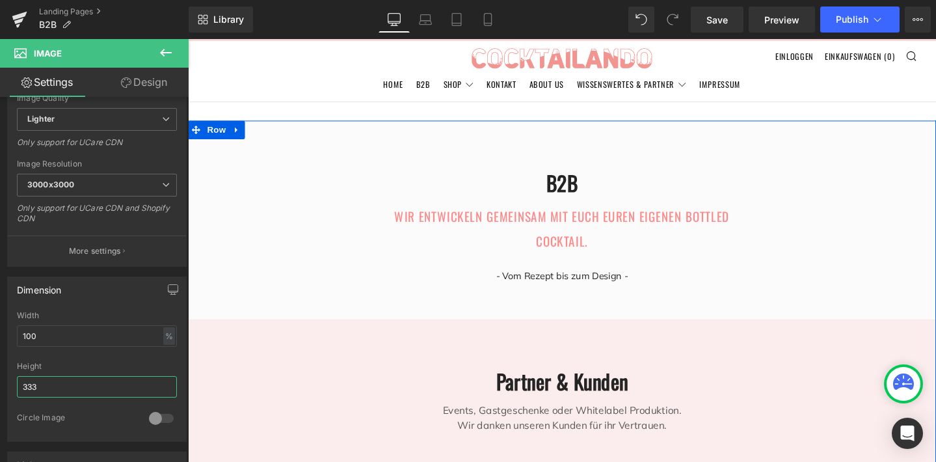
scroll to position [945, 0]
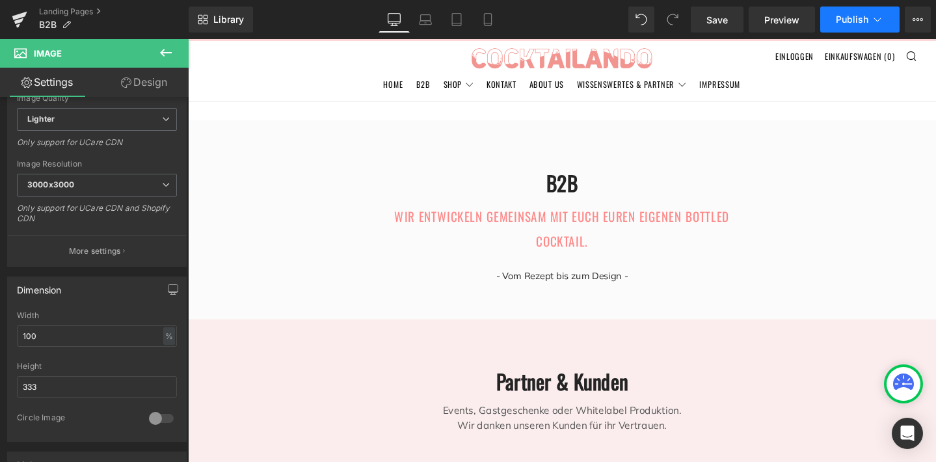
click at [855, 16] on span "Publish" at bounding box center [852, 19] width 33 height 10
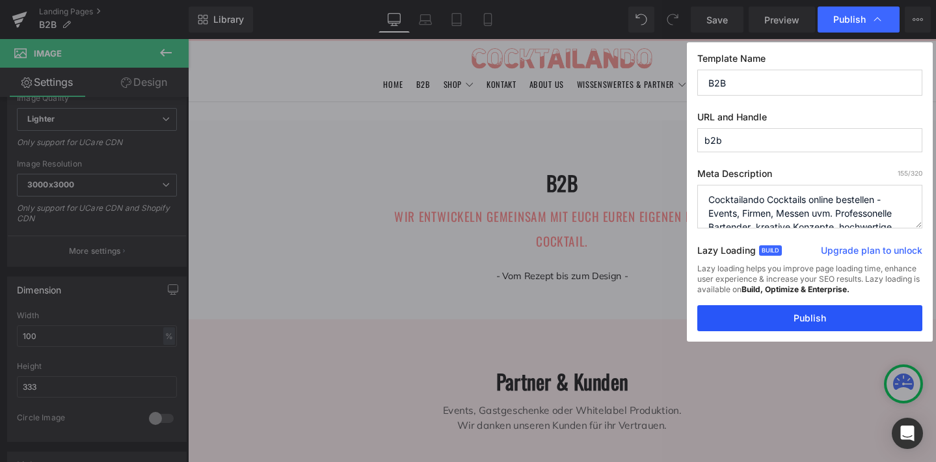
click at [813, 311] on button "Publish" at bounding box center [809, 318] width 225 height 26
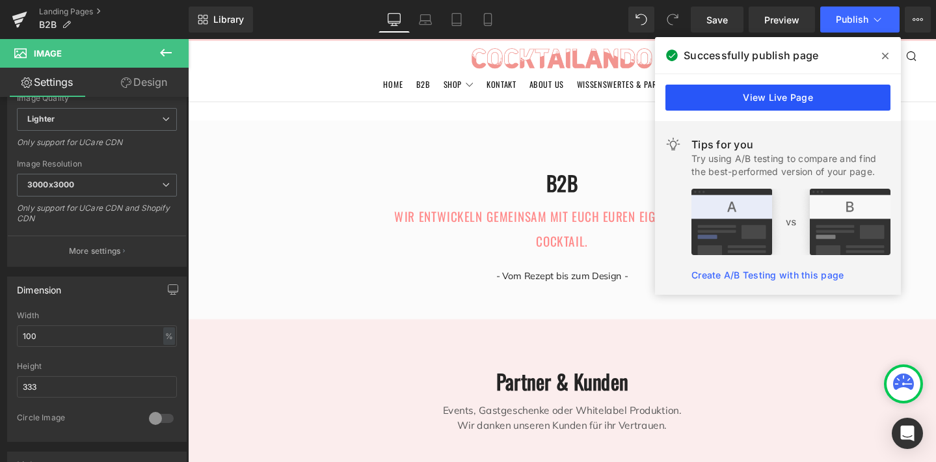
click at [804, 93] on link "View Live Page" at bounding box center [777, 98] width 225 height 26
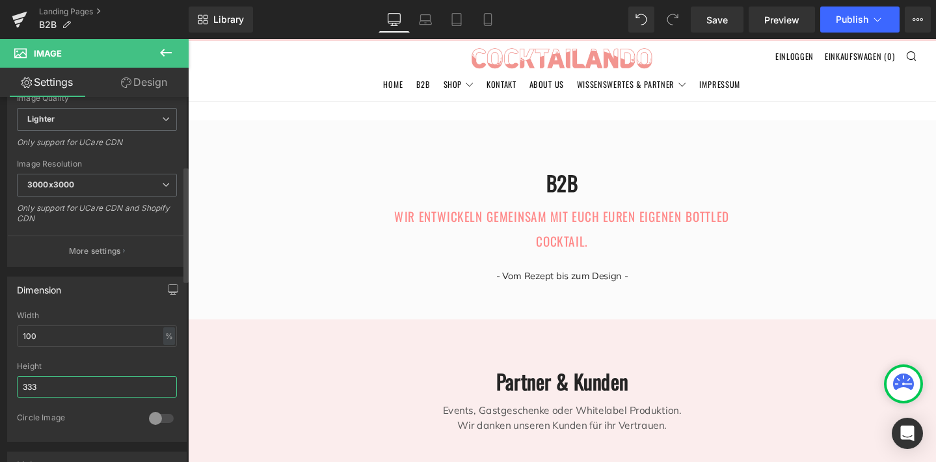
click at [99, 388] on input "333" at bounding box center [97, 386] width 160 height 21
type input "3"
type input "333"
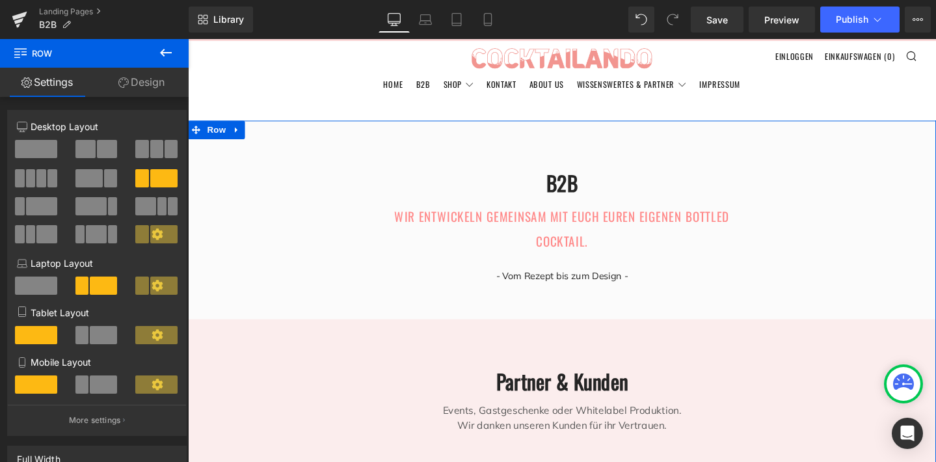
scroll to position [0, 0]
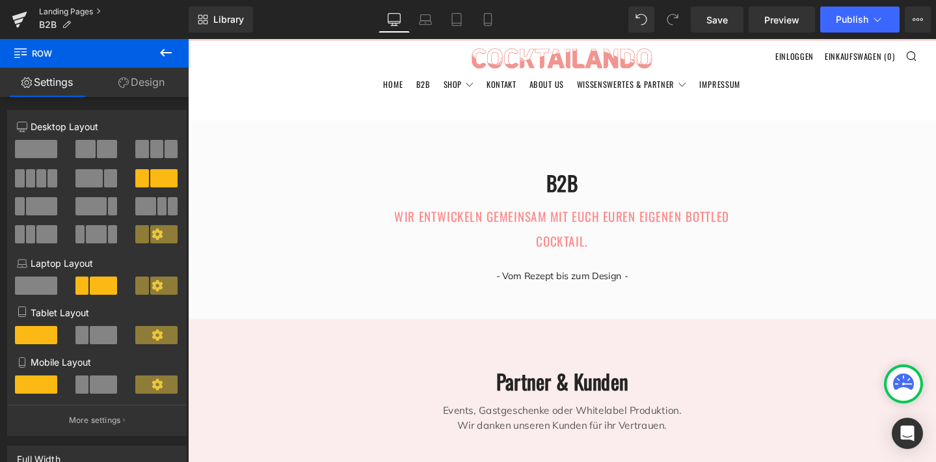
click at [85, 10] on link "Landing Pages" at bounding box center [114, 12] width 150 height 10
